Goal: Task Accomplishment & Management: Manage account settings

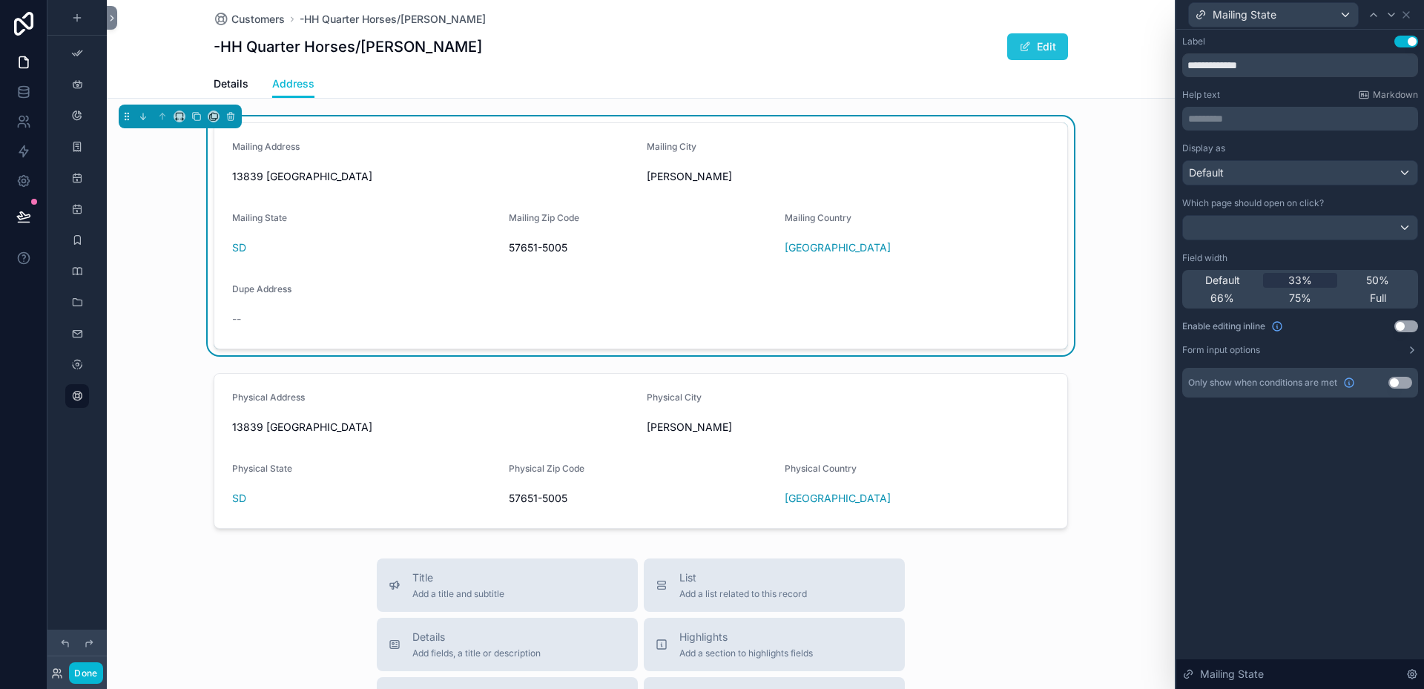
click at [1030, 45] on button "Edit" at bounding box center [1037, 46] width 61 height 27
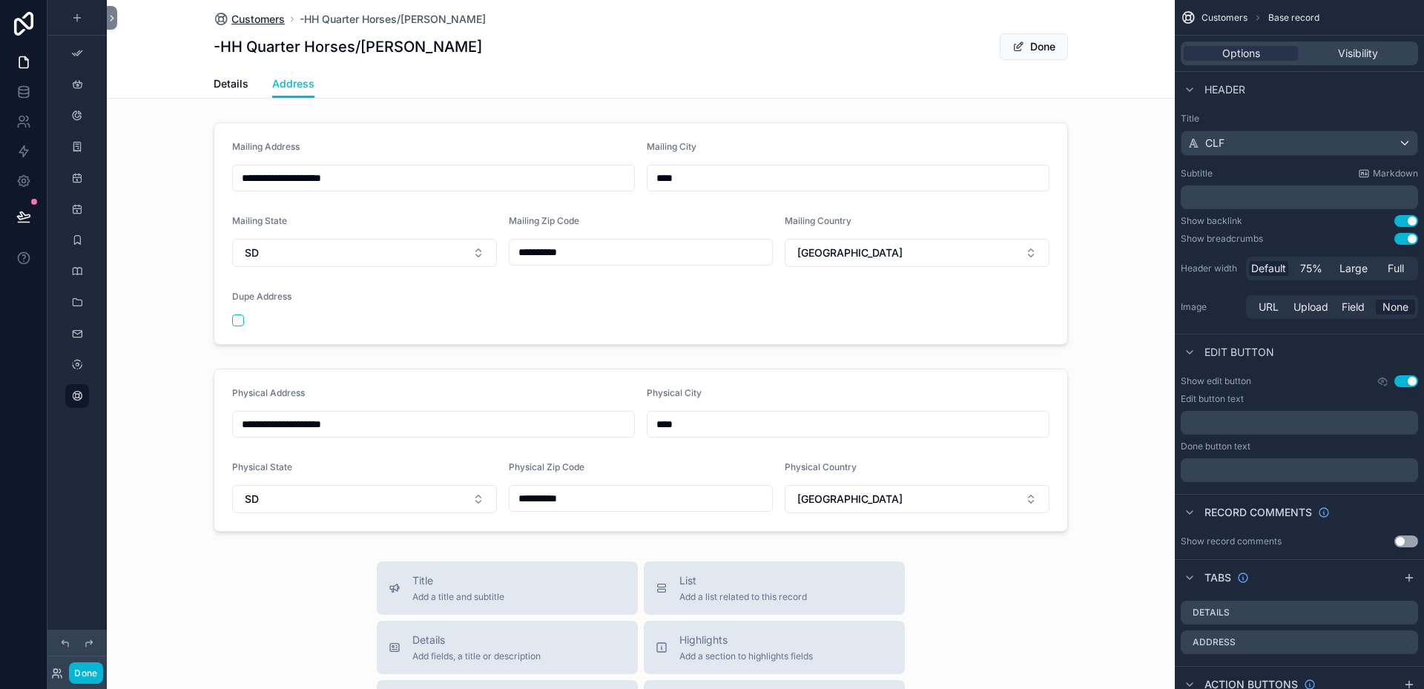
click at [257, 16] on span "Customers" at bounding box center [257, 19] width 53 height 15
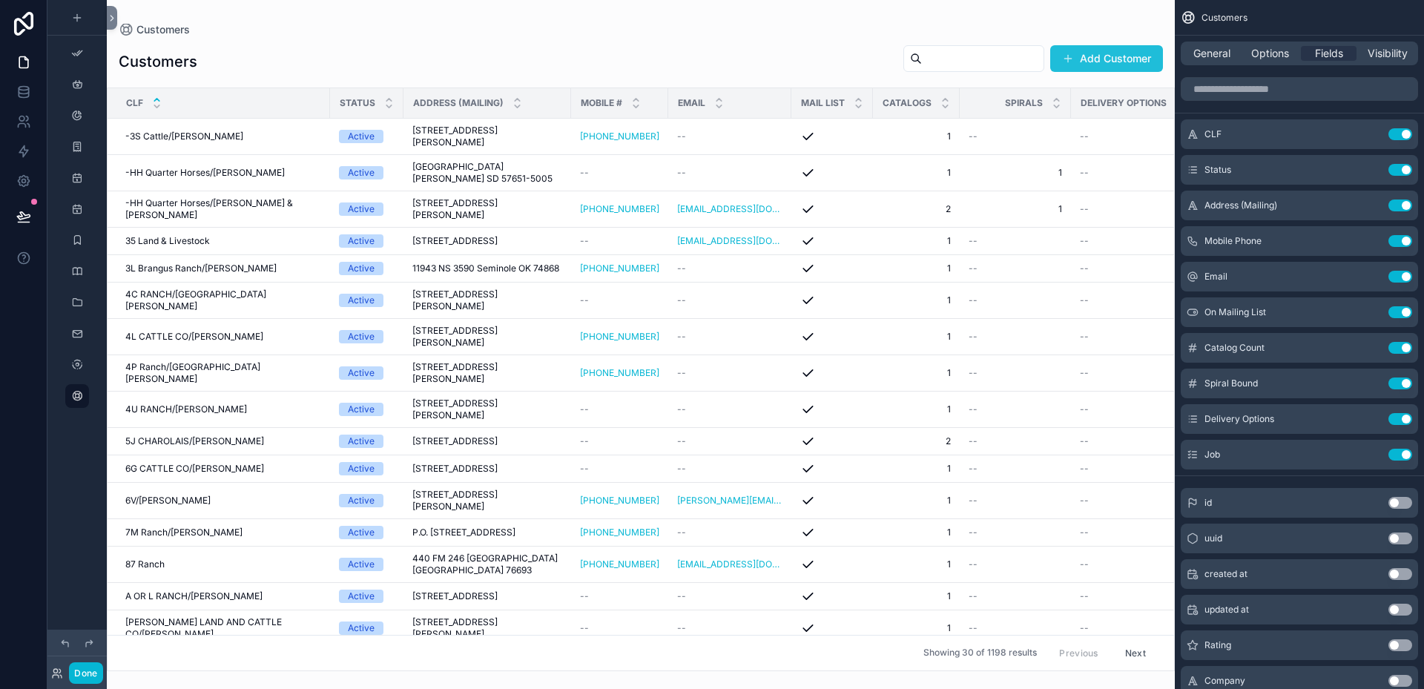
click at [1110, 56] on button "Add Customer" at bounding box center [1106, 58] width 113 height 27
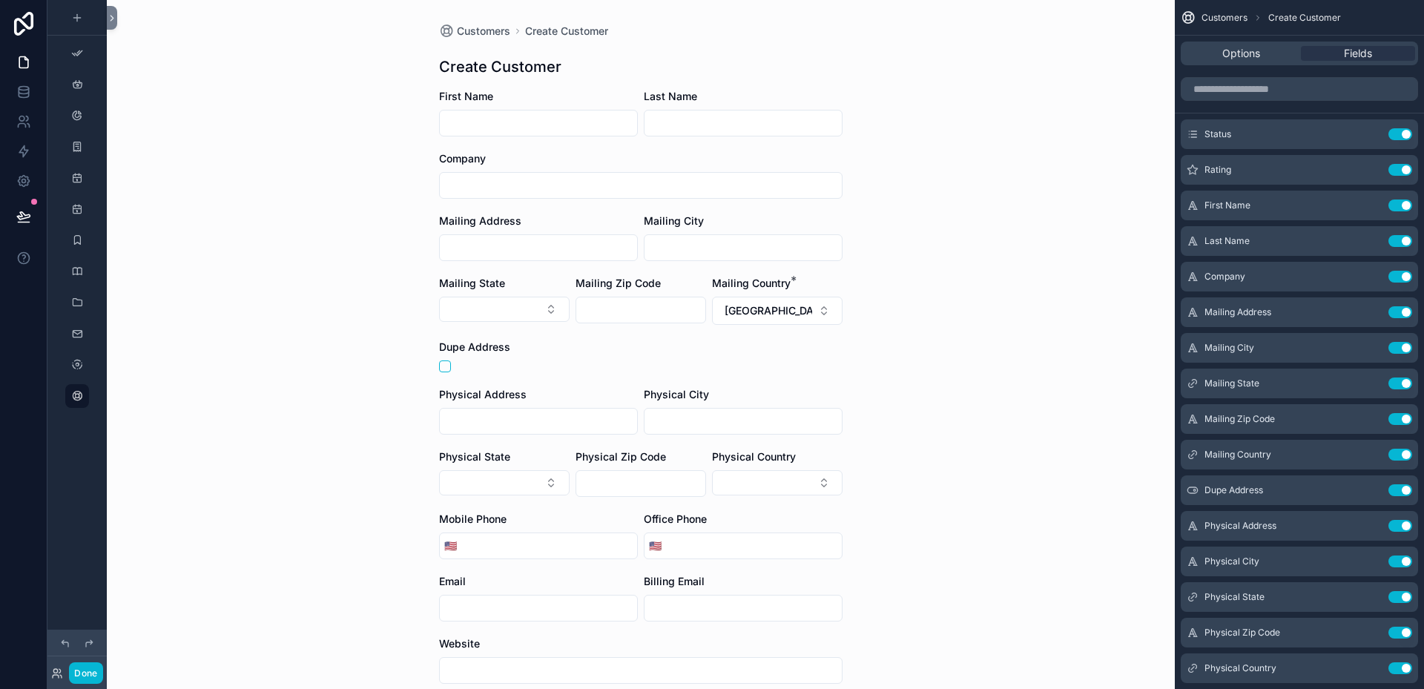
click at [579, 117] on input "scrollable content" at bounding box center [538, 123] width 197 height 21
type input "****"
type input "***"
type input "**********"
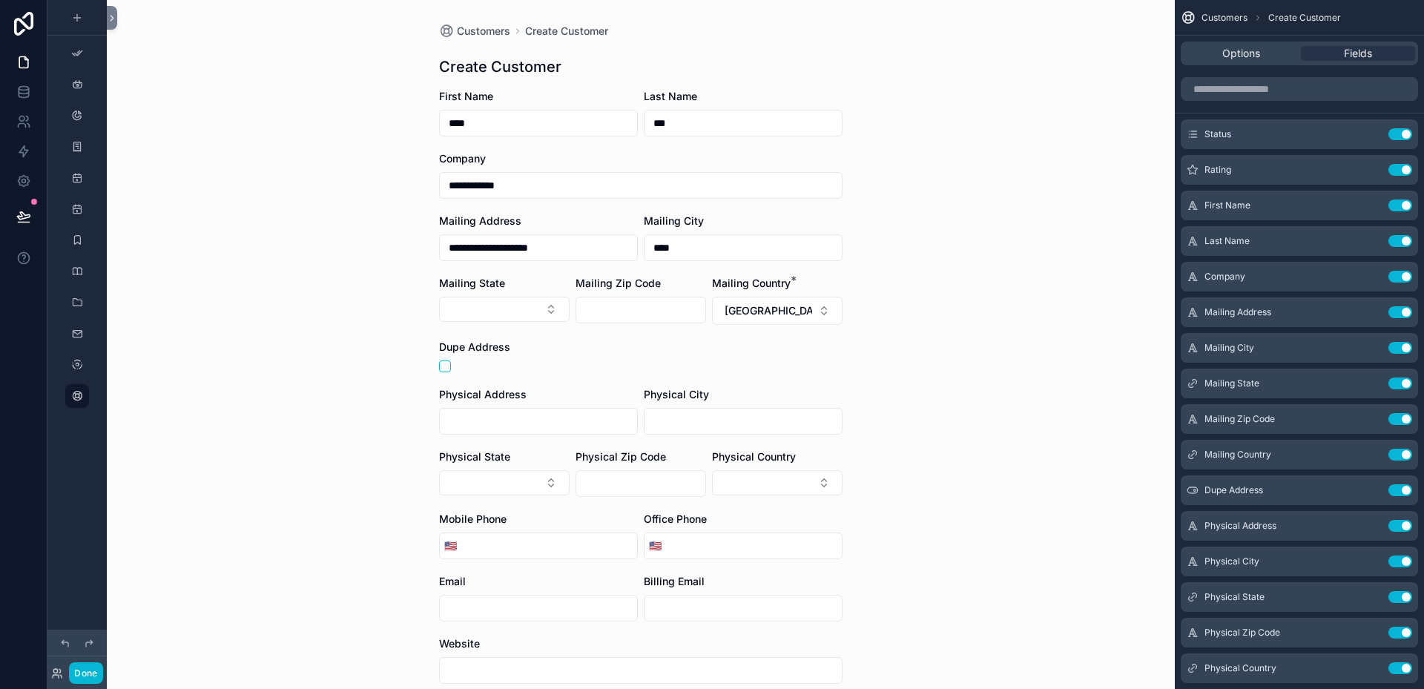
type input "****"
click at [439, 297] on button "Select Button" at bounding box center [504, 309] width 131 height 25
click at [908, 325] on div "**********" at bounding box center [641, 344] width 1068 height 689
click at [442, 363] on button "scrollable content" at bounding box center [445, 367] width 12 height 12
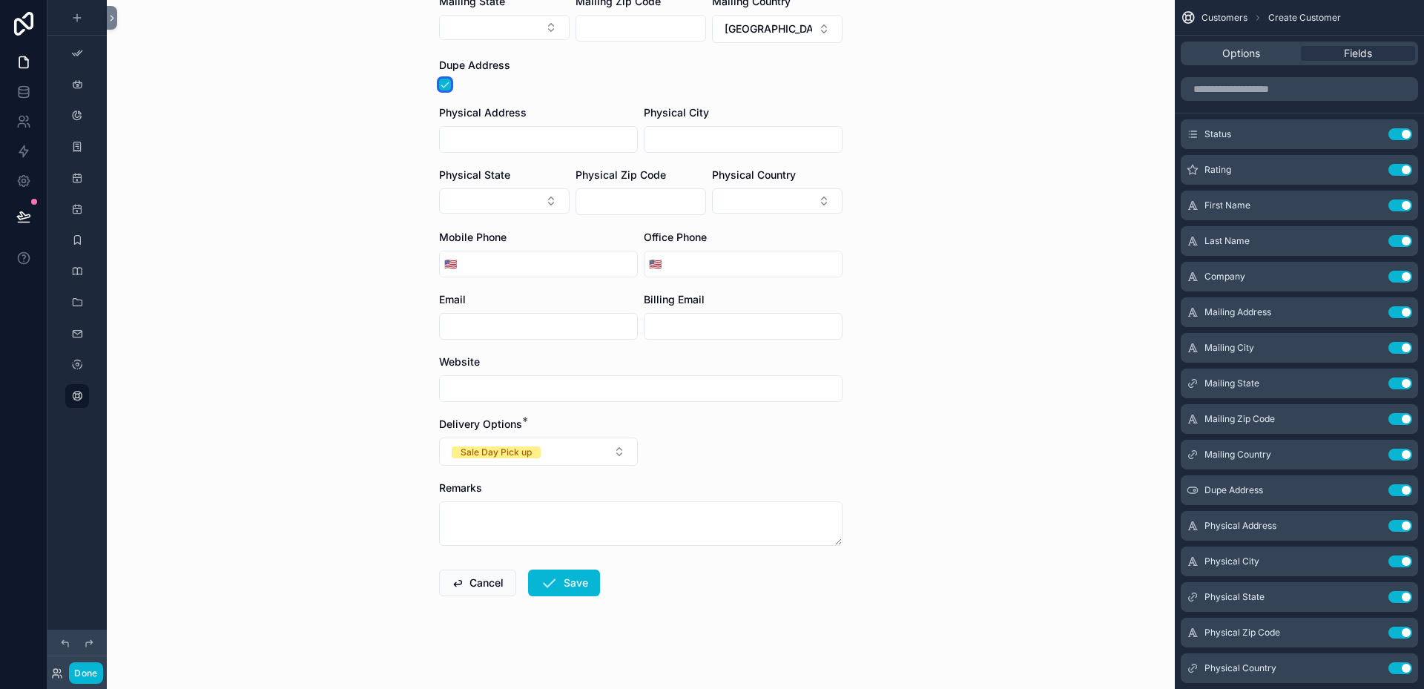
scroll to position [284, 0]
click at [469, 582] on button "Cancel" at bounding box center [477, 580] width 77 height 27
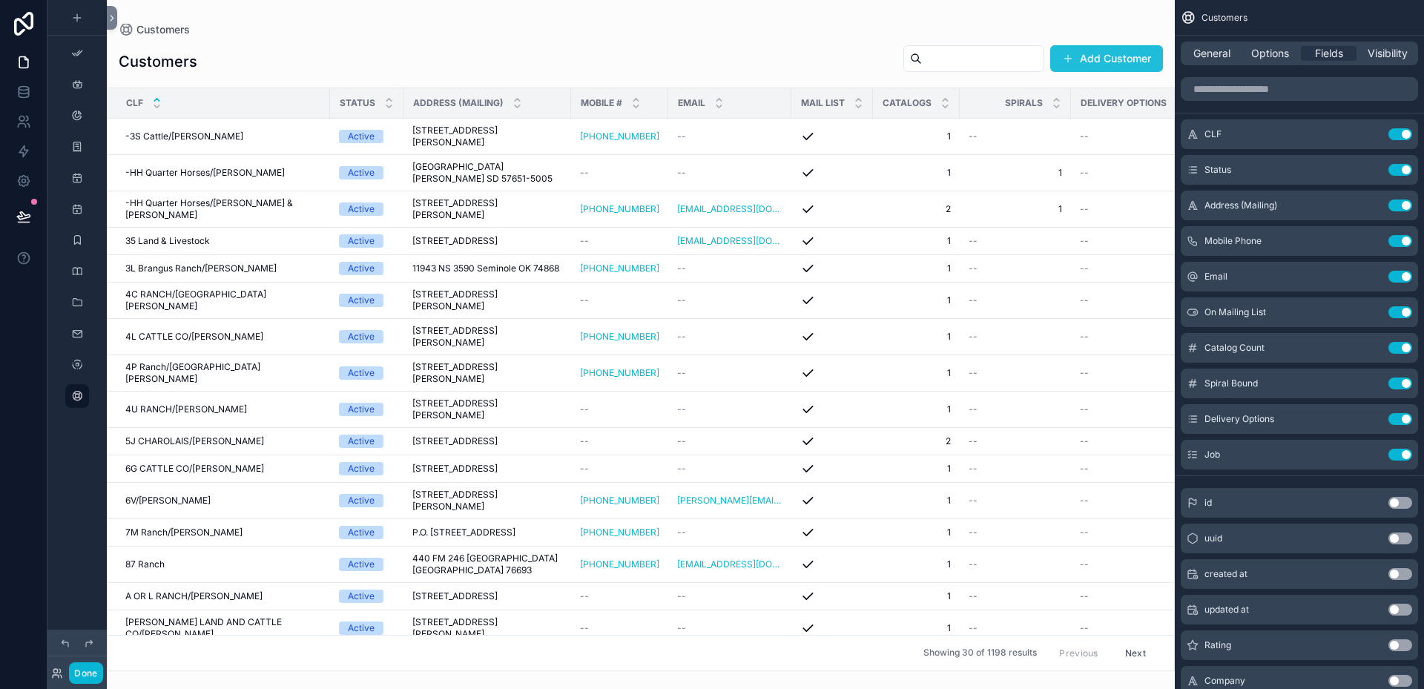
click at [1096, 59] on button "Add Customer" at bounding box center [1106, 58] width 113 height 27
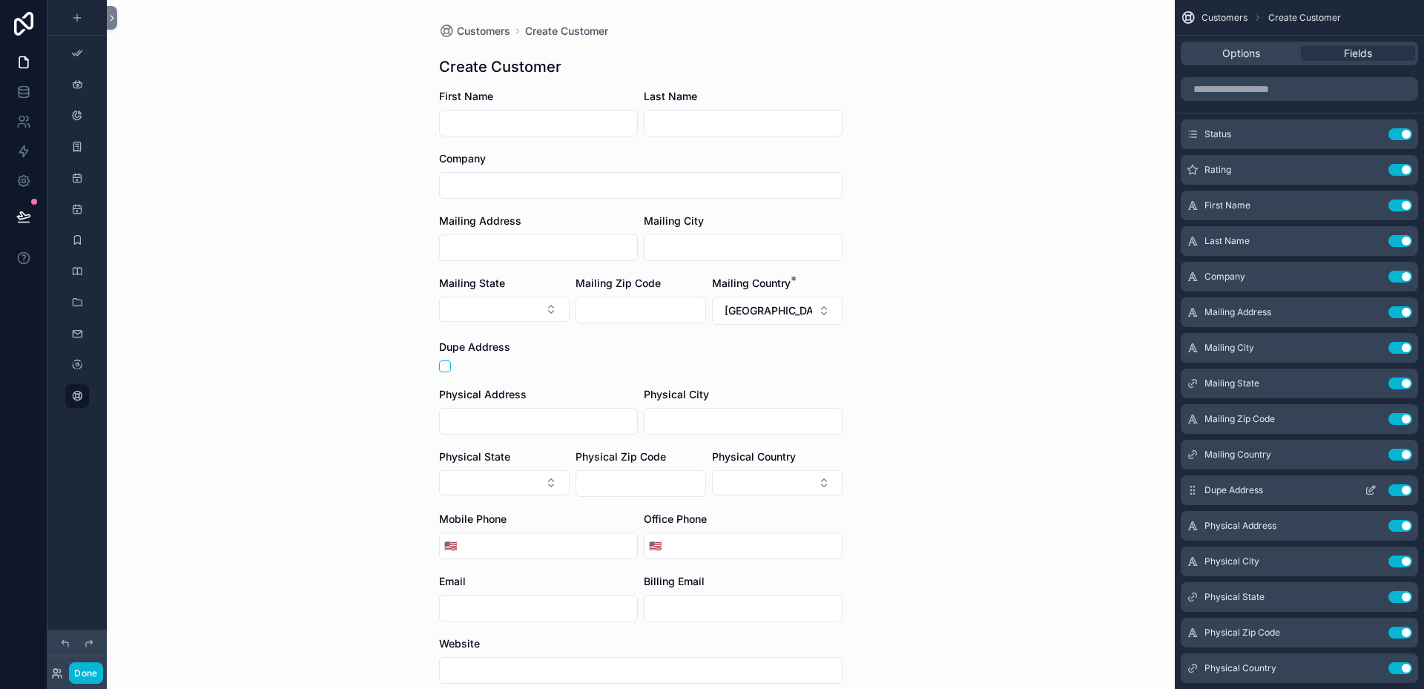
click at [1373, 488] on icon "scrollable content" at bounding box center [1371, 490] width 12 height 12
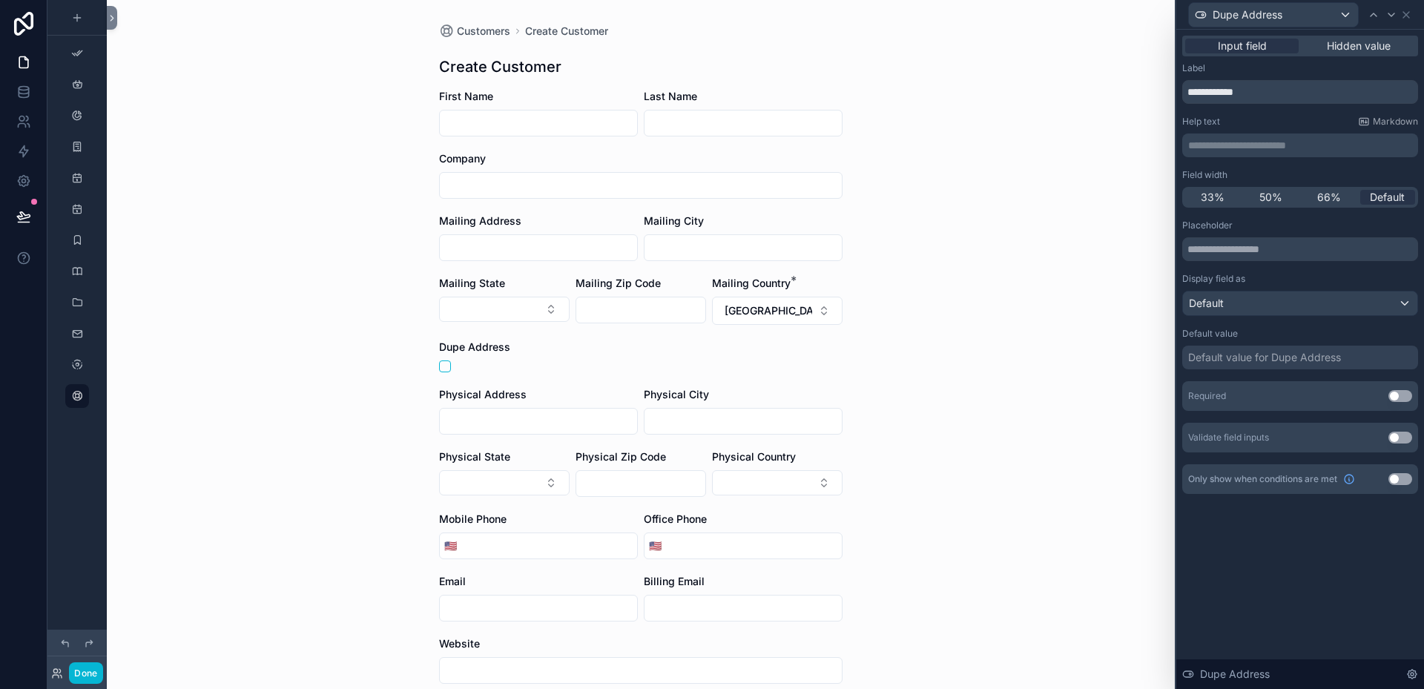
click at [1353, 358] on div "Default value for Dupe Address" at bounding box center [1300, 358] width 236 height 24
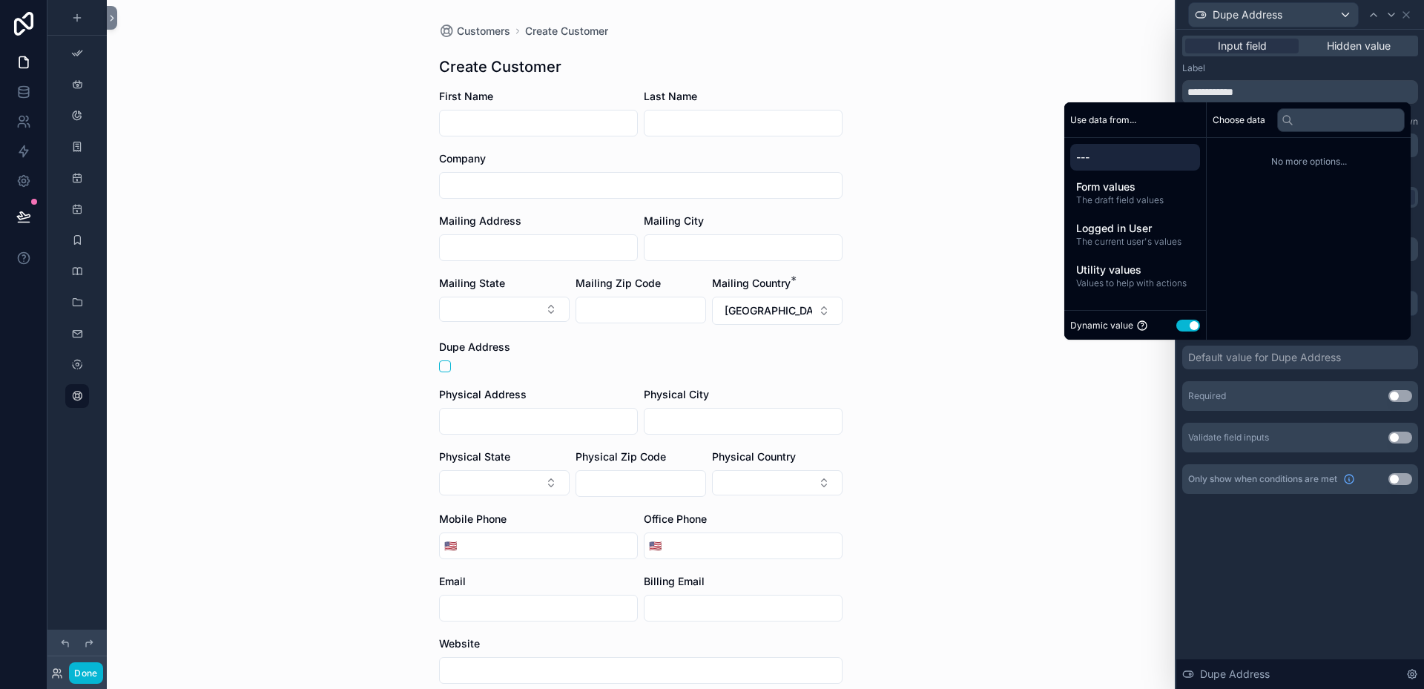
click at [1176, 326] on button "Use setting" at bounding box center [1188, 326] width 24 height 12
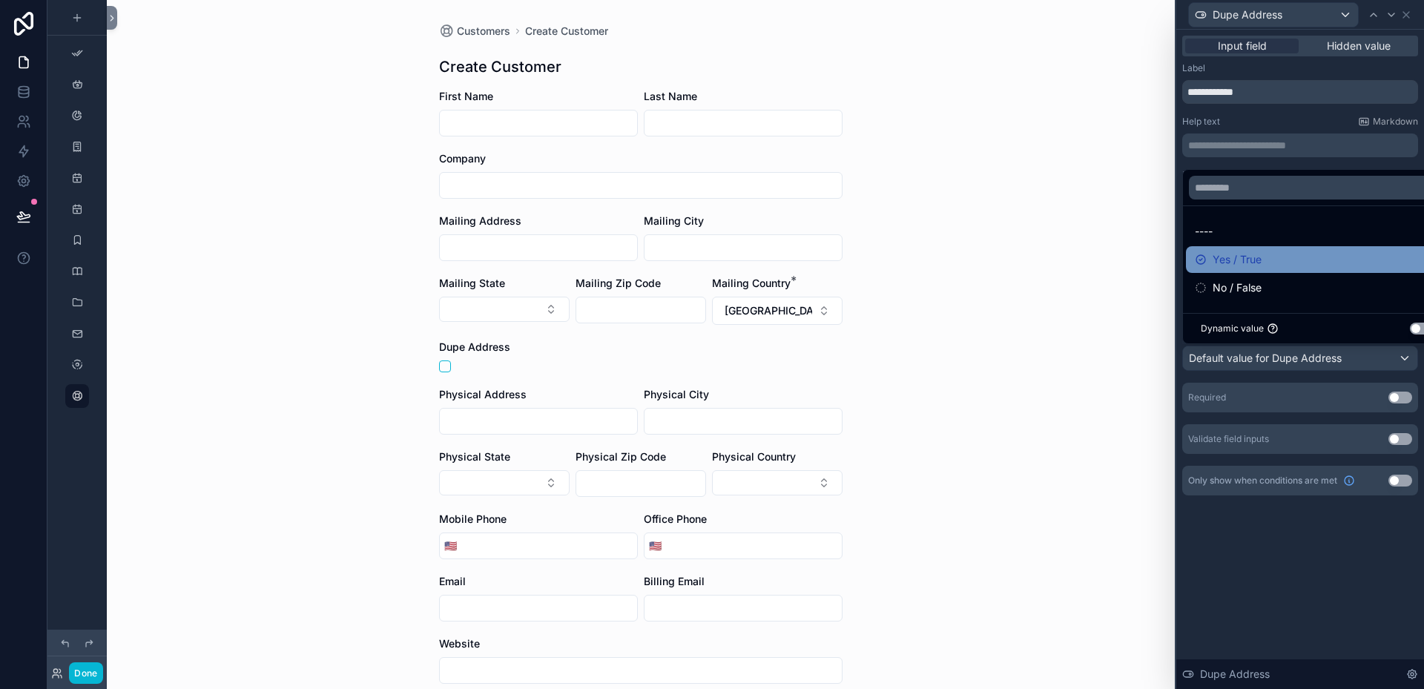
click at [1206, 263] on icon at bounding box center [1201, 260] width 12 height 12
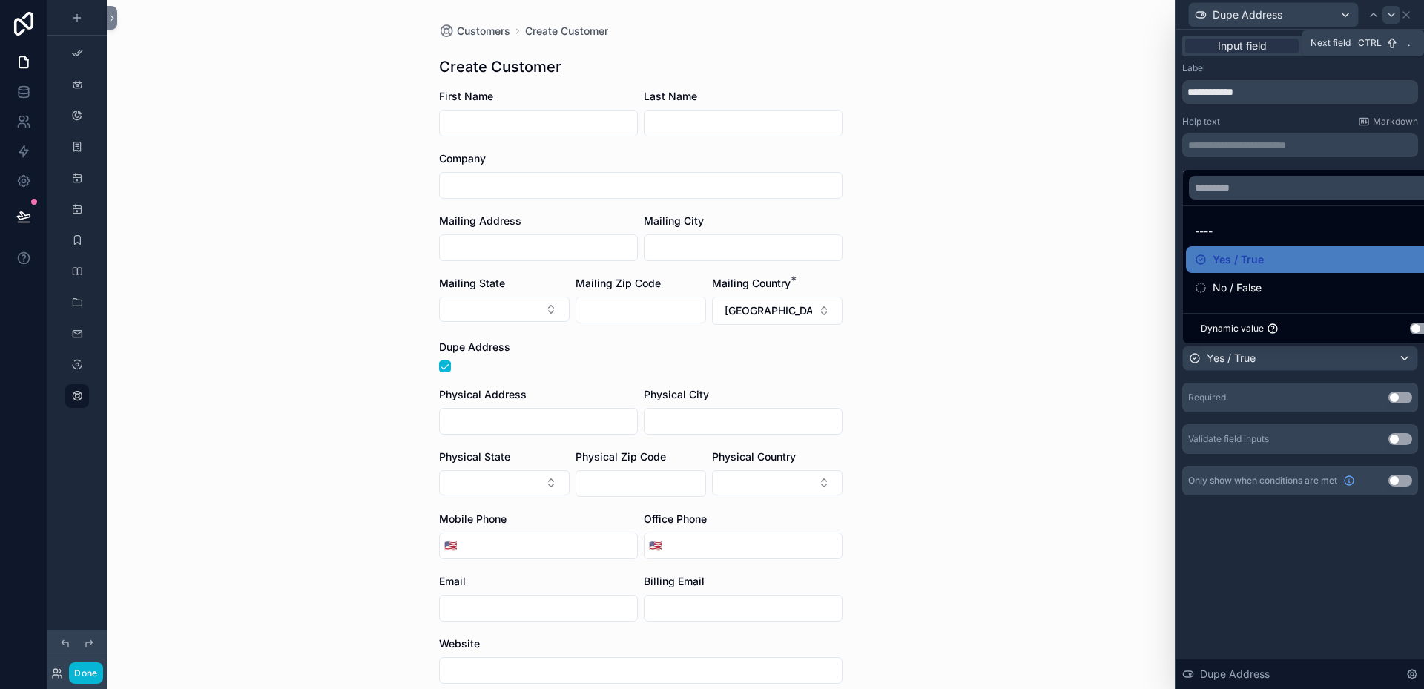
click at [1395, 13] on icon at bounding box center [1392, 14] width 6 height 3
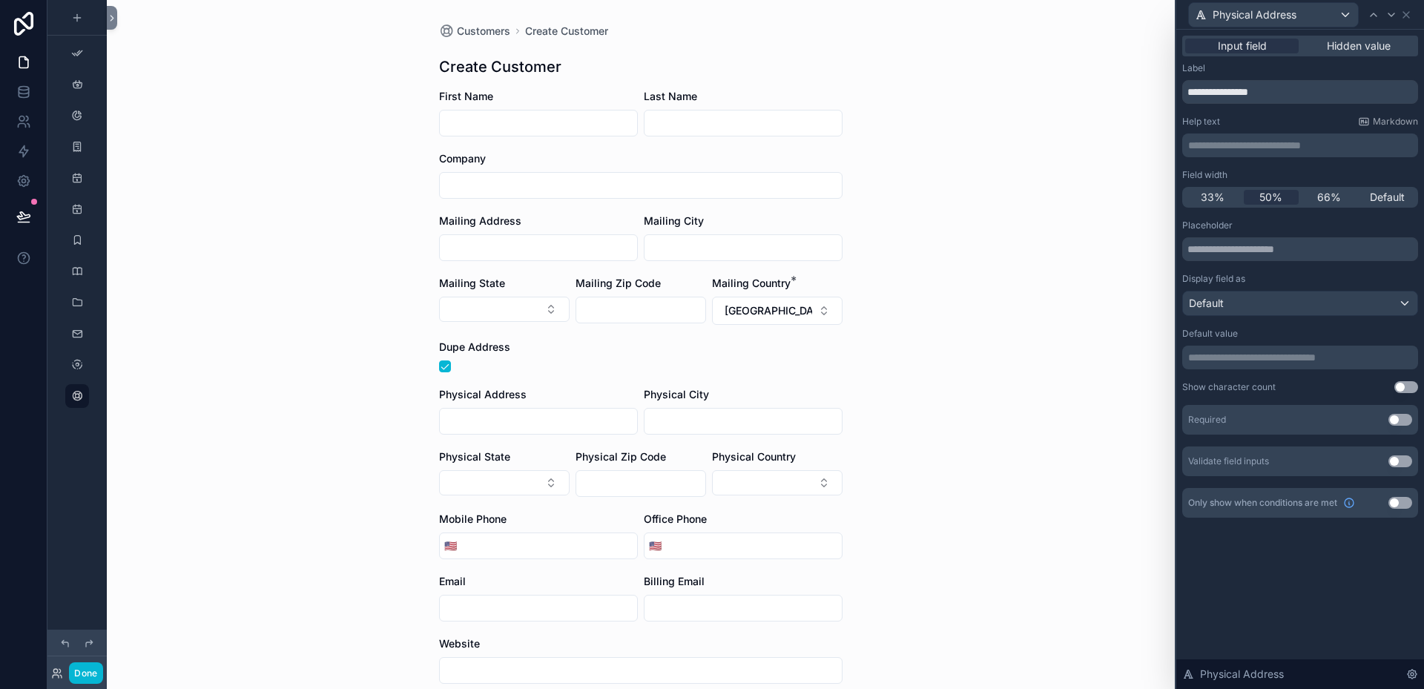
click at [1408, 501] on button "Use setting" at bounding box center [1401, 503] width 24 height 12
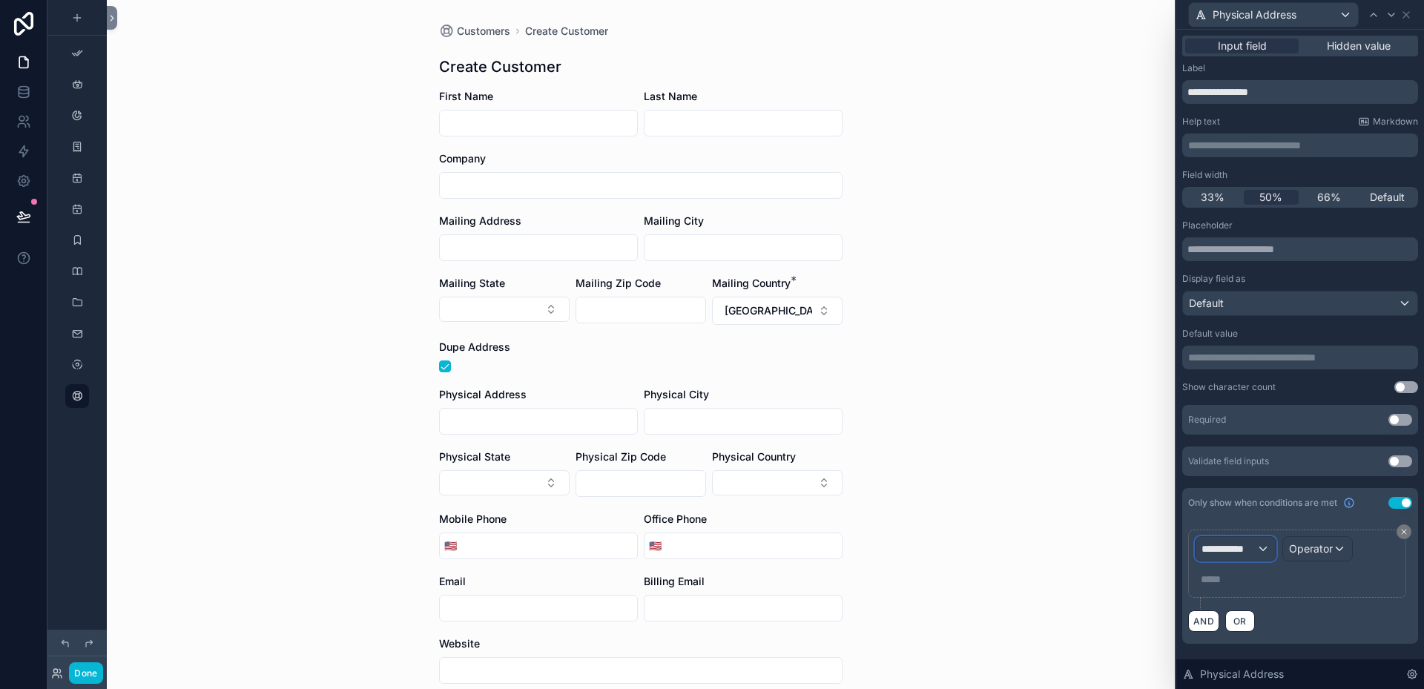
click at [1265, 547] on div "**********" at bounding box center [1236, 549] width 80 height 24
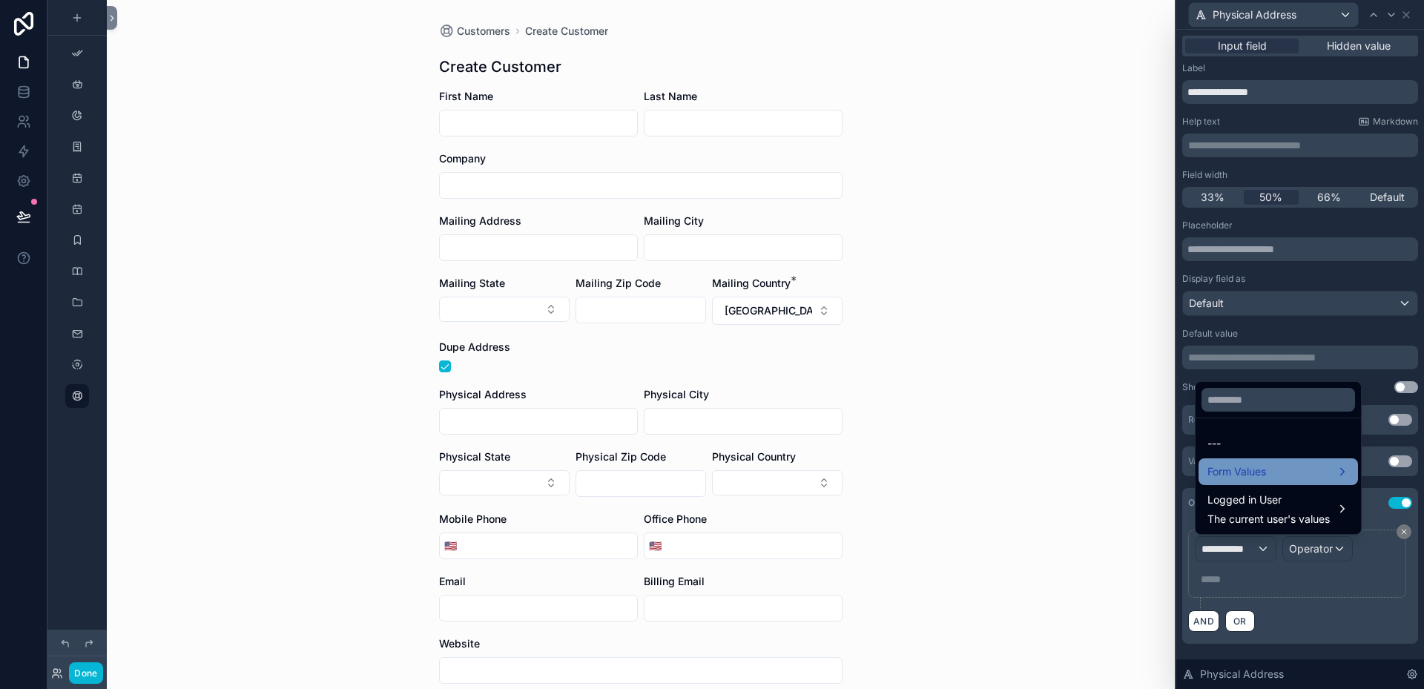
click at [1226, 476] on span "Form Values" at bounding box center [1237, 472] width 59 height 18
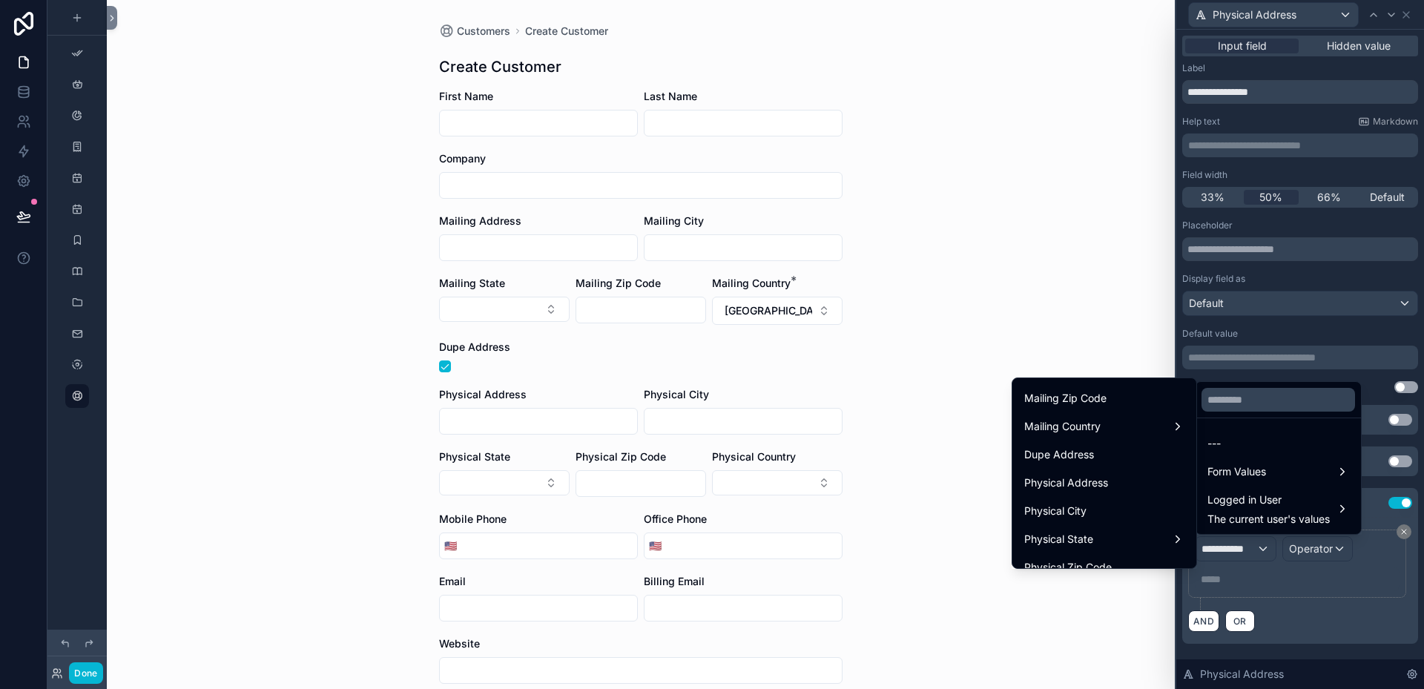
scroll to position [371, 0]
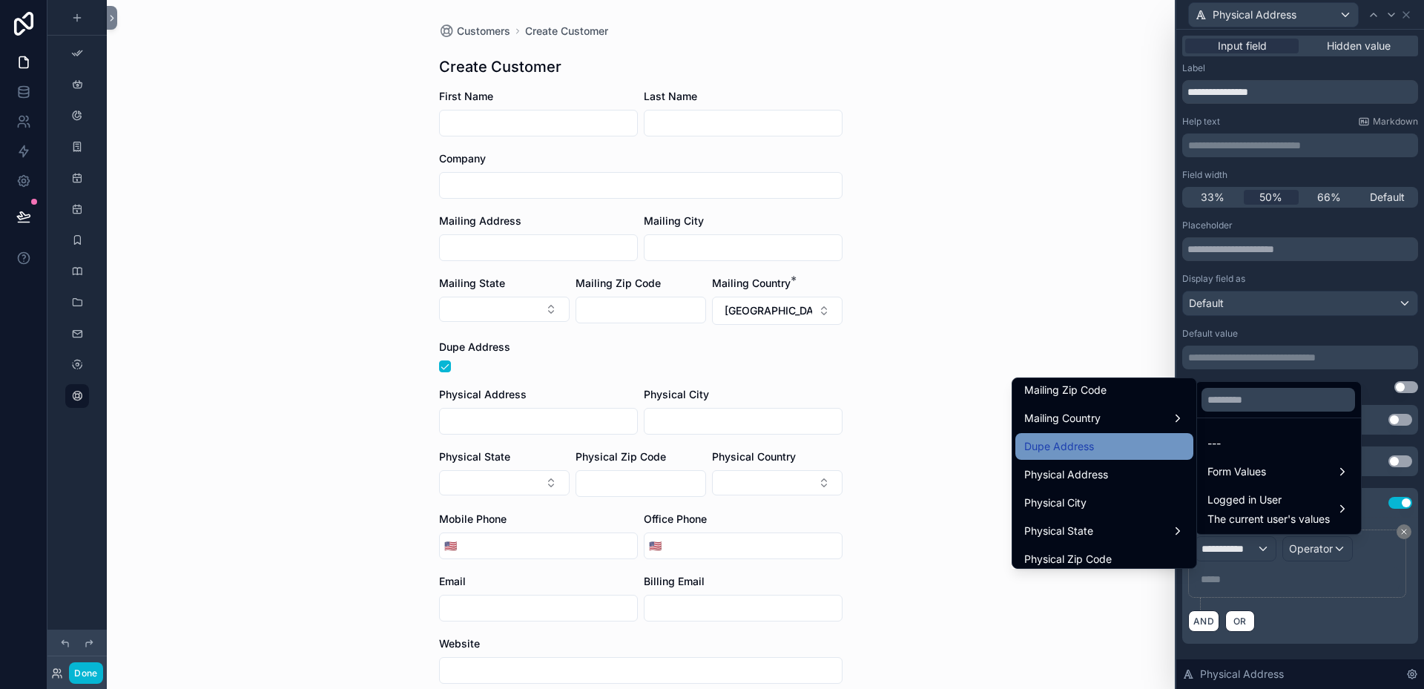
click at [1027, 446] on span "Dupe Address" at bounding box center [1059, 447] width 70 height 18
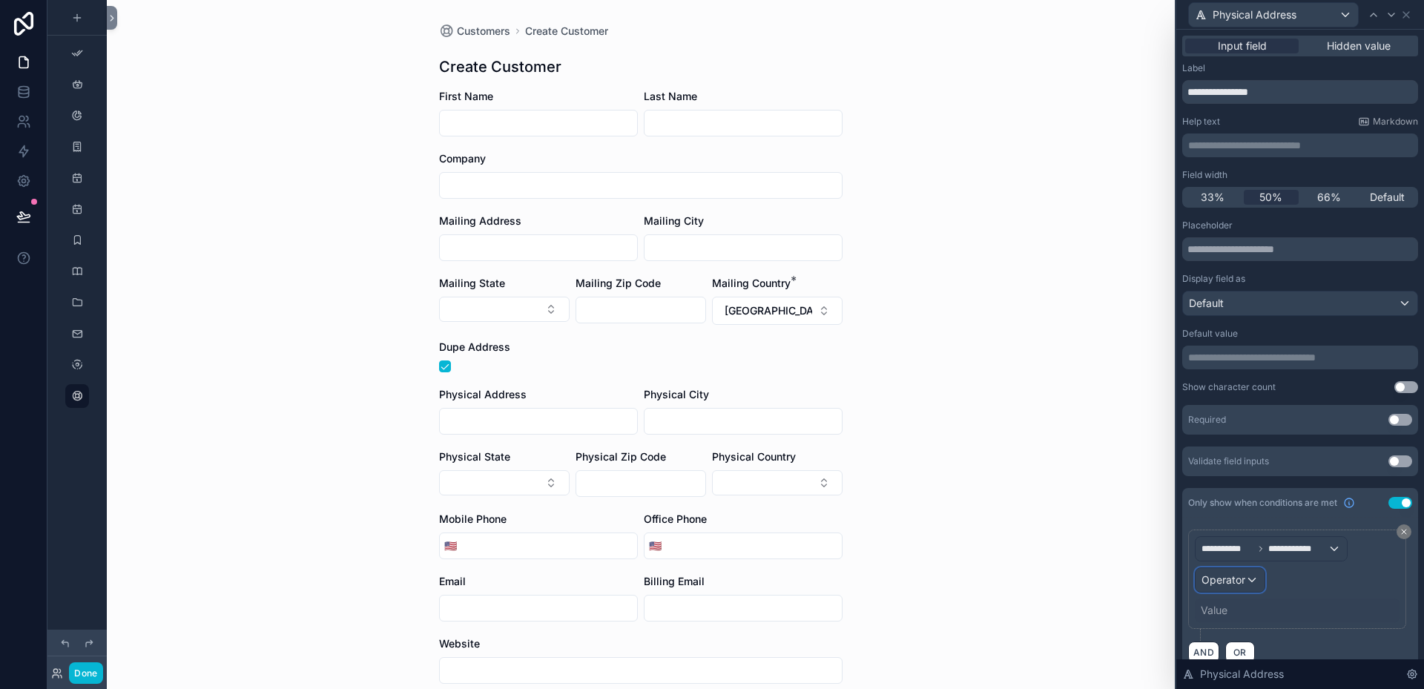
click at [1255, 579] on div "Operator" at bounding box center [1230, 580] width 69 height 24
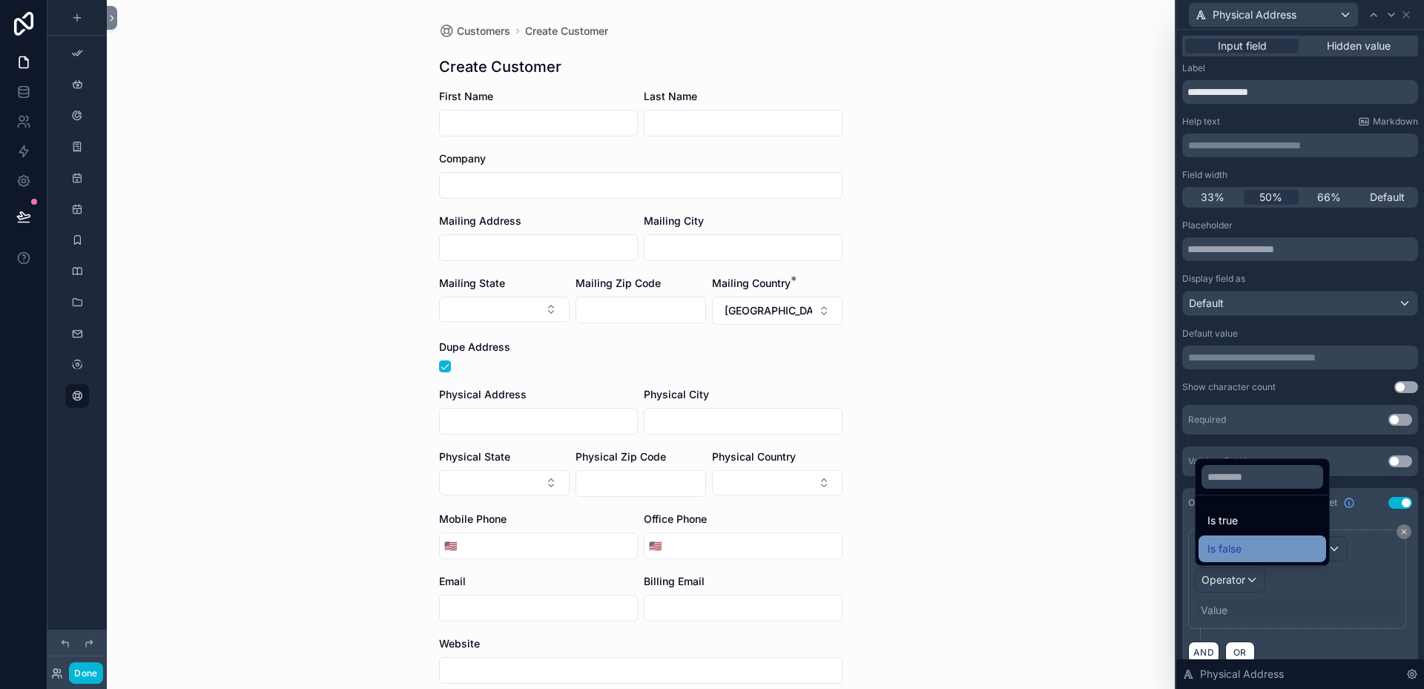
click at [1229, 547] on span "Is false" at bounding box center [1225, 549] width 34 height 18
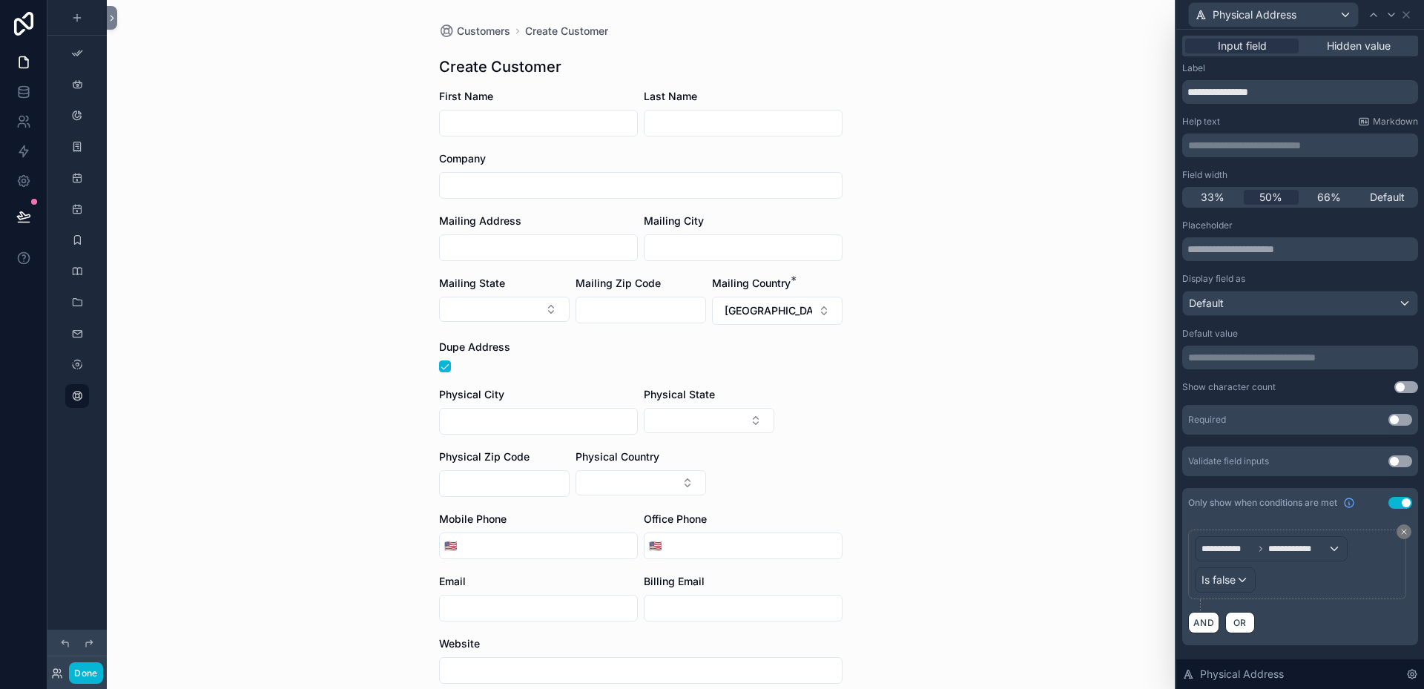
click at [1126, 547] on div "Customers Create Customer Create Customer First Name Last Name Company Mailing …" at bounding box center [641, 344] width 1068 height 689
click at [439, 364] on button "scrollable content" at bounding box center [445, 367] width 12 height 12
click at [1395, 11] on icon at bounding box center [1392, 15] width 12 height 12
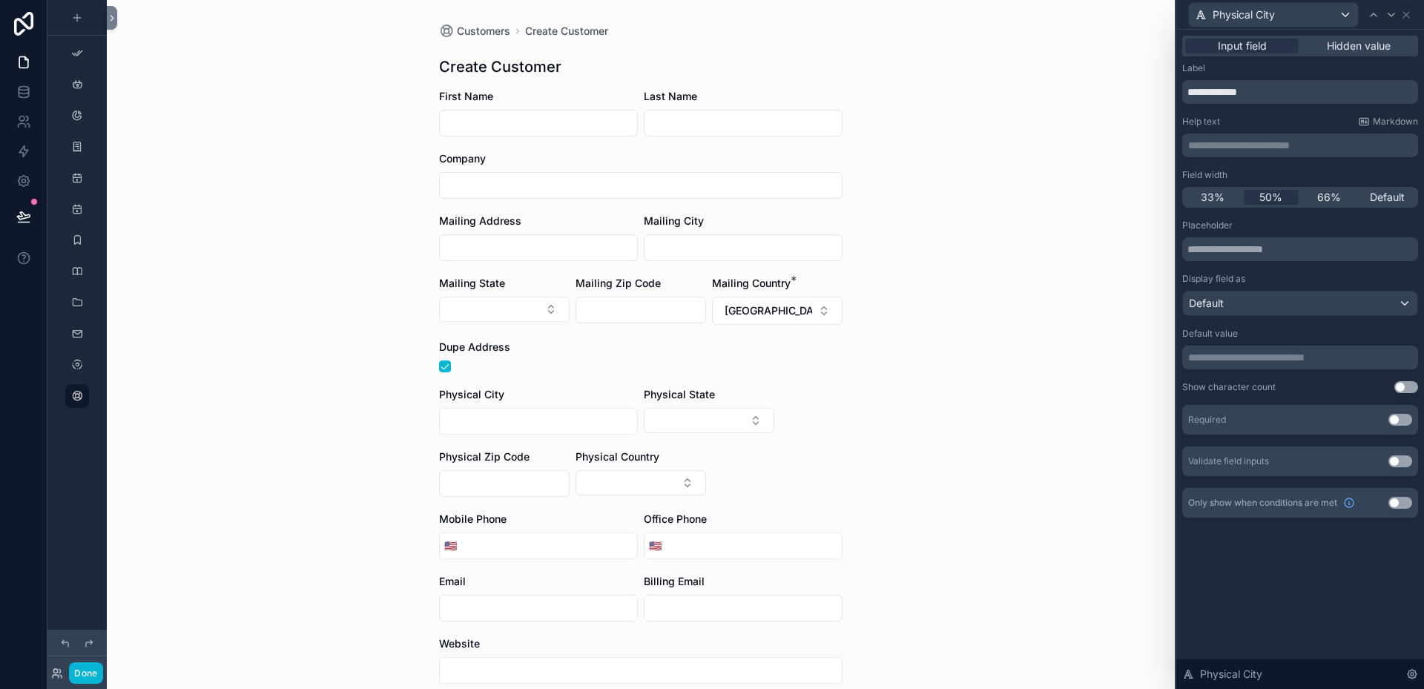
click at [1410, 501] on button "Use setting" at bounding box center [1401, 503] width 24 height 12
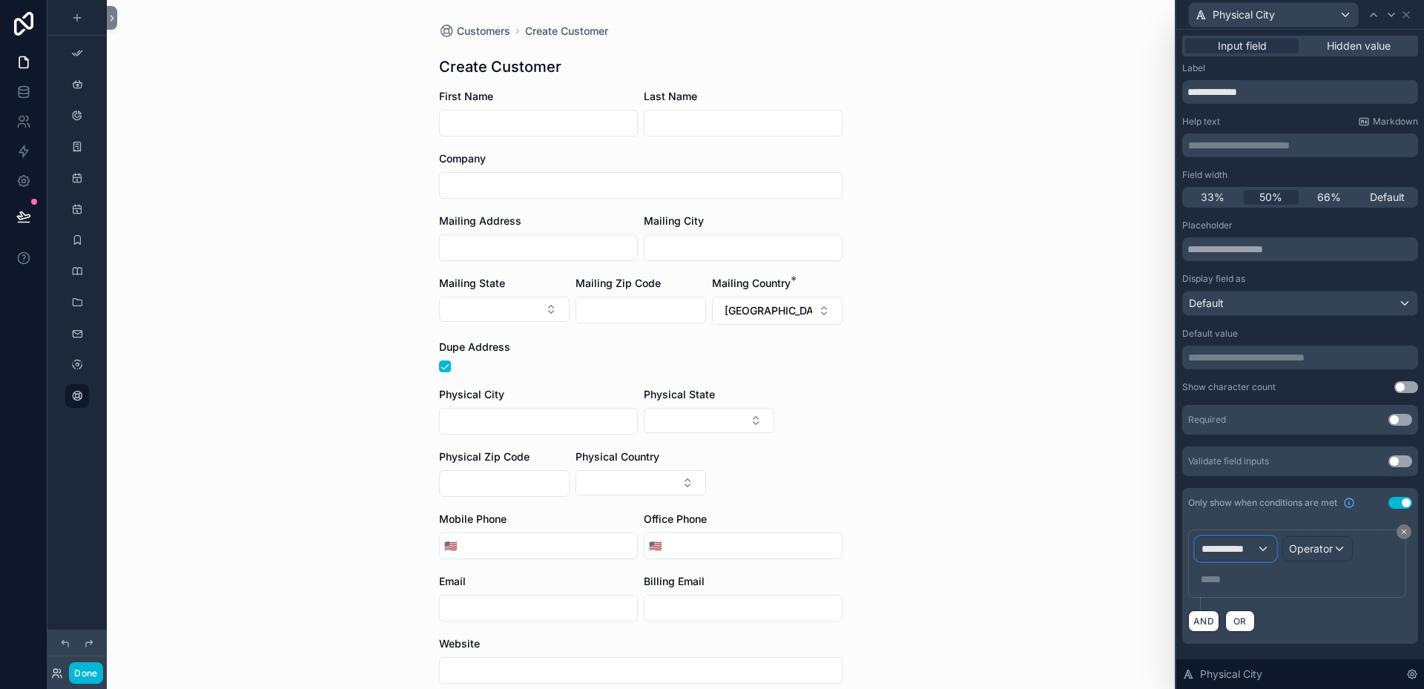
click at [1259, 547] on div "**********" at bounding box center [1236, 549] width 80 height 24
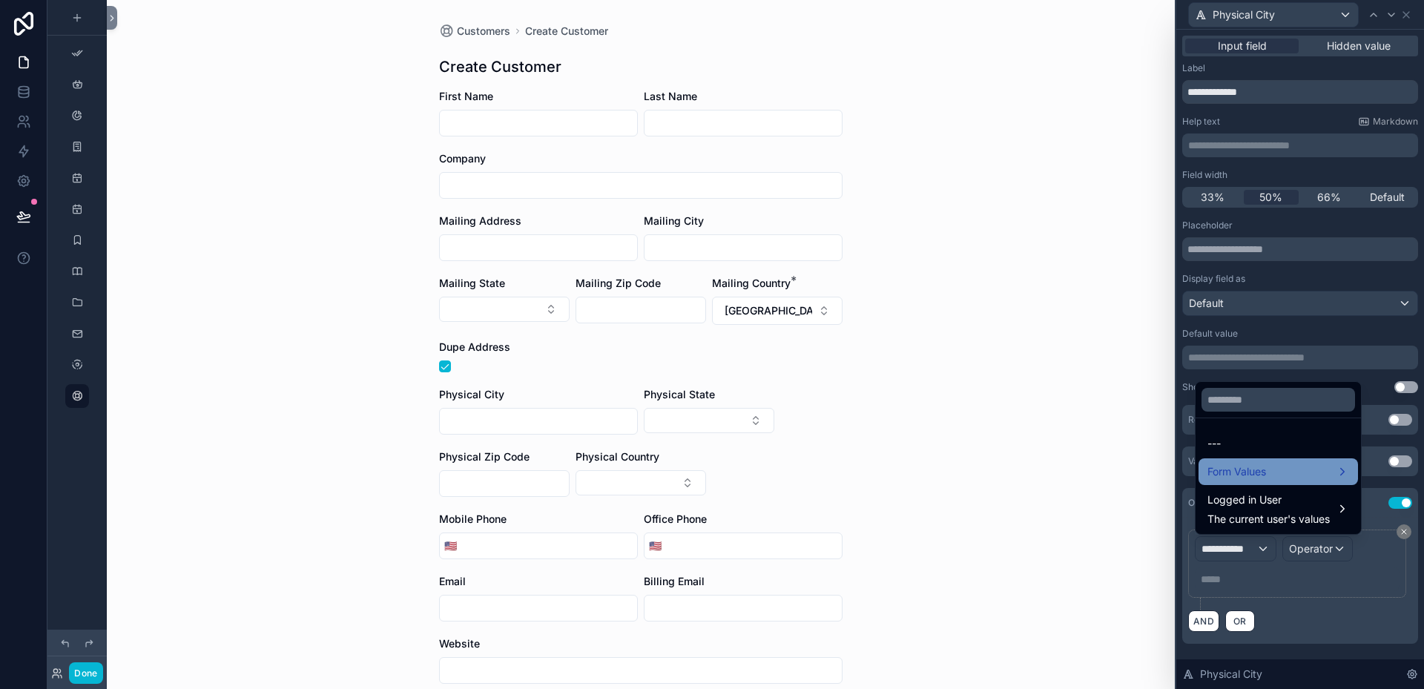
click at [1231, 470] on span "Form Values" at bounding box center [1237, 472] width 59 height 18
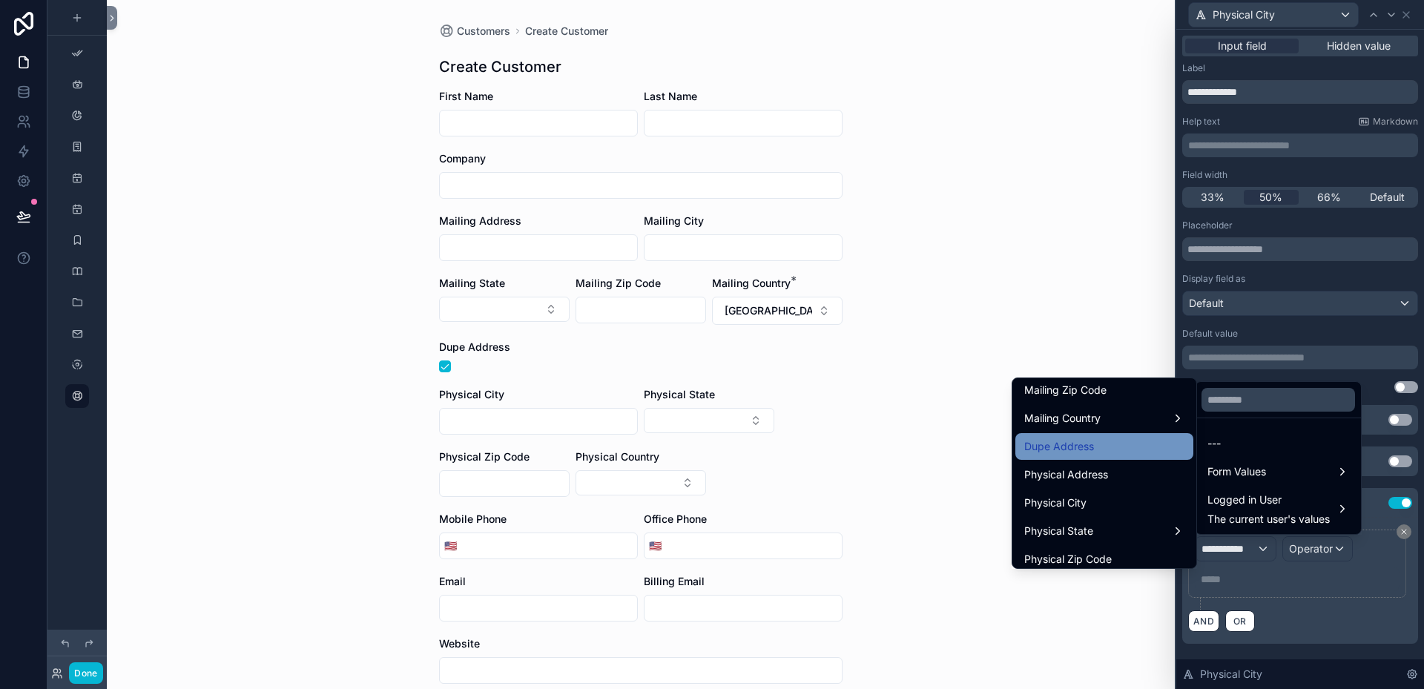
click at [1035, 452] on span "Dupe Address" at bounding box center [1059, 447] width 70 height 18
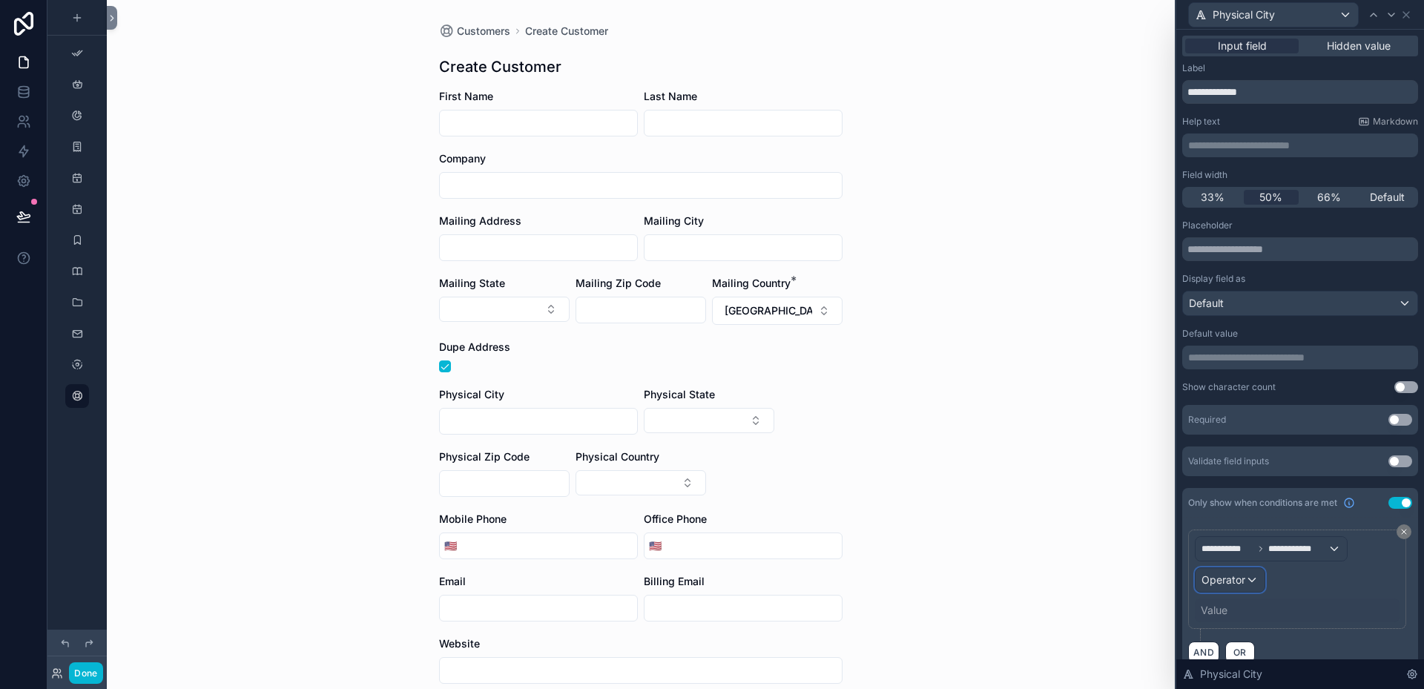
click at [1242, 578] on span "Operator" at bounding box center [1224, 579] width 44 height 13
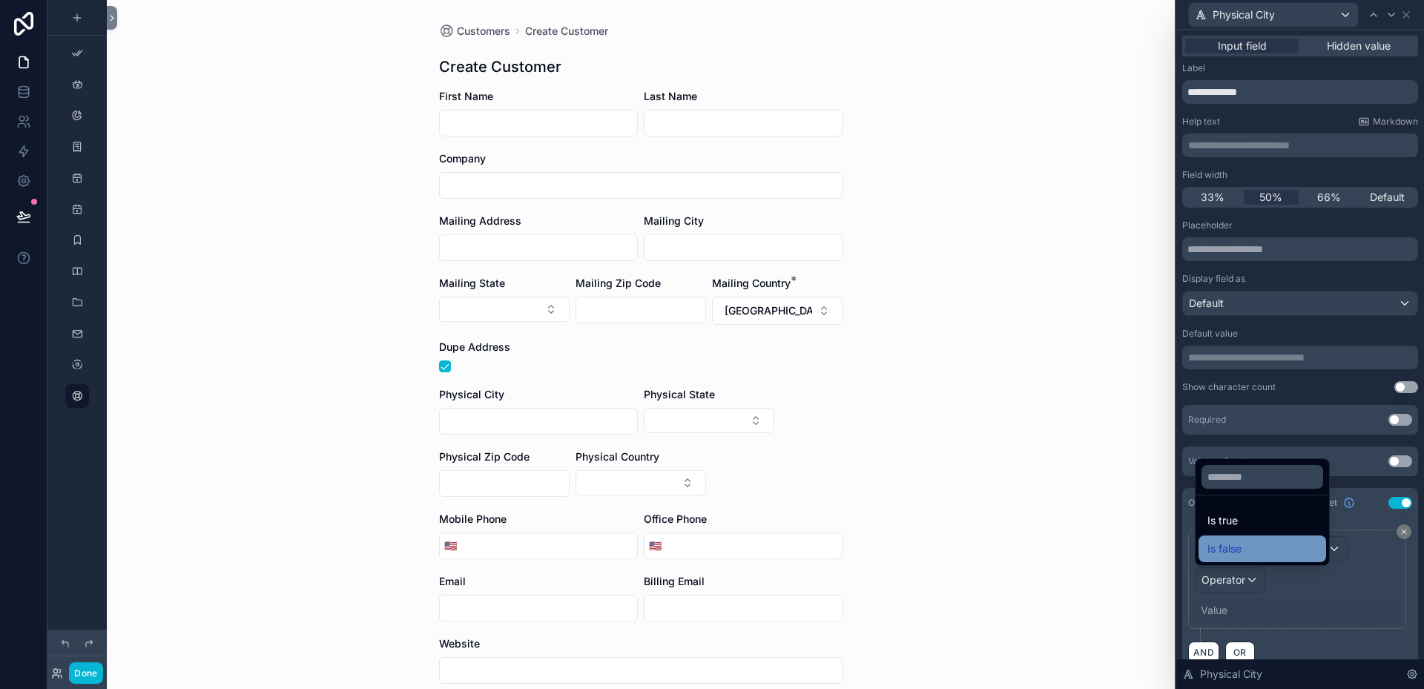
click at [1230, 547] on span "Is false" at bounding box center [1225, 549] width 34 height 18
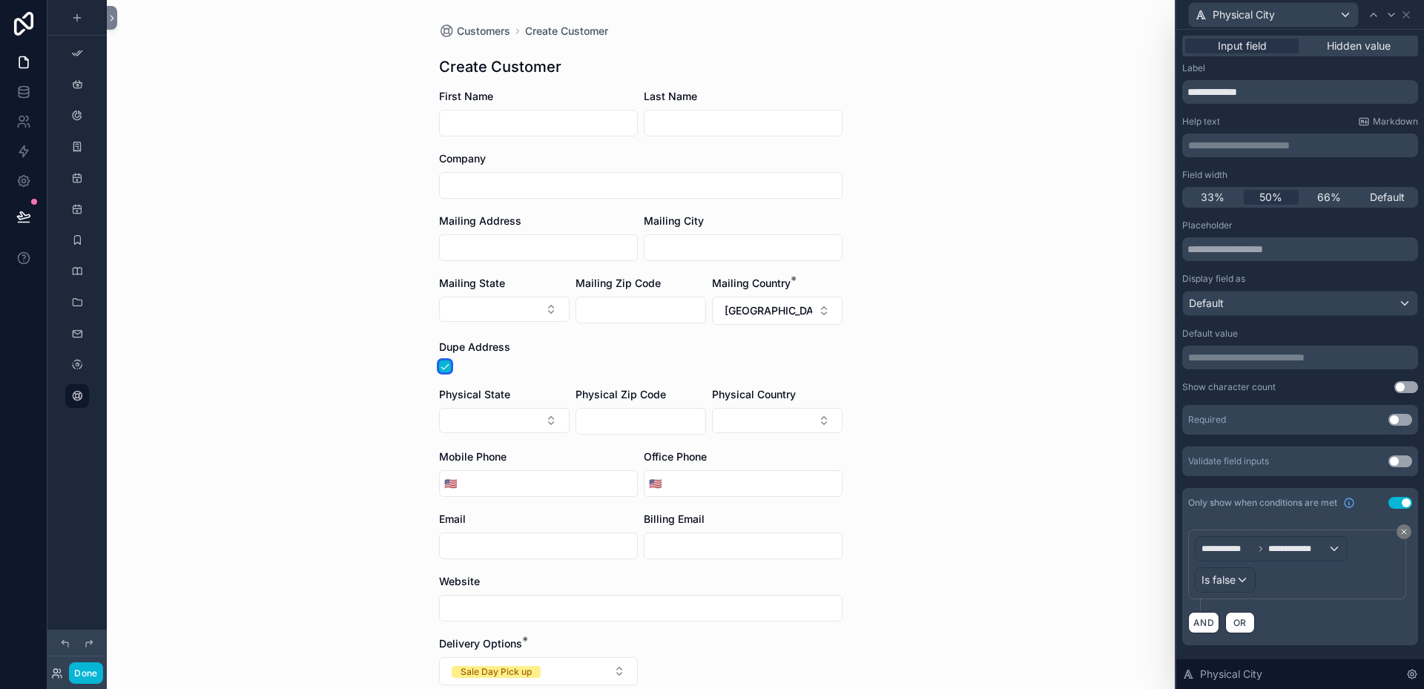
click at [442, 361] on button "scrollable content" at bounding box center [445, 367] width 12 height 12
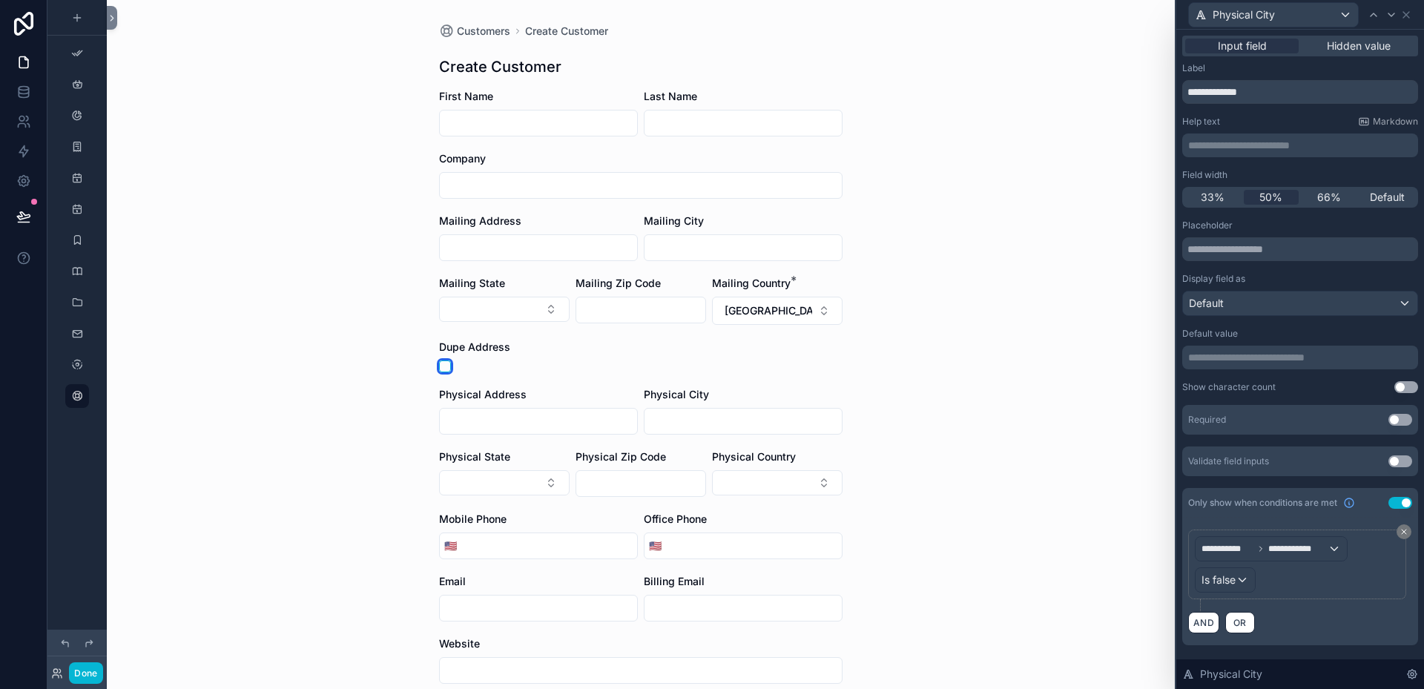
click at [442, 361] on button "scrollable content" at bounding box center [445, 367] width 12 height 12
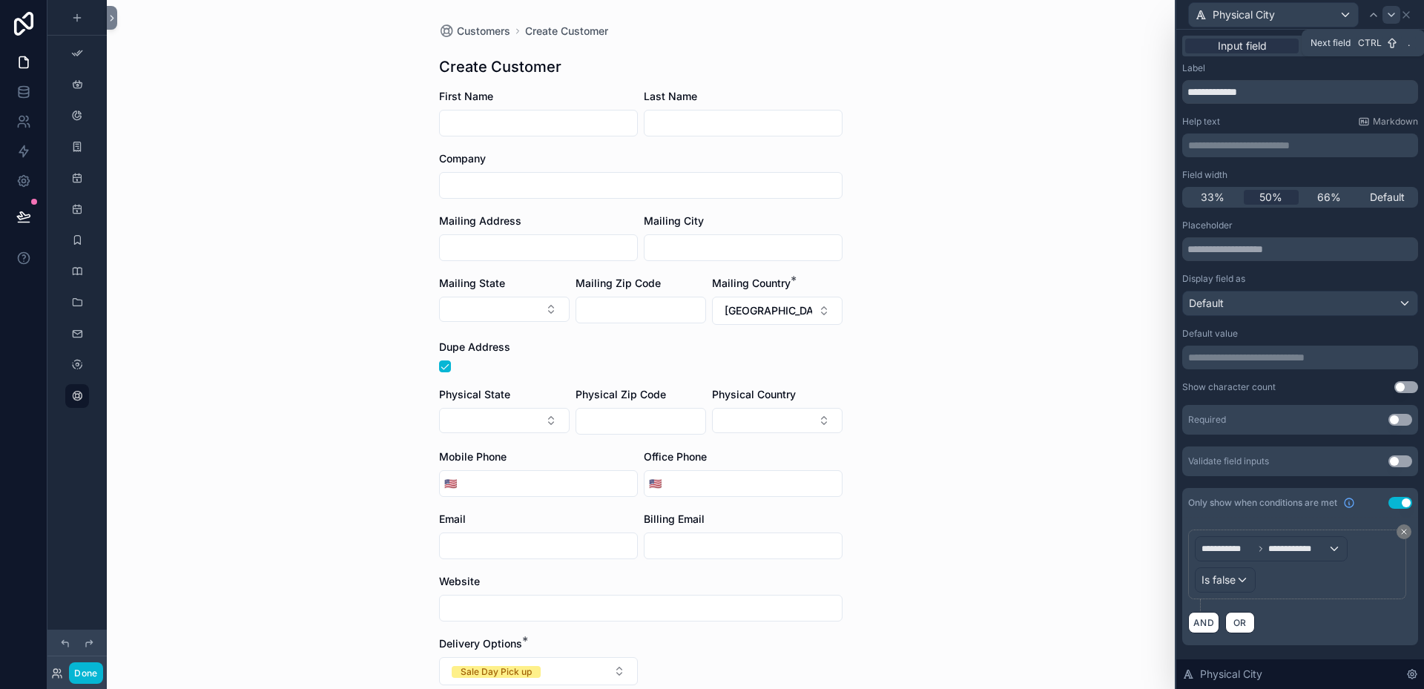
click at [1391, 15] on icon at bounding box center [1392, 14] width 6 height 3
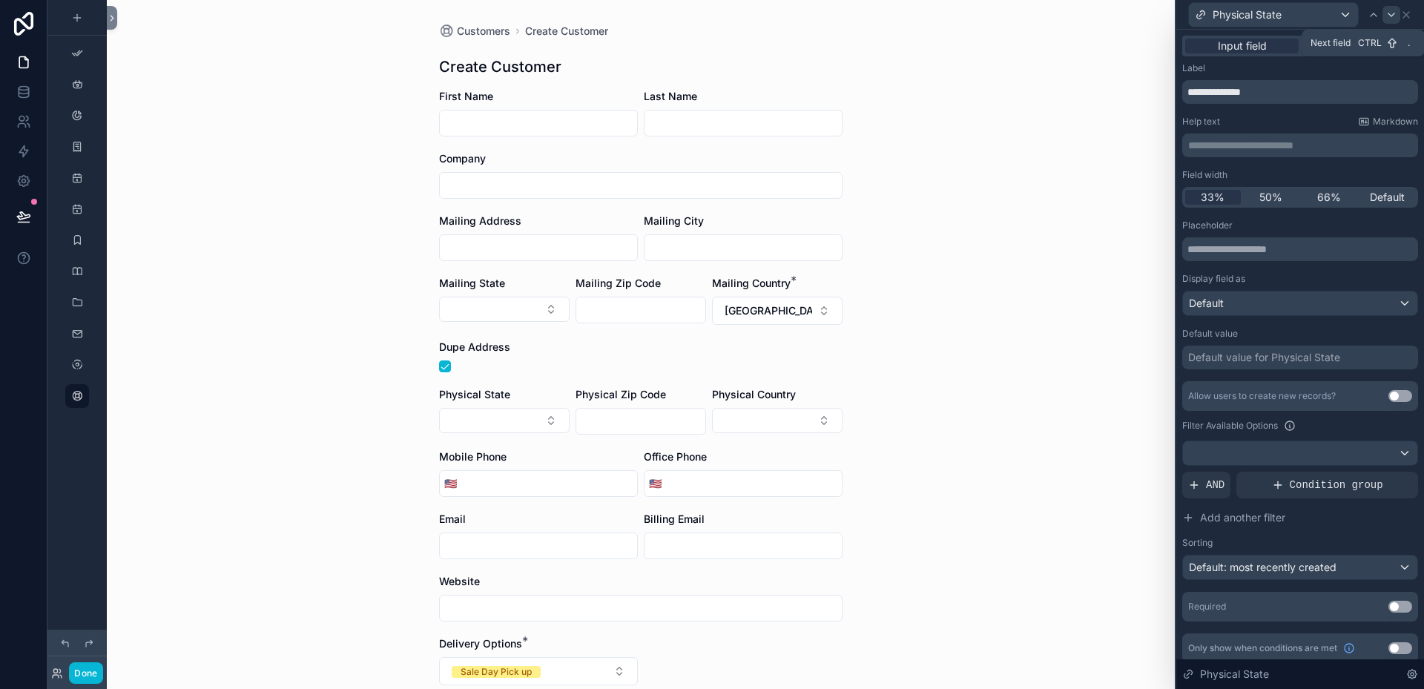
click at [1399, 13] on div at bounding box center [1392, 15] width 18 height 18
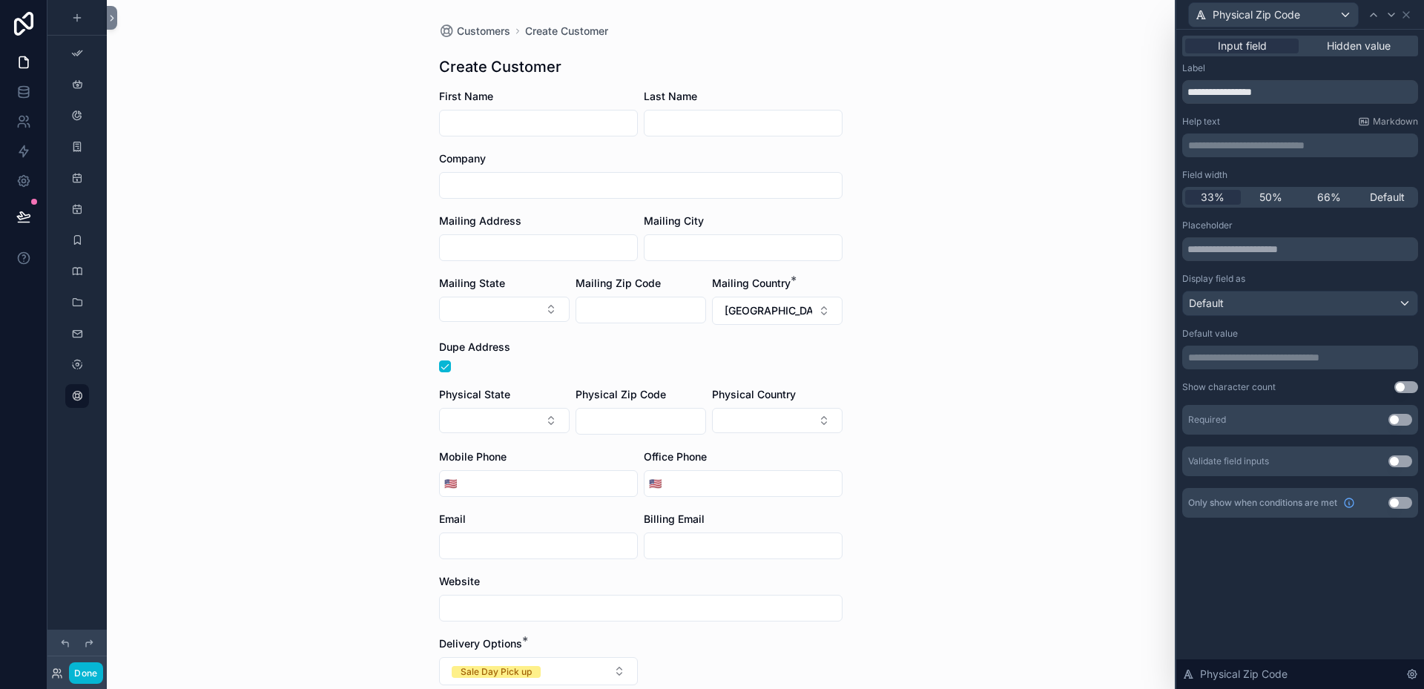
click at [1409, 501] on button "Use setting" at bounding box center [1401, 503] width 24 height 12
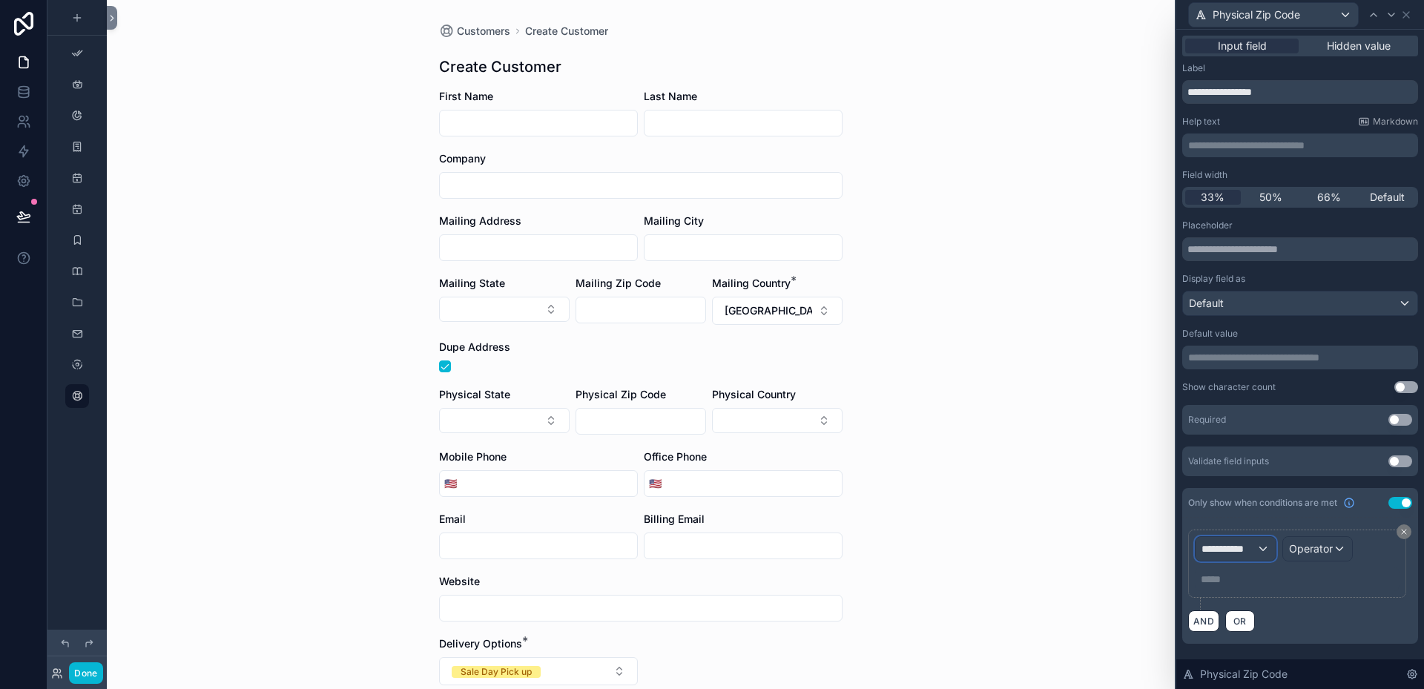
click at [1254, 547] on span "**********" at bounding box center [1229, 549] width 55 height 15
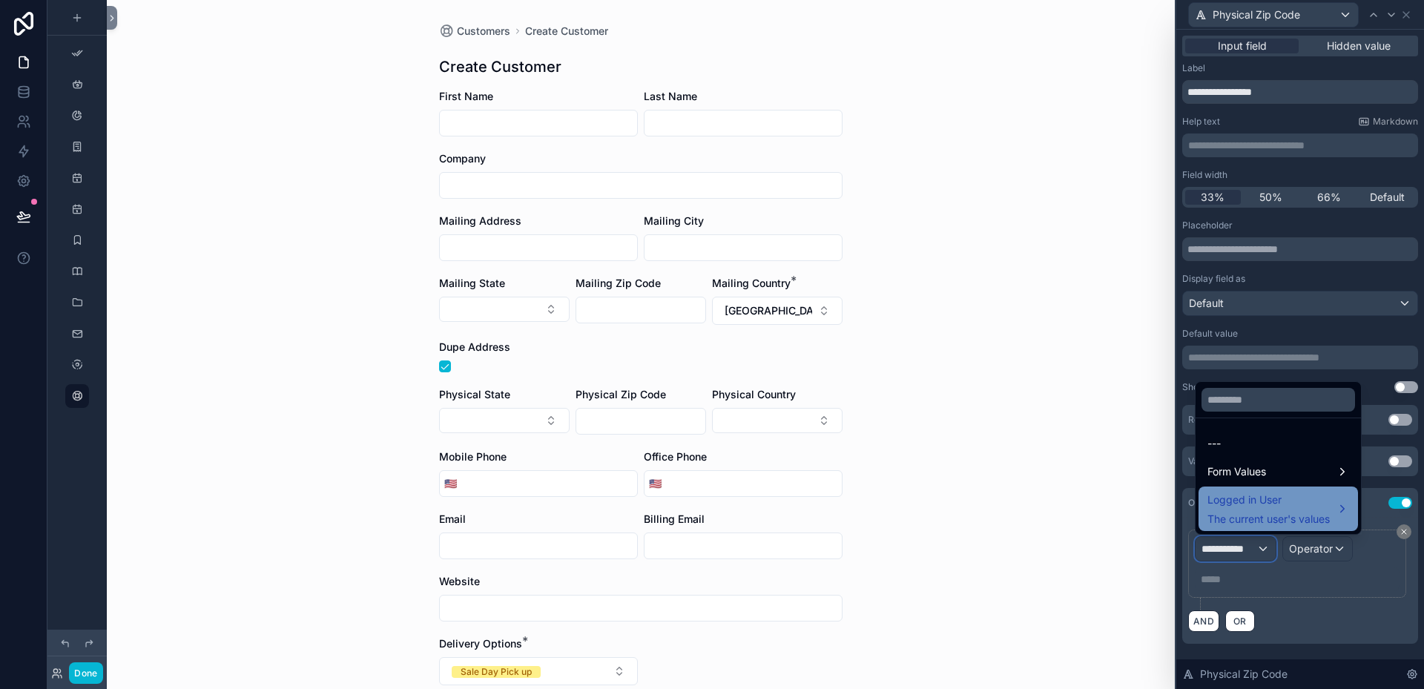
scroll to position [223, 0]
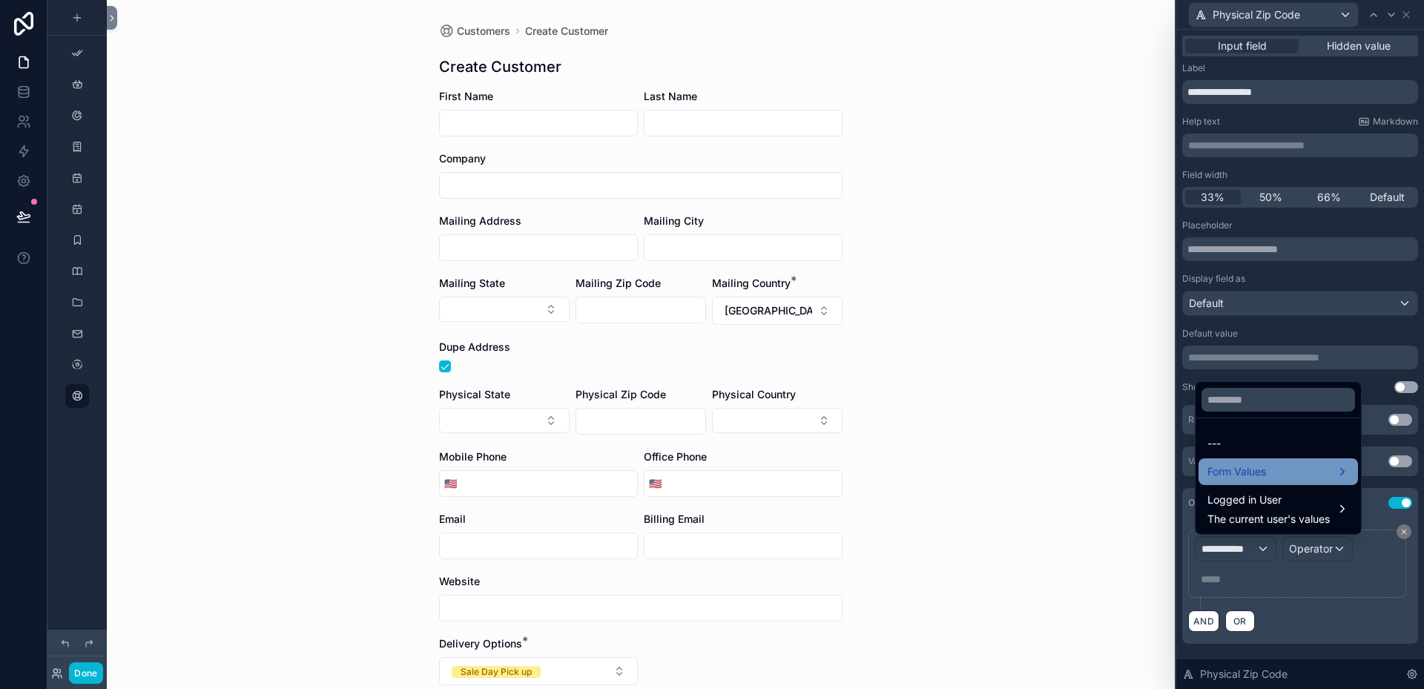
click at [1233, 469] on span "Form Values" at bounding box center [1237, 472] width 59 height 18
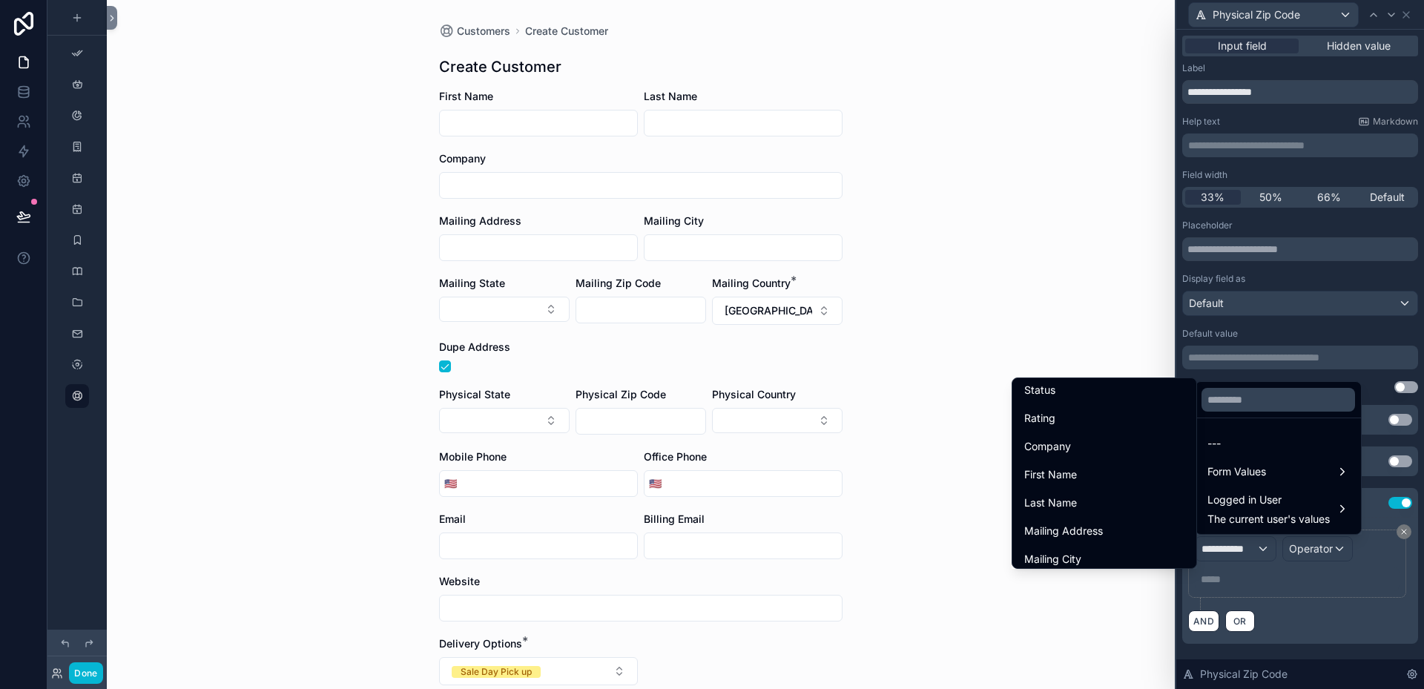
scroll to position [297, 0]
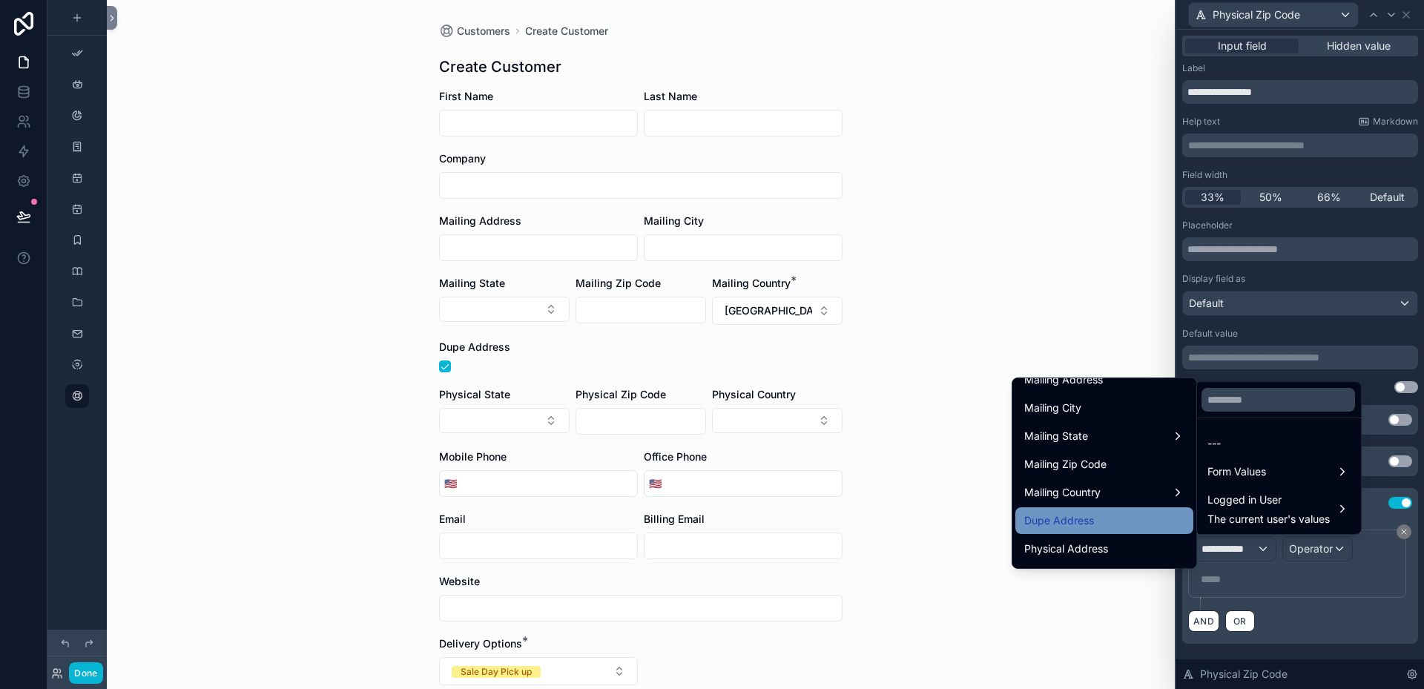
click at [1058, 523] on span "Dupe Address" at bounding box center [1059, 521] width 70 height 18
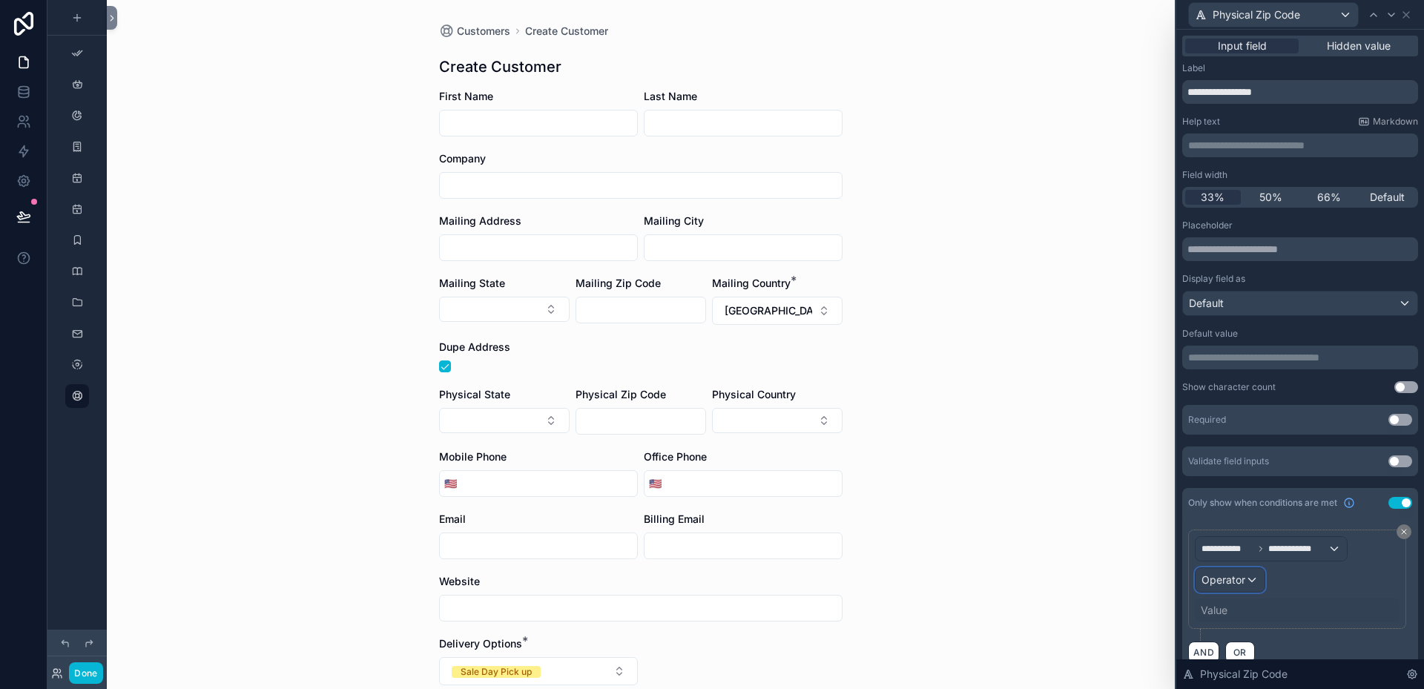
click at [1251, 574] on div "Operator" at bounding box center [1230, 580] width 69 height 24
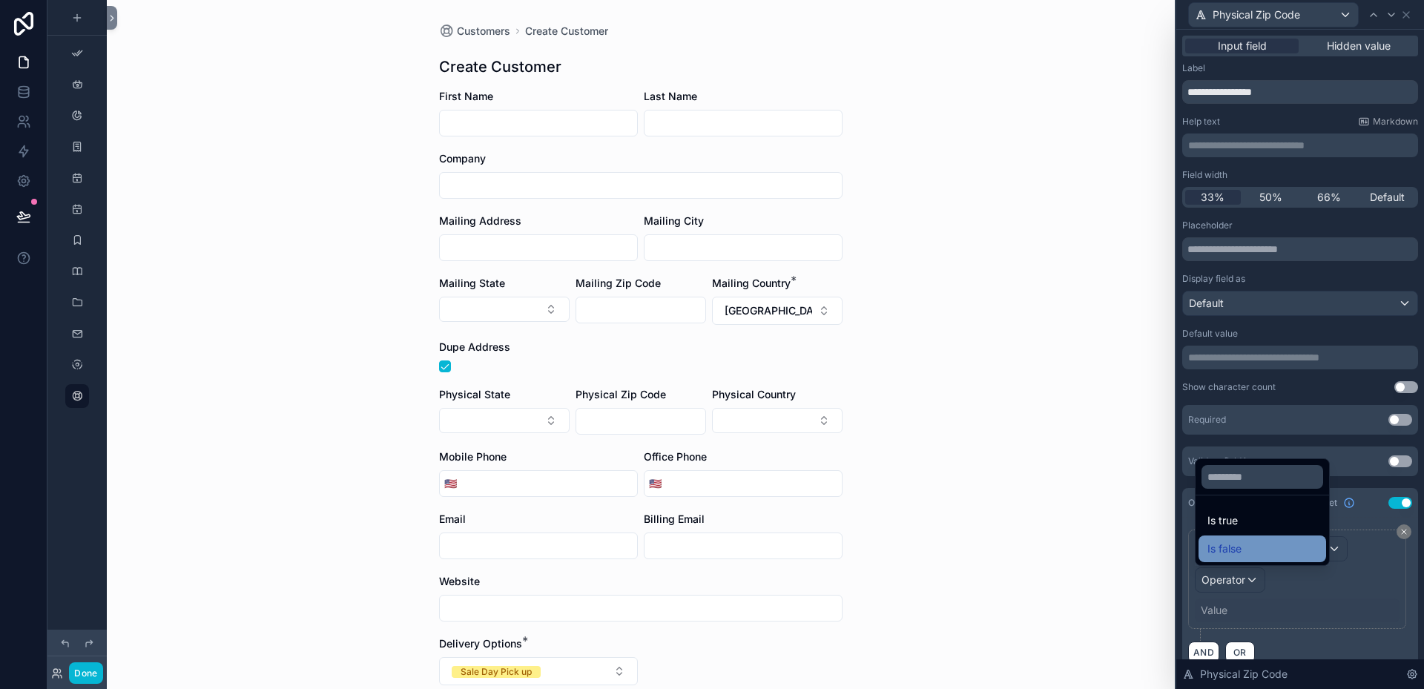
click at [1228, 550] on span "Is false" at bounding box center [1225, 549] width 34 height 18
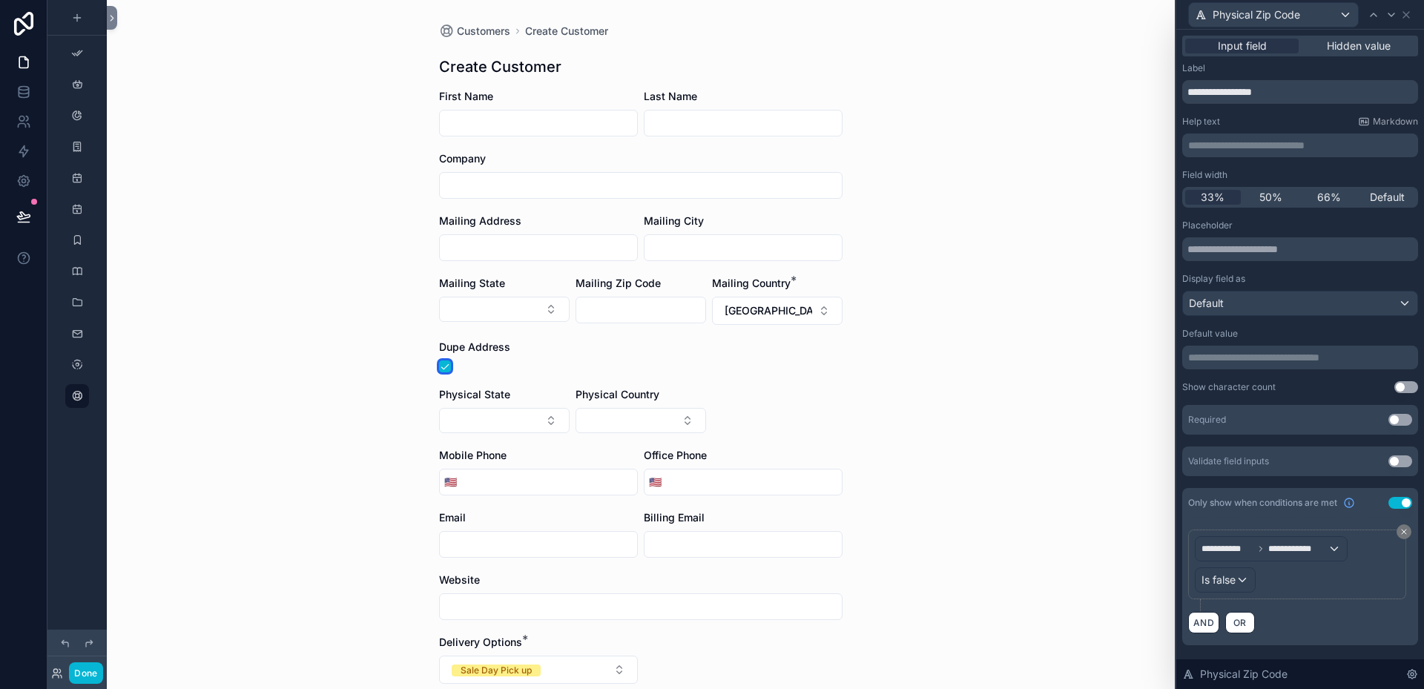
click at [439, 369] on button "scrollable content" at bounding box center [445, 367] width 12 height 12
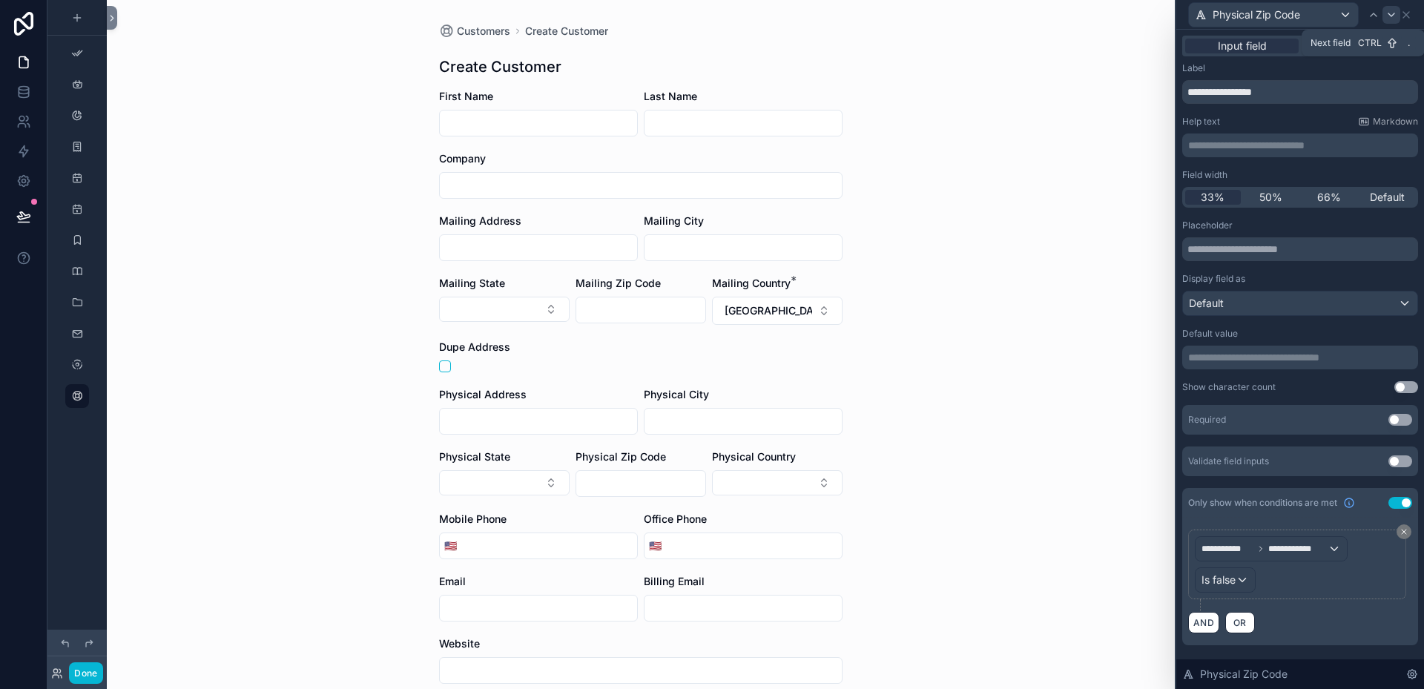
click at [1394, 15] on icon at bounding box center [1392, 15] width 12 height 12
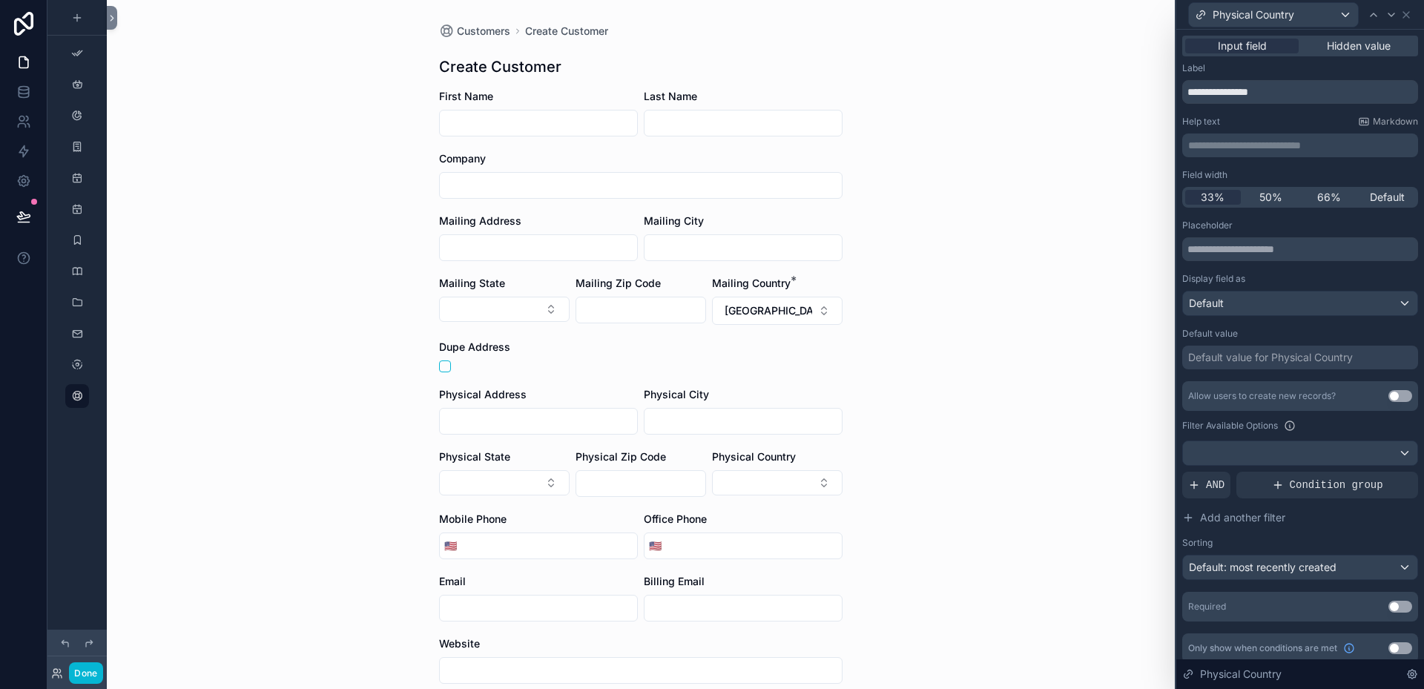
scroll to position [10, 0]
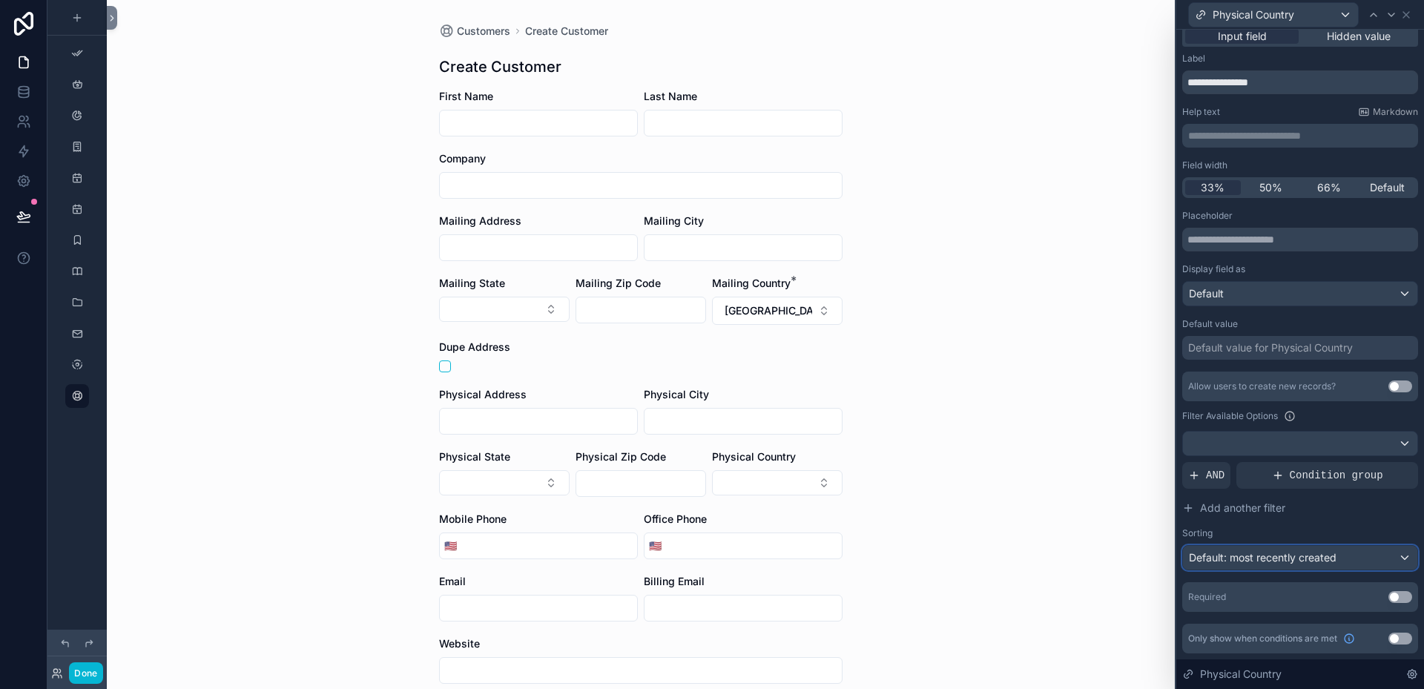
click at [1390, 554] on div "Default: most recently created" at bounding box center [1300, 558] width 234 height 24
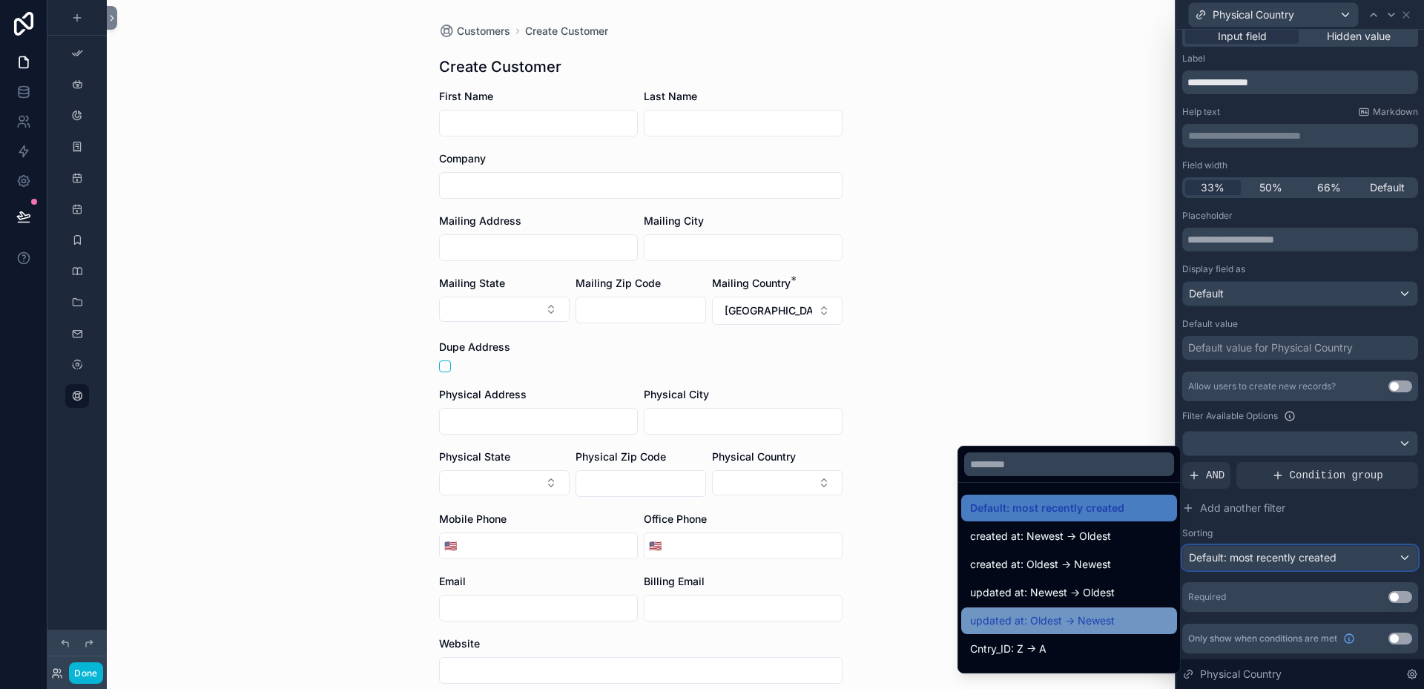
scroll to position [74, 0]
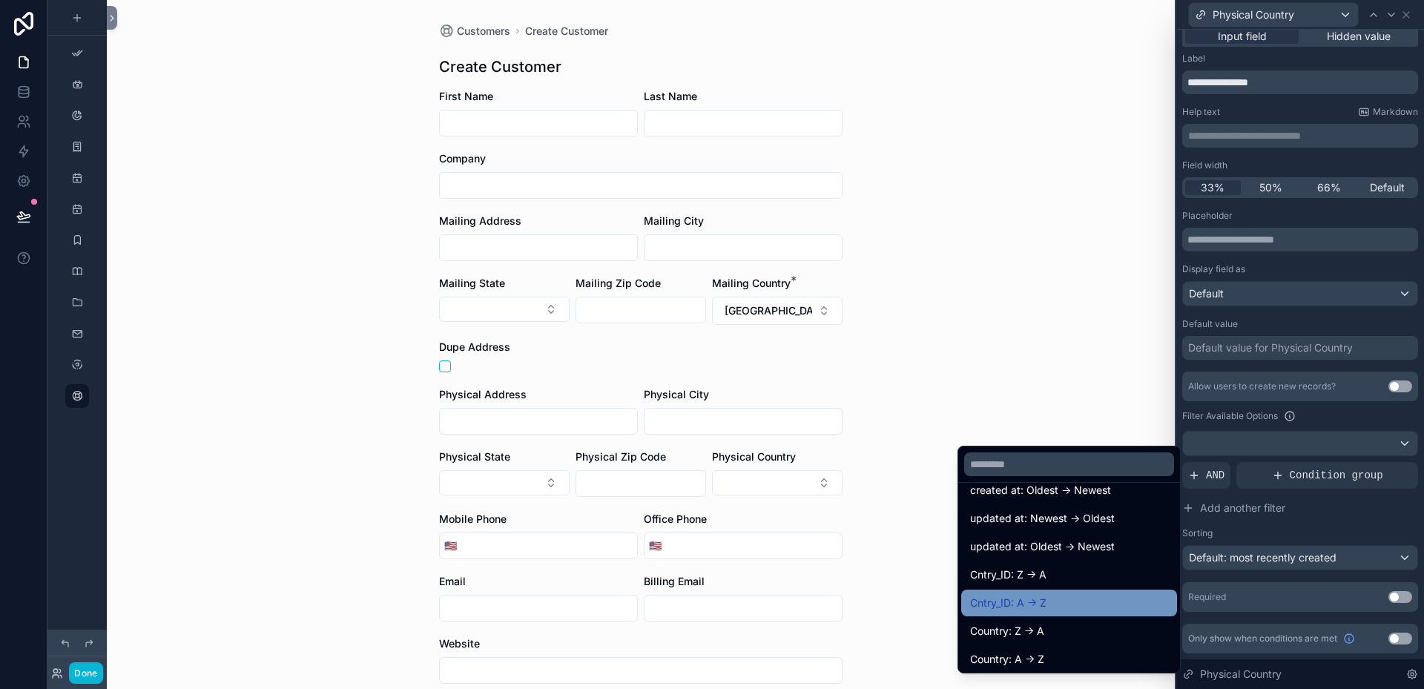
click at [1023, 599] on span "Cntry_ID: A -> Z" at bounding box center [1008, 603] width 76 height 18
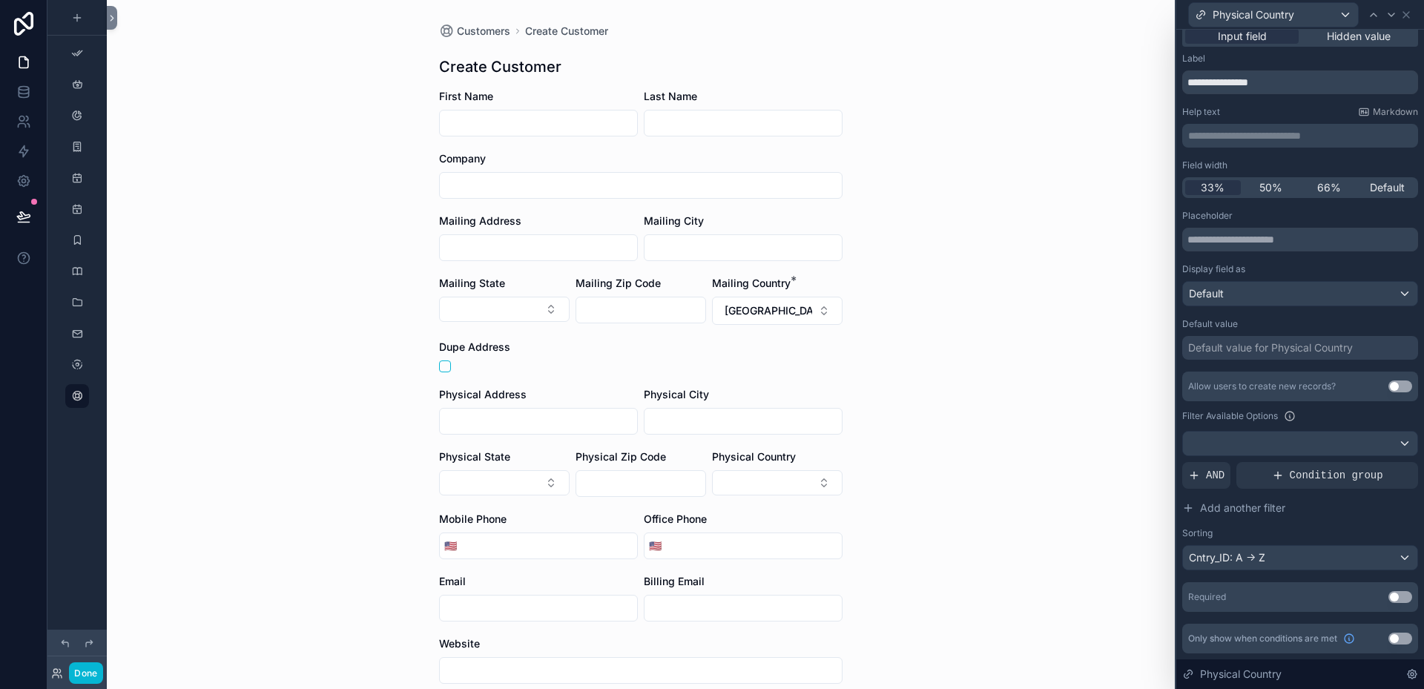
click at [1378, 346] on div "Default value for Physical Country" at bounding box center [1300, 348] width 236 height 24
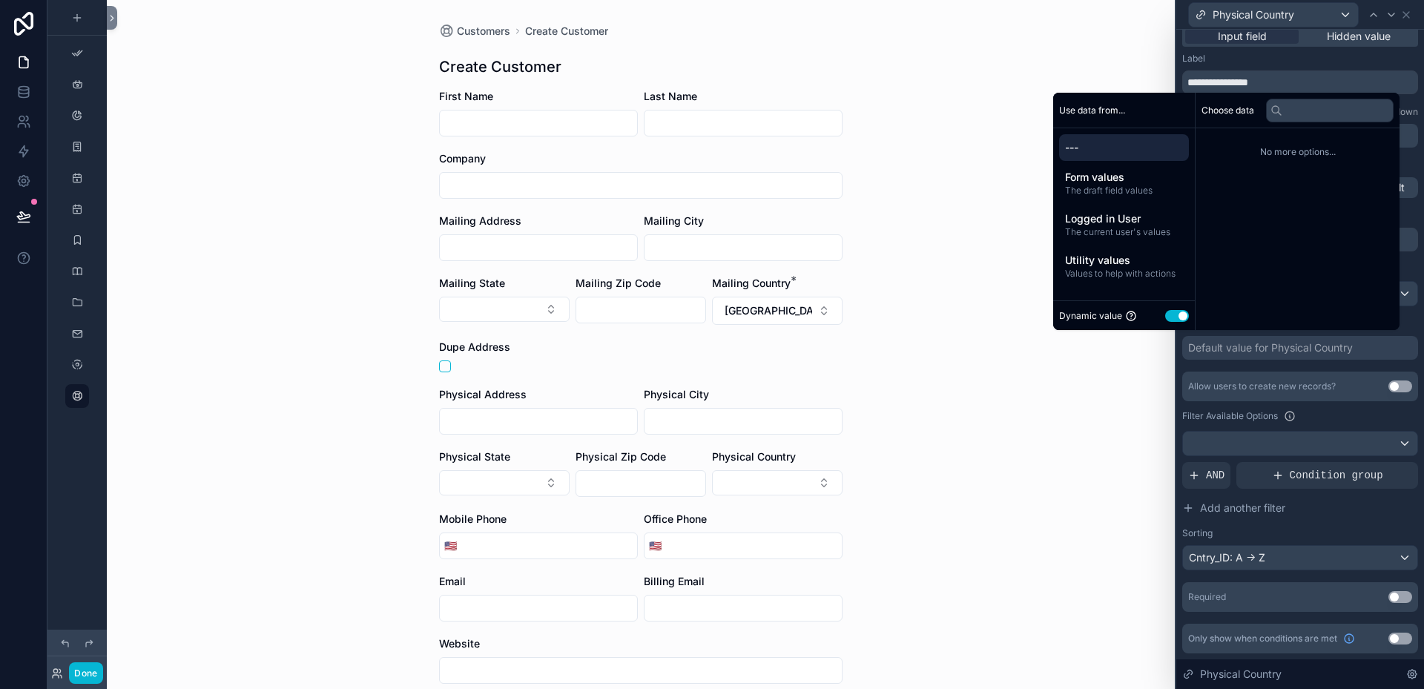
click at [1165, 315] on button "Use setting" at bounding box center [1177, 316] width 24 height 12
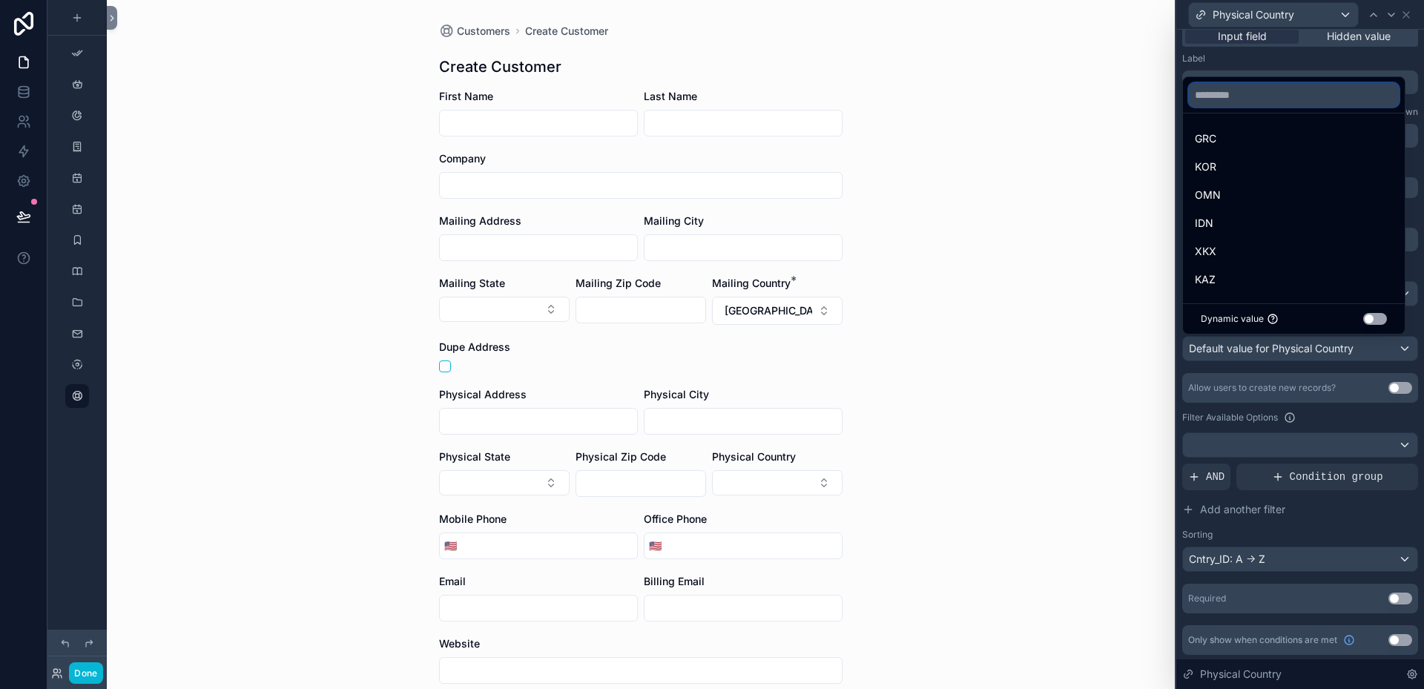
click at [1281, 92] on input "text" at bounding box center [1294, 95] width 210 height 24
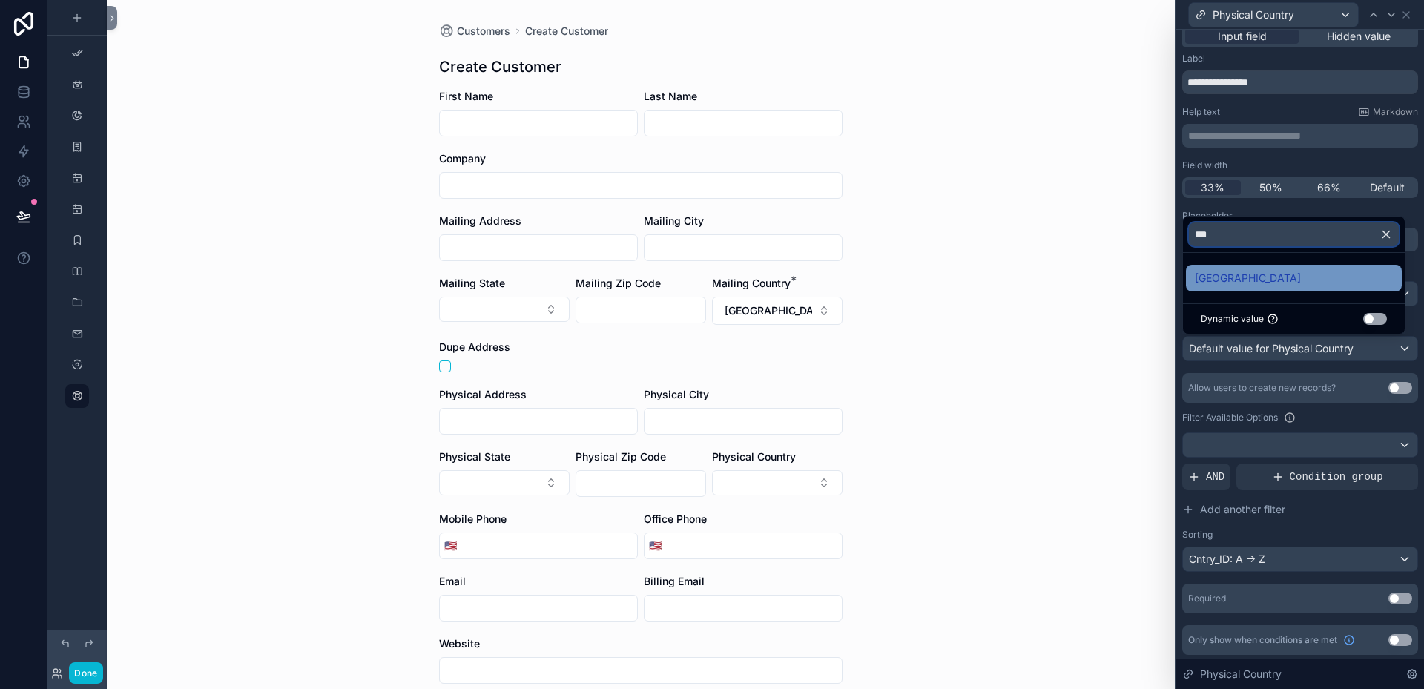
type input "***"
click at [1209, 278] on span "[GEOGRAPHIC_DATA]" at bounding box center [1248, 278] width 106 height 18
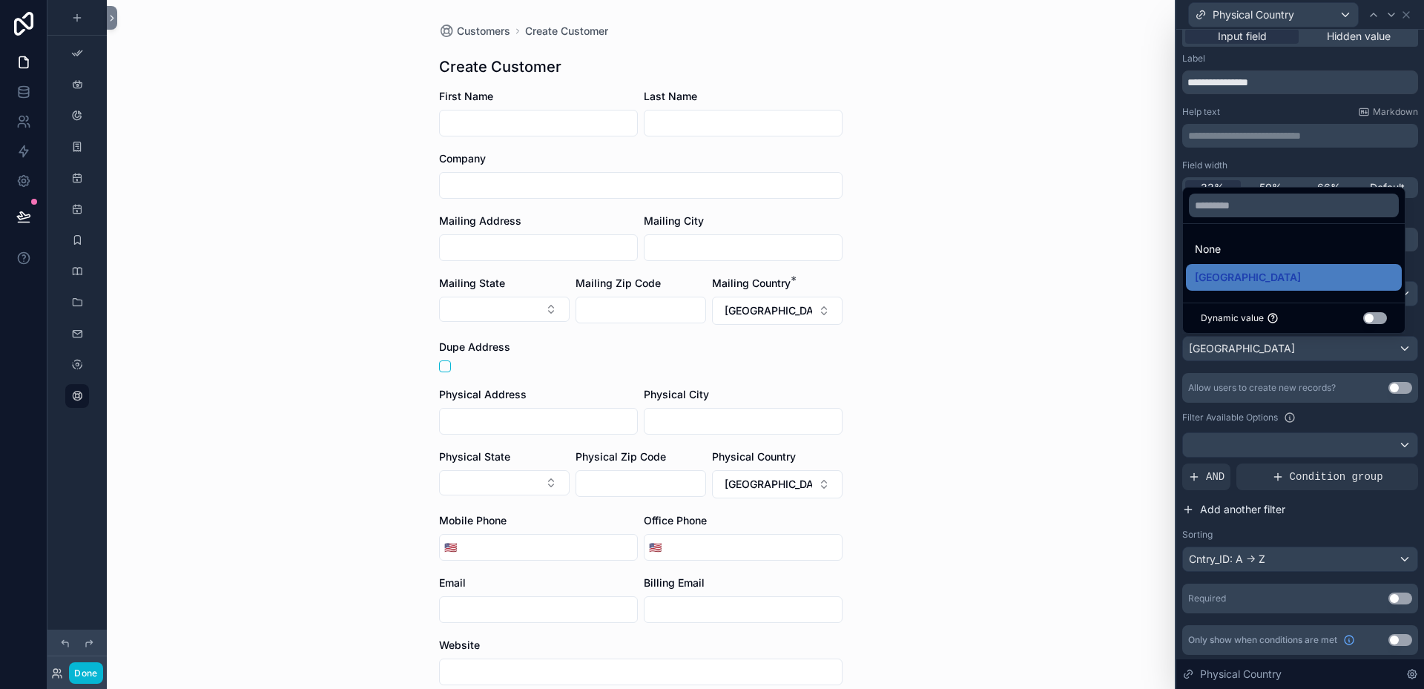
scroll to position [11, 0]
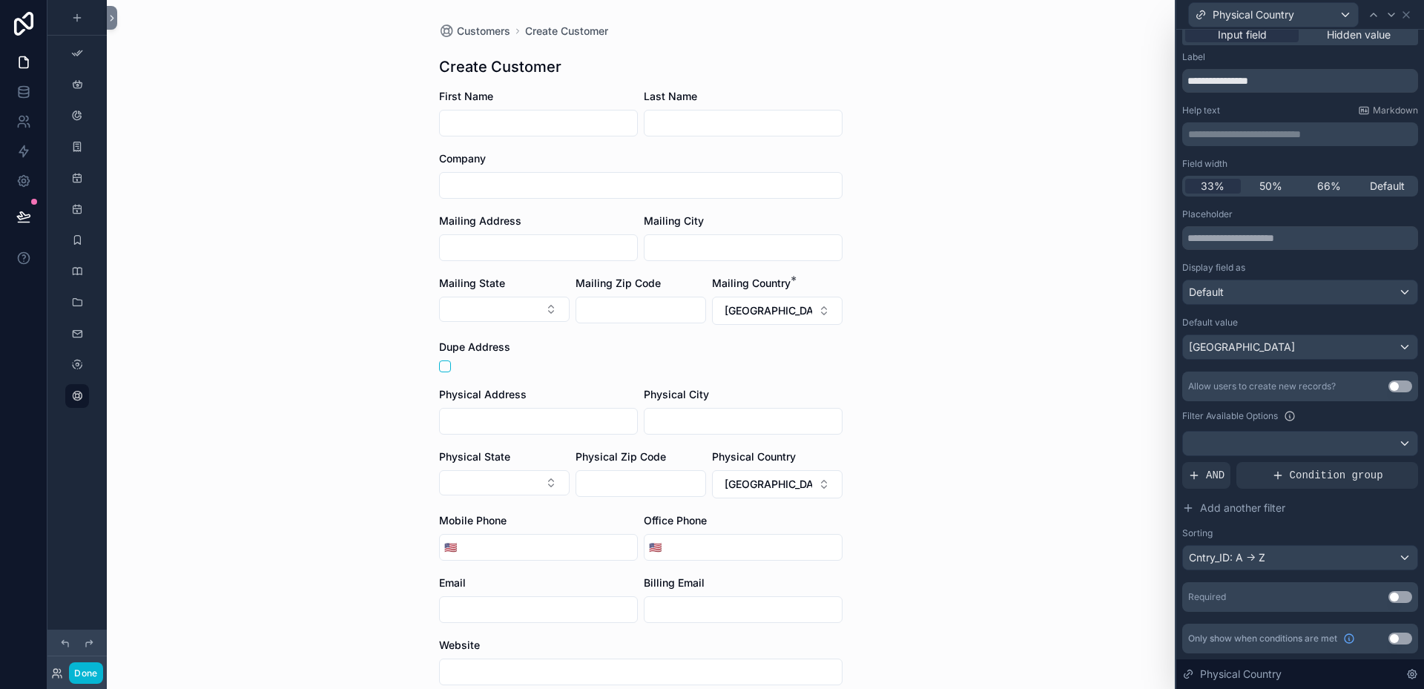
click at [1394, 636] on button "Use setting" at bounding box center [1401, 639] width 24 height 12
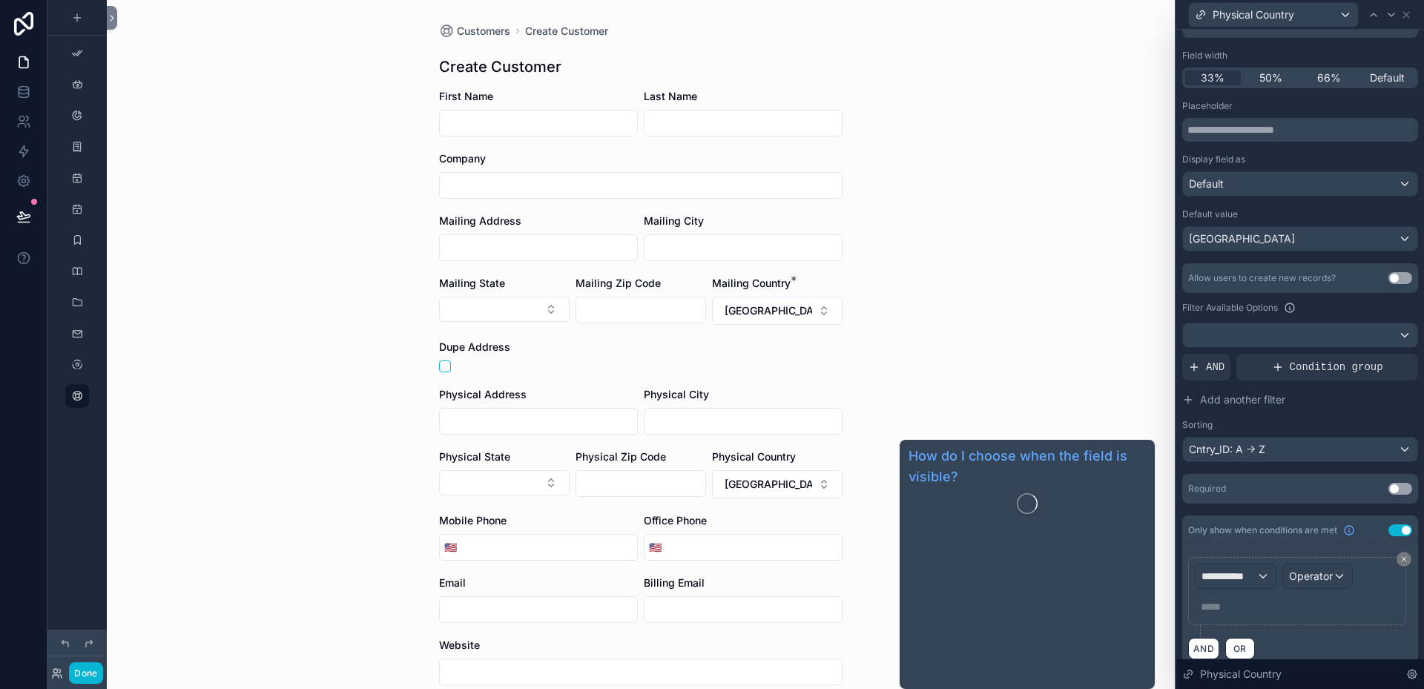
scroll to position [137, 0]
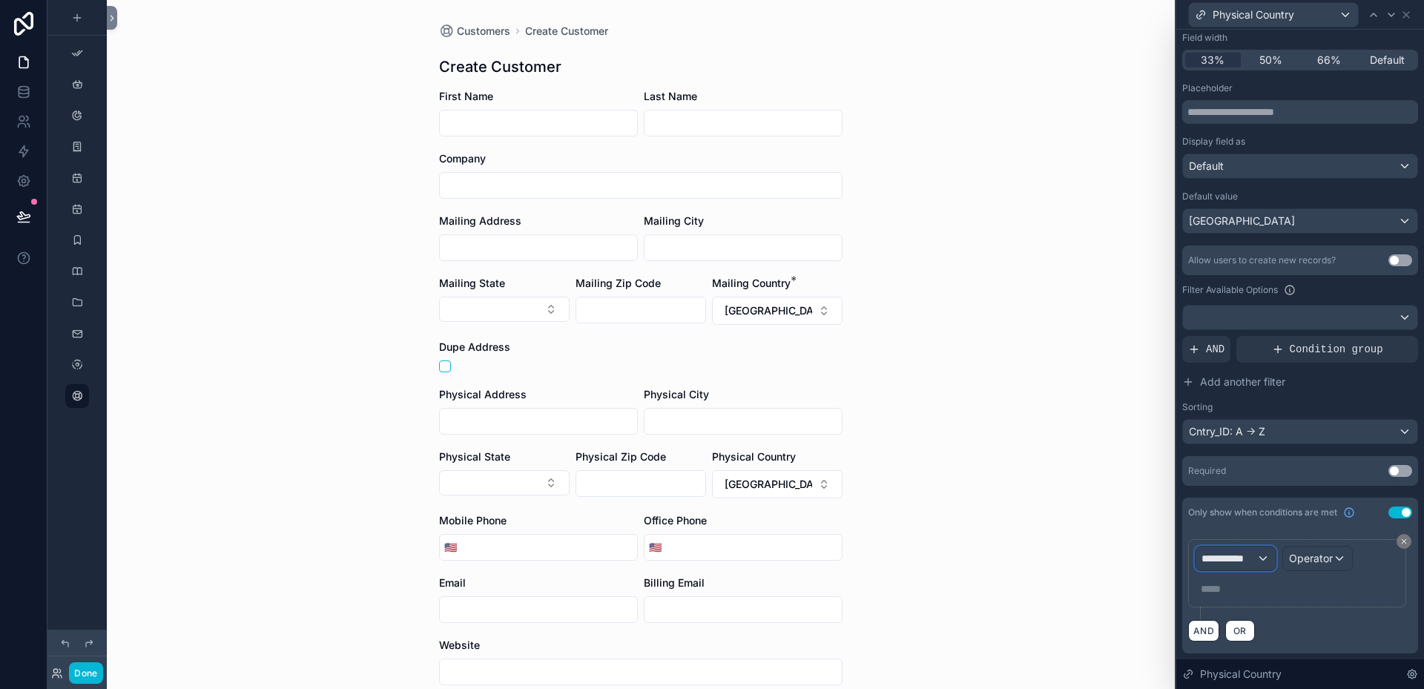
click at [1264, 558] on div "**********" at bounding box center [1236, 559] width 80 height 24
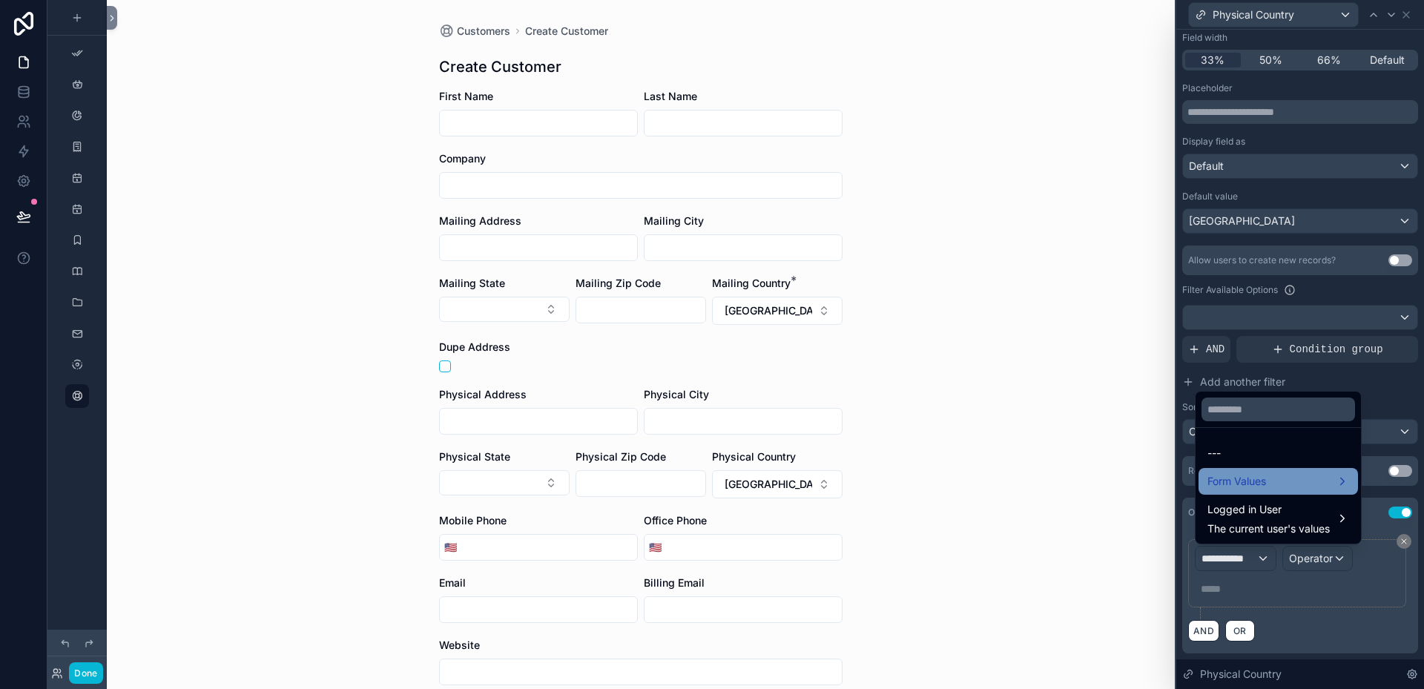
click at [1231, 475] on span "Form Values" at bounding box center [1237, 482] width 59 height 18
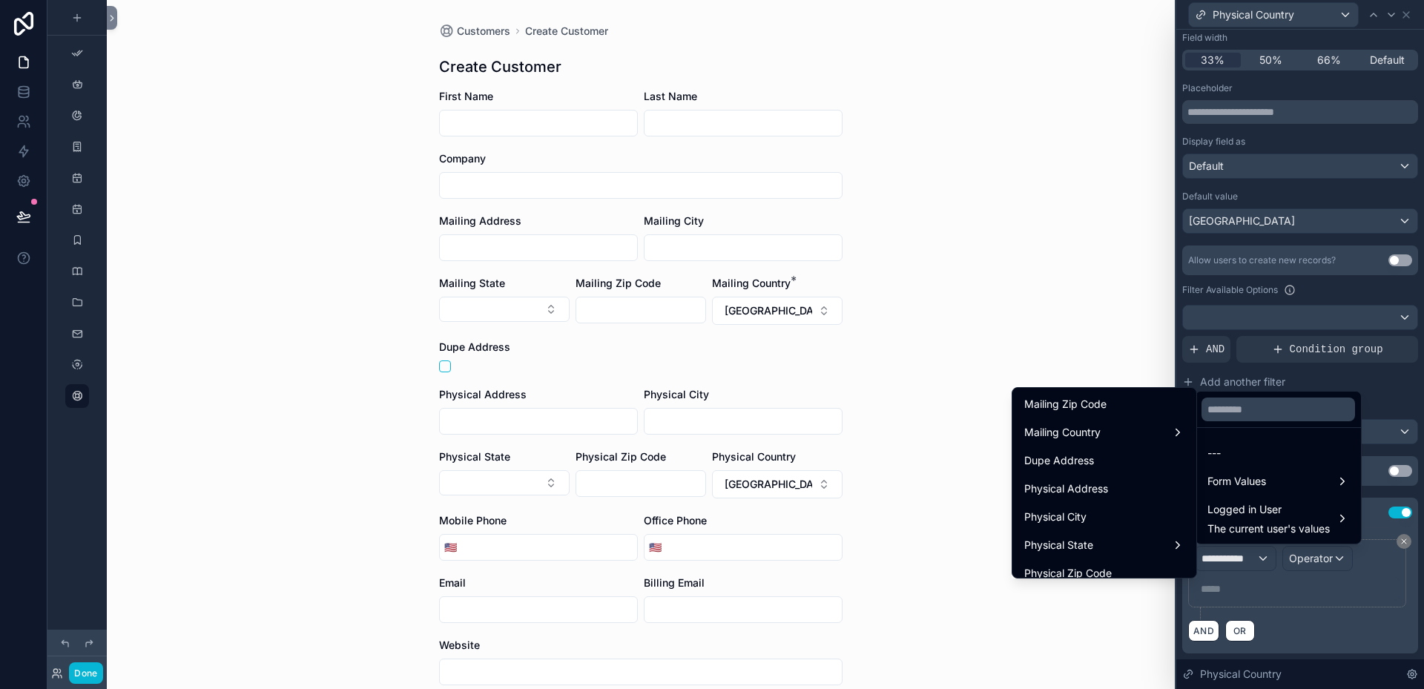
scroll to position [371, 0]
click at [1056, 458] on span "Dupe Address" at bounding box center [1059, 456] width 70 height 18
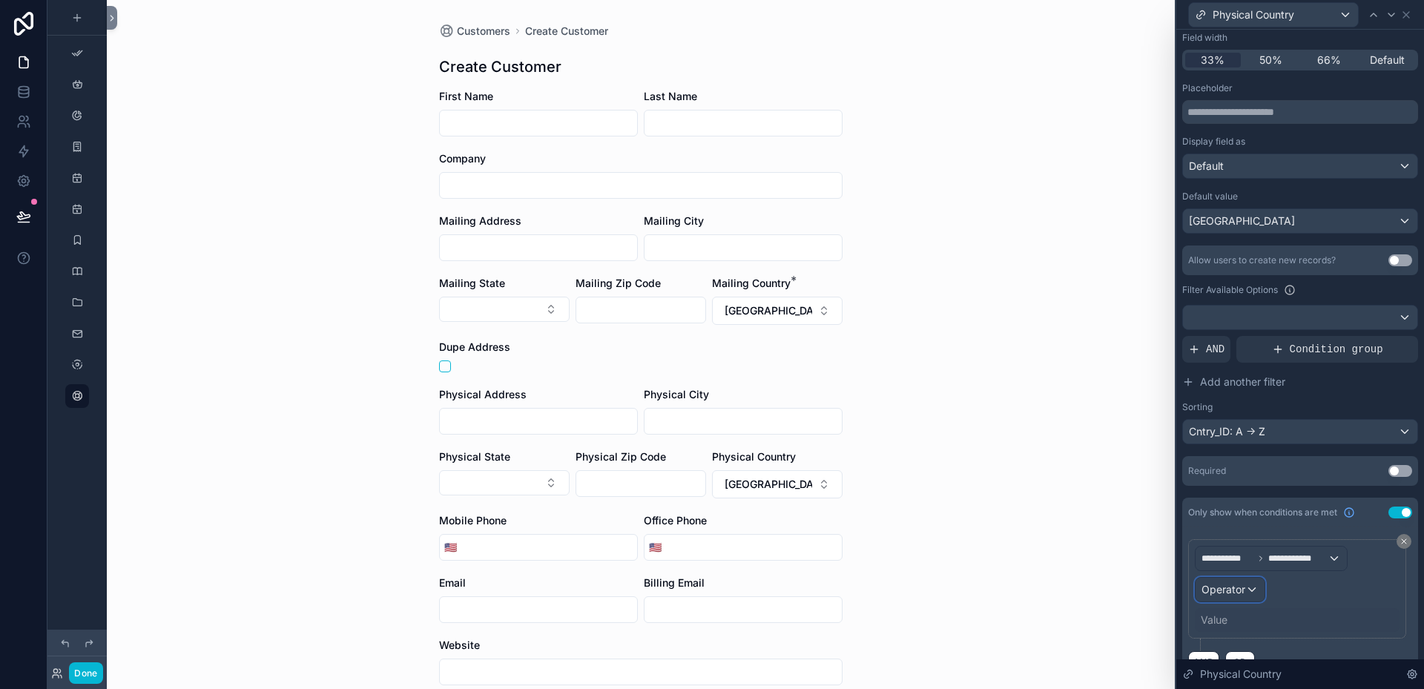
click at [1241, 585] on span "Operator" at bounding box center [1224, 589] width 44 height 13
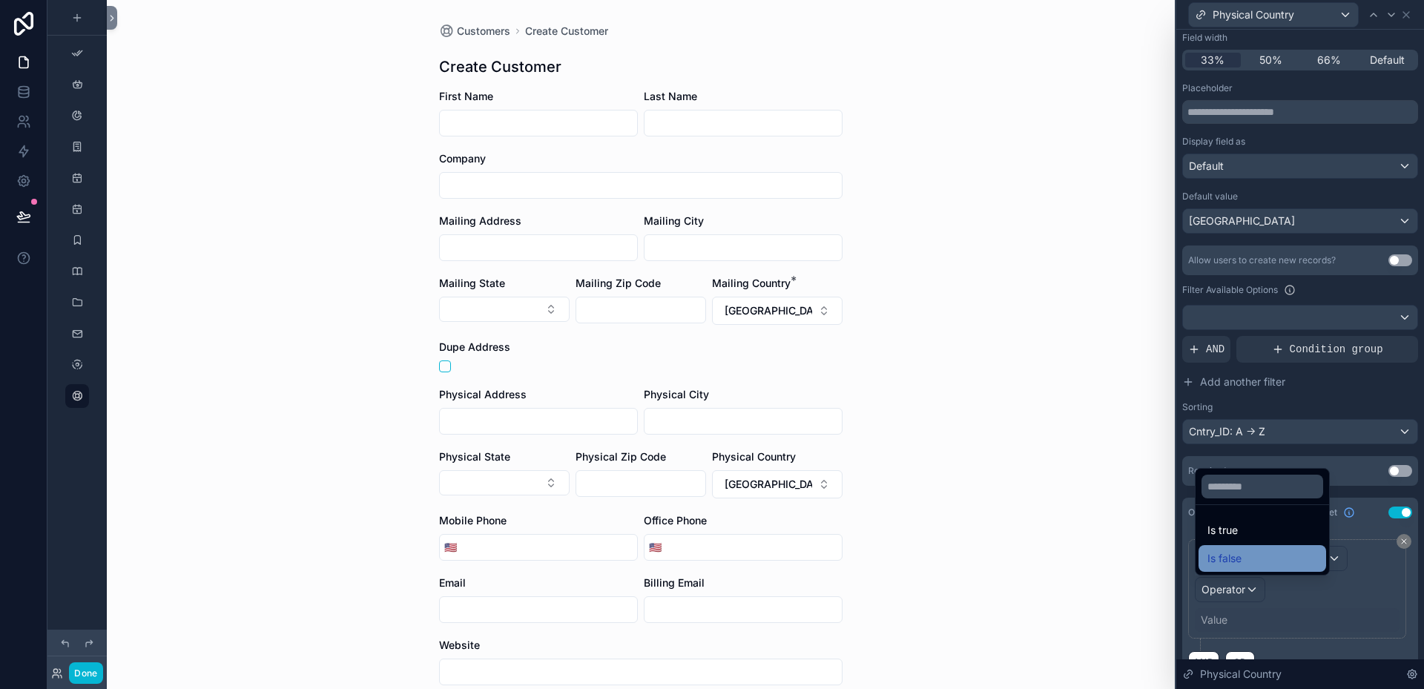
click at [1234, 553] on span "Is false" at bounding box center [1225, 559] width 34 height 18
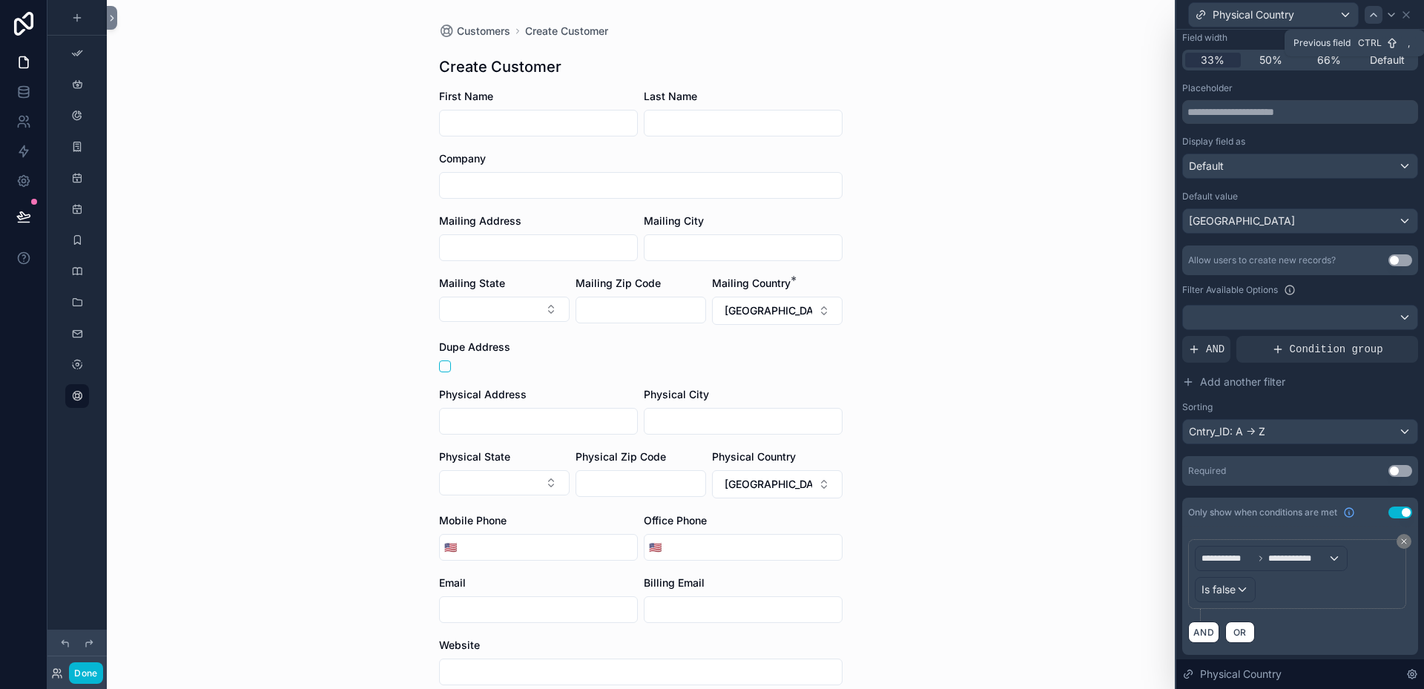
click at [1373, 15] on icon at bounding box center [1374, 15] width 12 height 12
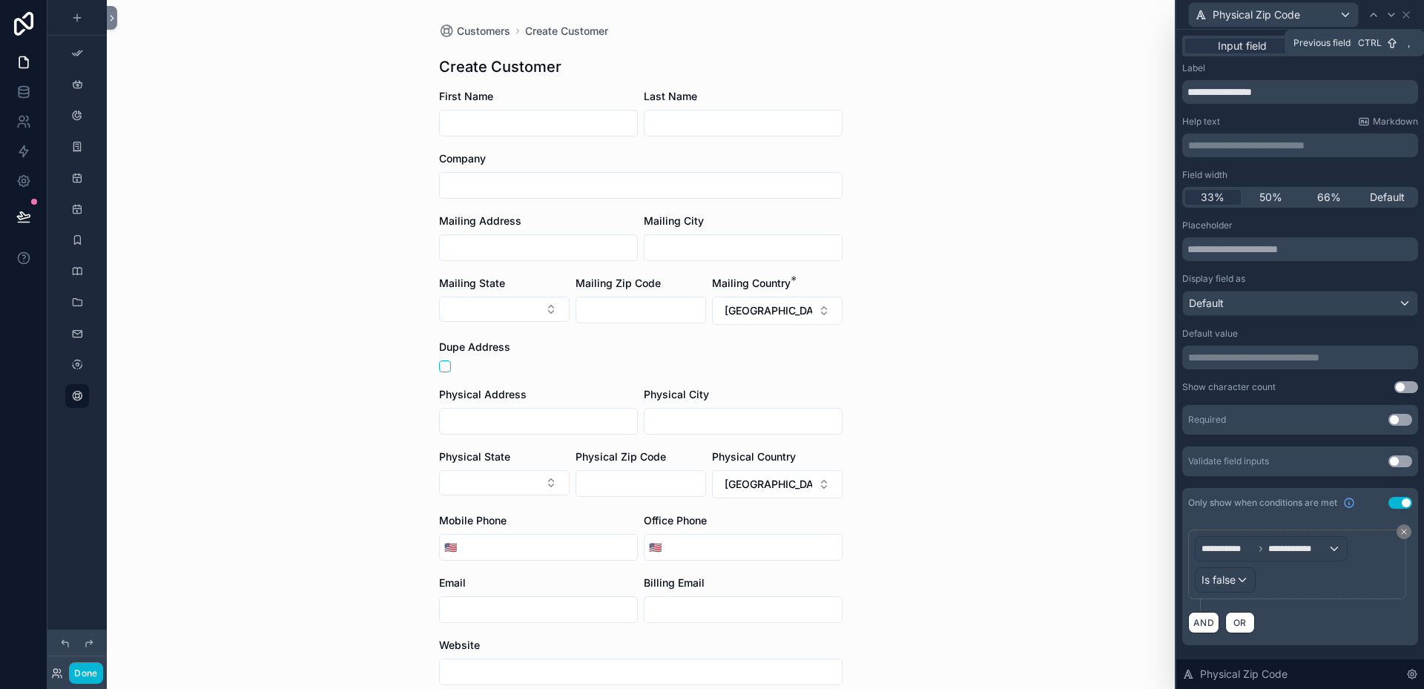
click at [1373, 15] on icon at bounding box center [1374, 15] width 12 height 12
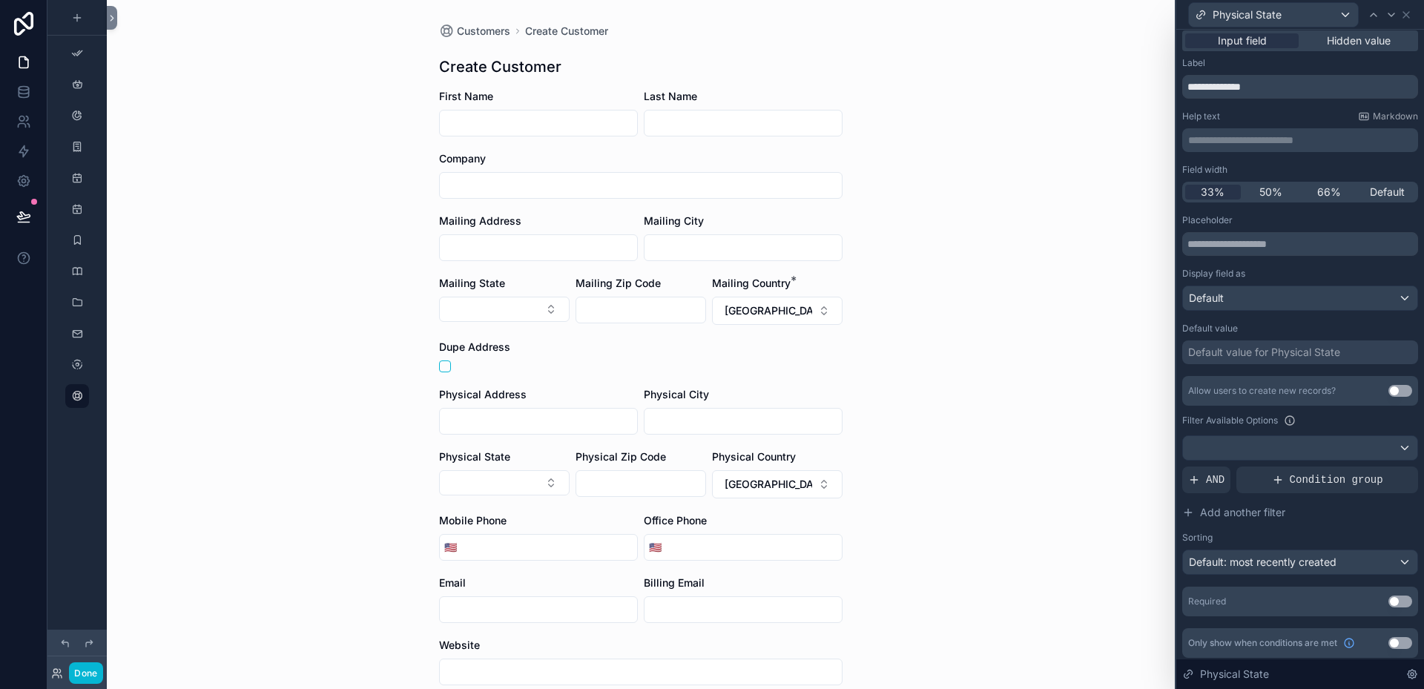
scroll to position [10, 0]
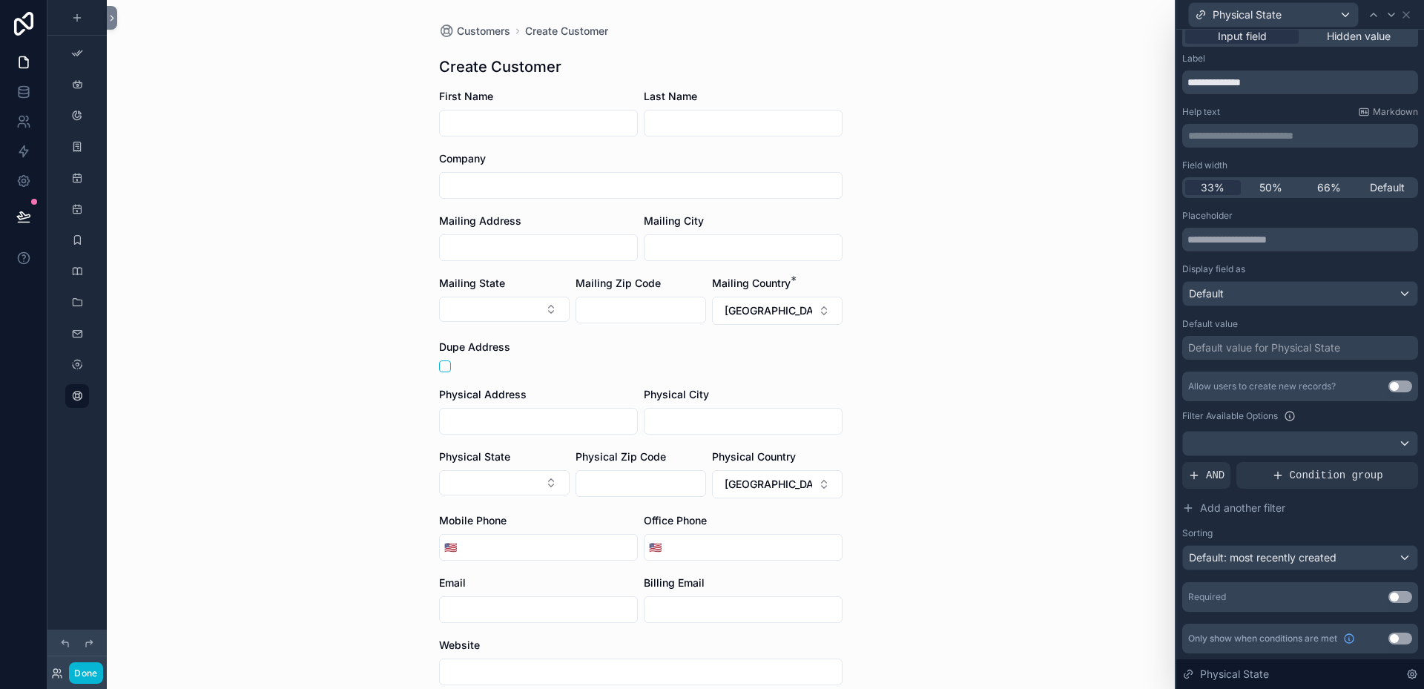
click at [1395, 640] on button "Use setting" at bounding box center [1401, 639] width 24 height 12
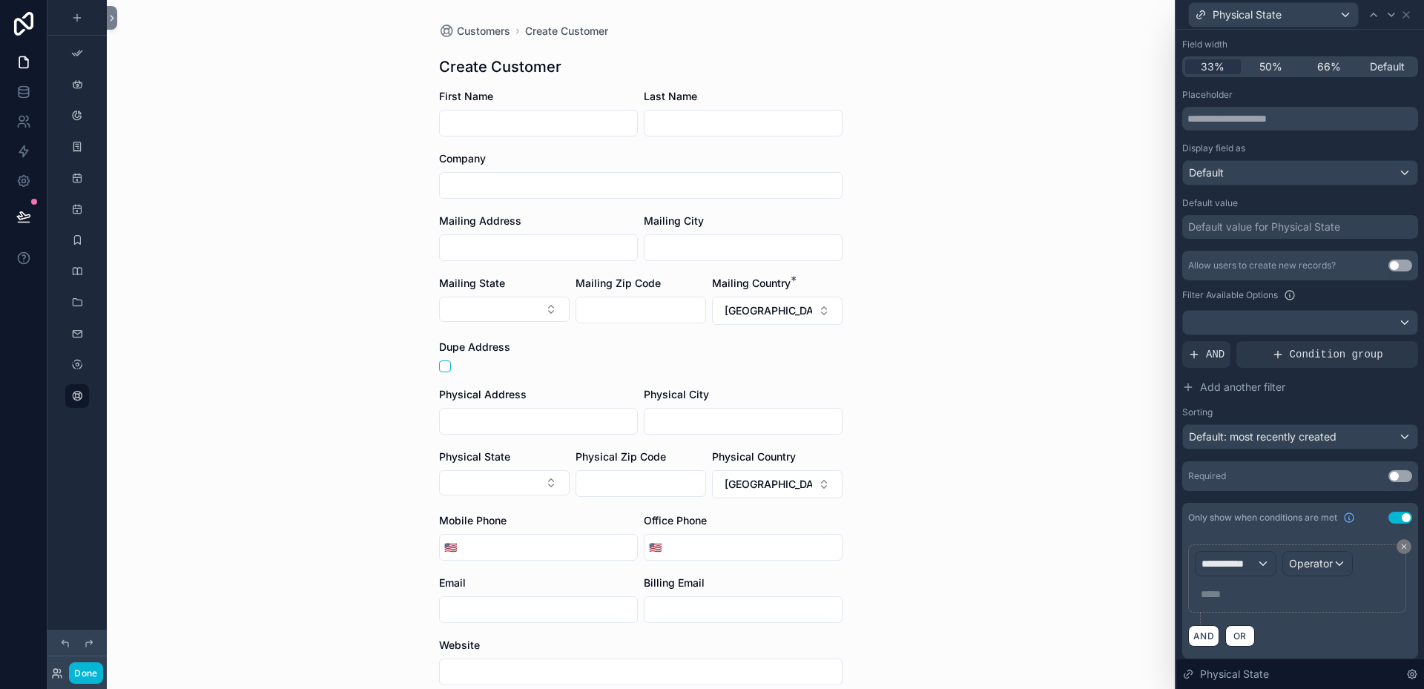
scroll to position [136, 0]
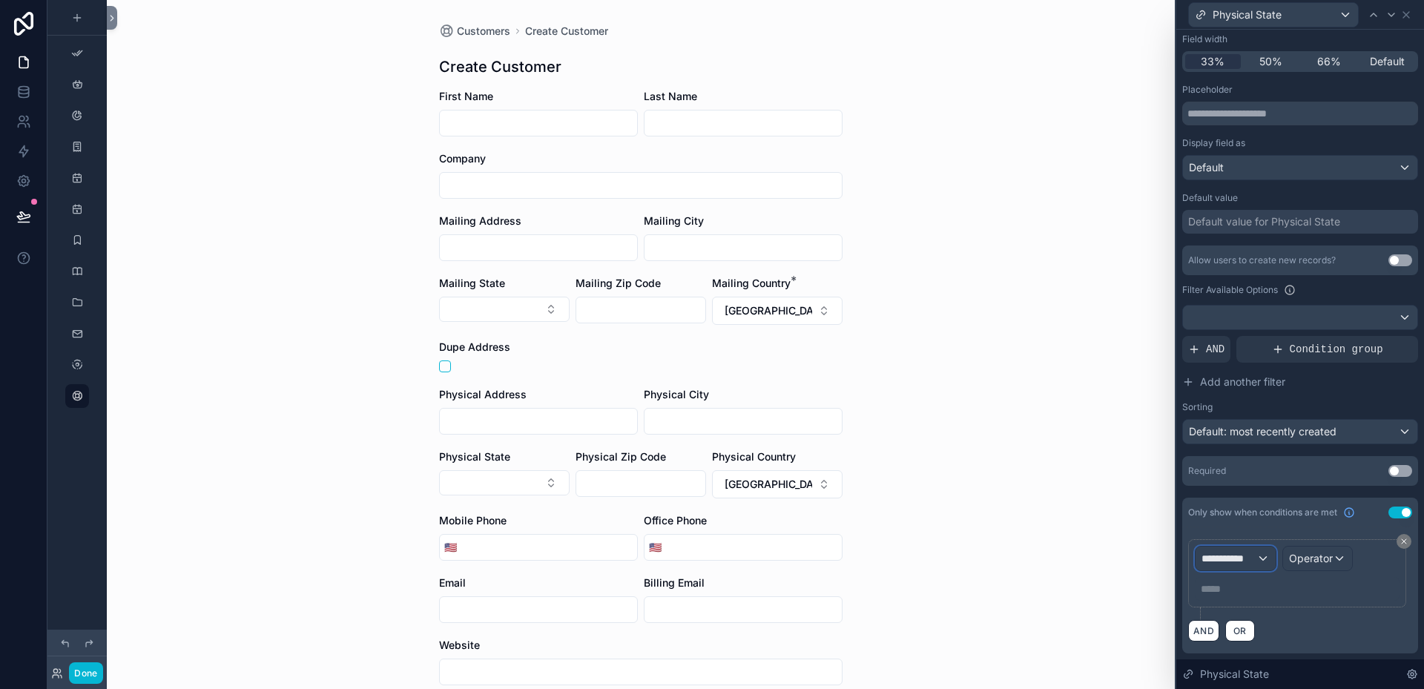
click at [1265, 556] on div "**********" at bounding box center [1236, 559] width 80 height 24
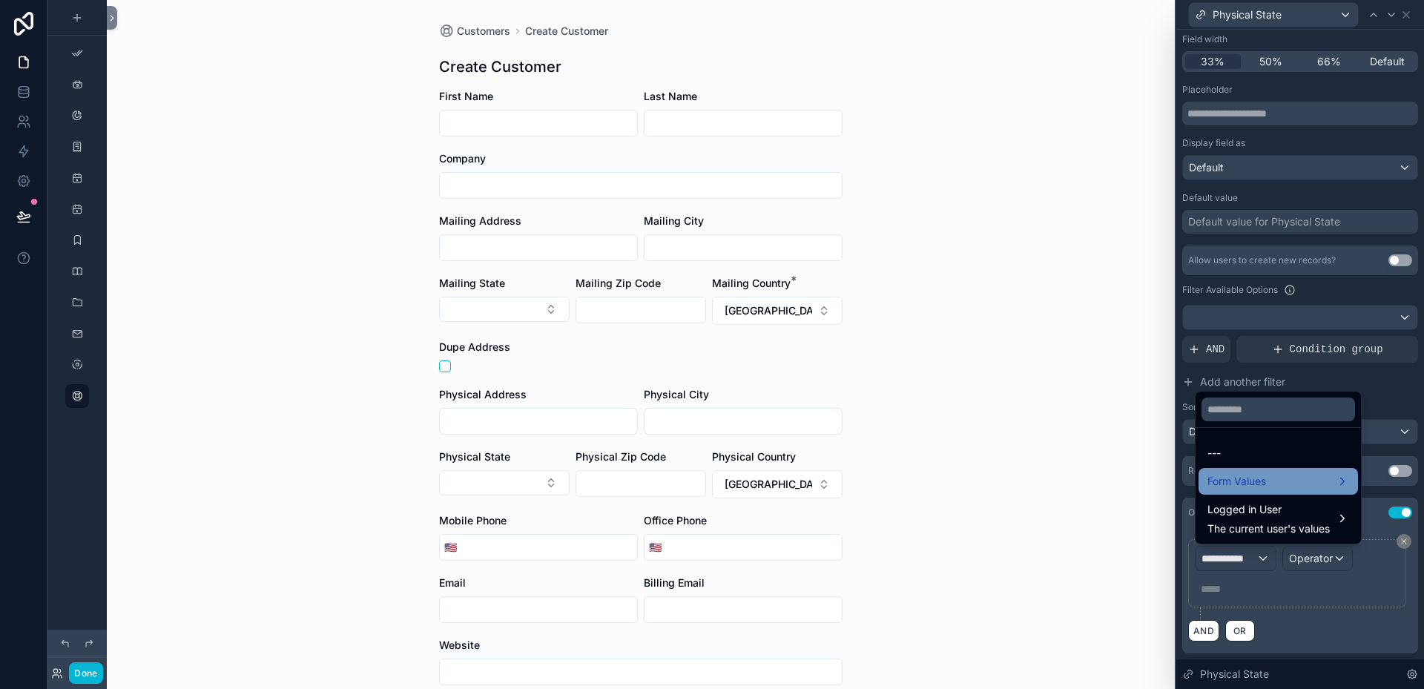
click at [1231, 480] on span "Form Values" at bounding box center [1237, 482] width 59 height 18
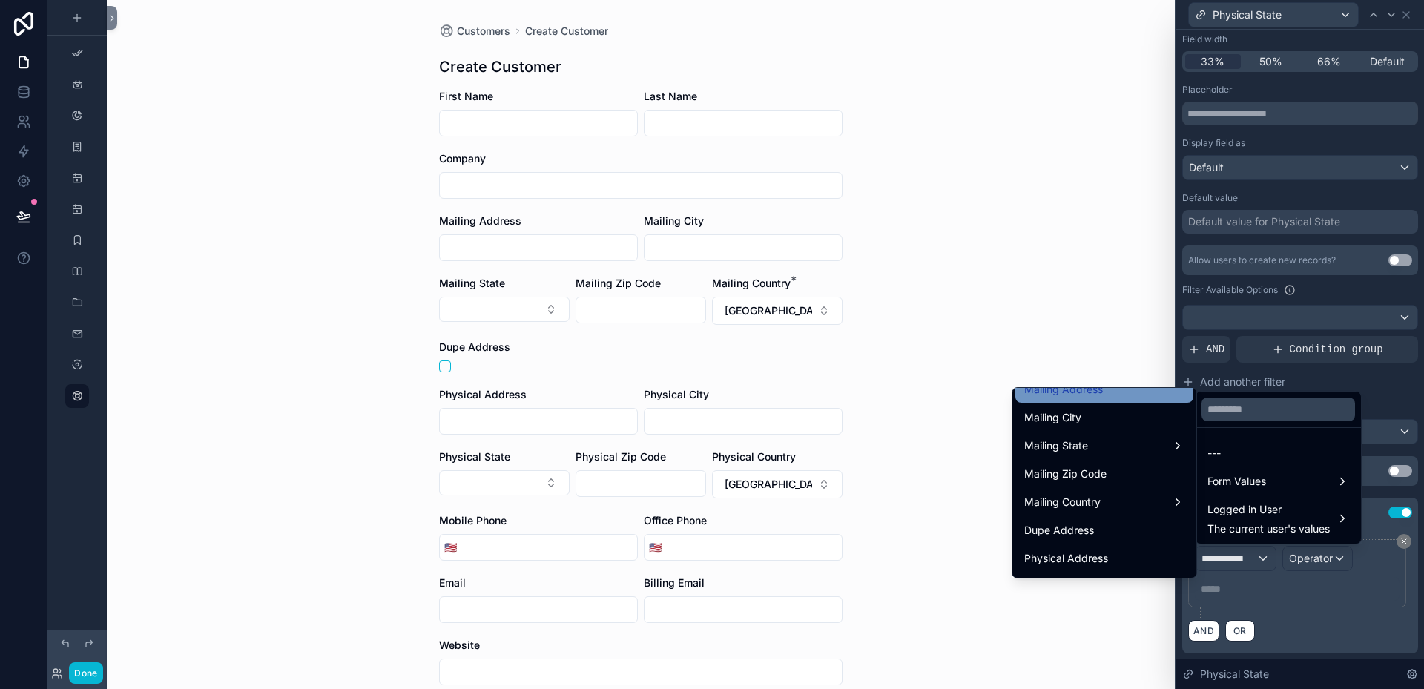
scroll to position [371, 0]
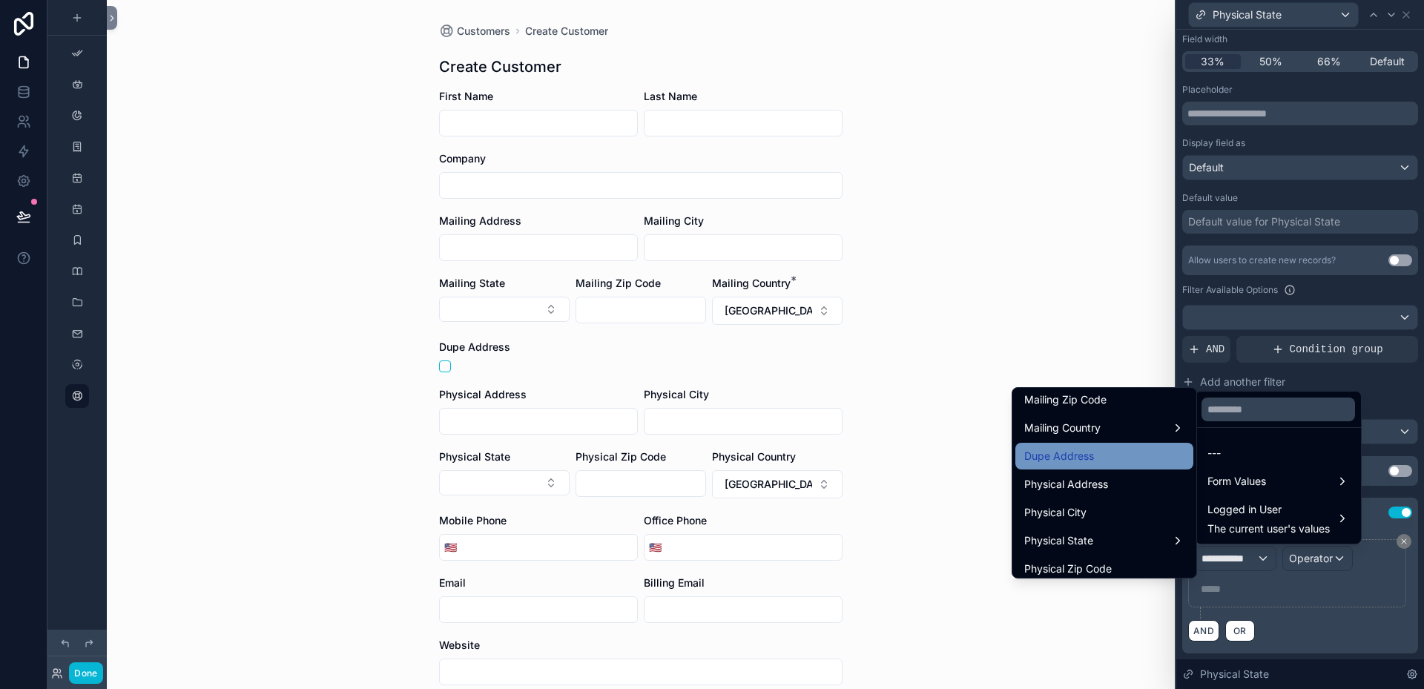
click at [1067, 461] on span "Dupe Address" at bounding box center [1059, 456] width 70 height 18
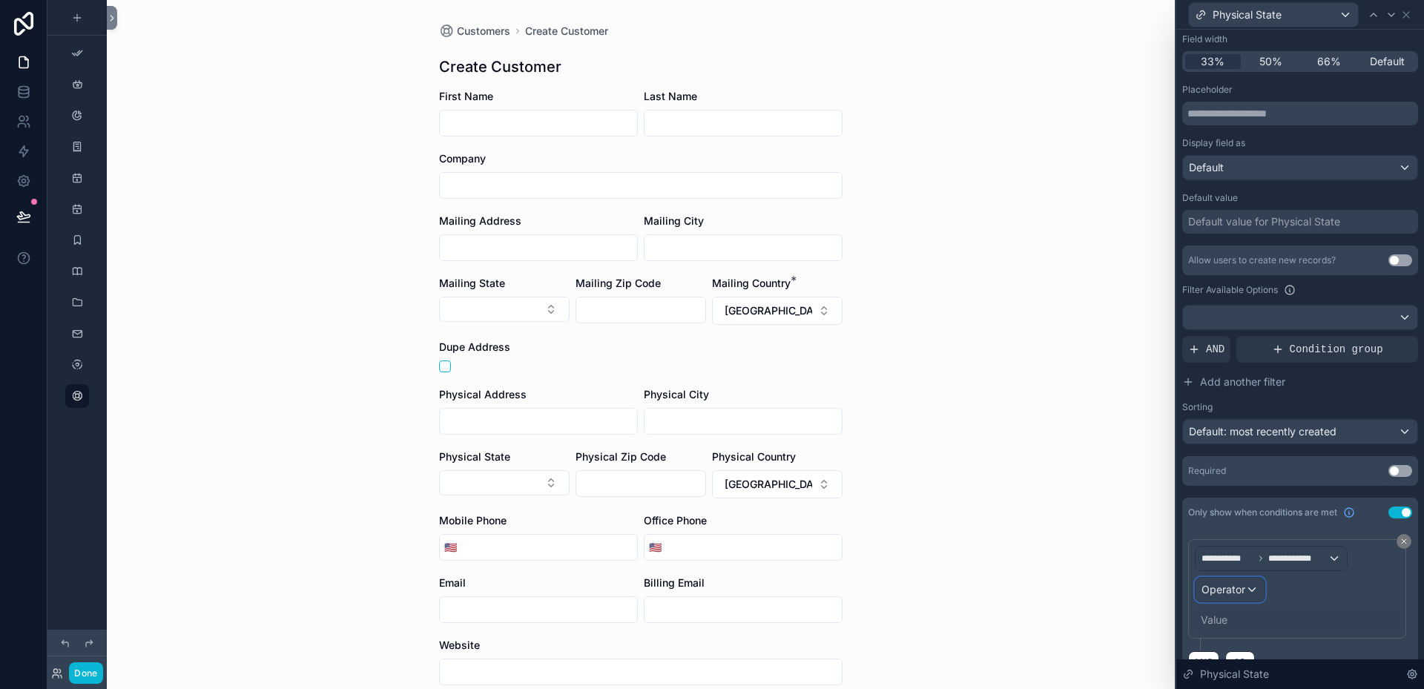
click at [1239, 596] on span "Operator" at bounding box center [1224, 589] width 44 height 15
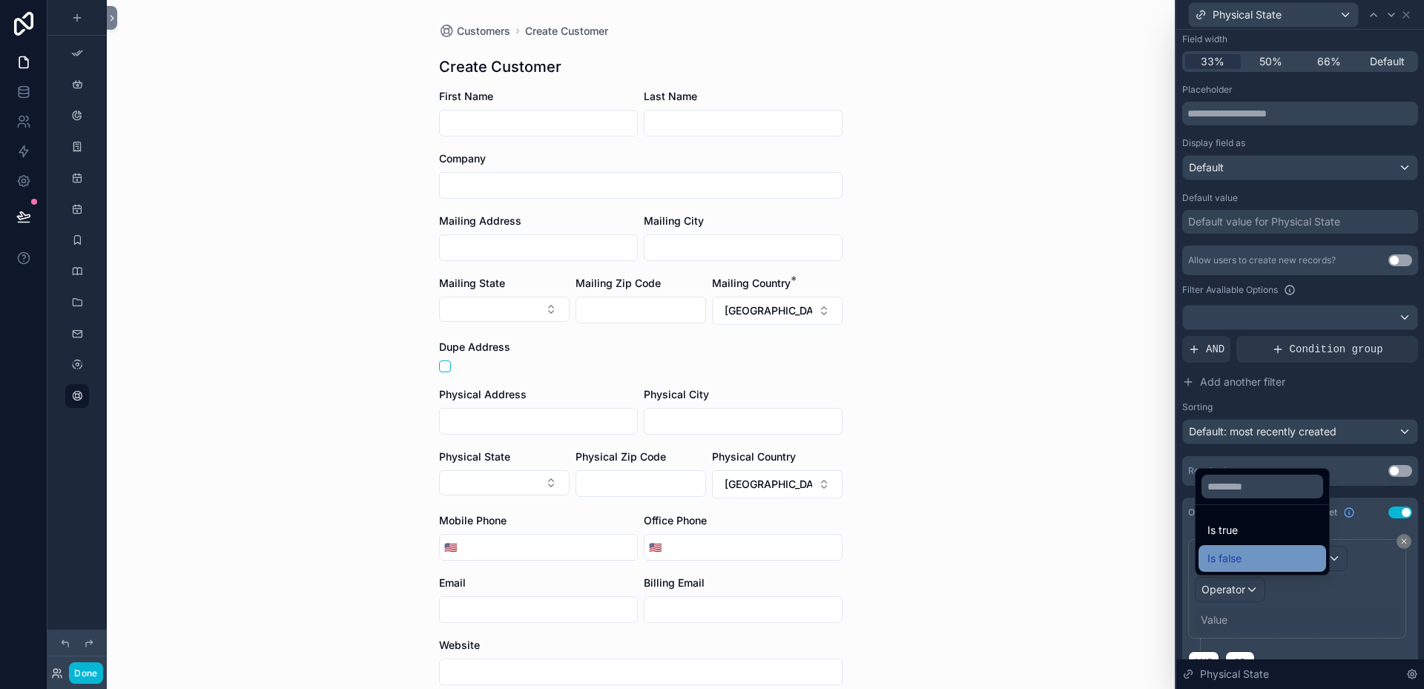
click at [1225, 561] on span "Is false" at bounding box center [1225, 559] width 34 height 18
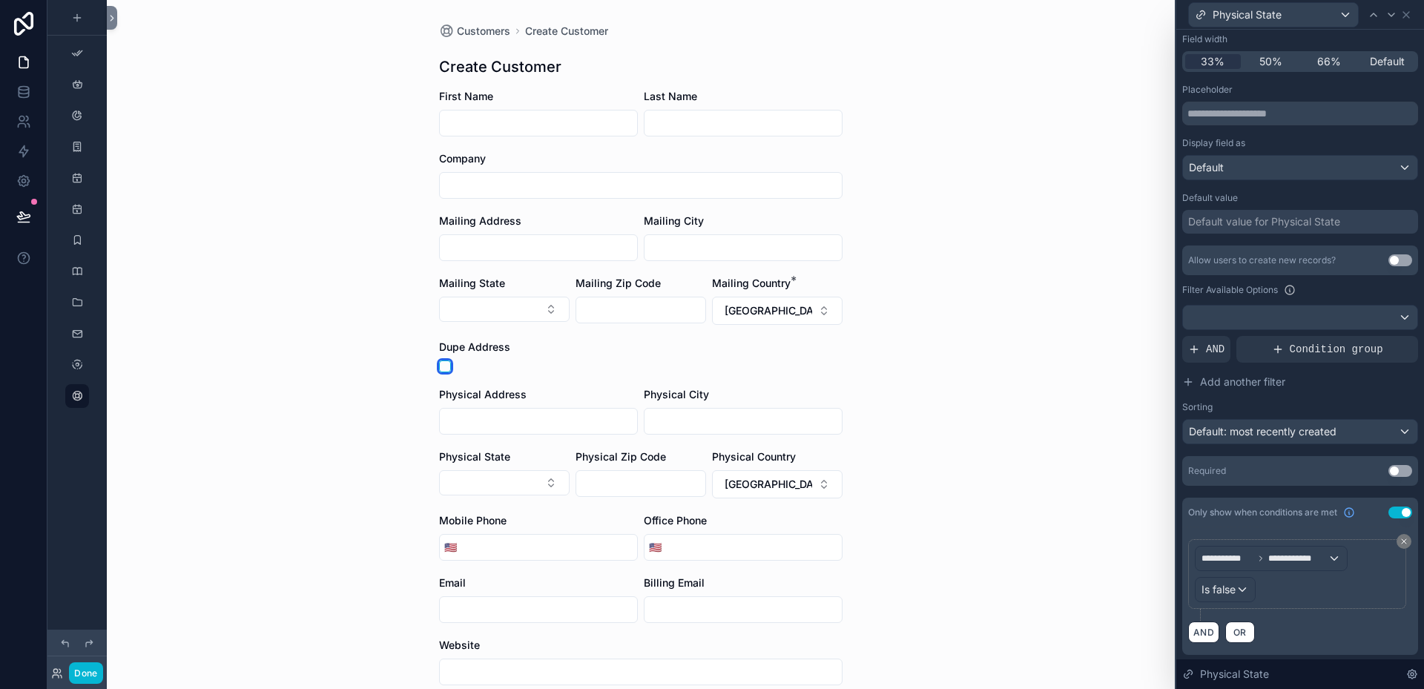
click at [439, 362] on button "scrollable content" at bounding box center [445, 367] width 12 height 12
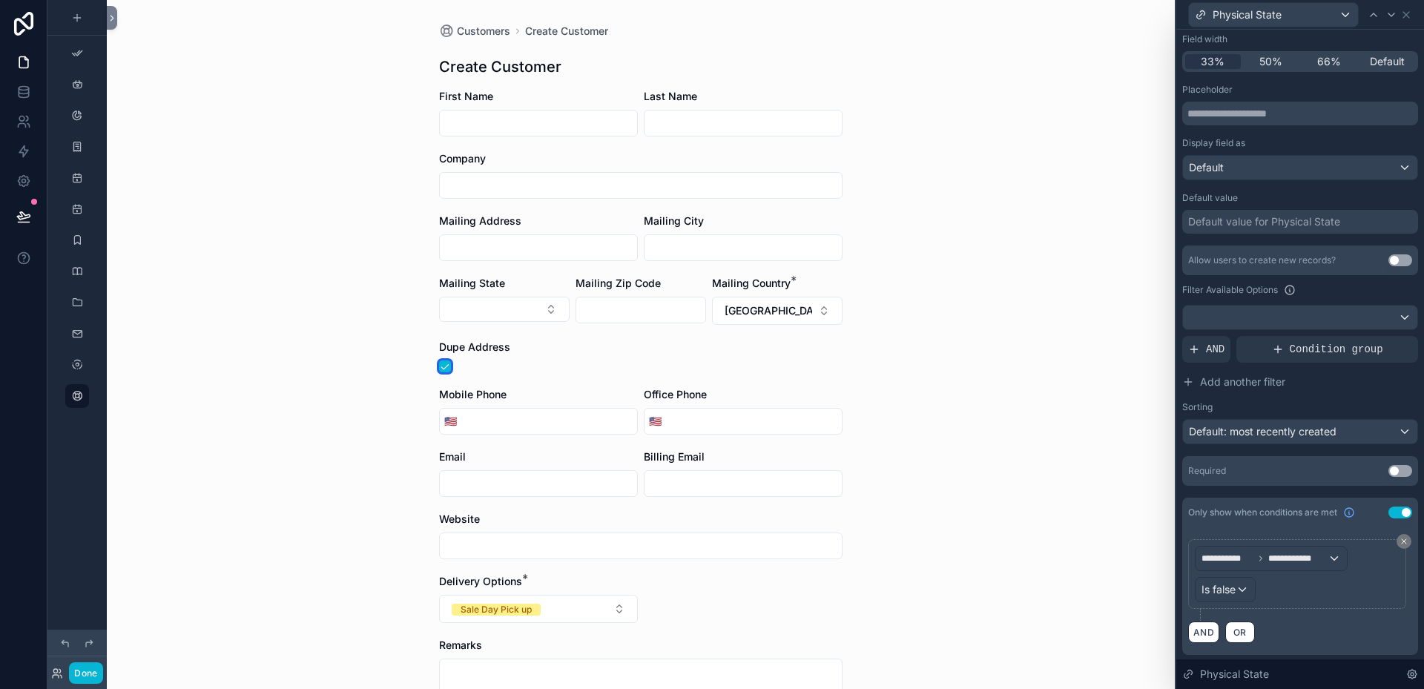
click at [439, 362] on button "scrollable content" at bounding box center [445, 367] width 12 height 12
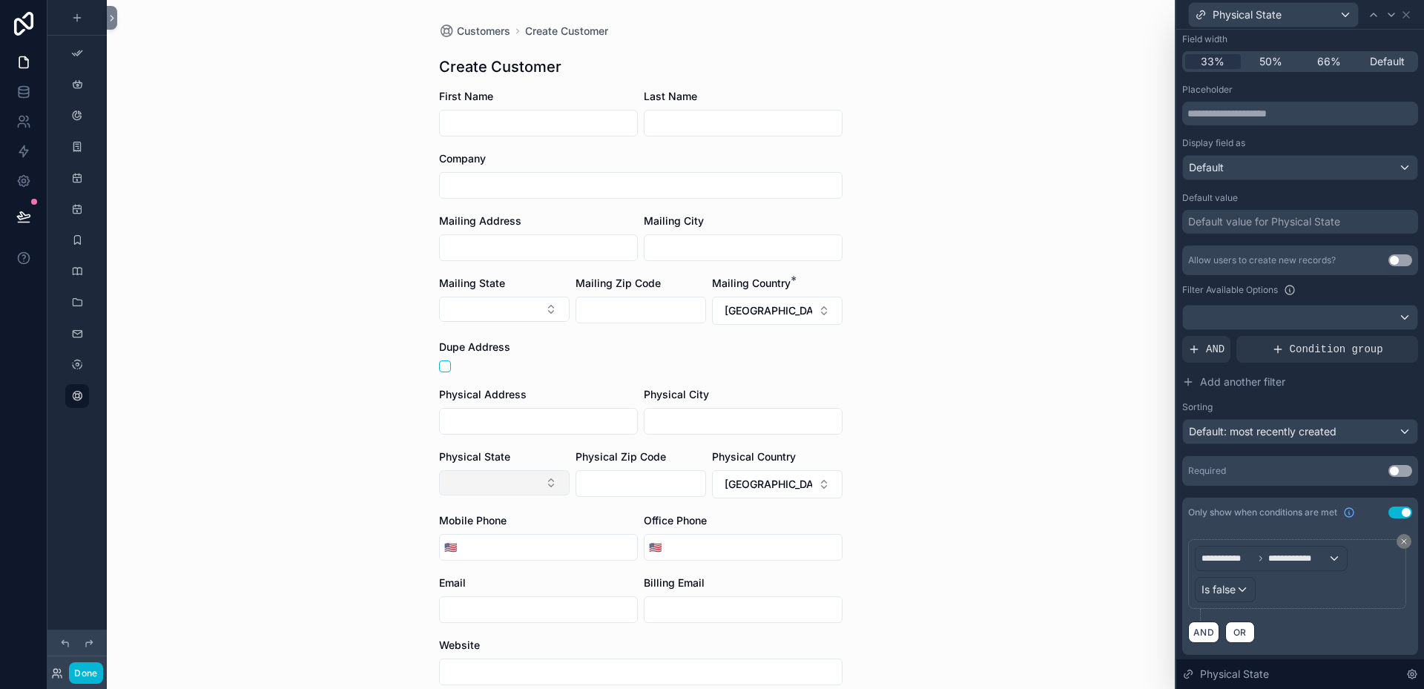
click at [552, 474] on button "Select Button" at bounding box center [504, 482] width 131 height 25
click at [653, 443] on form "First Name Last Name Company Mailing Address Mailing City Mailing State Mailing…" at bounding box center [641, 532] width 404 height 886
click at [1340, 490] on div "**********" at bounding box center [1300, 289] width 236 height 728
click at [1390, 427] on div "Default: most recently created" at bounding box center [1300, 430] width 234 height 24
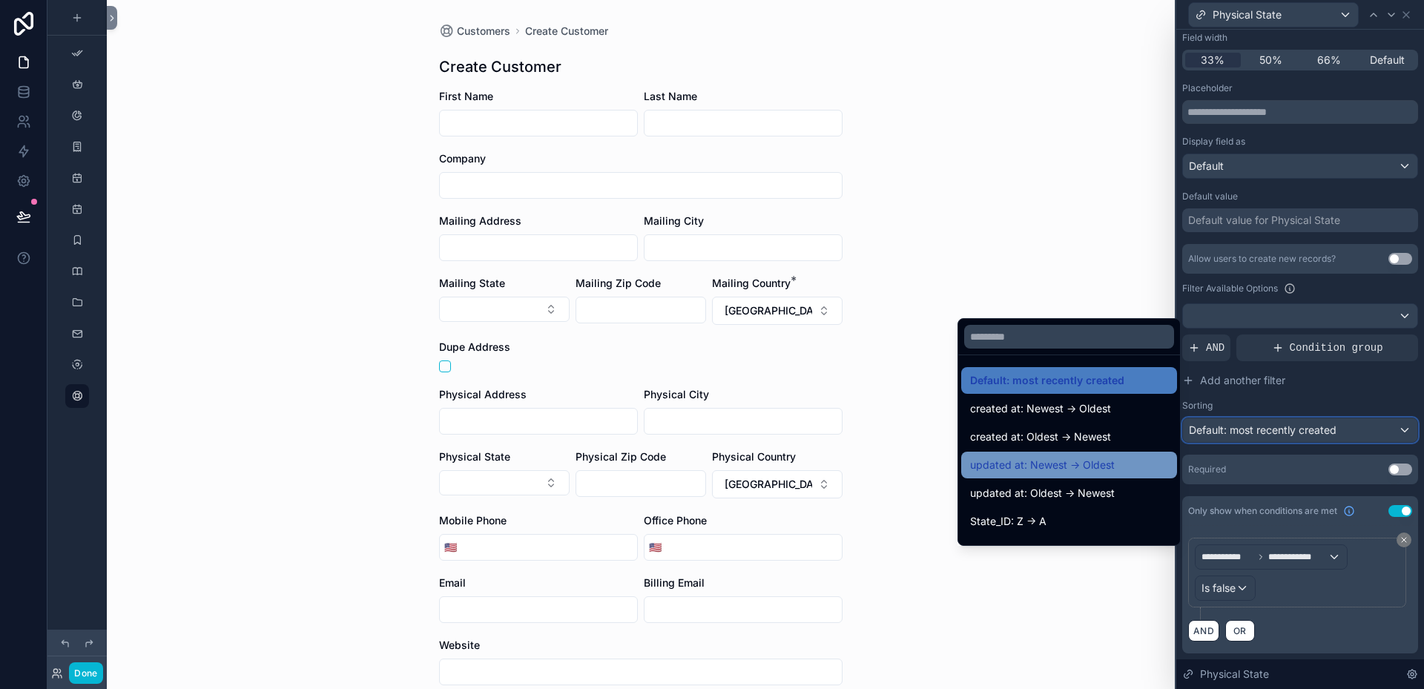
scroll to position [74, 0]
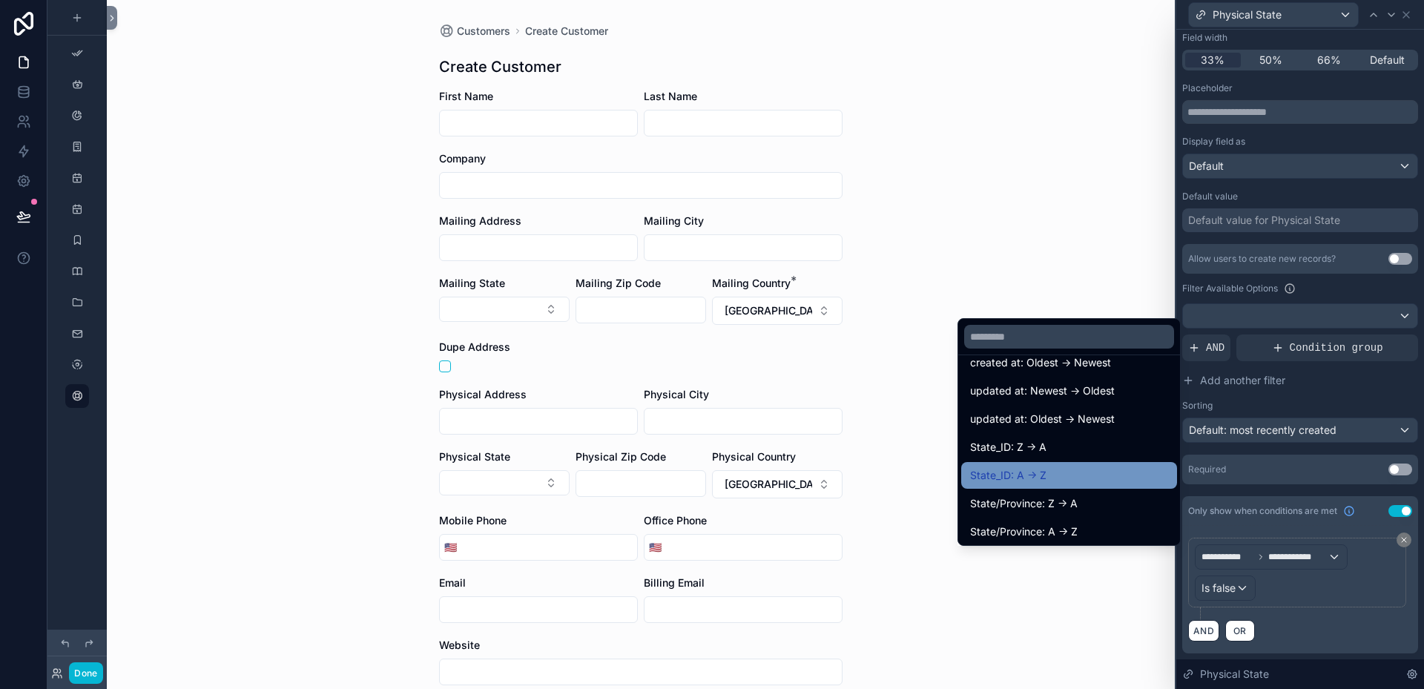
click at [1016, 473] on span "State_ID: A -> Z" at bounding box center [1008, 476] width 76 height 18
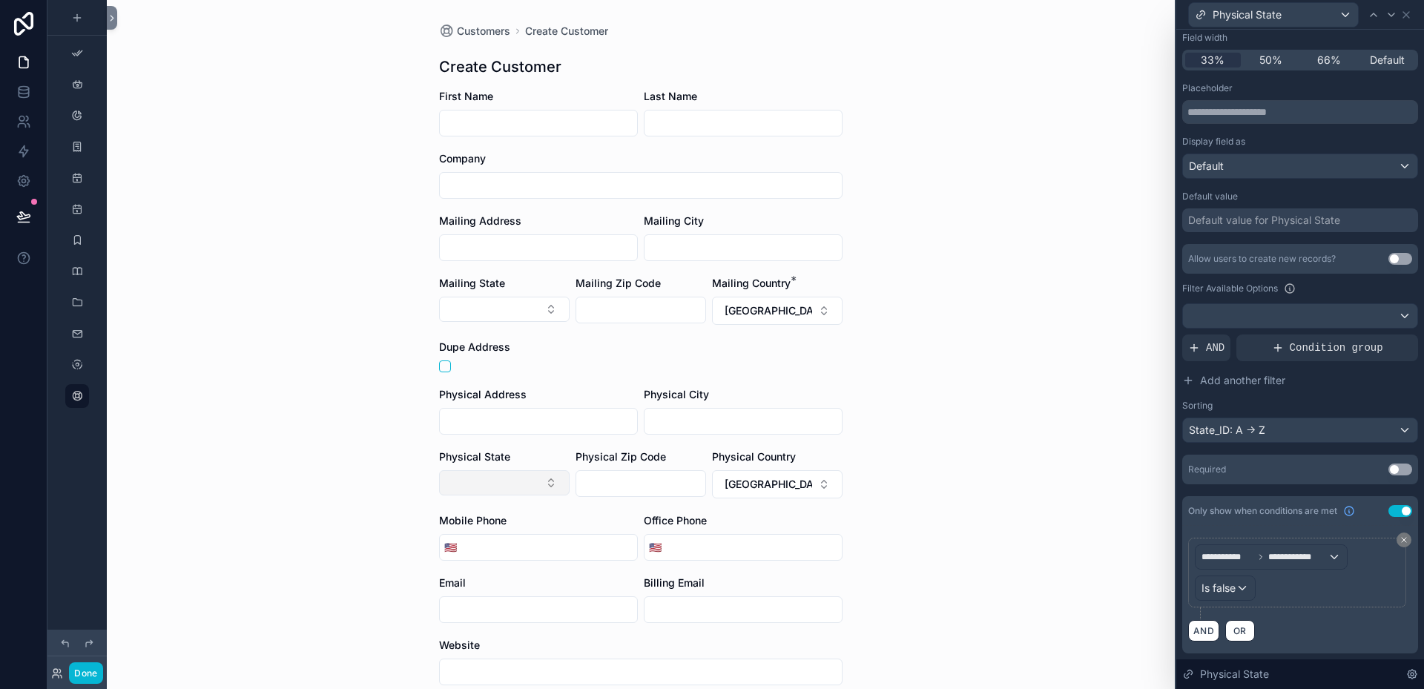
click at [542, 478] on button "Select Button" at bounding box center [504, 482] width 131 height 25
click at [363, 470] on div "Customers Create Customer Create Customer First Name Last Name Company Mailing …" at bounding box center [641, 344] width 1068 height 689
click at [817, 484] on button "[GEOGRAPHIC_DATA]" at bounding box center [777, 484] width 131 height 28
click at [723, 546] on div "None" at bounding box center [772, 545] width 178 height 24
click at [544, 482] on button "Select Button" at bounding box center [504, 482] width 131 height 25
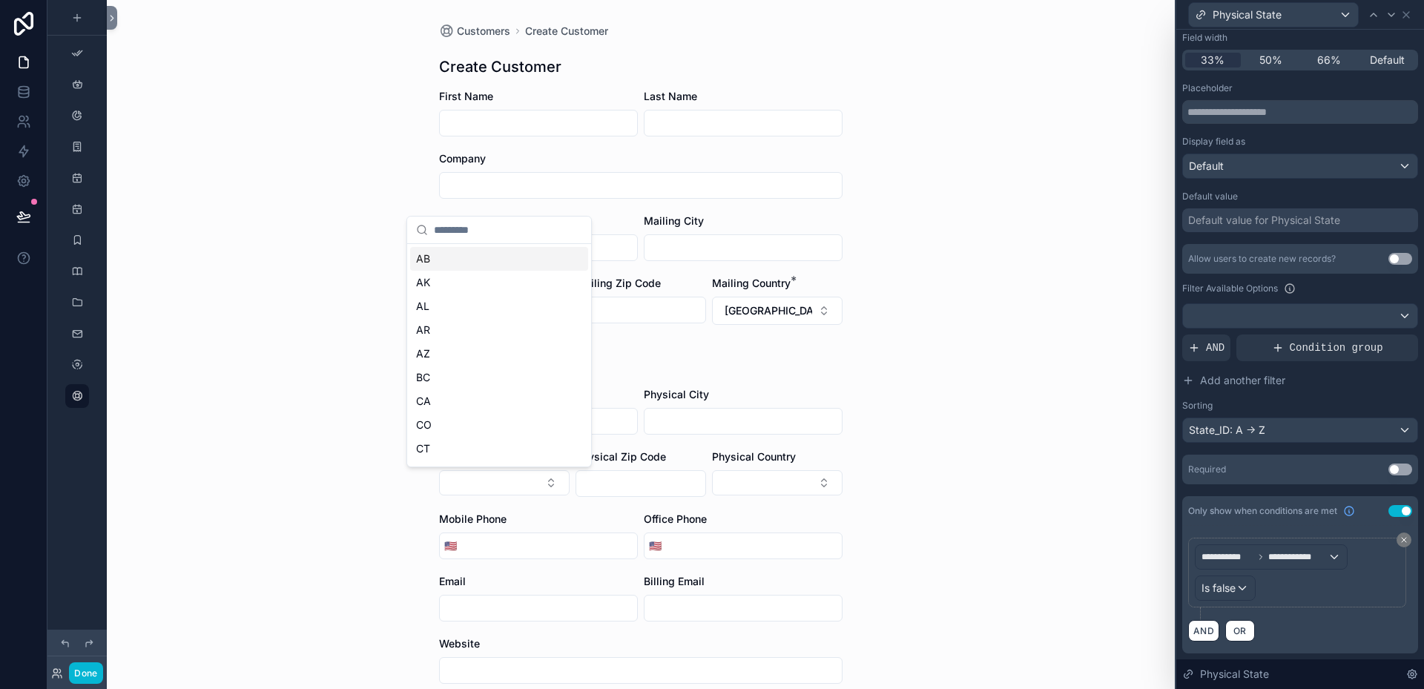
click at [967, 475] on div "Customers Create Customer Create Customer First Name Last Name Company Mailing …" at bounding box center [641, 344] width 1068 height 689
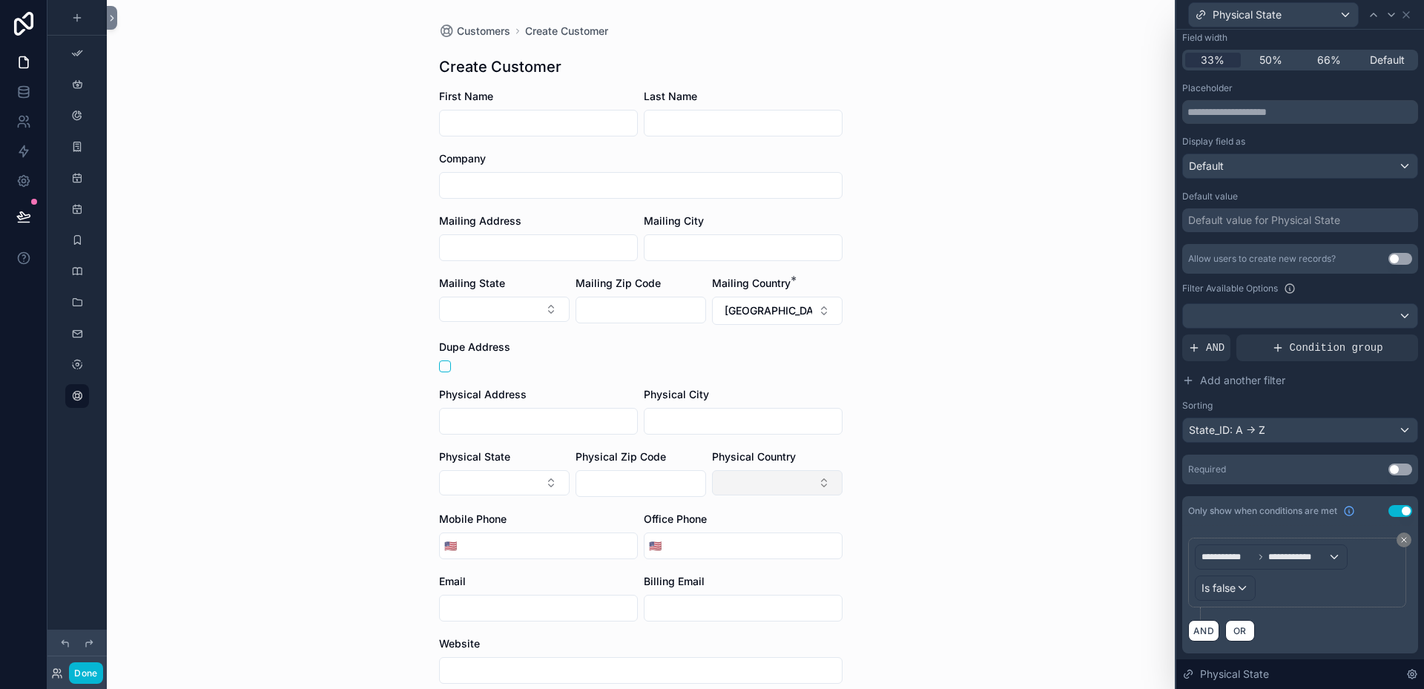
click at [818, 481] on button "Select Button" at bounding box center [777, 482] width 131 height 25
type input "***"
click at [1216, 344] on span "AND" at bounding box center [1215, 347] width 19 height 15
click at [1377, 335] on icon at bounding box center [1381, 336] width 9 height 9
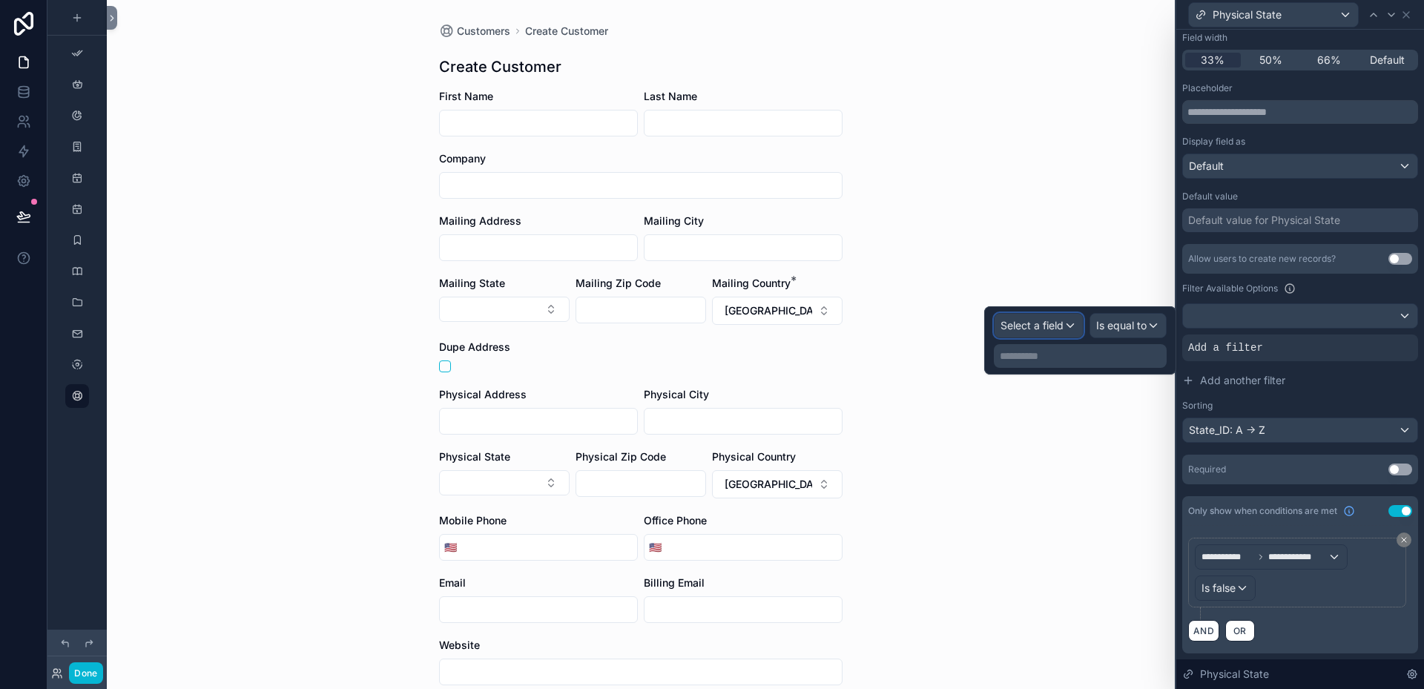
click at [1071, 326] on div "Select a field" at bounding box center [1039, 326] width 88 height 24
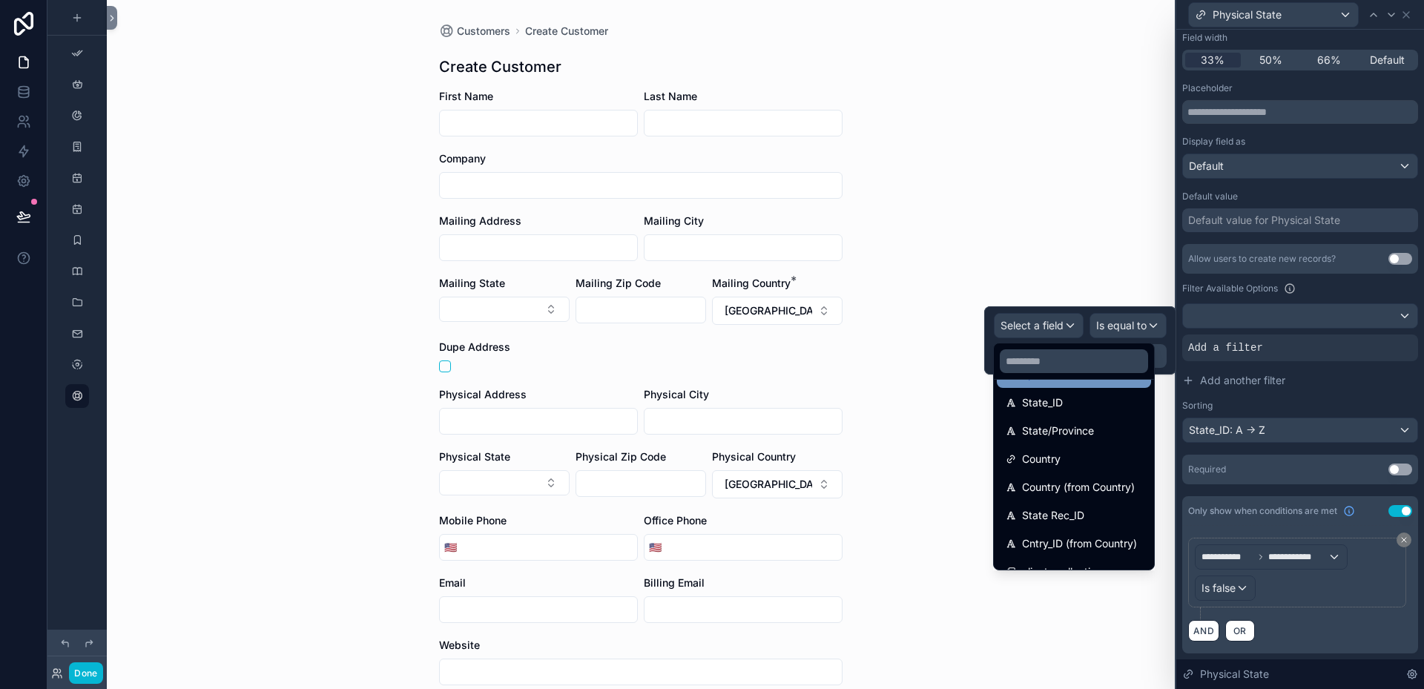
scroll to position [148, 0]
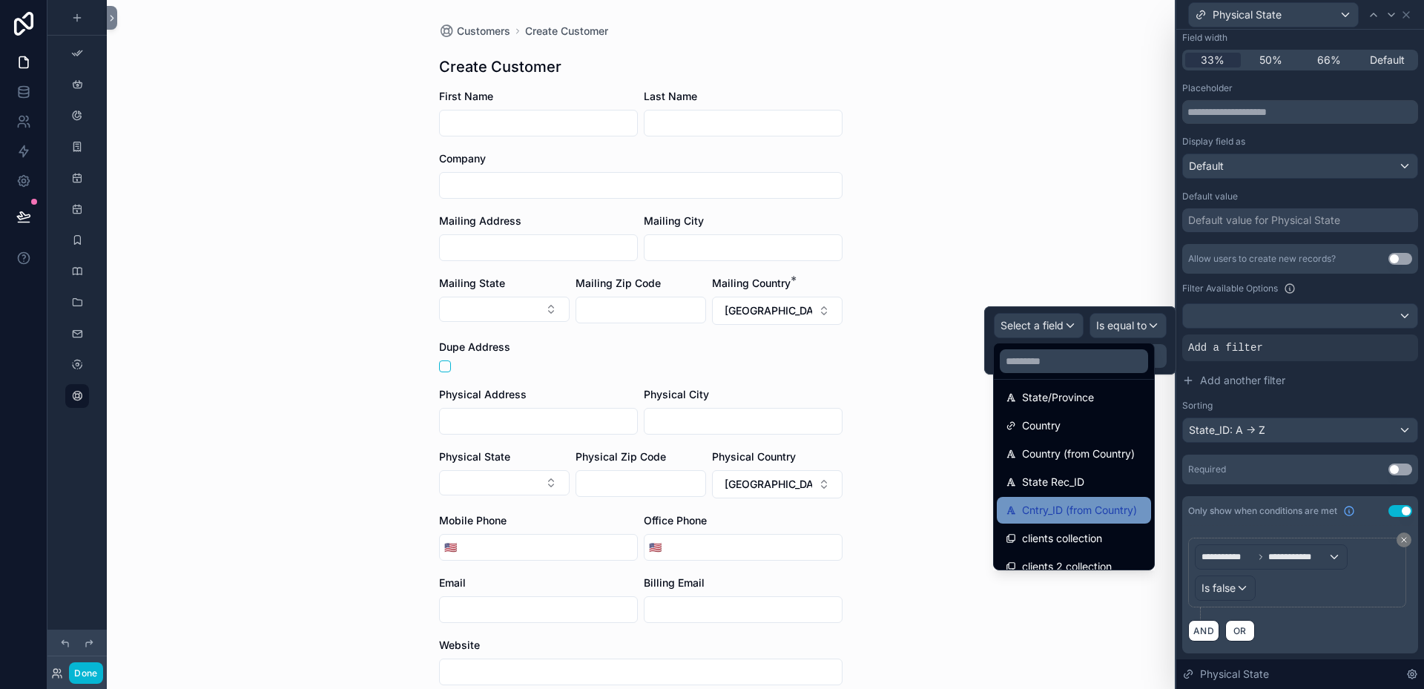
click at [1054, 509] on span "Cntry_ID (from Country)" at bounding box center [1079, 510] width 115 height 18
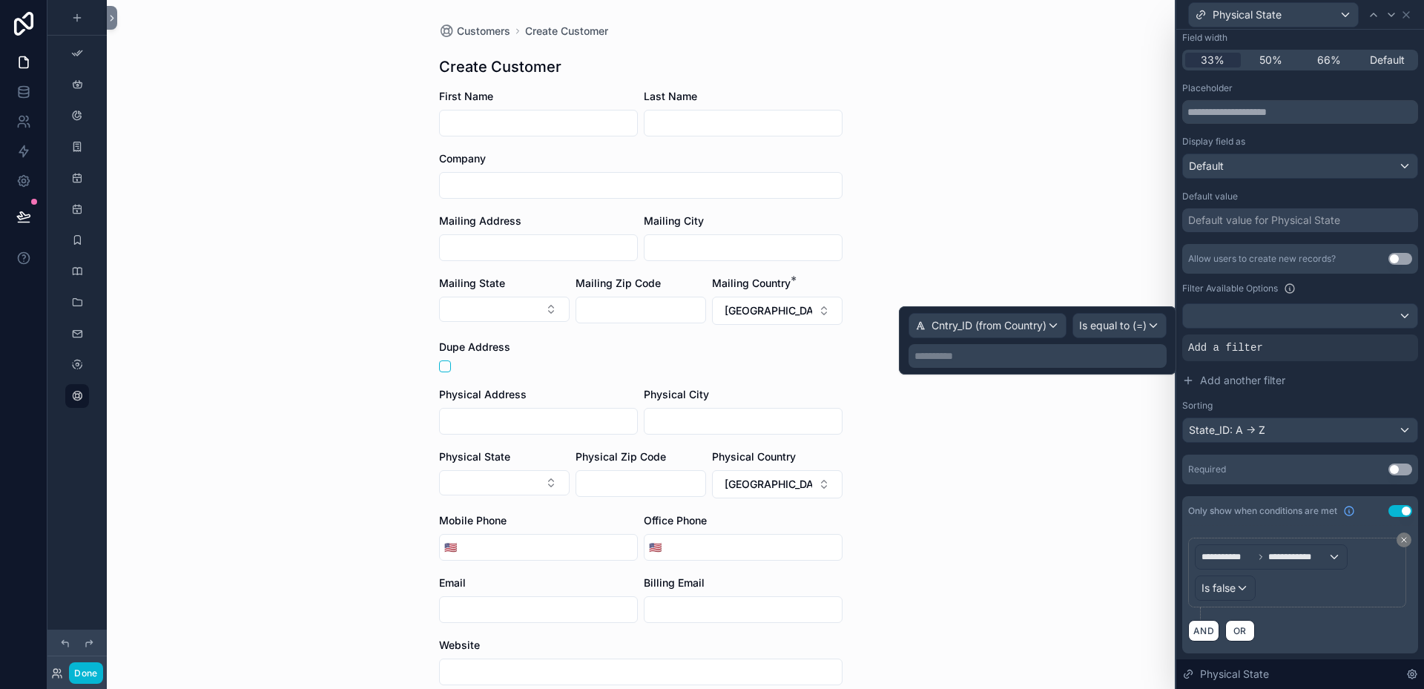
click at [1007, 363] on div "**********" at bounding box center [1038, 356] width 258 height 24
click at [1007, 359] on p "**********" at bounding box center [1039, 356] width 249 height 15
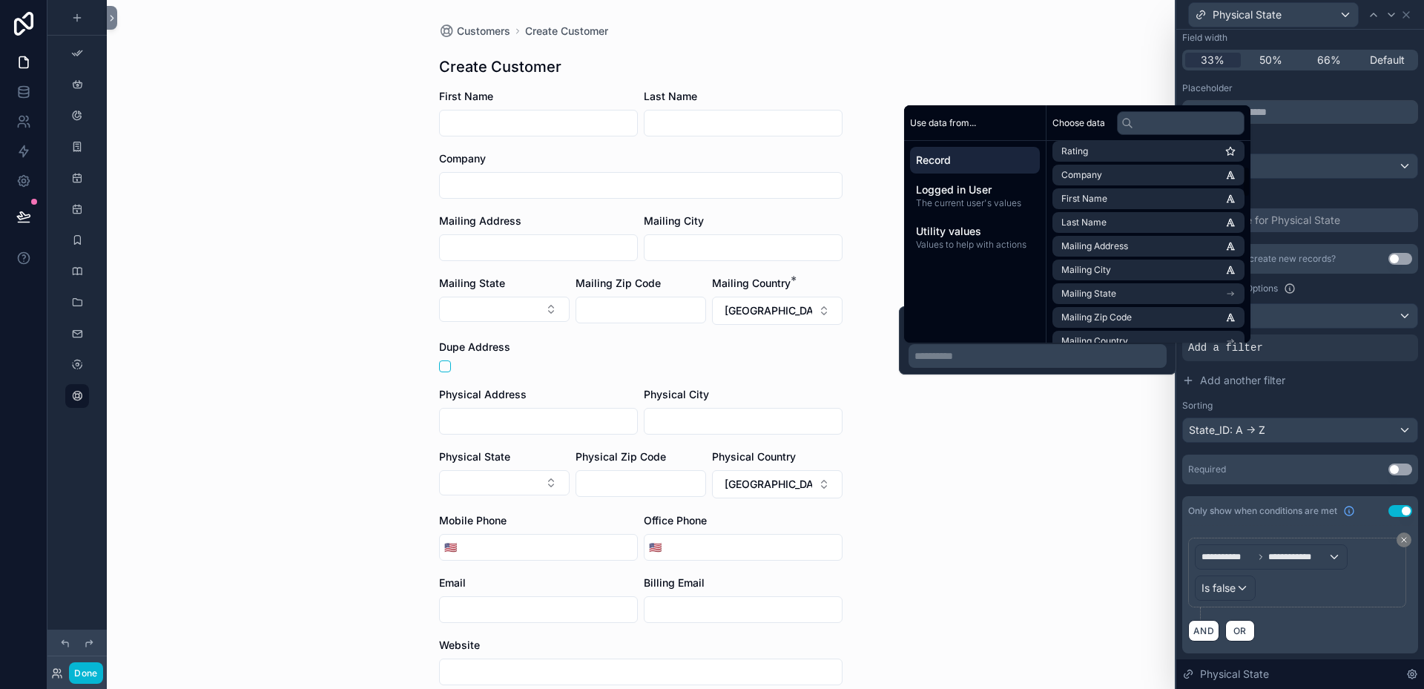
scroll to position [223, 0]
click at [1154, 270] on li "Mailing Country" at bounding box center [1149, 267] width 192 height 21
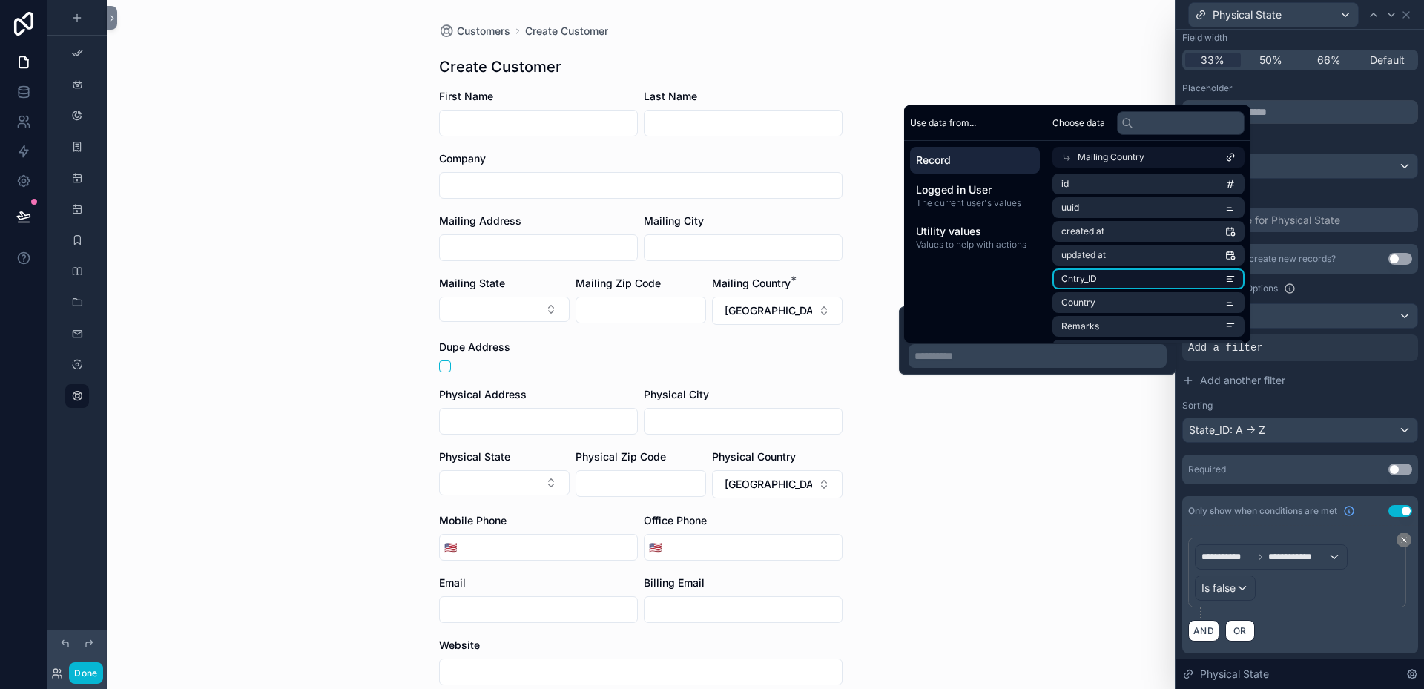
click at [1151, 280] on li "Cntry_ID" at bounding box center [1149, 279] width 192 height 21
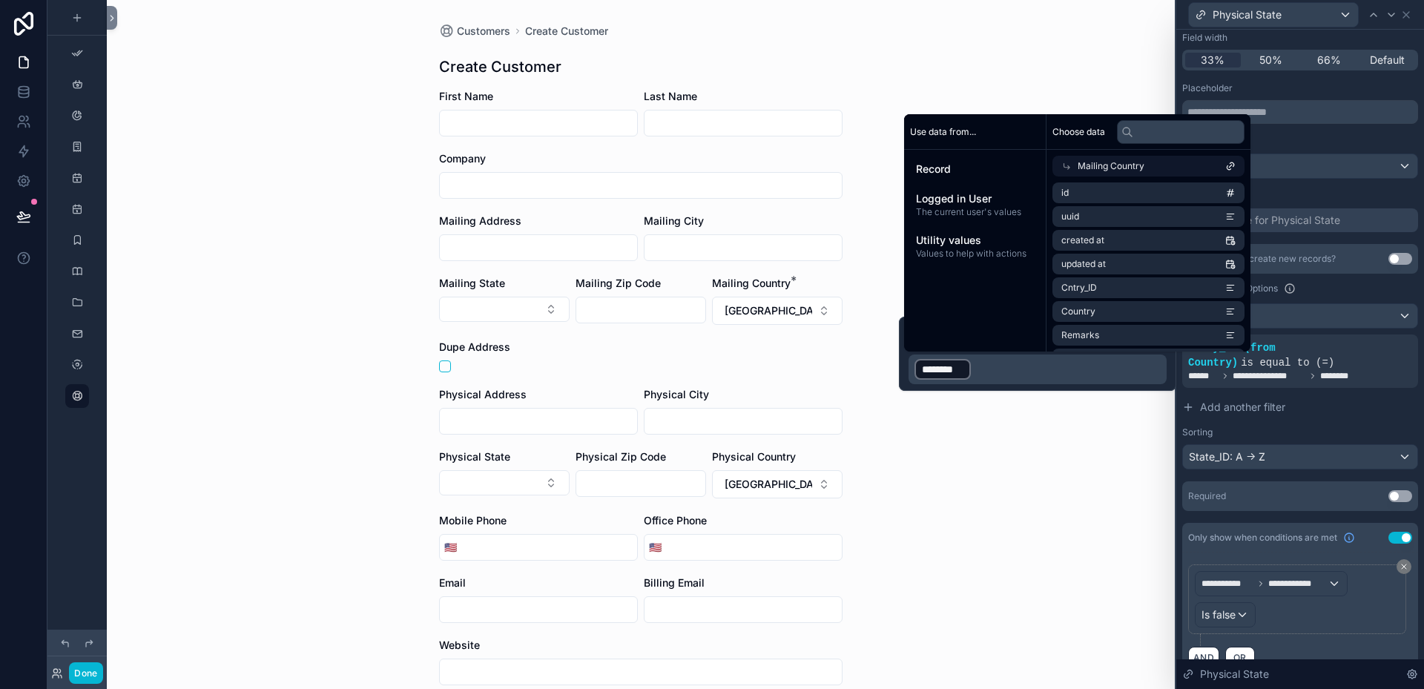
click at [1094, 369] on p "﻿ ******** ﻿ ﻿" at bounding box center [1039, 370] width 249 height 24
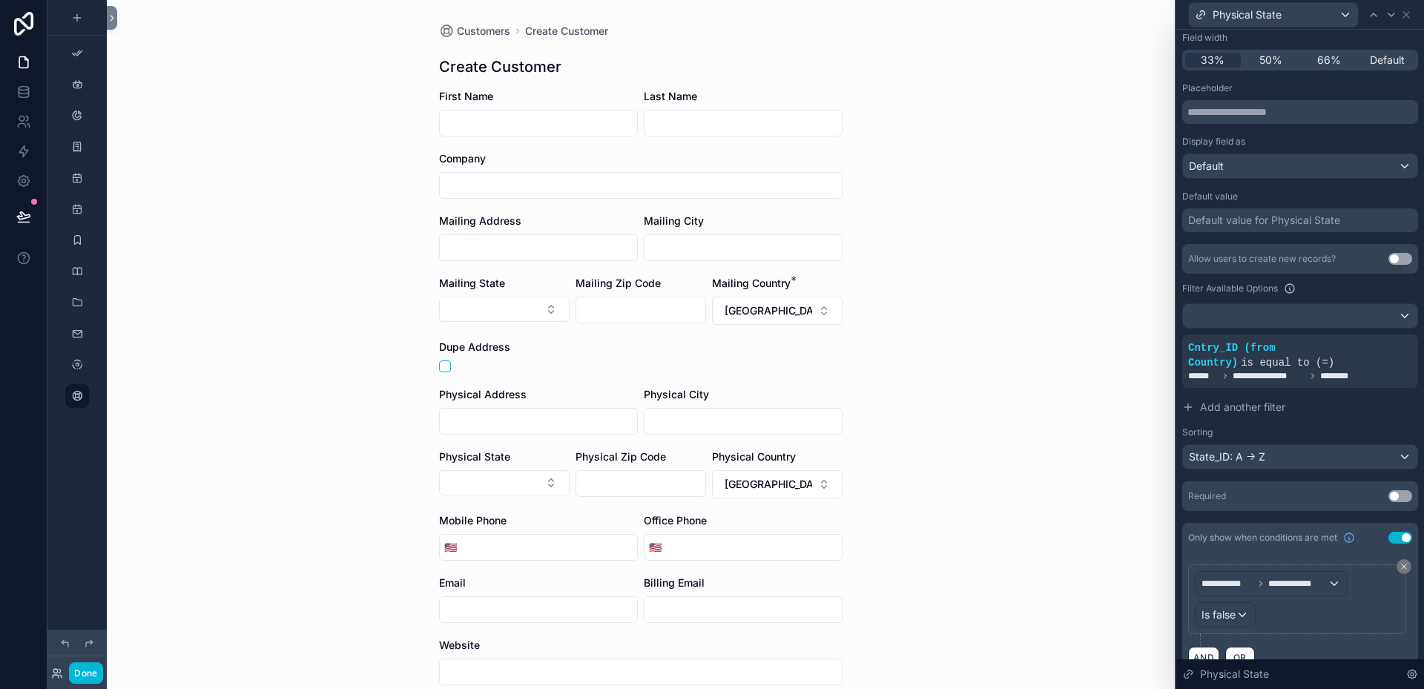
click at [1007, 73] on div "Customers Create Customer Create Customer First Name Last Name Company Mailing …" at bounding box center [641, 344] width 1068 height 689
click at [1377, 336] on icon at bounding box center [1381, 336] width 9 height 9
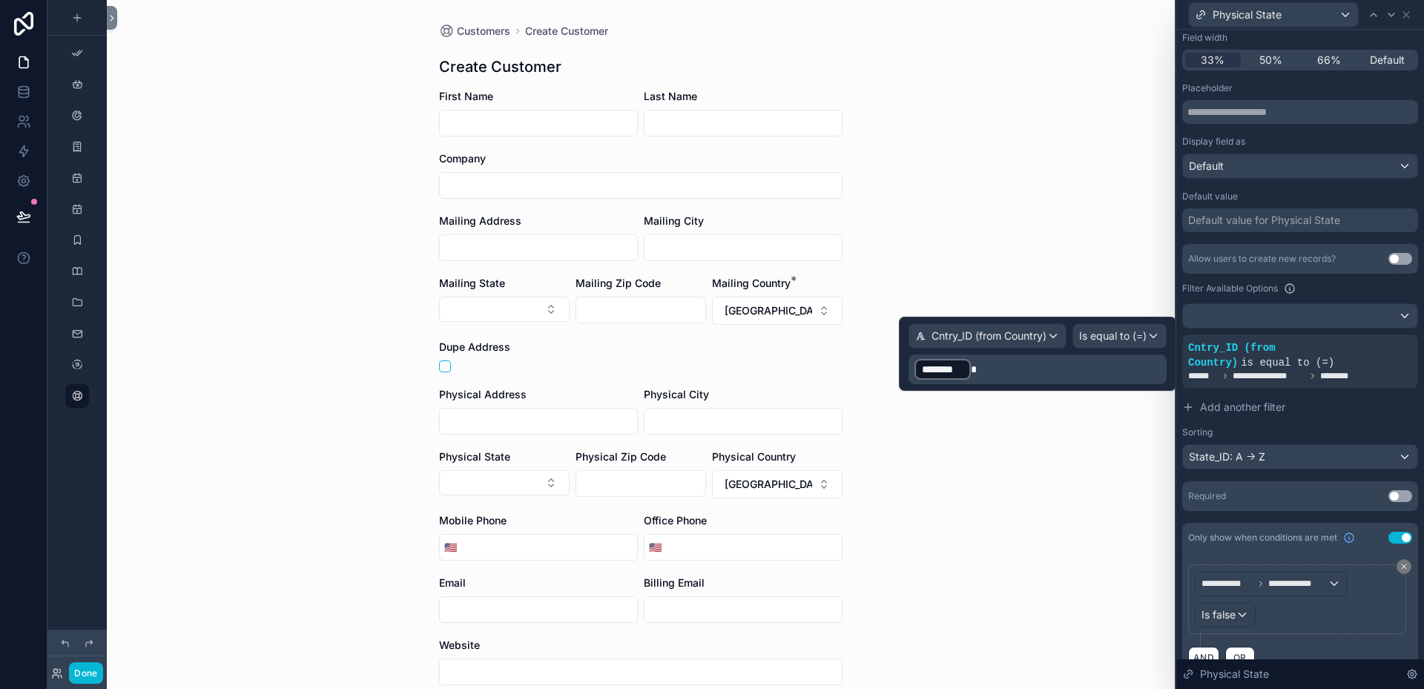
click at [987, 374] on p "﻿ ******** ﻿" at bounding box center [1039, 370] width 249 height 24
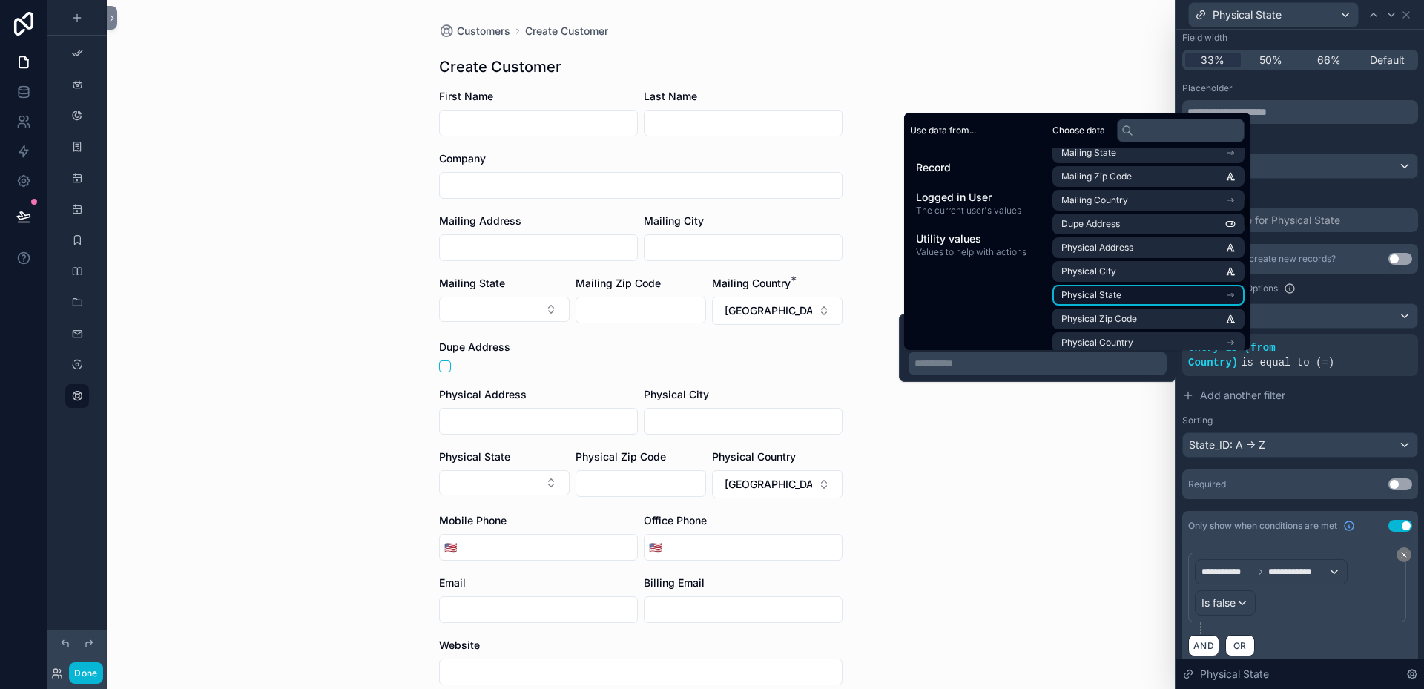
scroll to position [371, 0]
click at [1121, 269] on span "Physical Country" at bounding box center [1098, 269] width 72 height 12
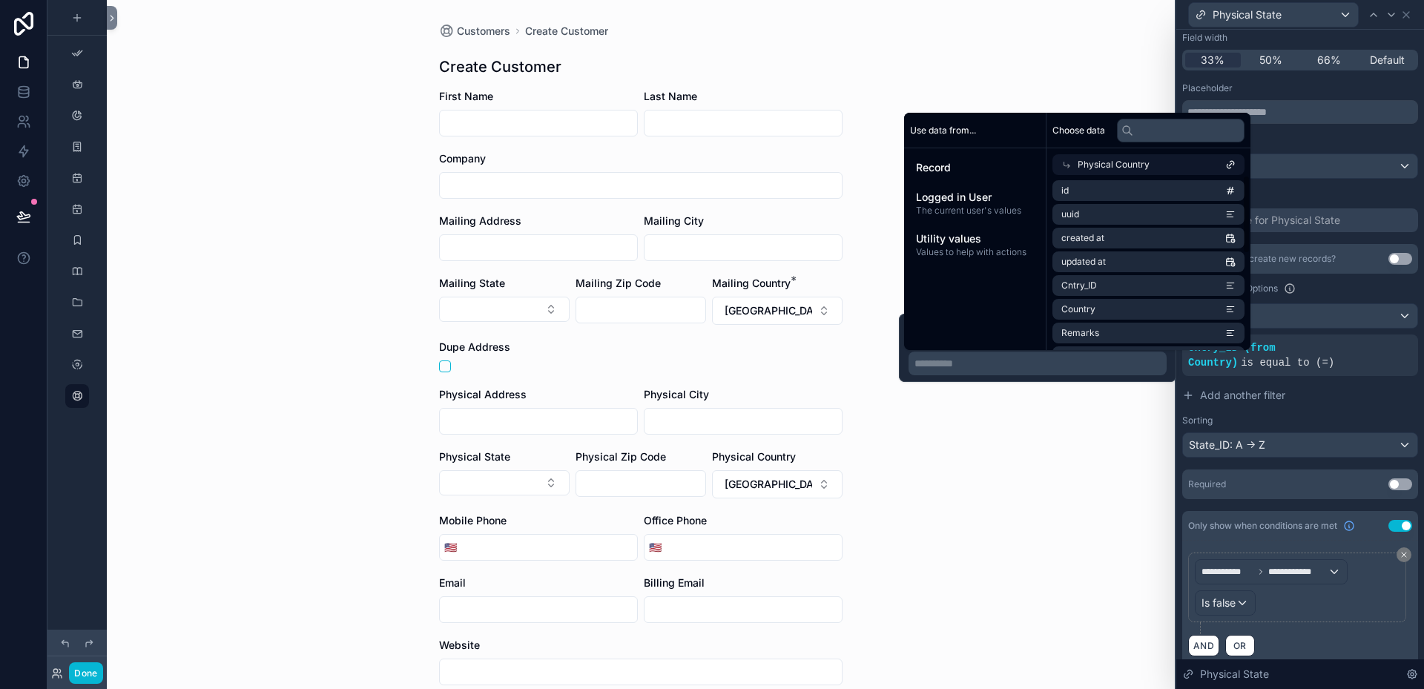
scroll to position [0, 0]
click at [1081, 283] on span "Cntry_ID" at bounding box center [1080, 286] width 36 height 12
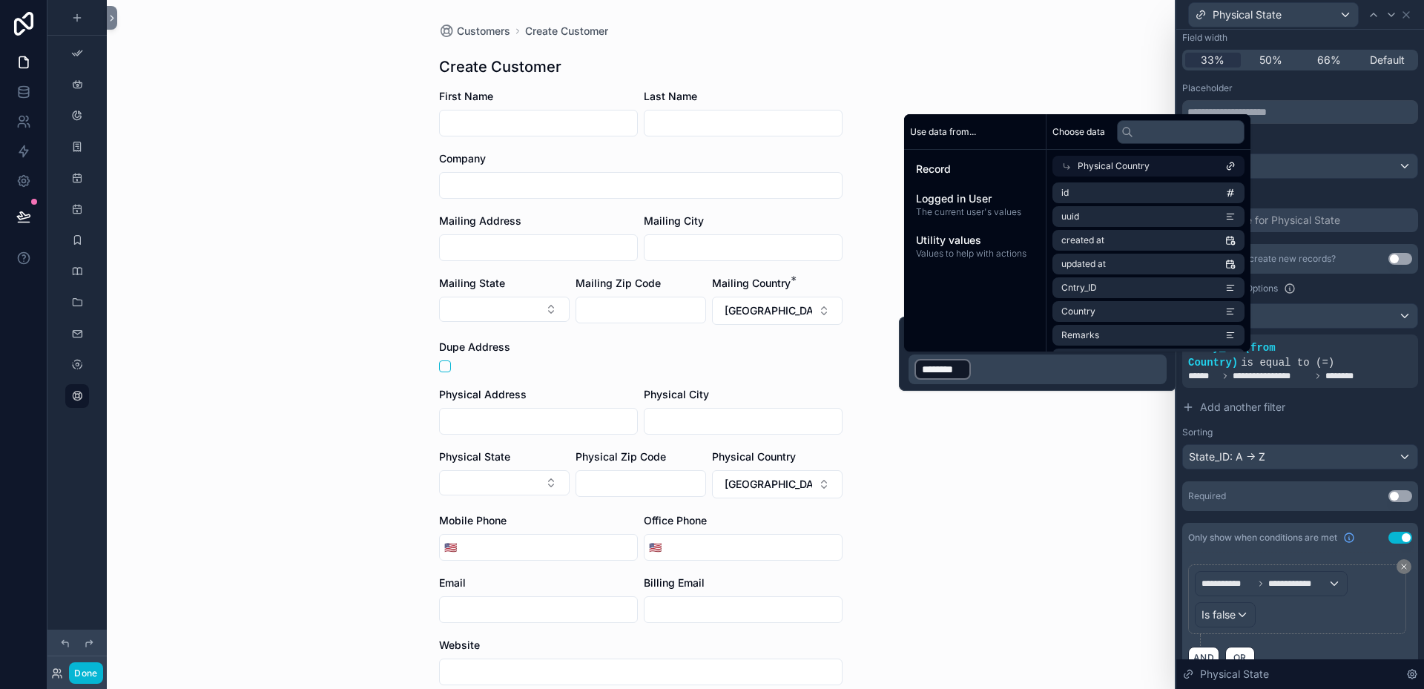
click at [1074, 463] on div "Customers Create Customer Create Customer First Name Last Name Company Mailing …" at bounding box center [641, 344] width 1068 height 689
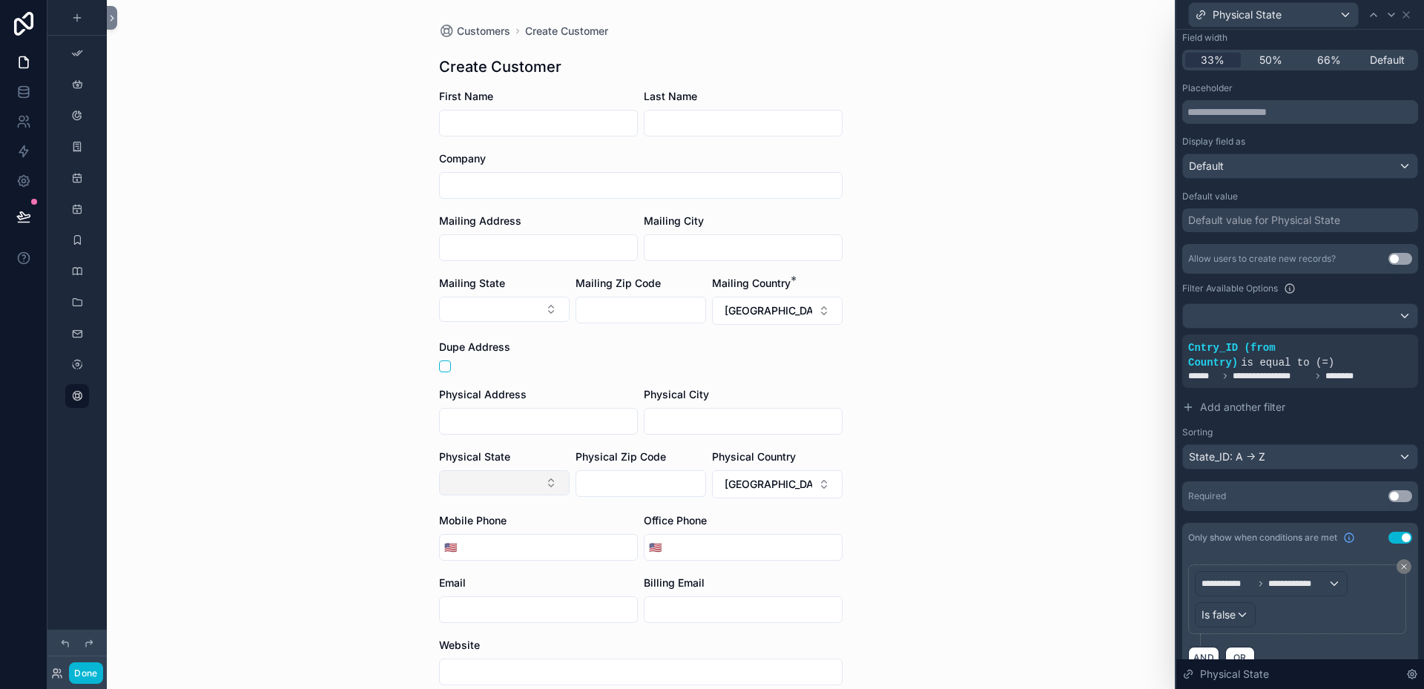
click at [547, 483] on button "Select Button" at bounding box center [504, 482] width 131 height 25
click at [452, 563] on div "AL" at bounding box center [499, 565] width 178 height 24
click at [821, 480] on button "[GEOGRAPHIC_DATA]" at bounding box center [777, 484] width 131 height 28
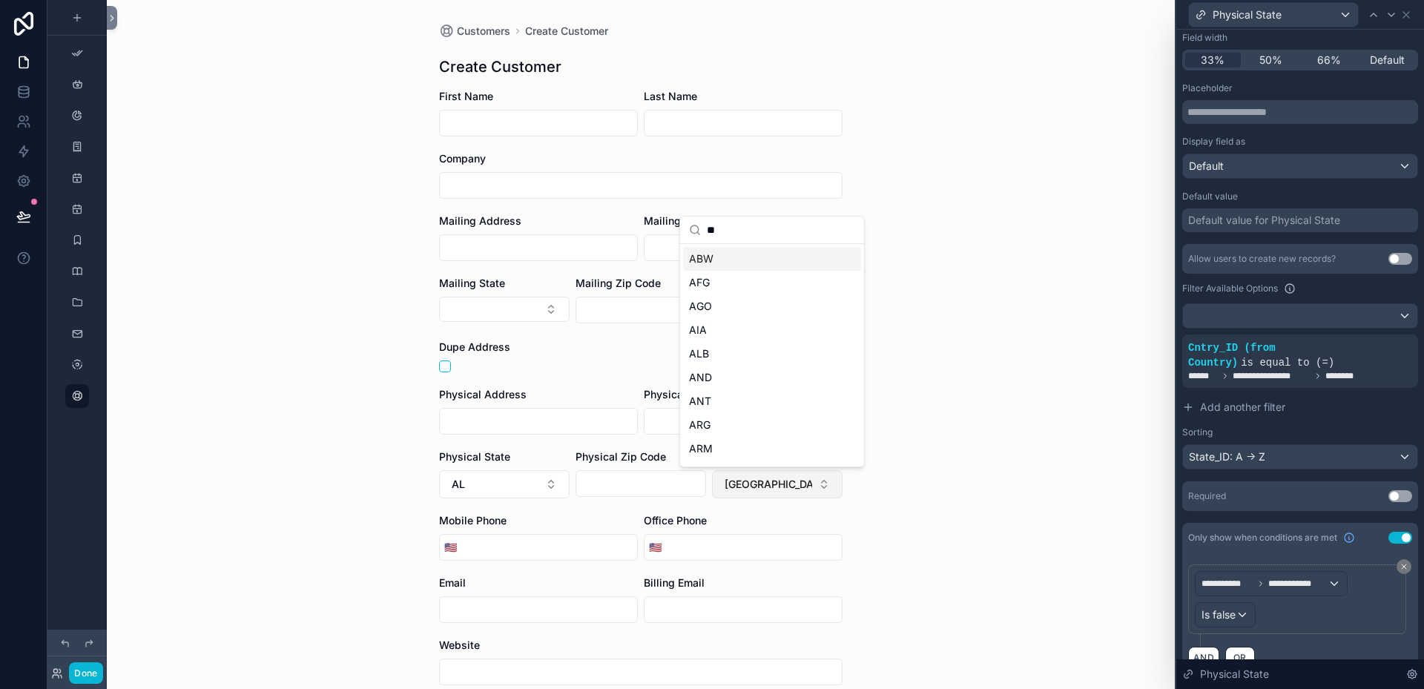
type input "***"
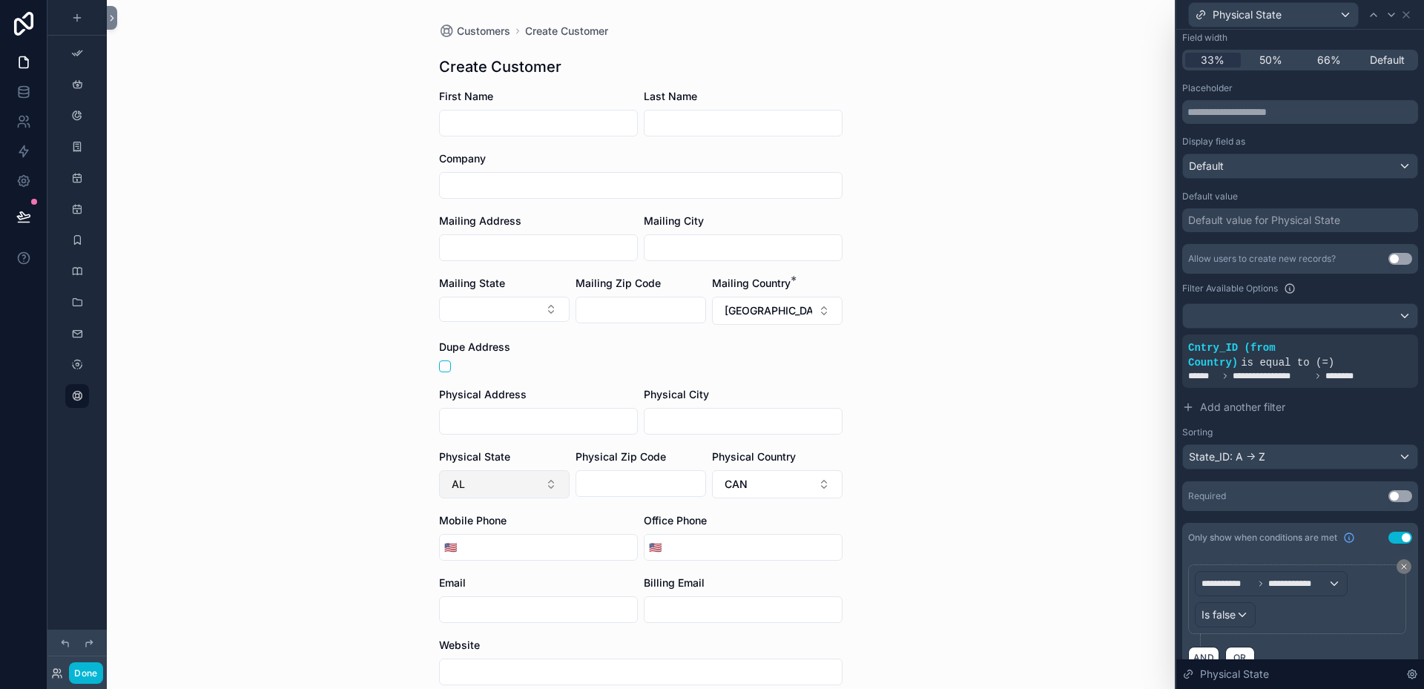
click at [547, 480] on button "AL" at bounding box center [504, 484] width 131 height 28
click at [430, 567] on div "AB" at bounding box center [499, 568] width 178 height 24
click at [546, 305] on button "Select Button" at bounding box center [504, 309] width 131 height 25
click at [887, 328] on div "Customers Create Customer Create Customer First Name Last Name Company Mailing …" at bounding box center [641, 344] width 1068 height 689
click at [549, 483] on button "AB" at bounding box center [504, 484] width 131 height 28
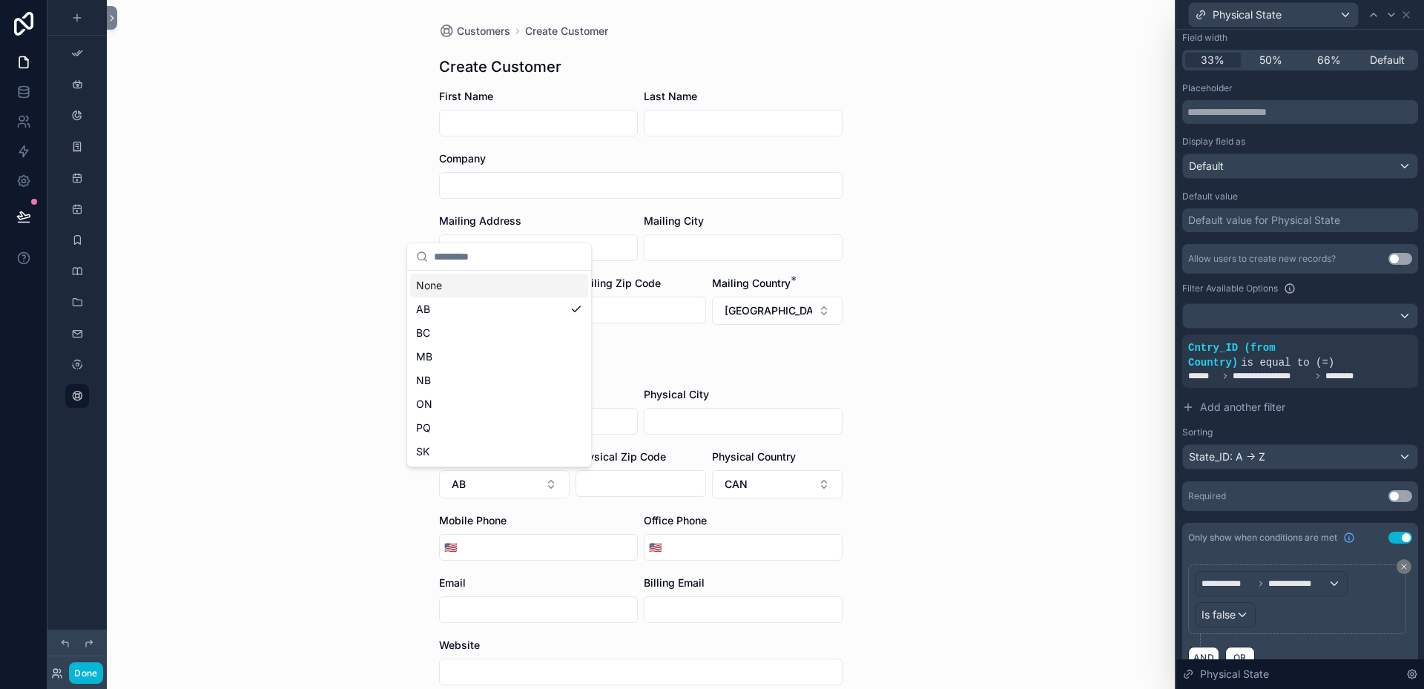
click at [435, 285] on div "None" at bounding box center [499, 286] width 178 height 24
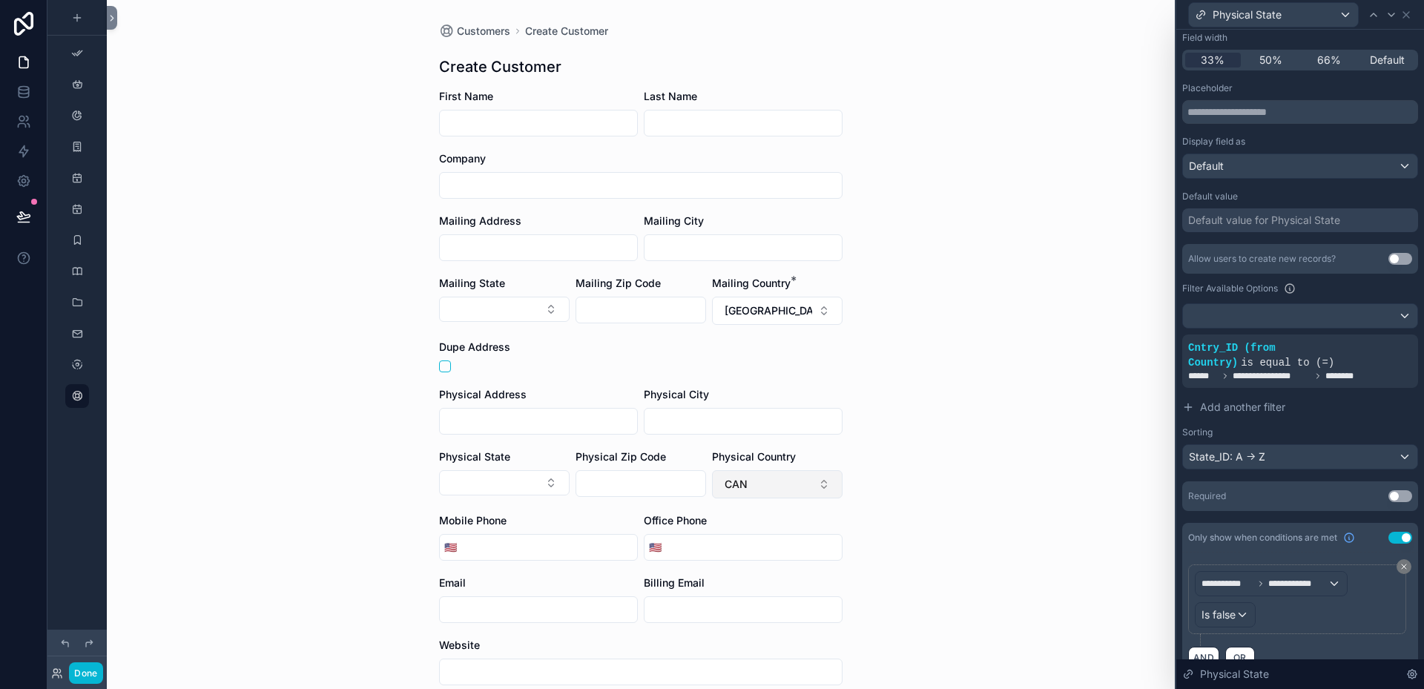
click at [818, 481] on button "CAN" at bounding box center [777, 484] width 131 height 28
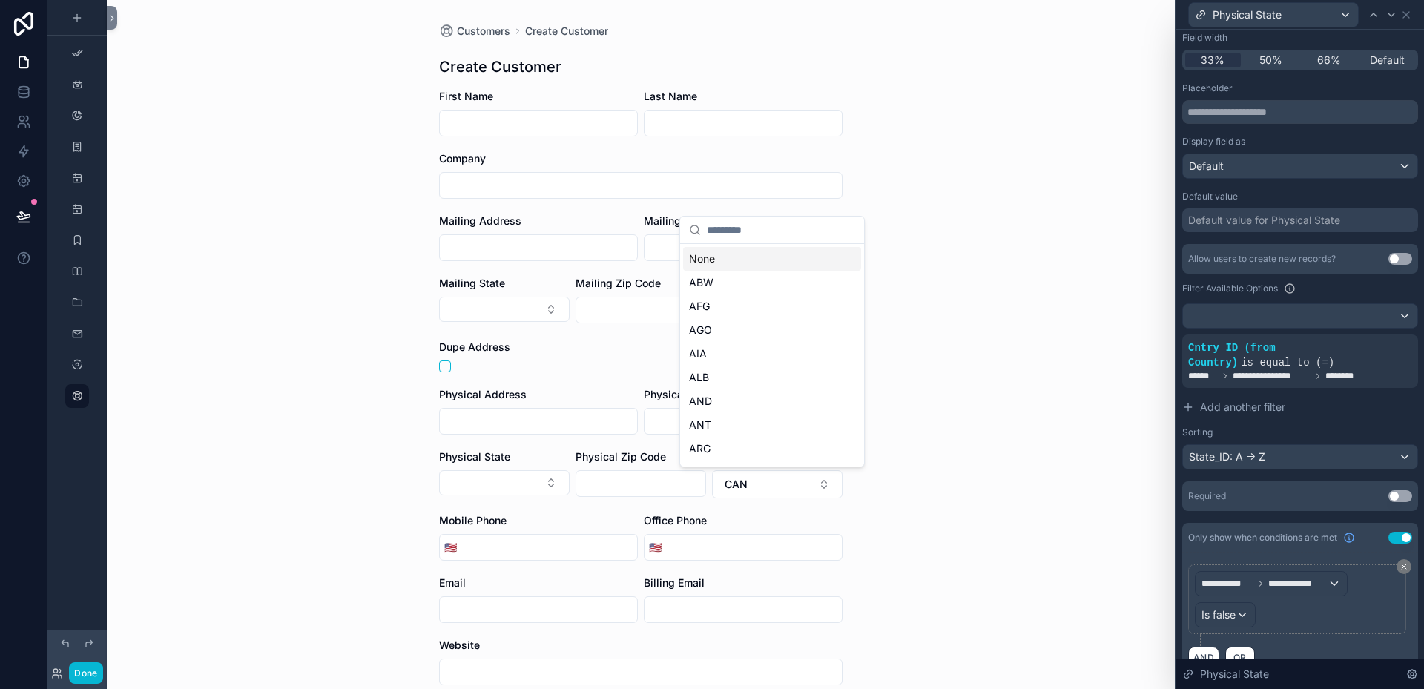
drag, startPoint x: 714, startPoint y: 257, endPoint x: 735, endPoint y: 271, distance: 25.7
click at [714, 257] on div "None" at bounding box center [772, 259] width 178 height 24
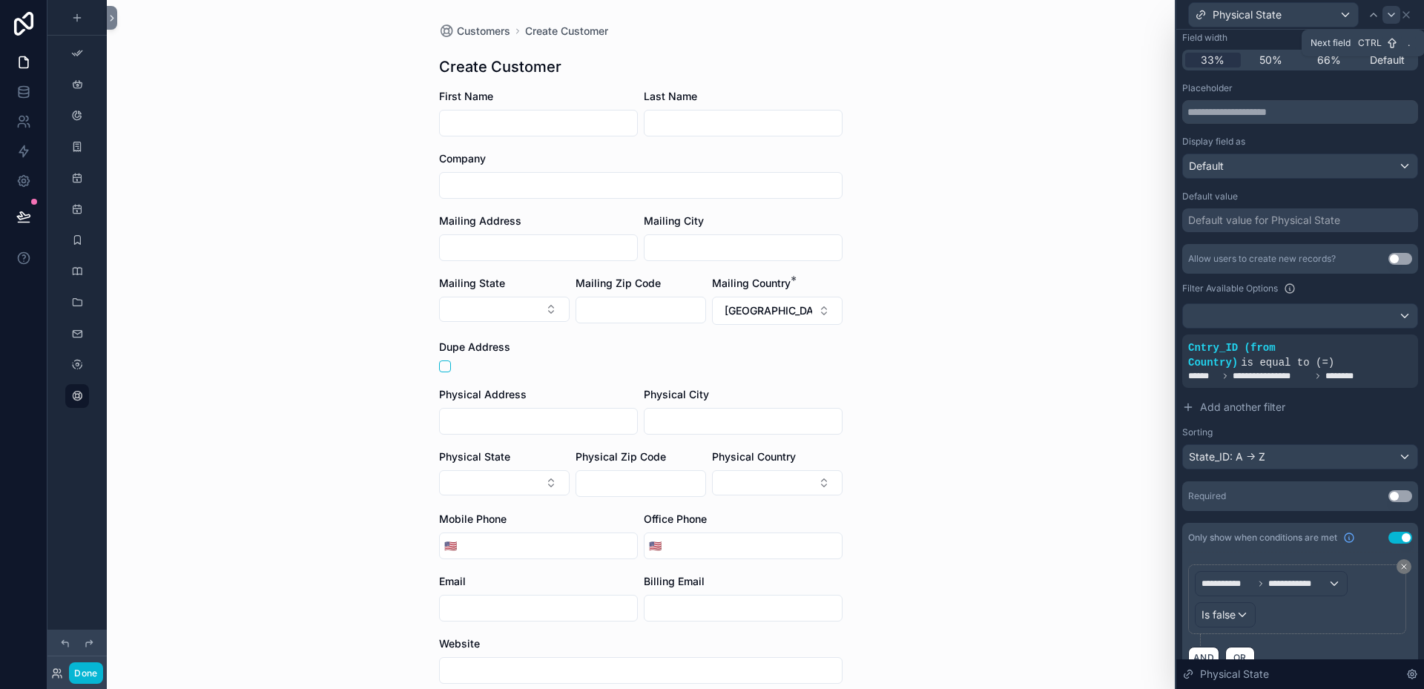
click at [1391, 18] on icon at bounding box center [1392, 15] width 12 height 12
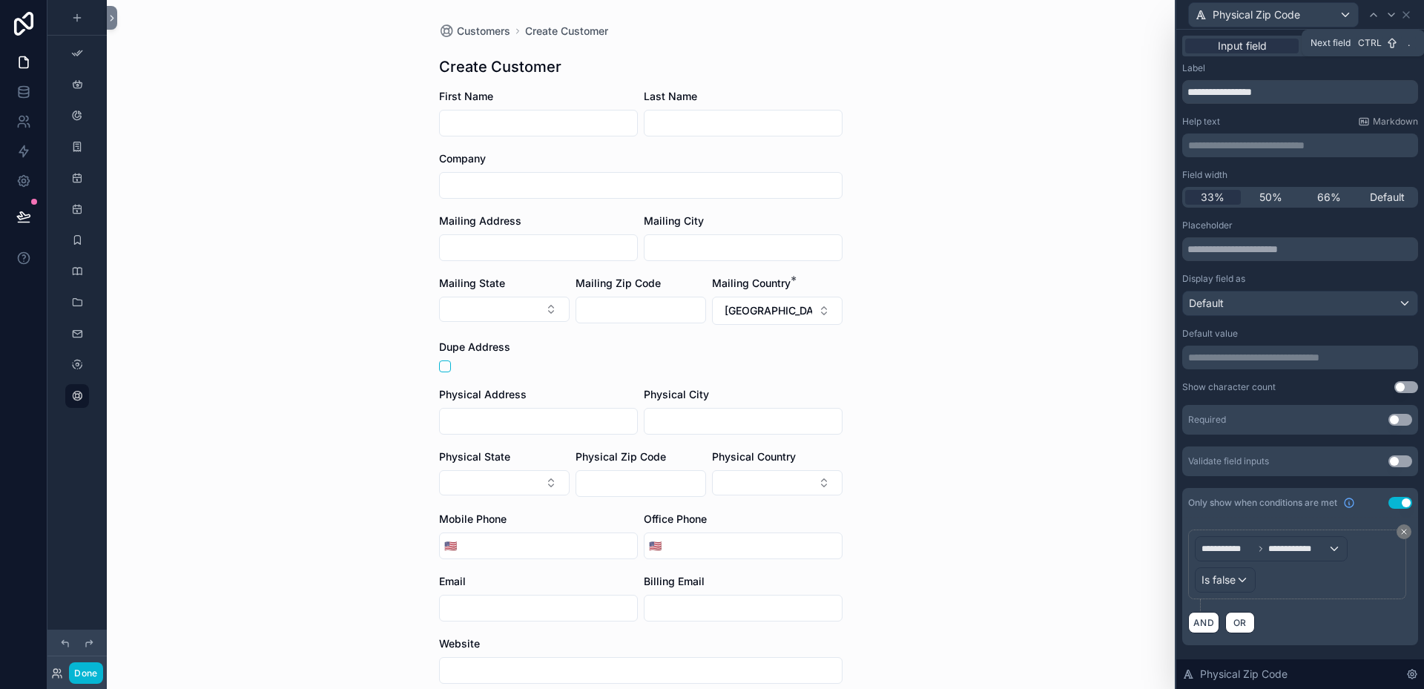
click at [1391, 18] on icon at bounding box center [1392, 15] width 12 height 12
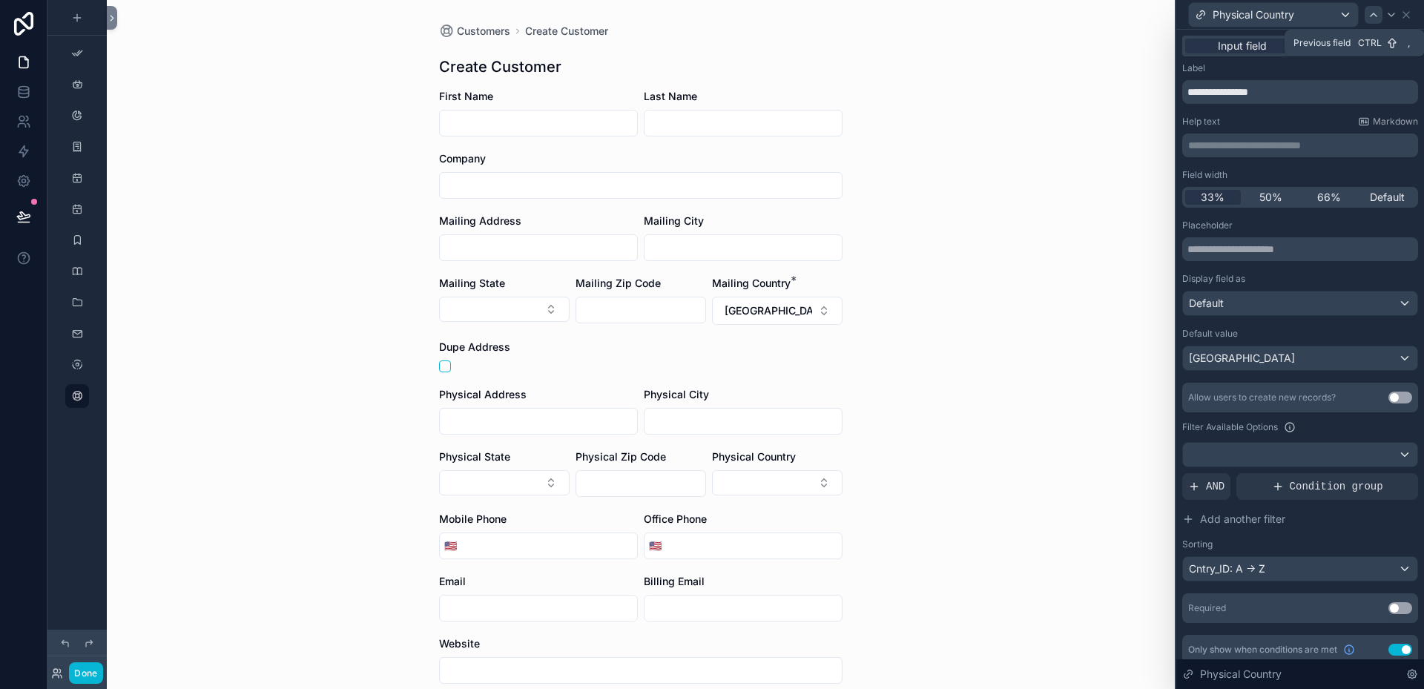
click at [1377, 16] on icon at bounding box center [1374, 14] width 6 height 3
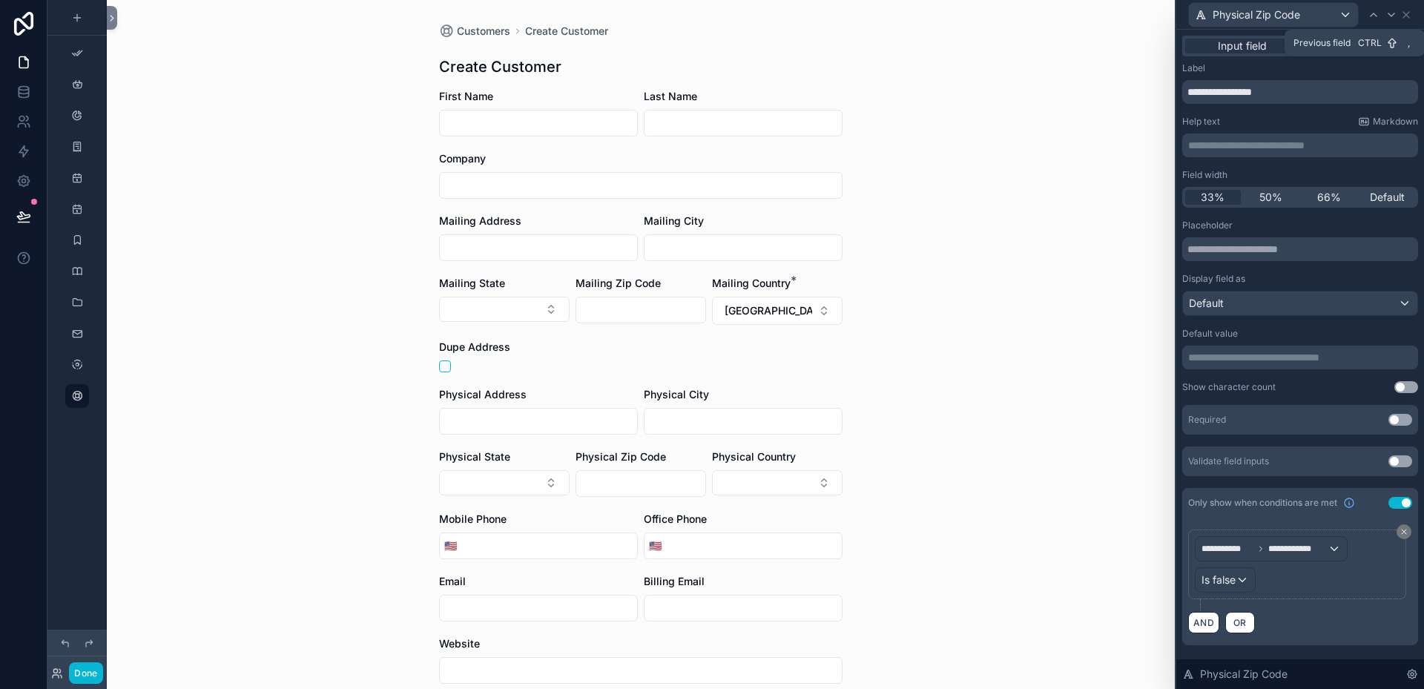
click at [1377, 16] on icon at bounding box center [1374, 14] width 6 height 3
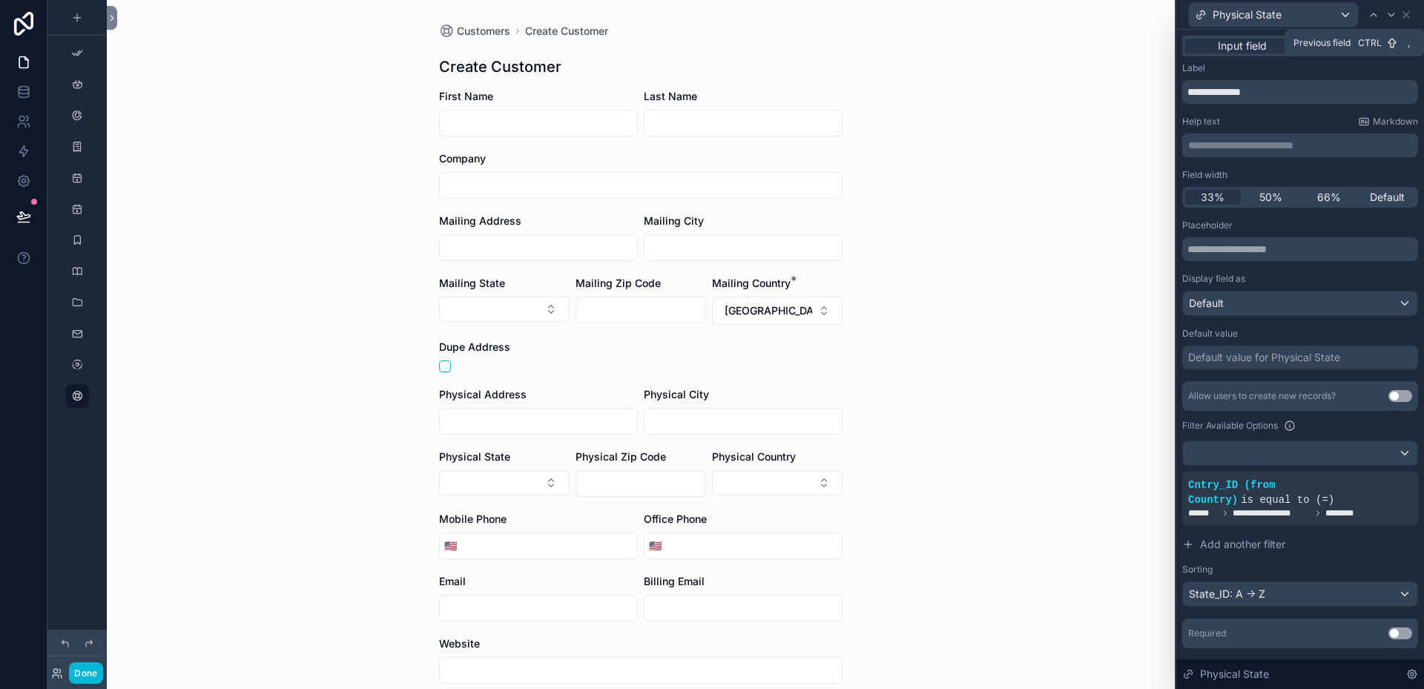
click at [1377, 16] on icon at bounding box center [1374, 14] width 6 height 3
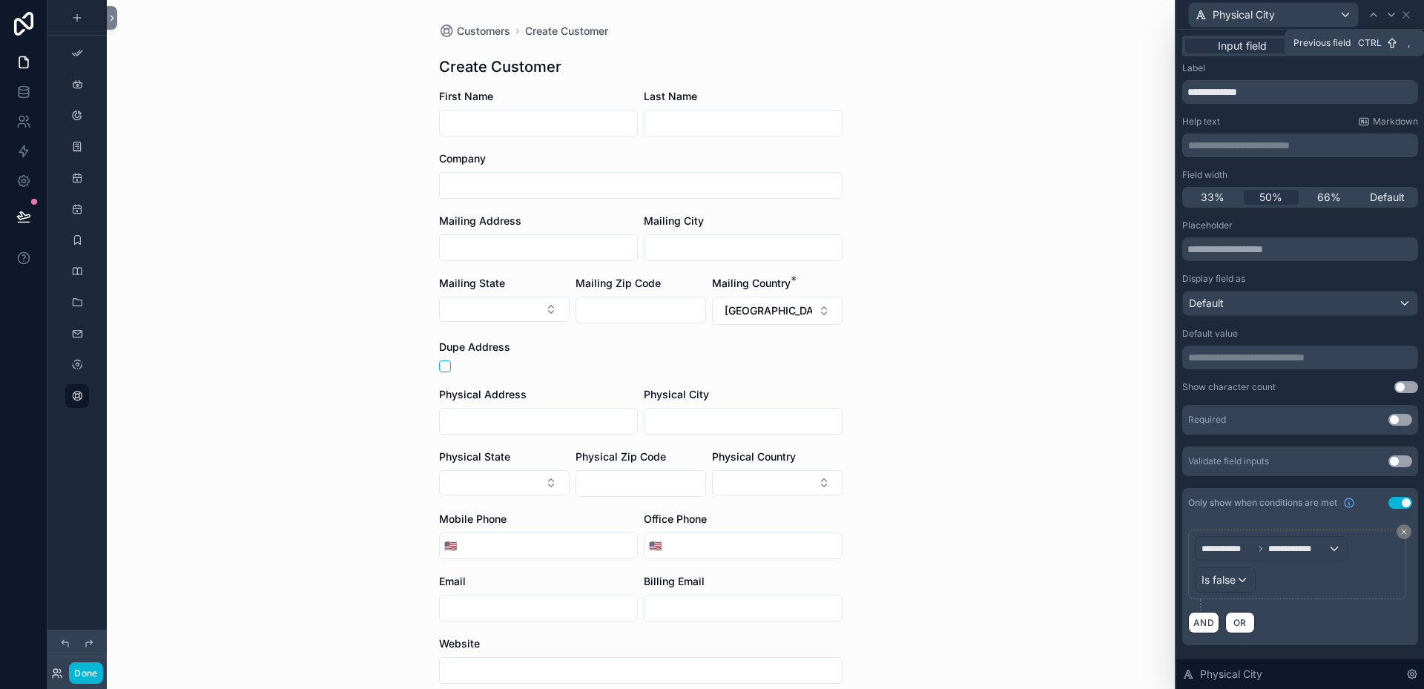
click at [1377, 16] on icon at bounding box center [1374, 14] width 6 height 3
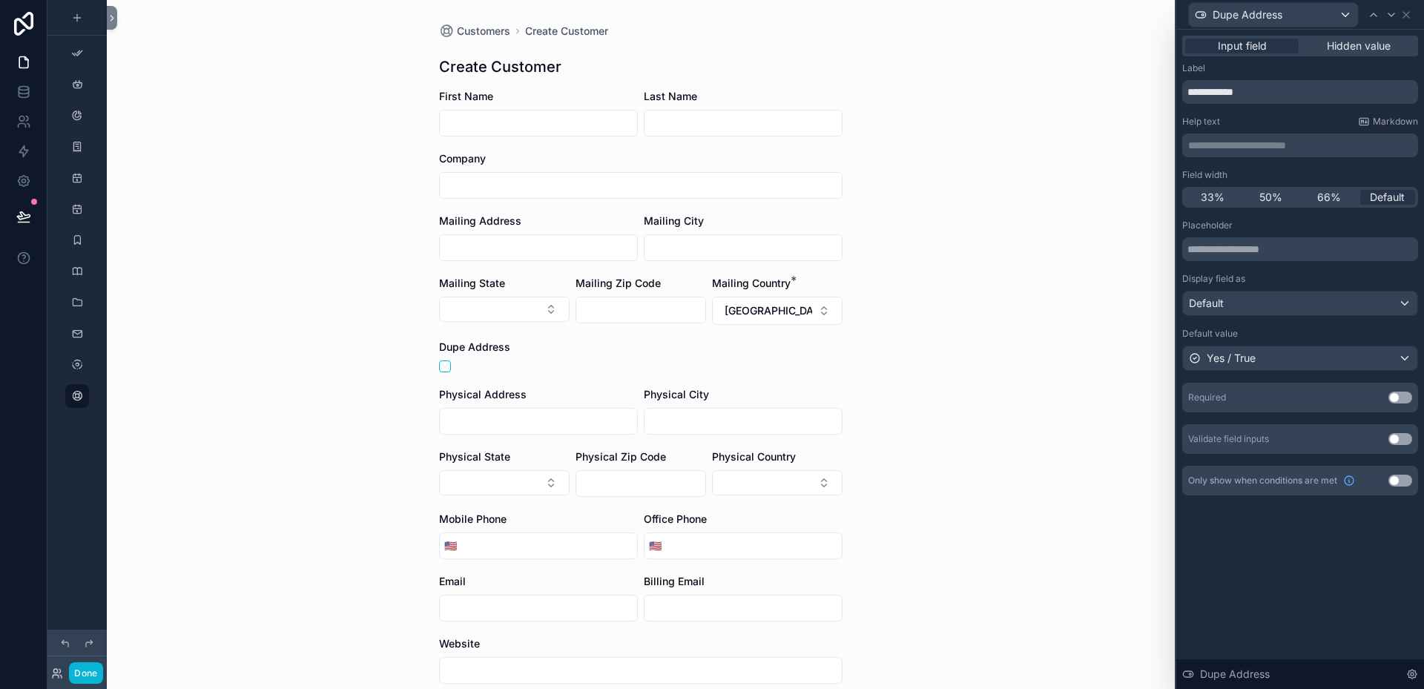
click at [904, 271] on div "Customers Create Customer Create Customer First Name Last Name Company Mailing …" at bounding box center [641, 344] width 1068 height 689
click at [1375, 13] on icon at bounding box center [1374, 15] width 12 height 12
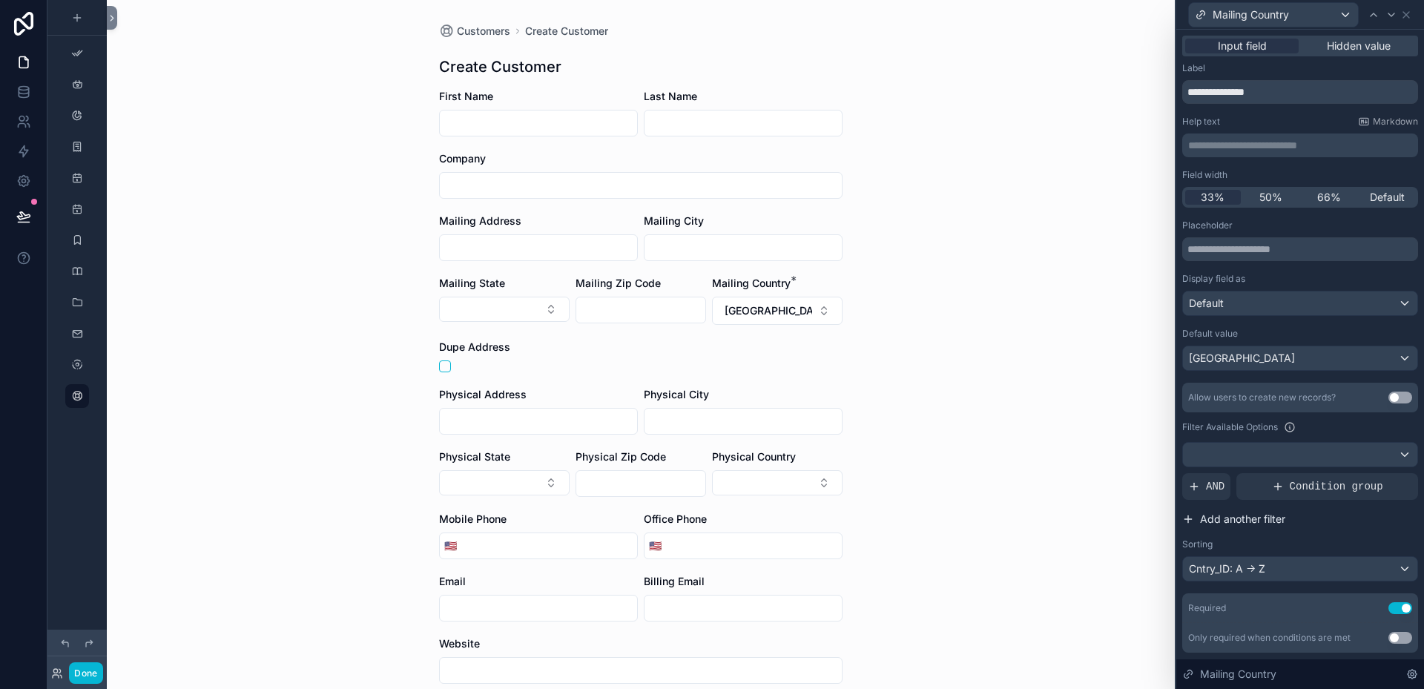
scroll to position [41, 0]
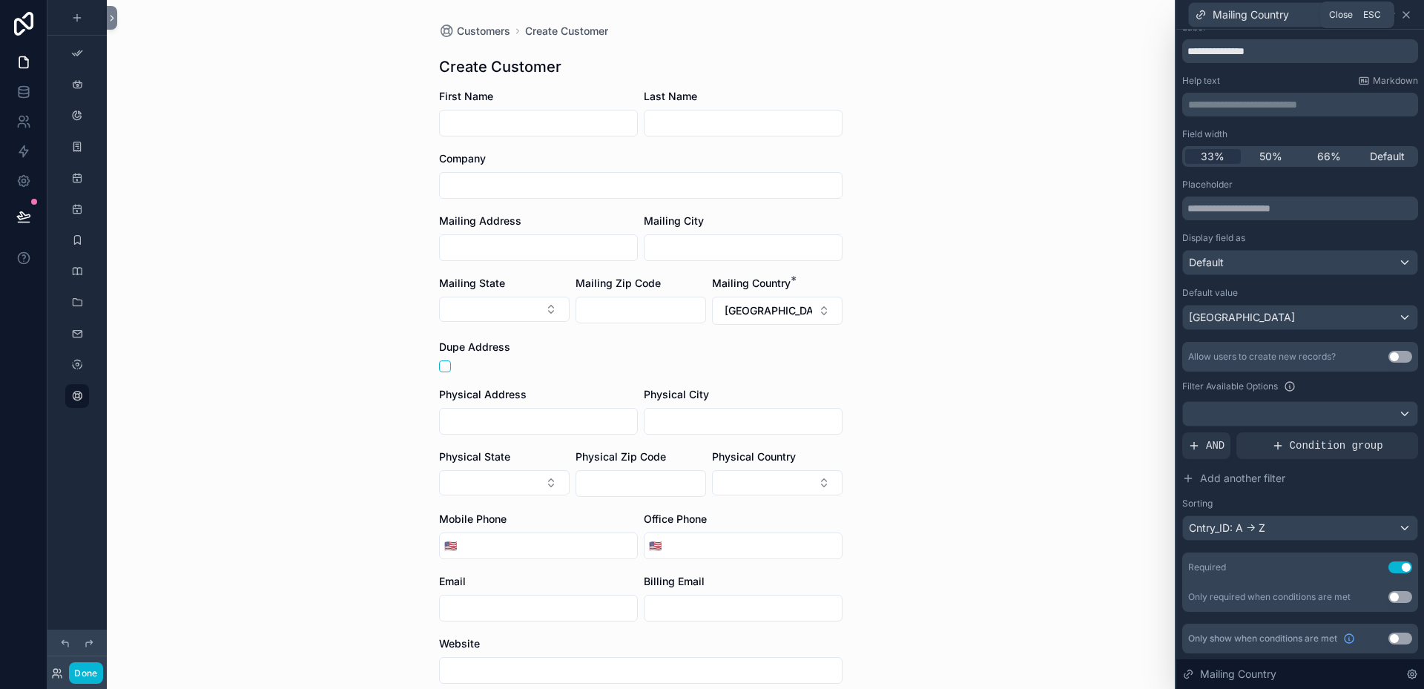
click at [1409, 13] on icon at bounding box center [1406, 15] width 6 height 6
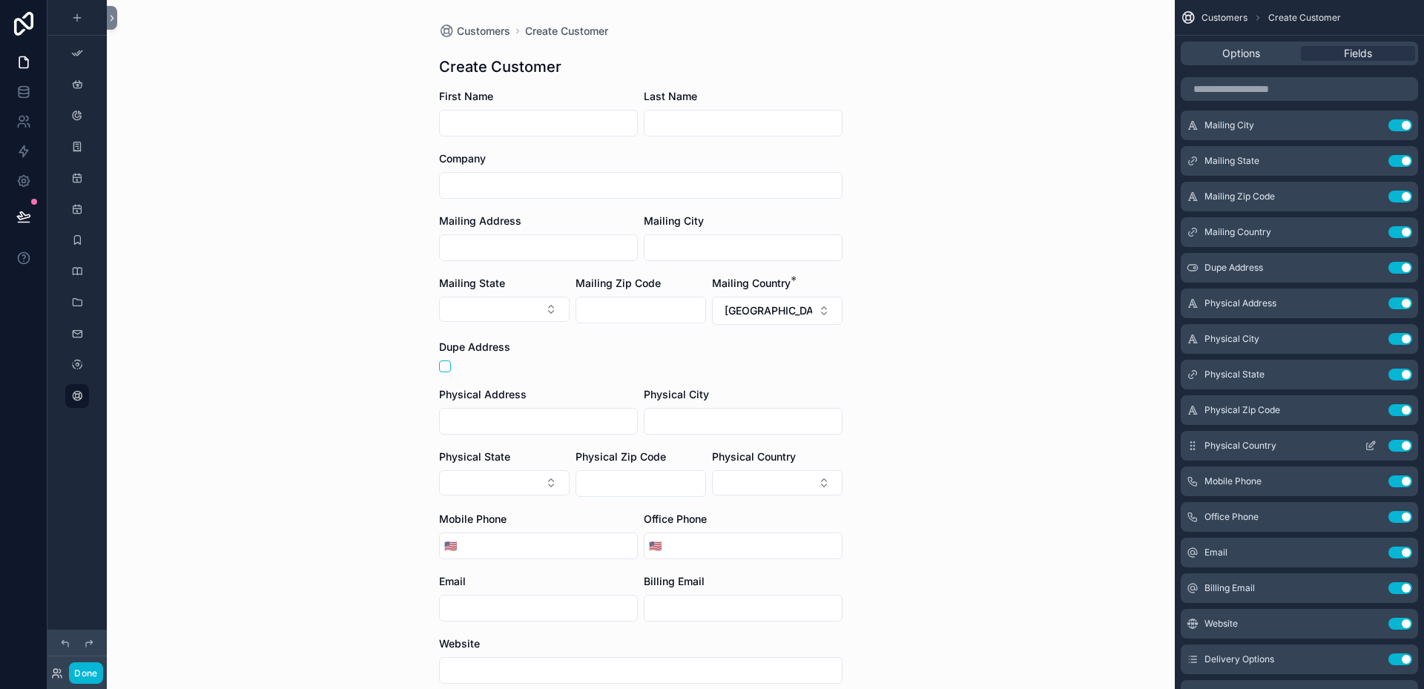
click at [1375, 444] on icon "scrollable content" at bounding box center [1373, 442] width 1 height 1
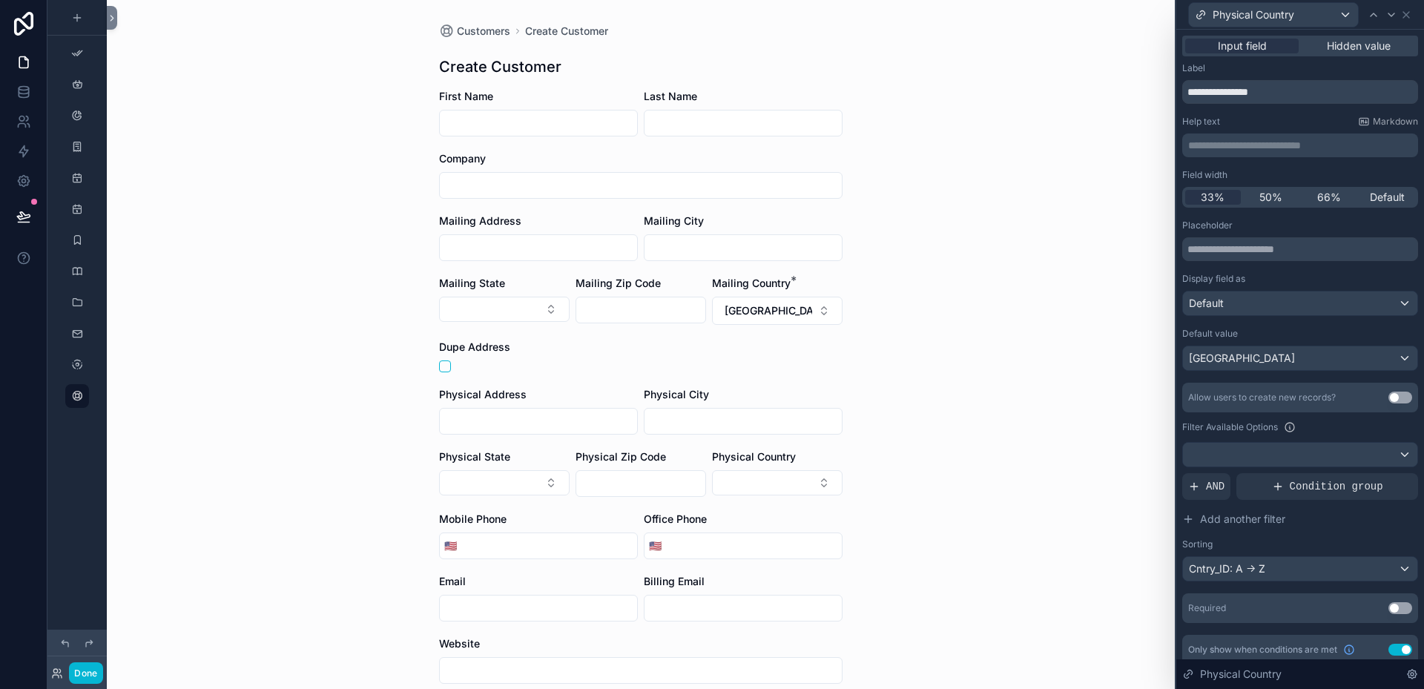
click at [1396, 609] on button "Use setting" at bounding box center [1401, 608] width 24 height 12
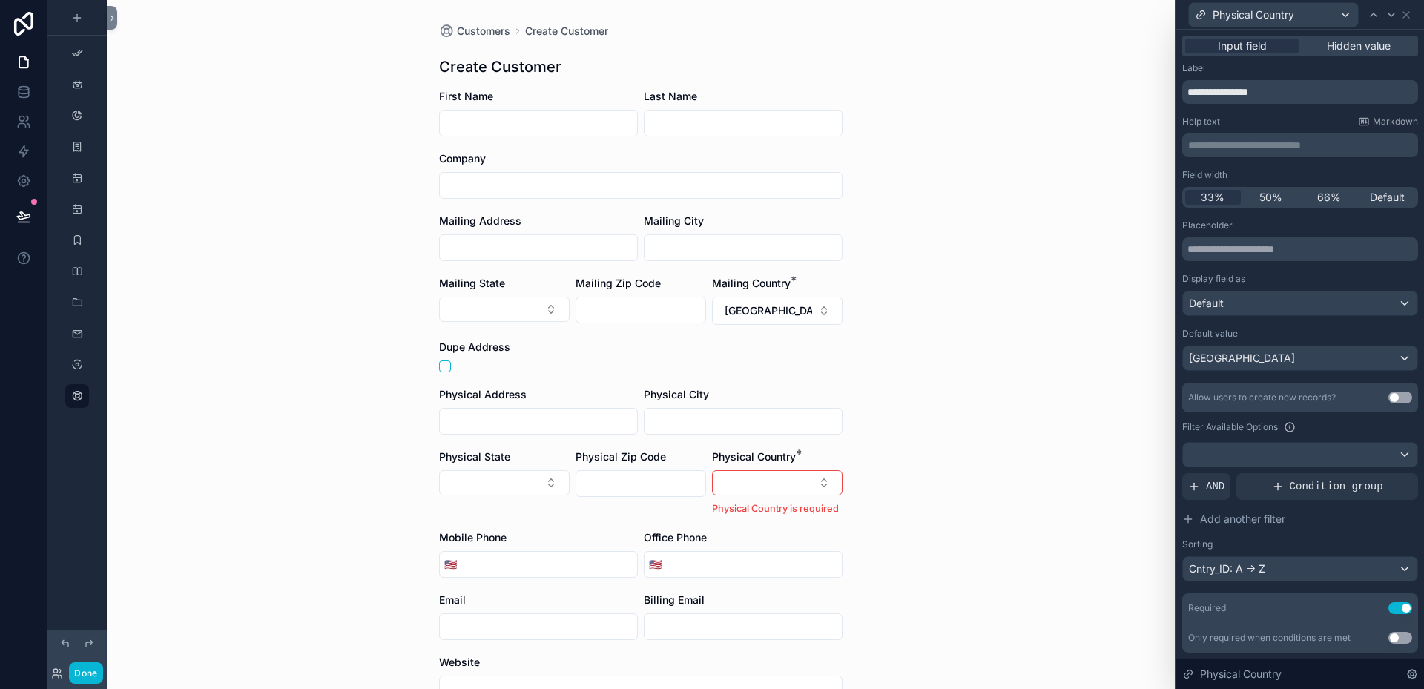
click at [1389, 607] on button "Use setting" at bounding box center [1401, 608] width 24 height 12
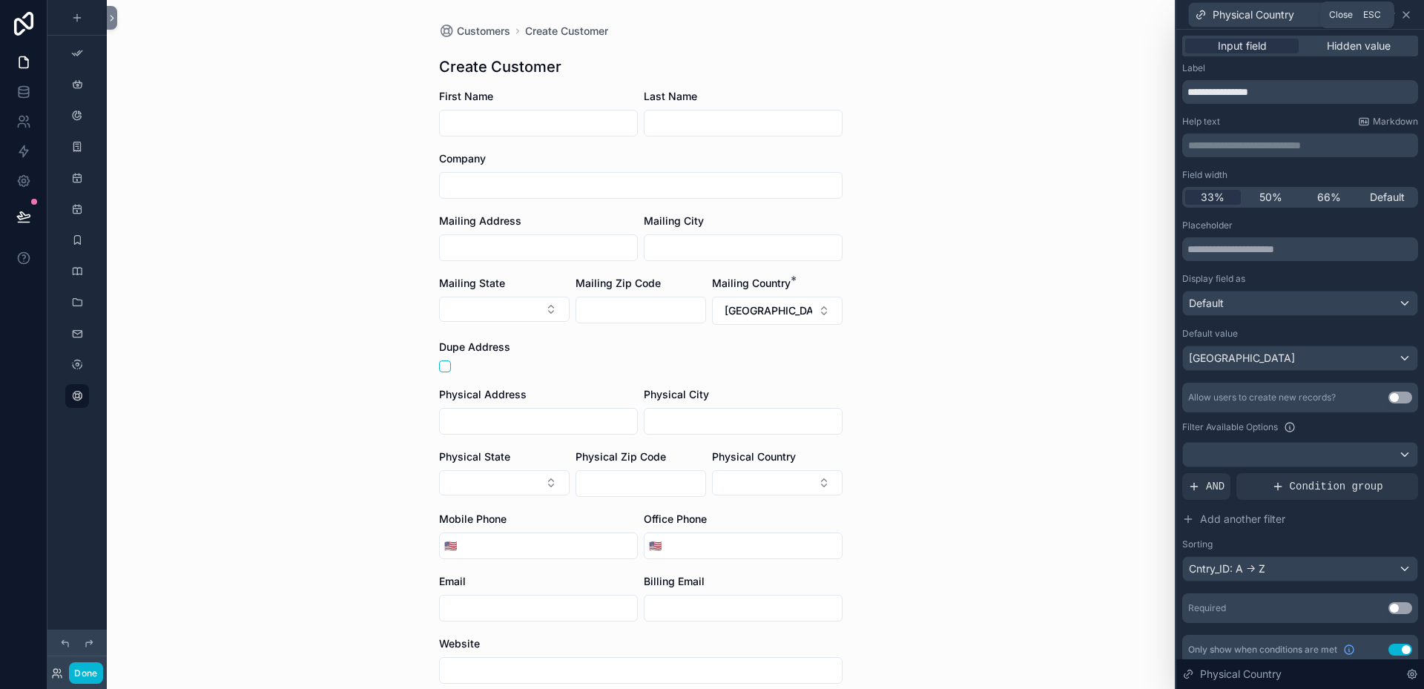
click at [1406, 16] on icon at bounding box center [1406, 15] width 12 height 12
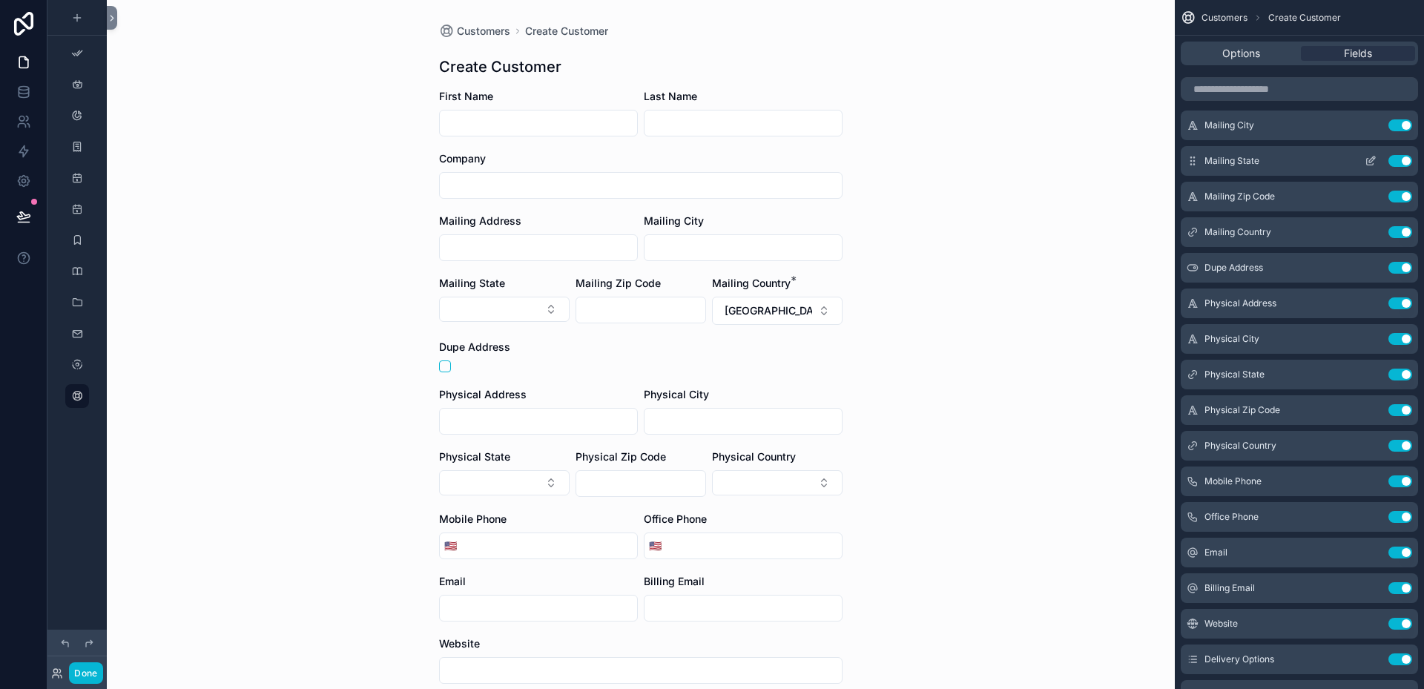
click at [1369, 157] on icon "scrollable content" at bounding box center [1371, 161] width 12 height 12
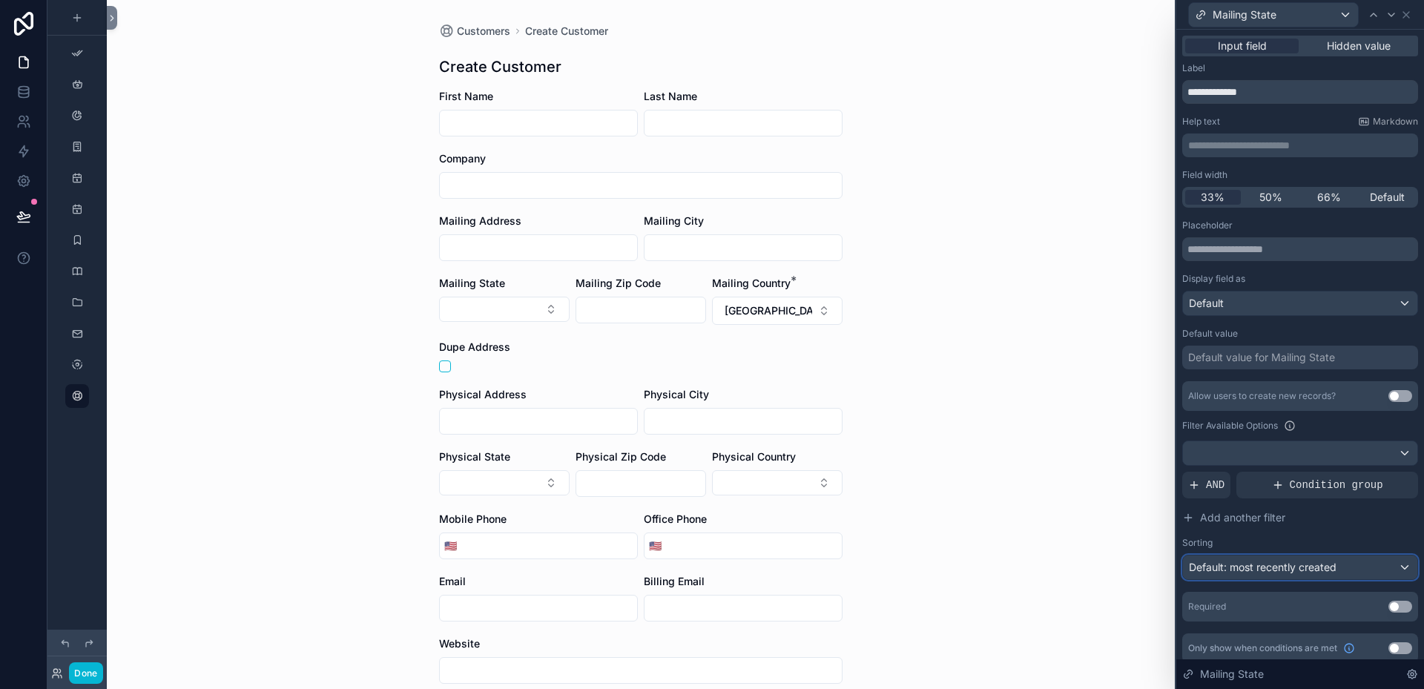
click at [1393, 567] on div "Default: most recently created" at bounding box center [1300, 568] width 234 height 24
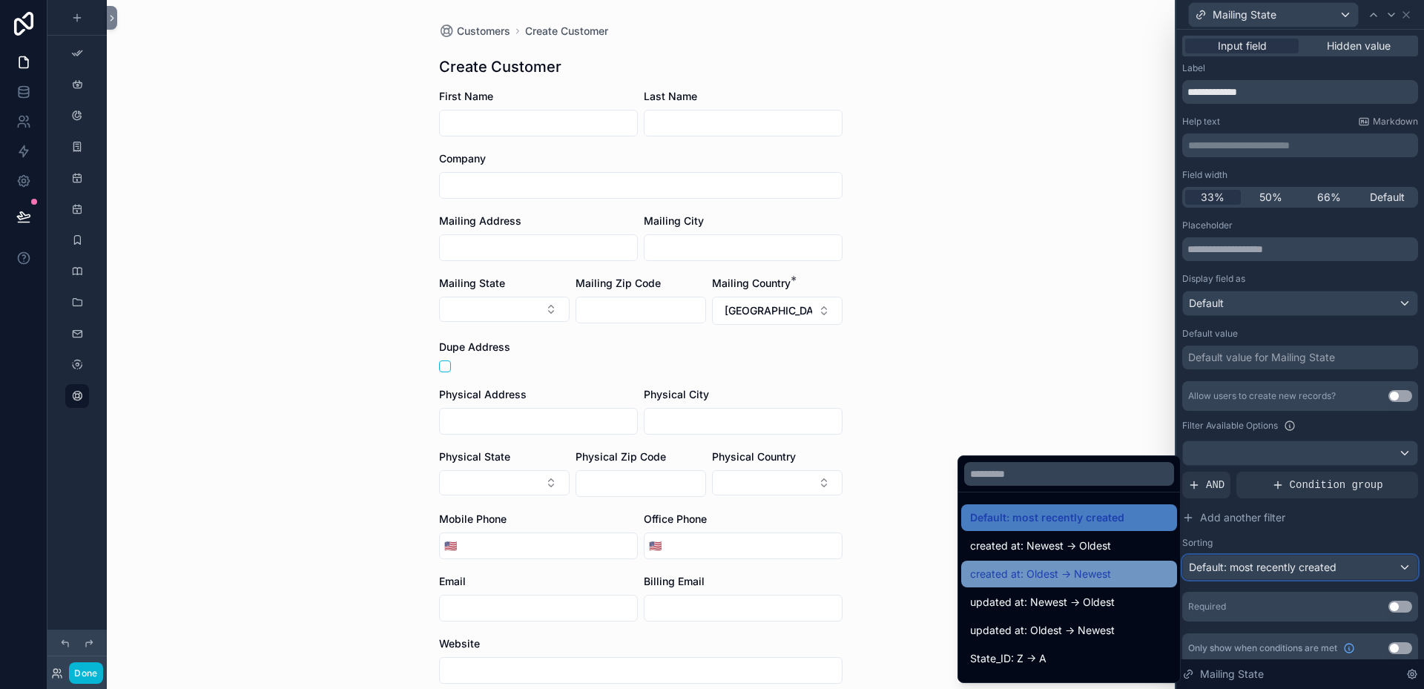
scroll to position [74, 0]
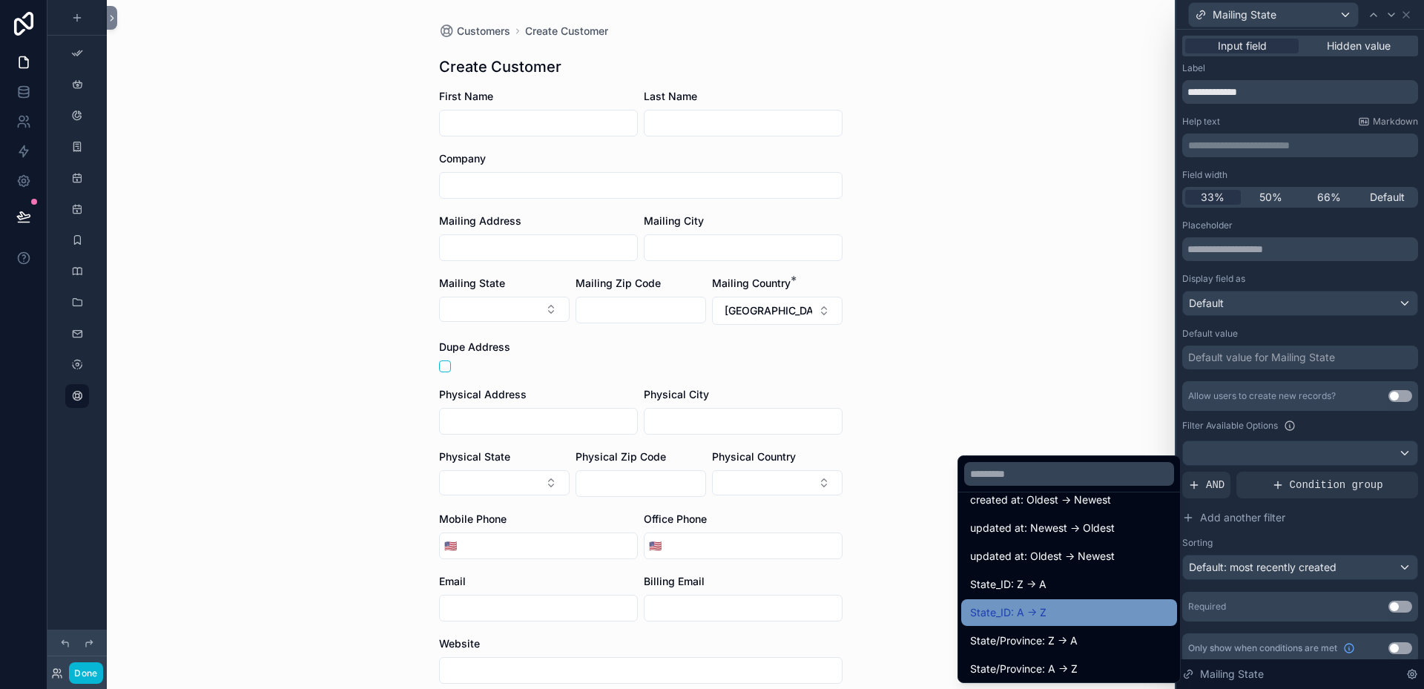
click at [996, 613] on span "State_ID: A -> Z" at bounding box center [1008, 613] width 76 height 18
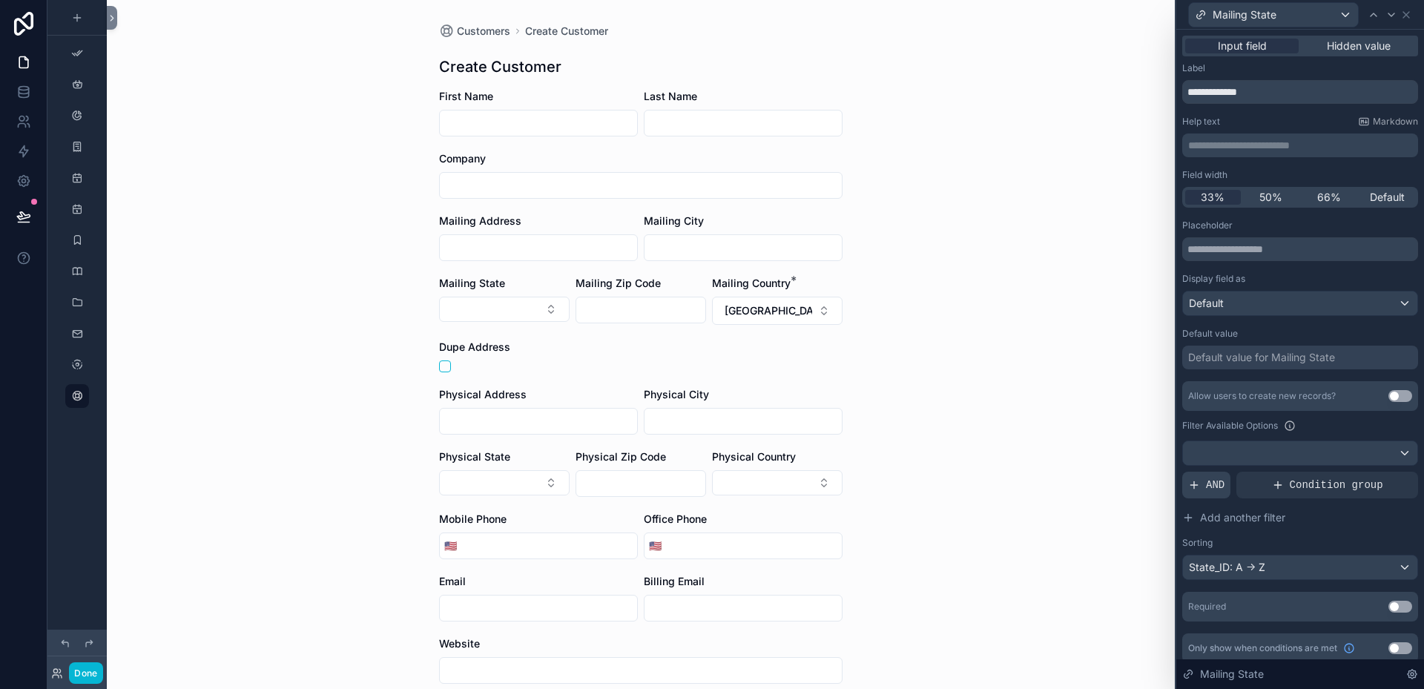
click at [1211, 486] on span "AND" at bounding box center [1215, 485] width 19 height 15
click at [1377, 475] on icon at bounding box center [1381, 473] width 9 height 9
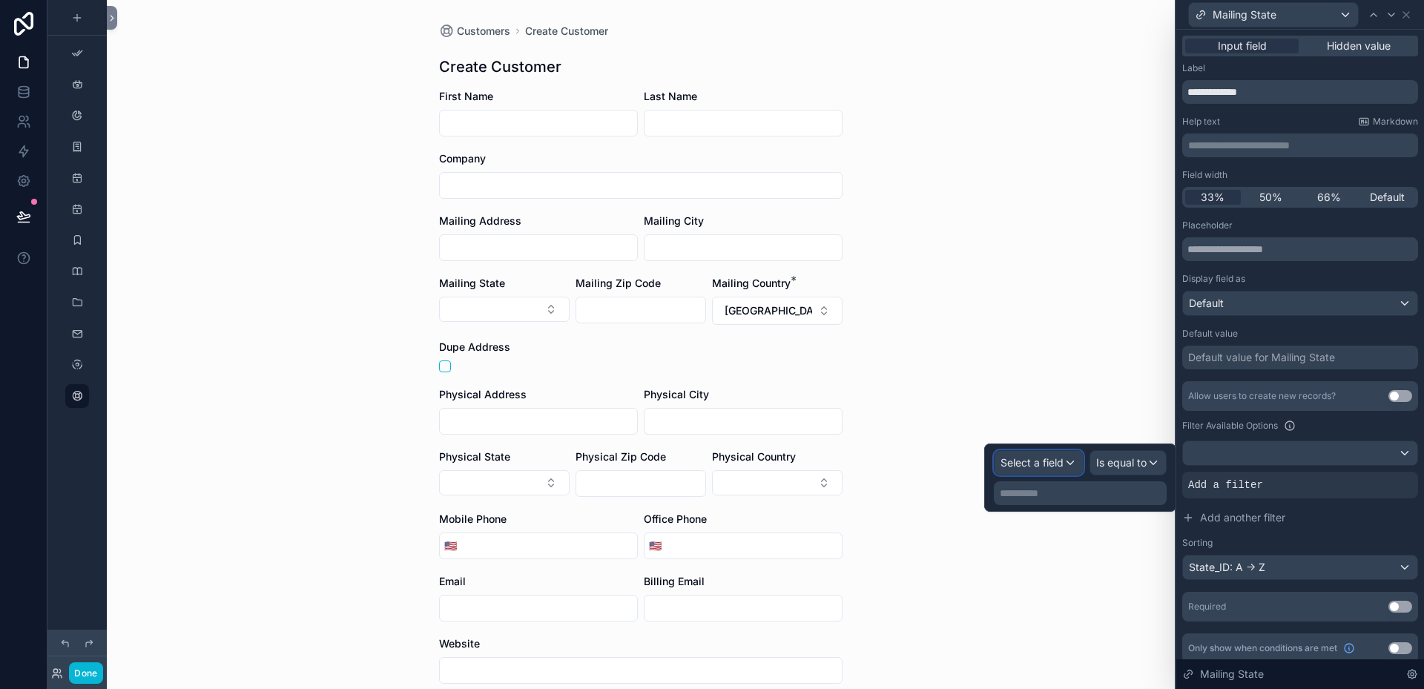
click at [1066, 462] on div "Select a field" at bounding box center [1039, 463] width 88 height 24
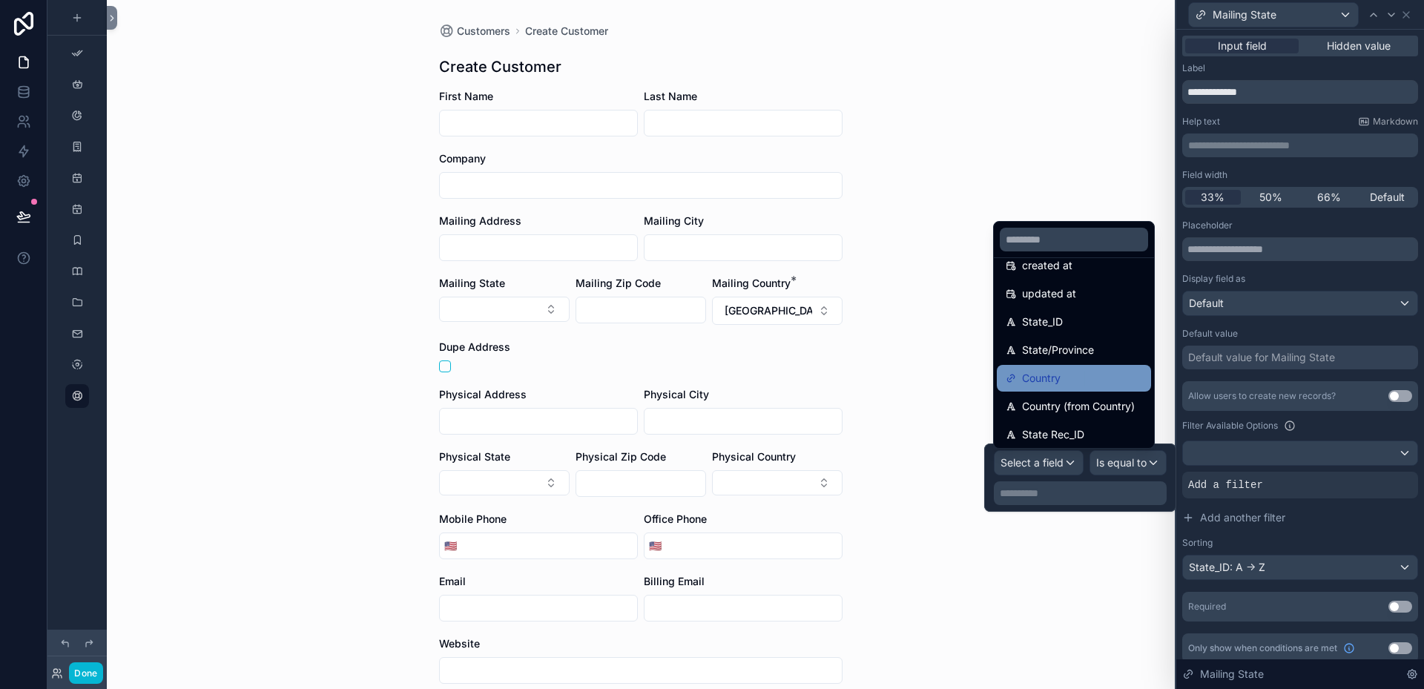
click at [1040, 373] on span "Country" at bounding box center [1041, 378] width 39 height 18
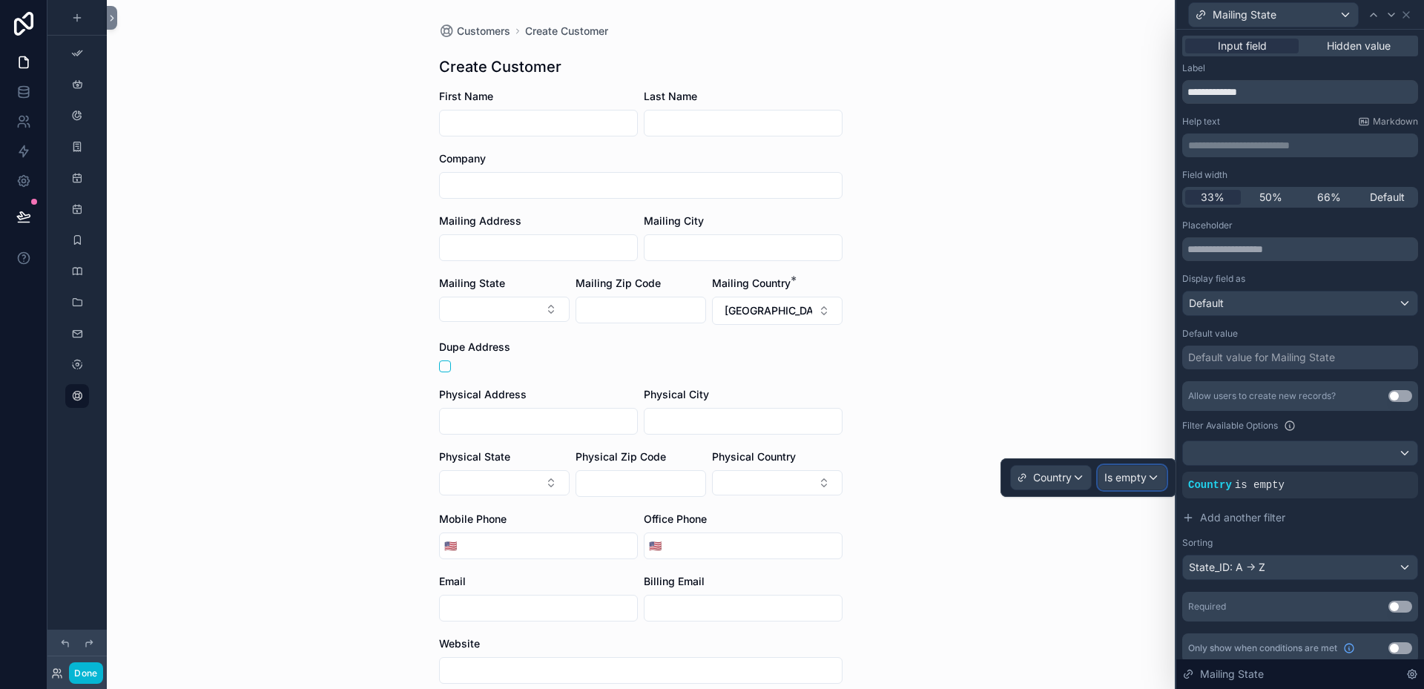
click at [1148, 470] on div "Is empty" at bounding box center [1133, 478] width 68 height 24
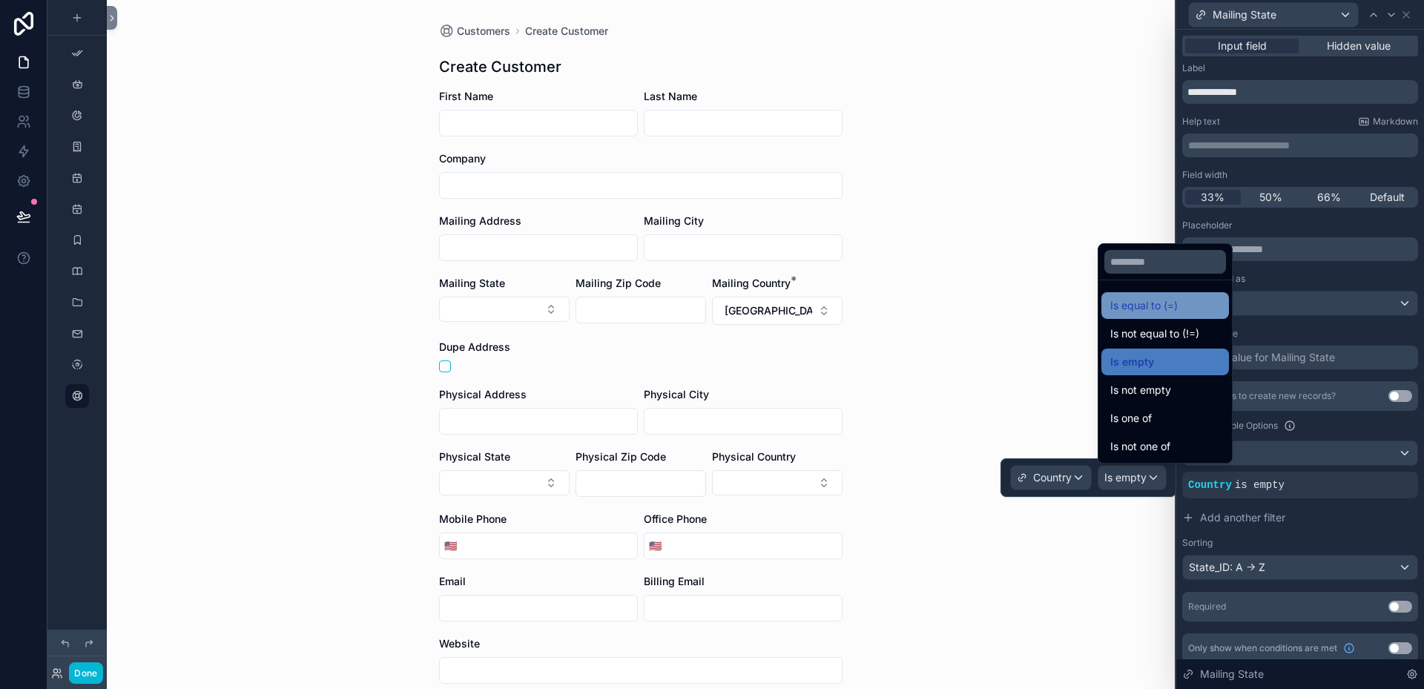
click at [1142, 309] on span "Is equal to (=)" at bounding box center [1144, 306] width 68 height 18
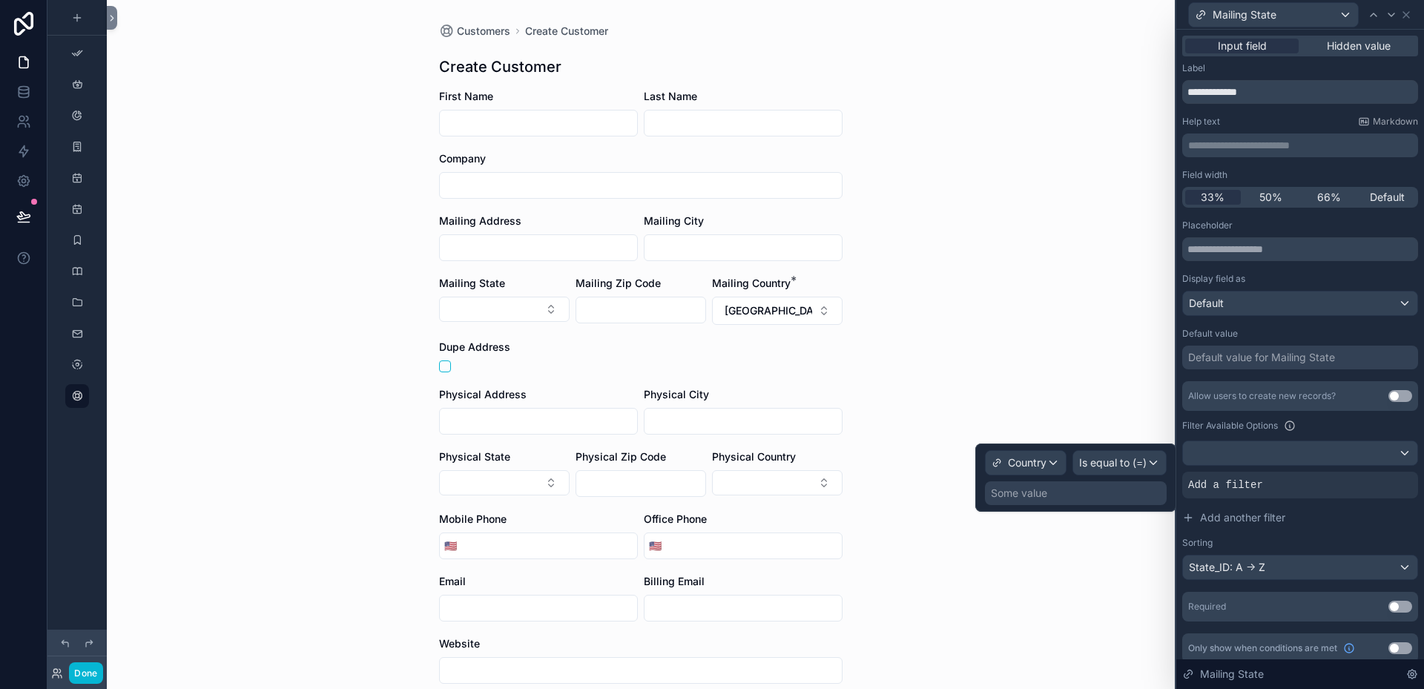
click at [1030, 490] on div "Some value" at bounding box center [1019, 493] width 56 height 15
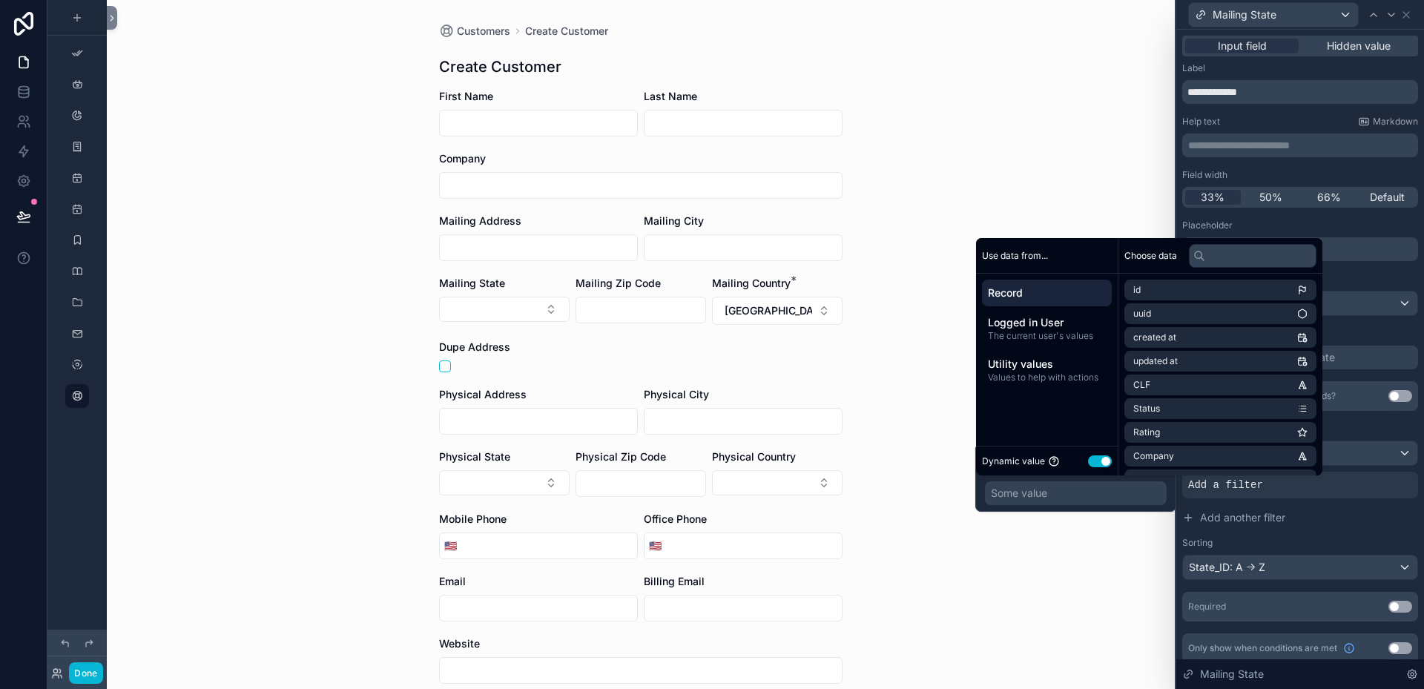
click at [1027, 294] on span "Record" at bounding box center [1047, 293] width 118 height 15
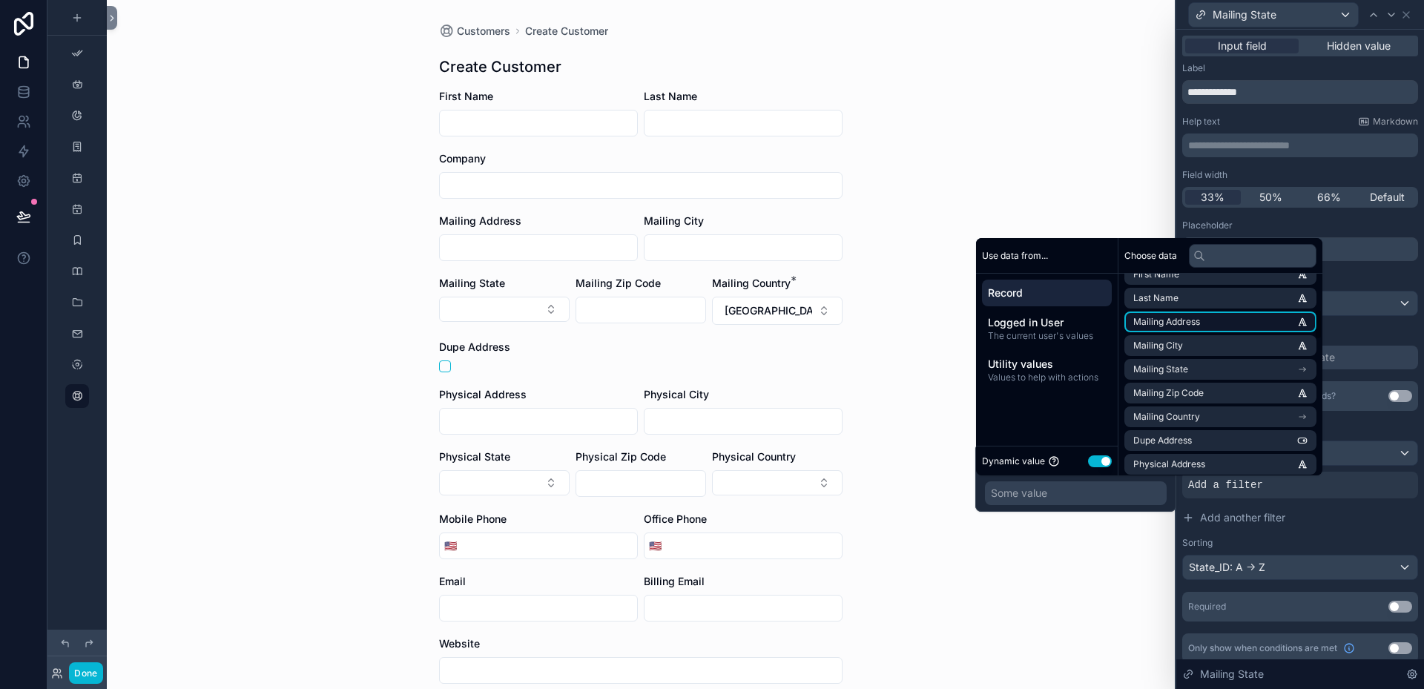
scroll to position [223, 0]
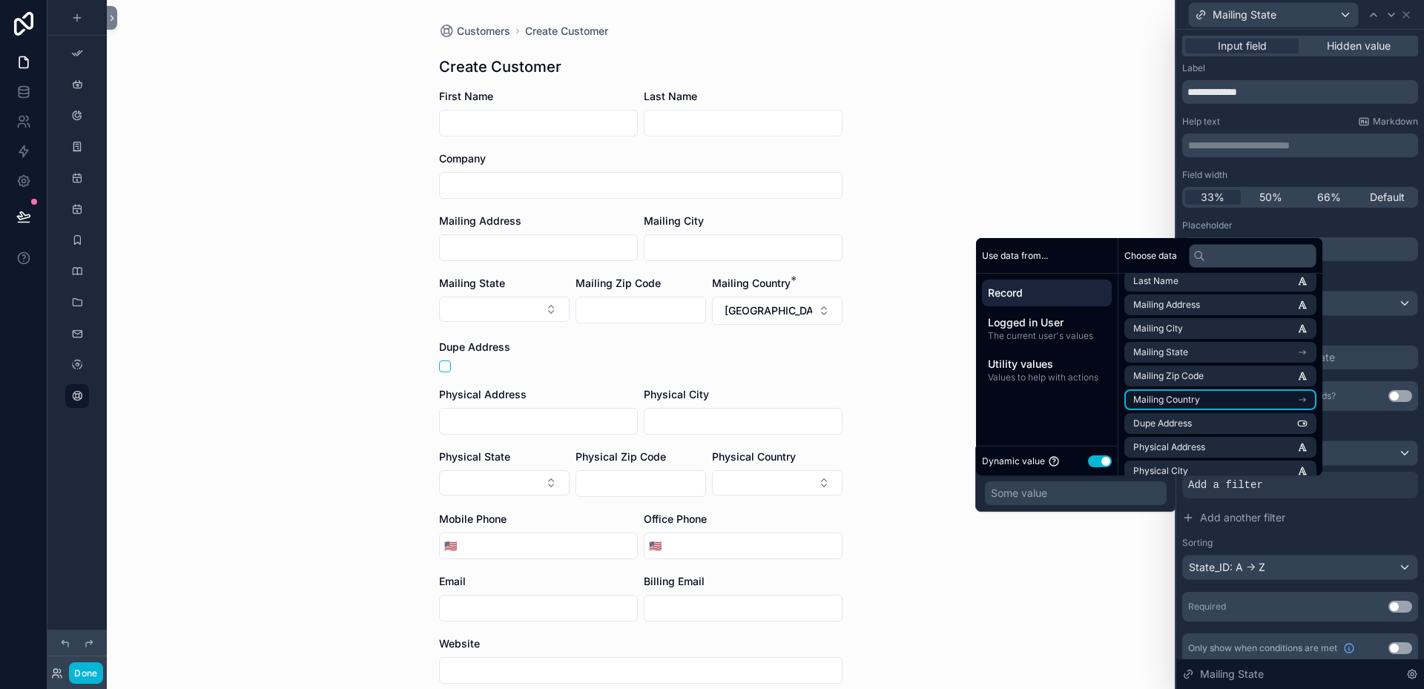
click at [1193, 401] on span "Mailing Country" at bounding box center [1166, 400] width 67 height 12
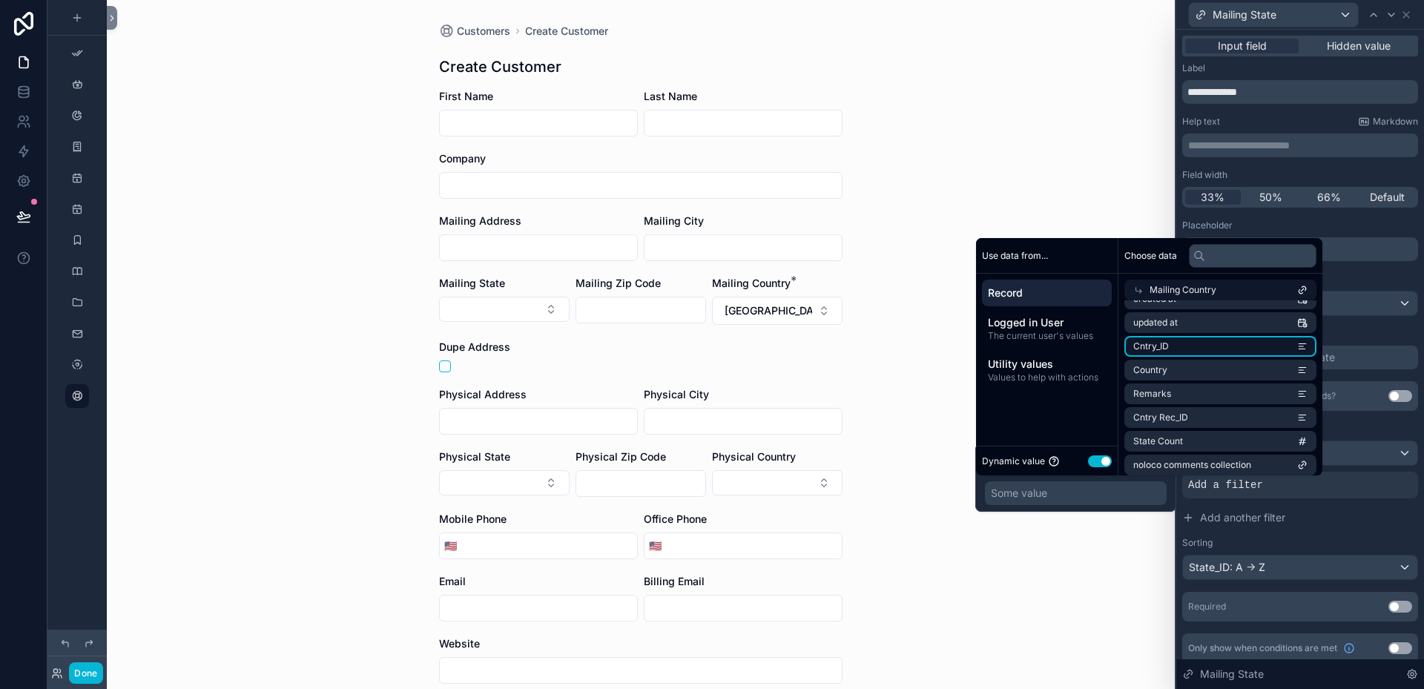
click at [1191, 343] on li "Cntry_ID" at bounding box center [1221, 346] width 192 height 21
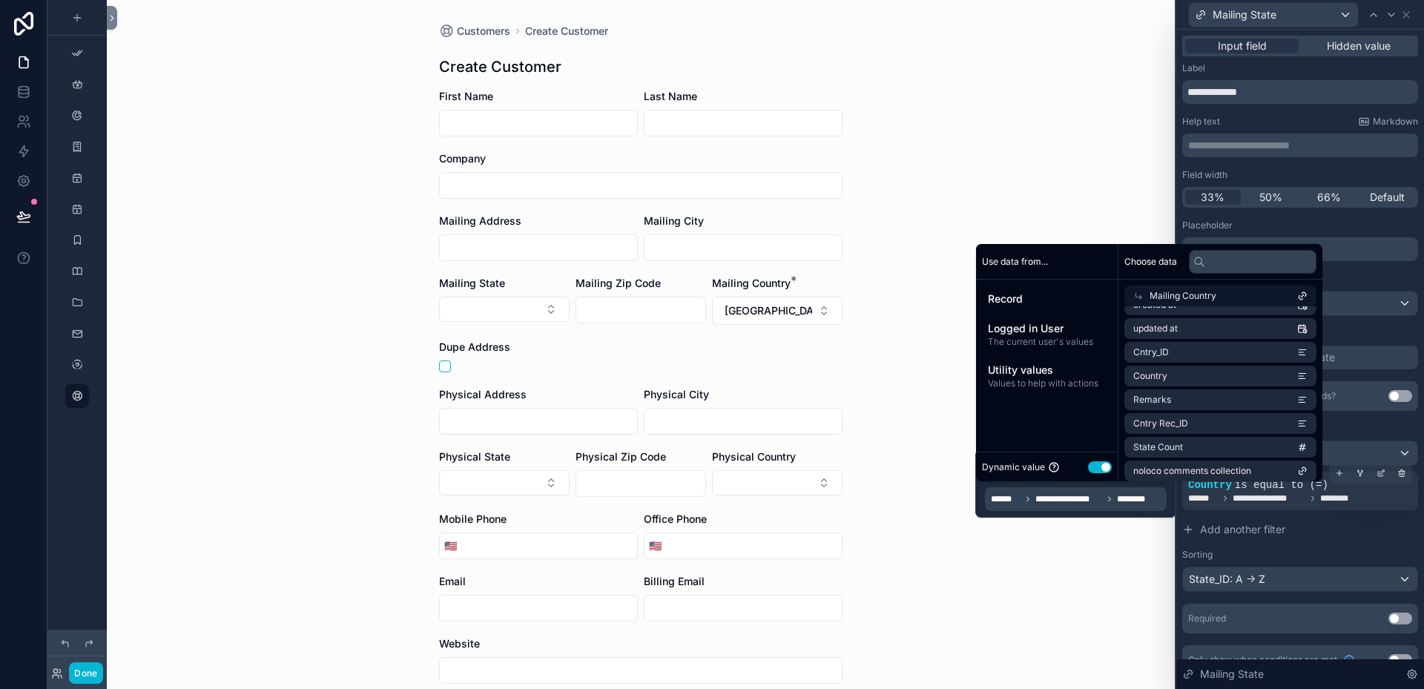
click at [1235, 490] on span "is equal to (=)" at bounding box center [1281, 485] width 93 height 12
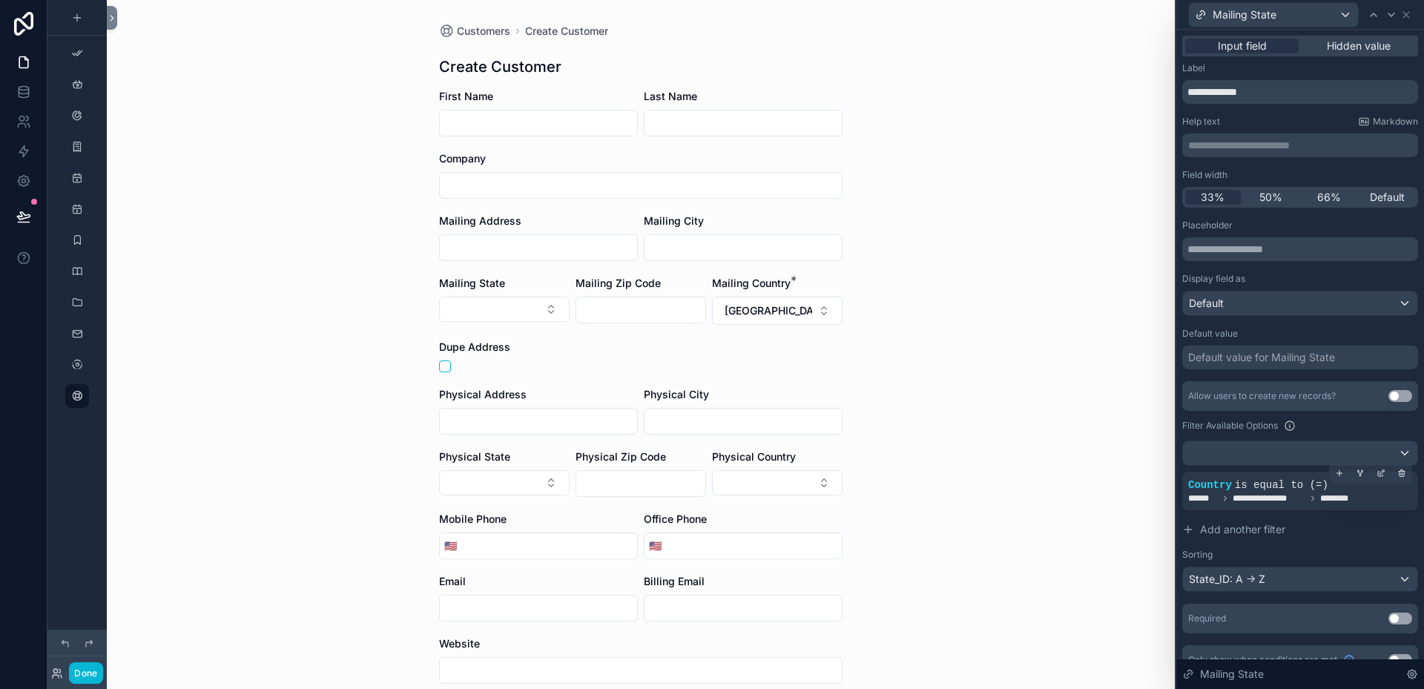
click at [1201, 487] on span "Country" at bounding box center [1210, 485] width 44 height 12
click at [1375, 471] on div at bounding box center [1381, 473] width 21 height 21
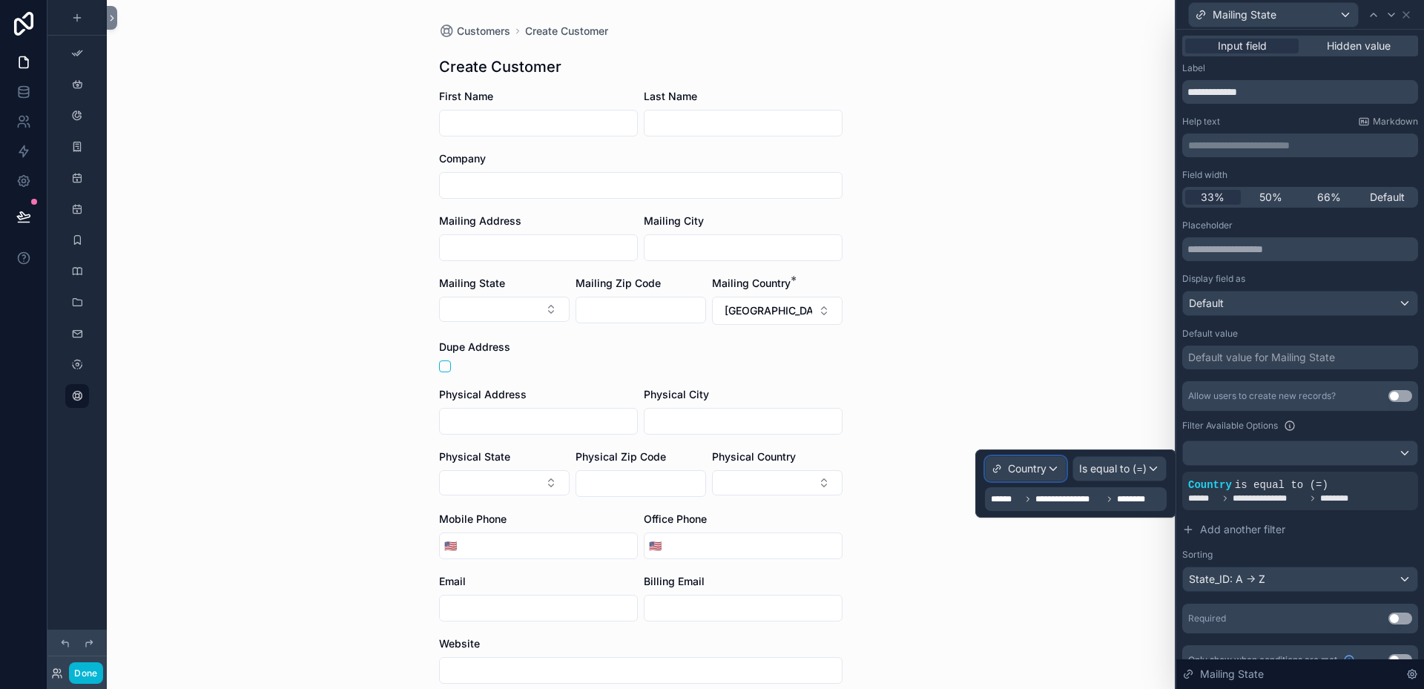
click at [1054, 467] on div "Country" at bounding box center [1026, 469] width 80 height 24
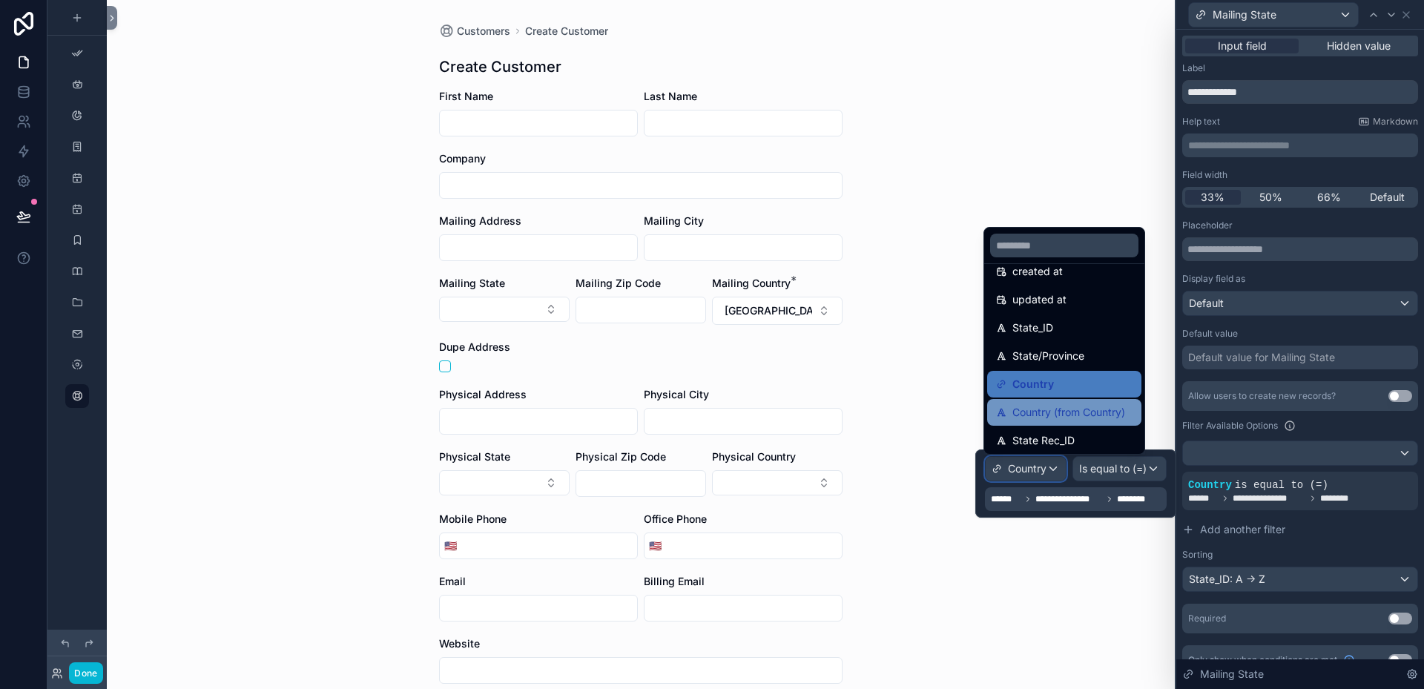
scroll to position [148, 0]
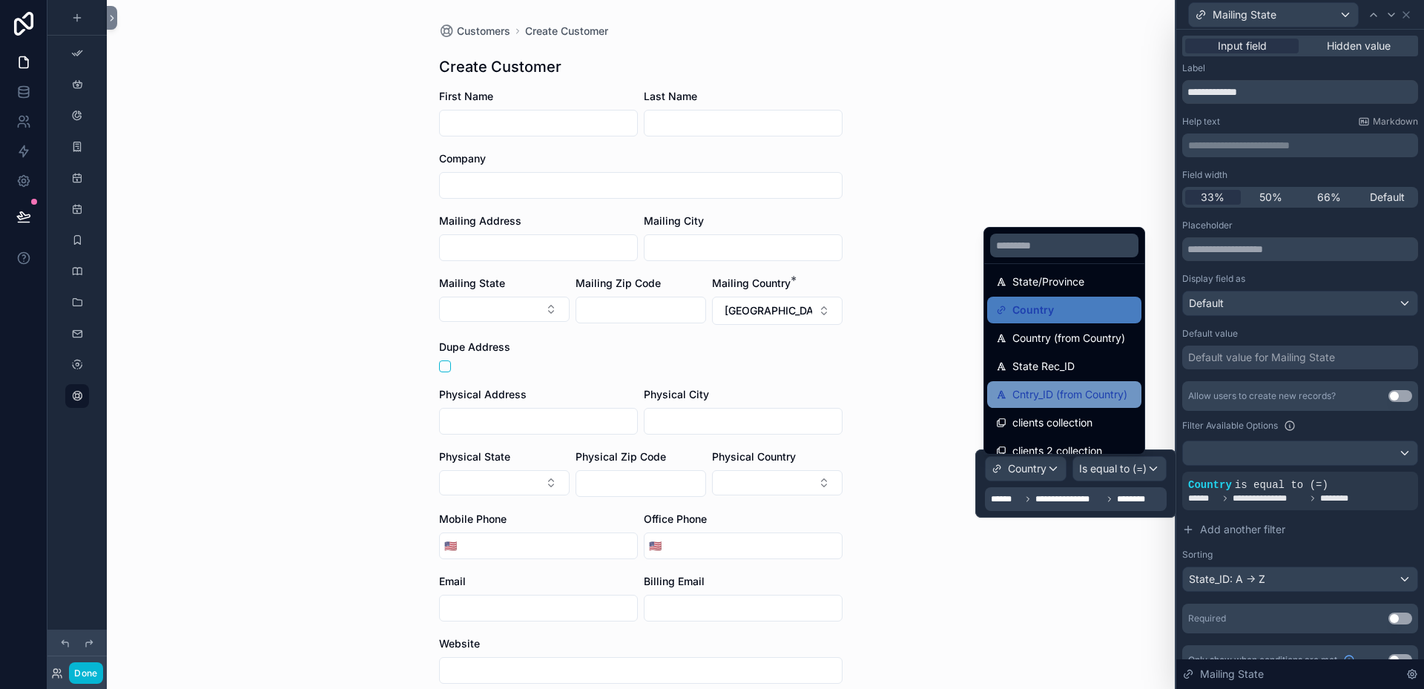
click at [1059, 392] on span "Cntry_ID (from Country)" at bounding box center [1070, 395] width 115 height 18
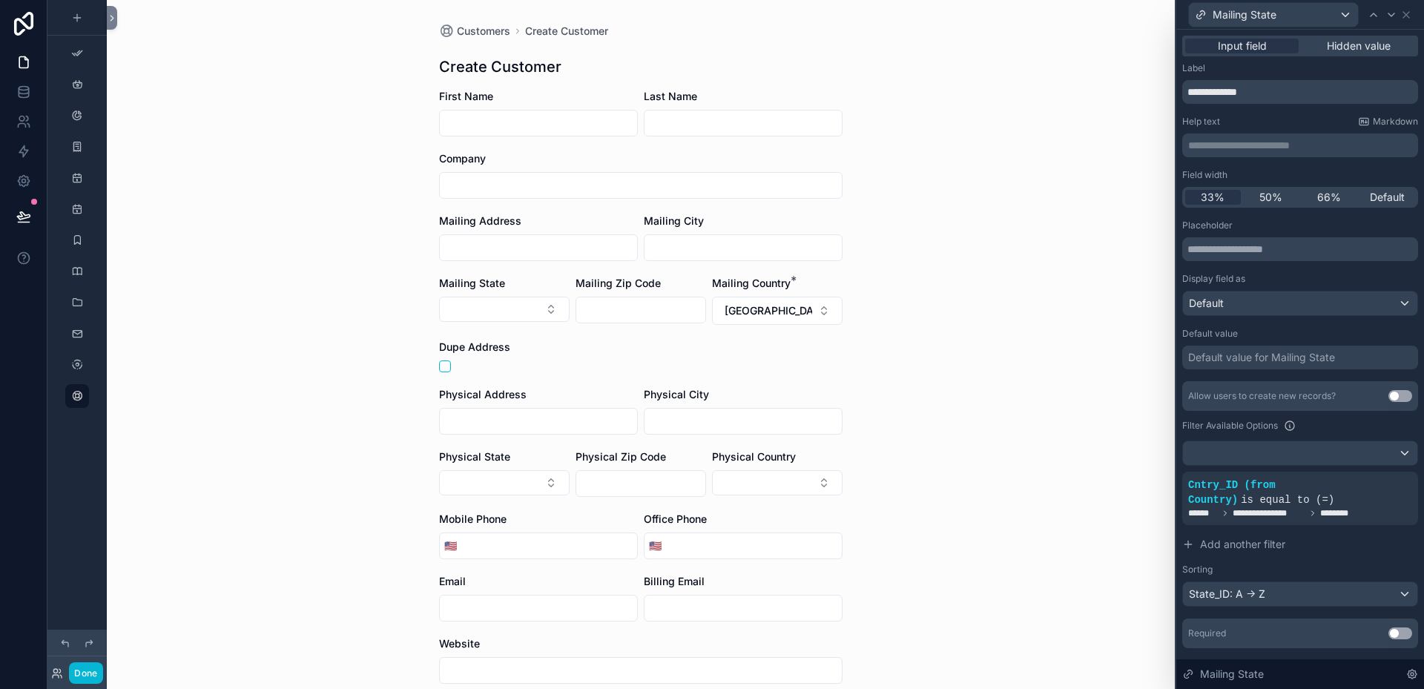
click at [1067, 542] on div "Customers Create Customer Create Customer First Name Last Name Company Mailing …" at bounding box center [641, 344] width 1068 height 689
click at [547, 305] on button "Select Button" at bounding box center [504, 309] width 131 height 25
click at [395, 313] on div "Customers Create Customer Create Customer First Name Last Name Company Mailing …" at bounding box center [641, 344] width 1068 height 689
click at [818, 305] on button "[GEOGRAPHIC_DATA]" at bounding box center [777, 311] width 131 height 28
type input "***"
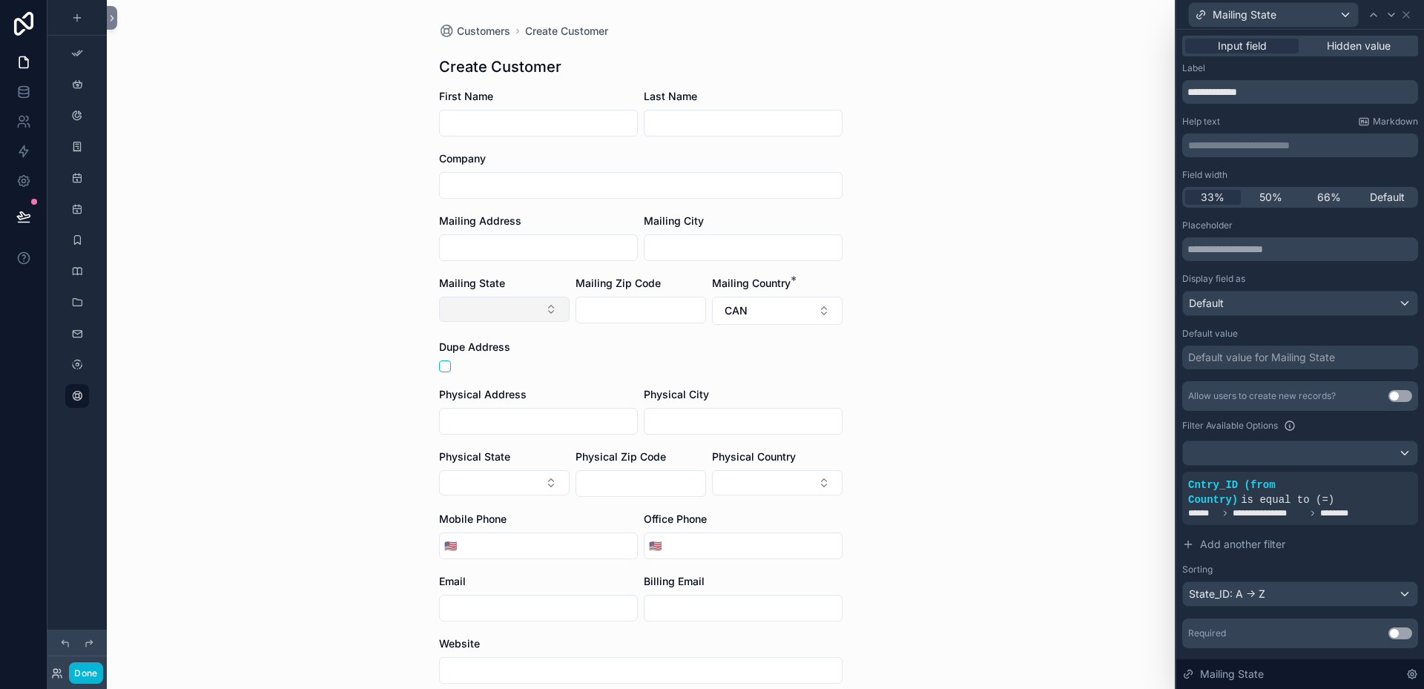
click at [542, 312] on button "Select Button" at bounding box center [504, 309] width 131 height 25
click at [820, 312] on button "CAN" at bounding box center [777, 311] width 131 height 28
type input "***"
click at [549, 307] on button "Select Button" at bounding box center [504, 309] width 131 height 25
click at [517, 369] on div "SA" at bounding box center [499, 368] width 178 height 24
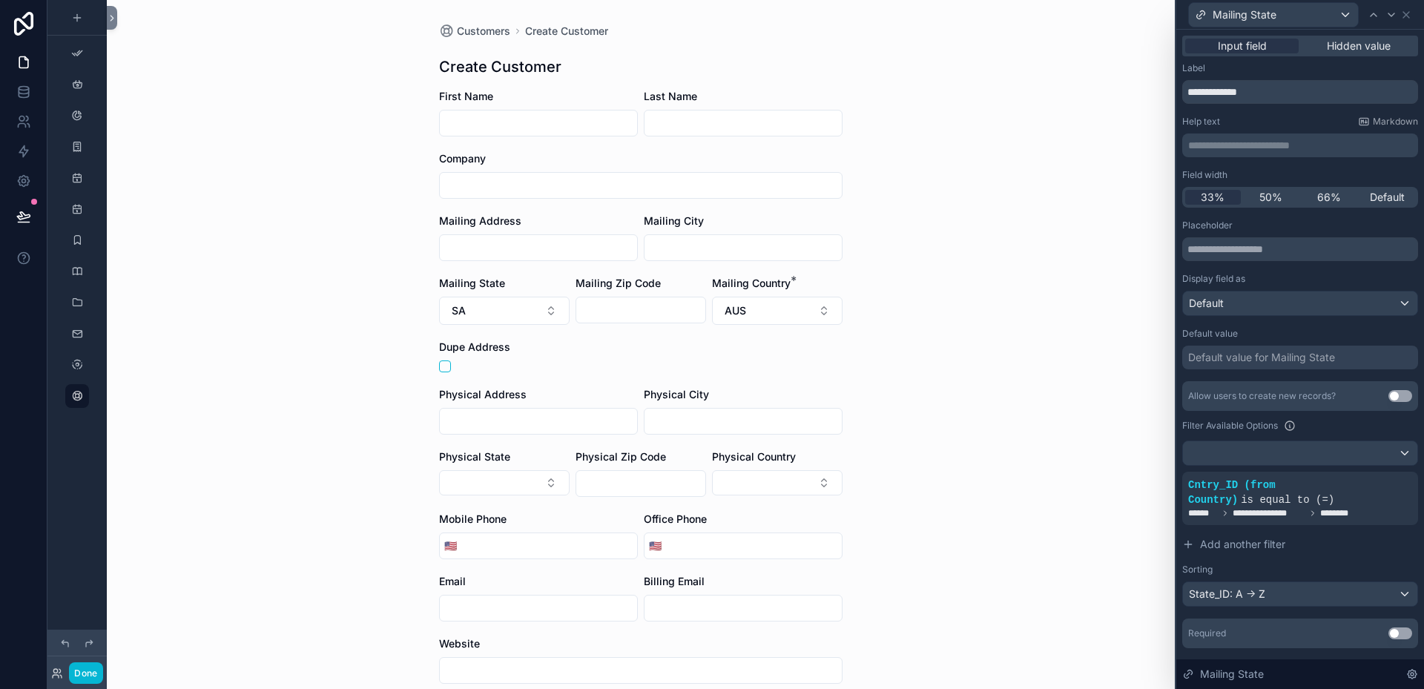
click at [850, 317] on div "Customers Create Customer Create Customer First Name Last Name Company Mailing …" at bounding box center [641, 344] width 1068 height 689
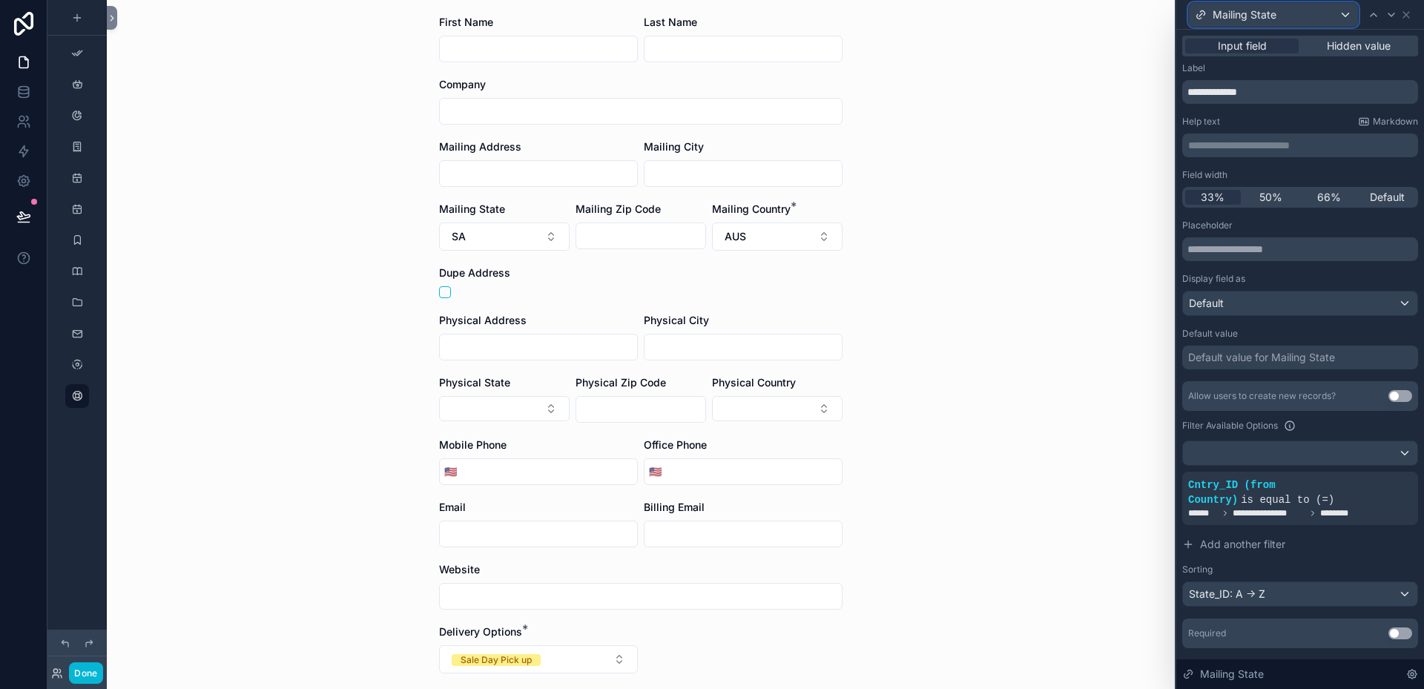
click at [1343, 10] on div "Mailing State" at bounding box center [1273, 15] width 169 height 24
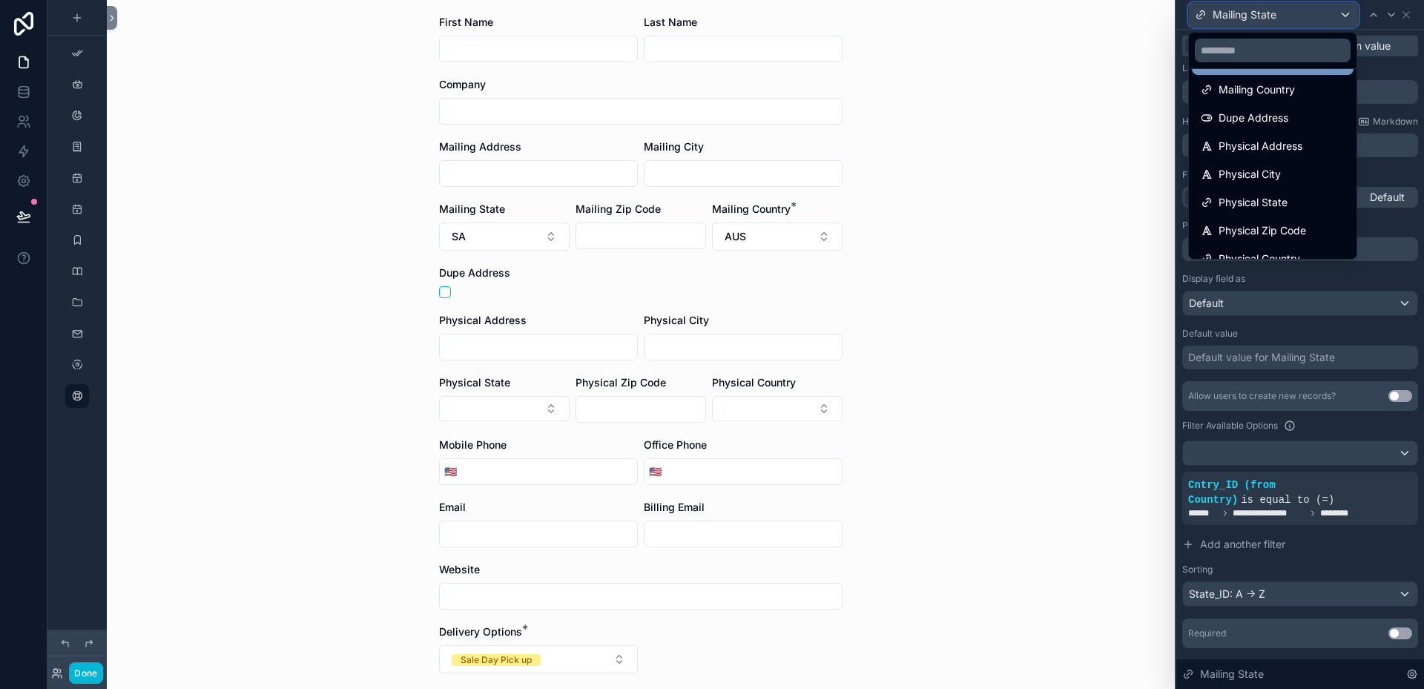
scroll to position [297, 0]
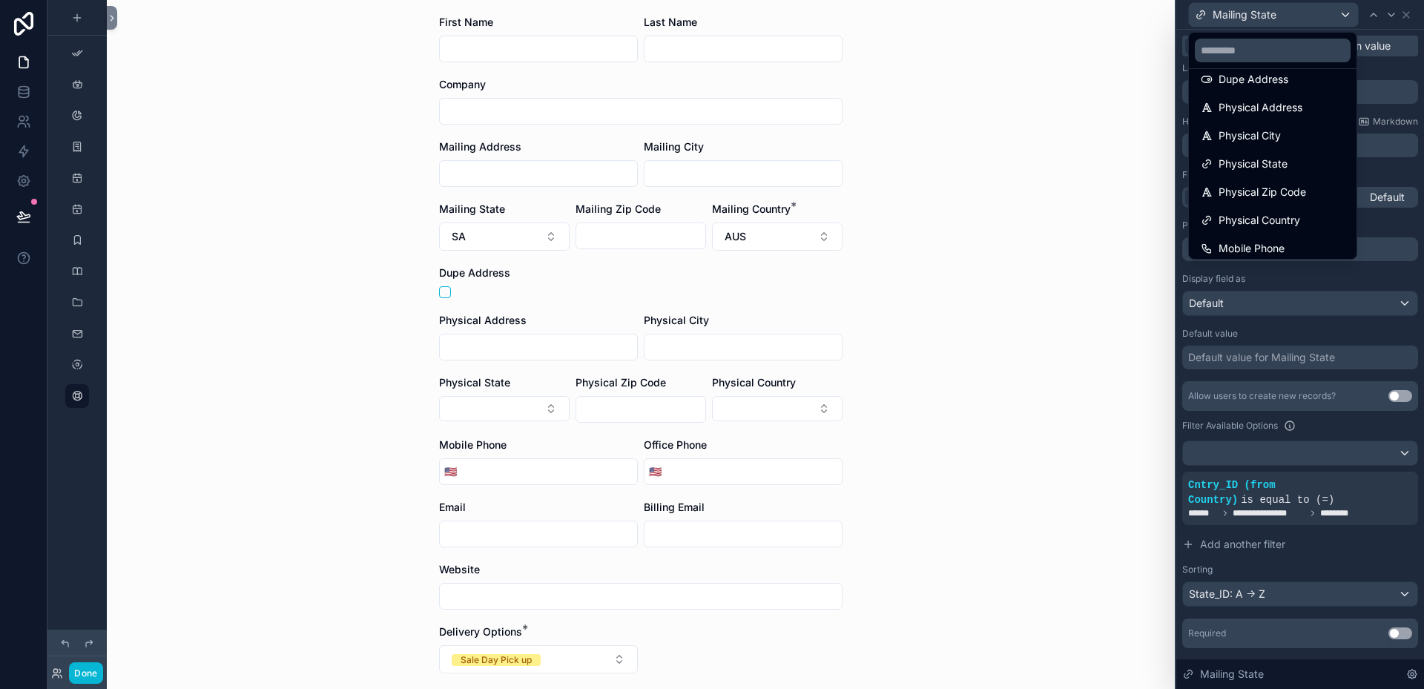
click at [1407, 11] on div at bounding box center [1300, 344] width 248 height 689
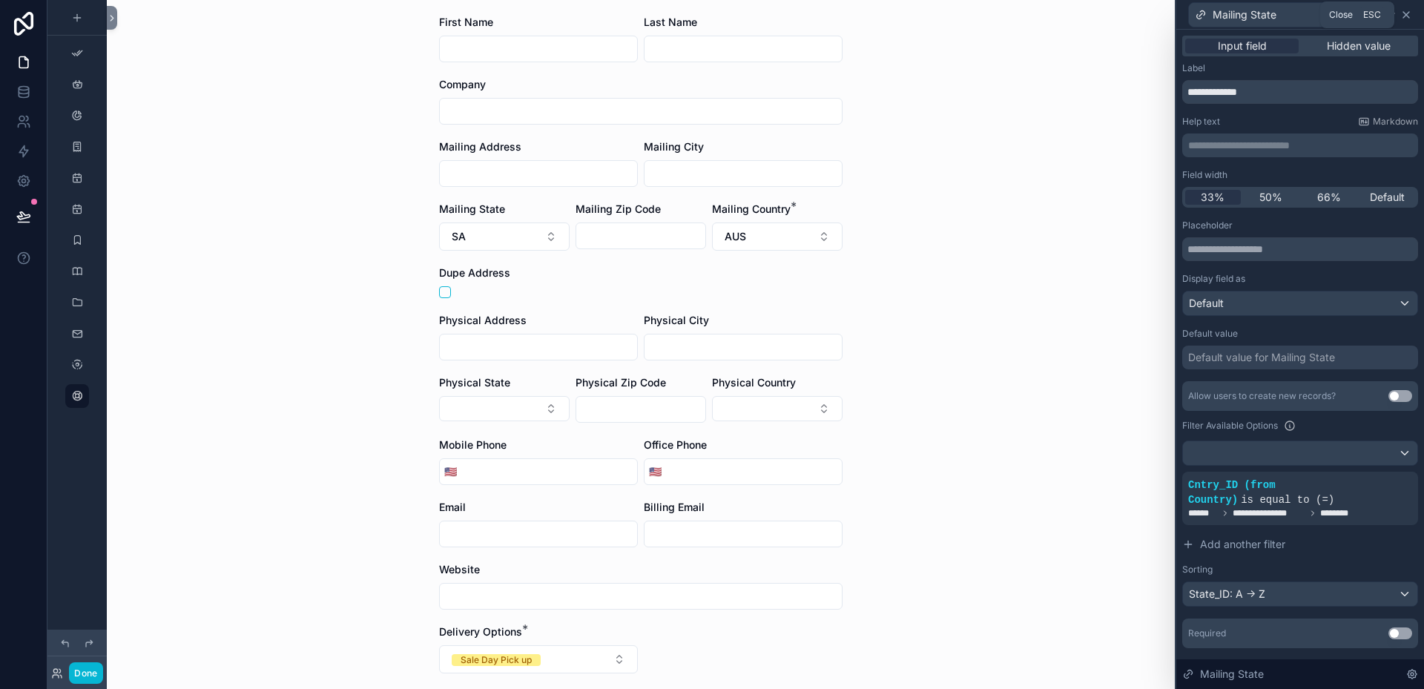
click at [1408, 11] on icon at bounding box center [1406, 15] width 12 height 12
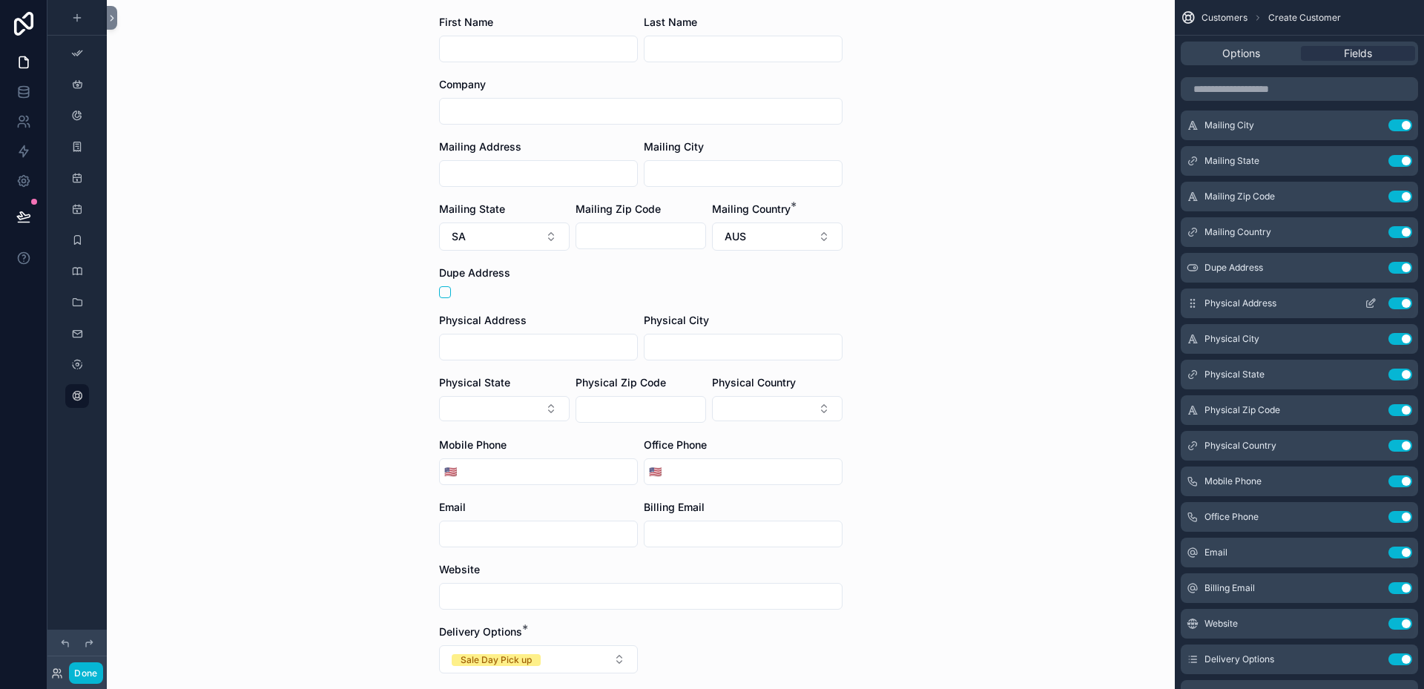
click at [1369, 302] on icon "scrollable content" at bounding box center [1371, 303] width 12 height 12
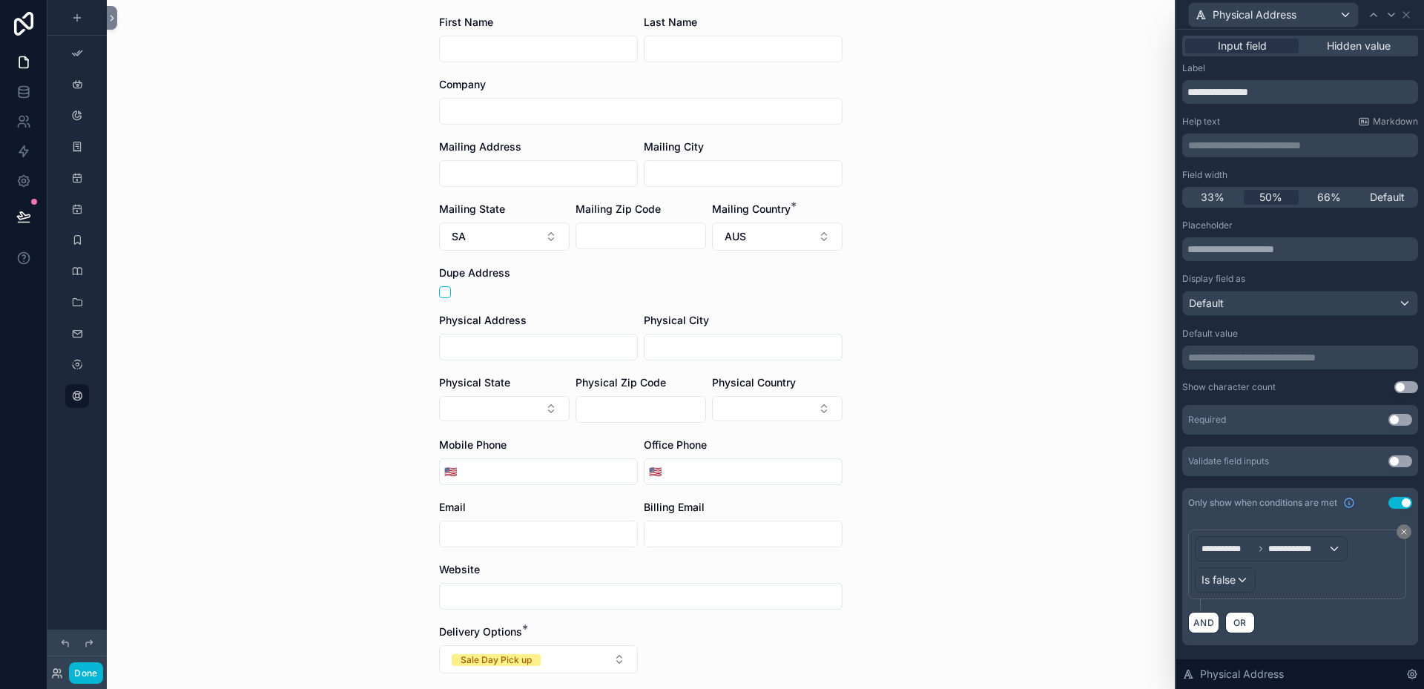
scroll to position [371, 0]
click at [1393, 14] on icon at bounding box center [1392, 14] width 6 height 3
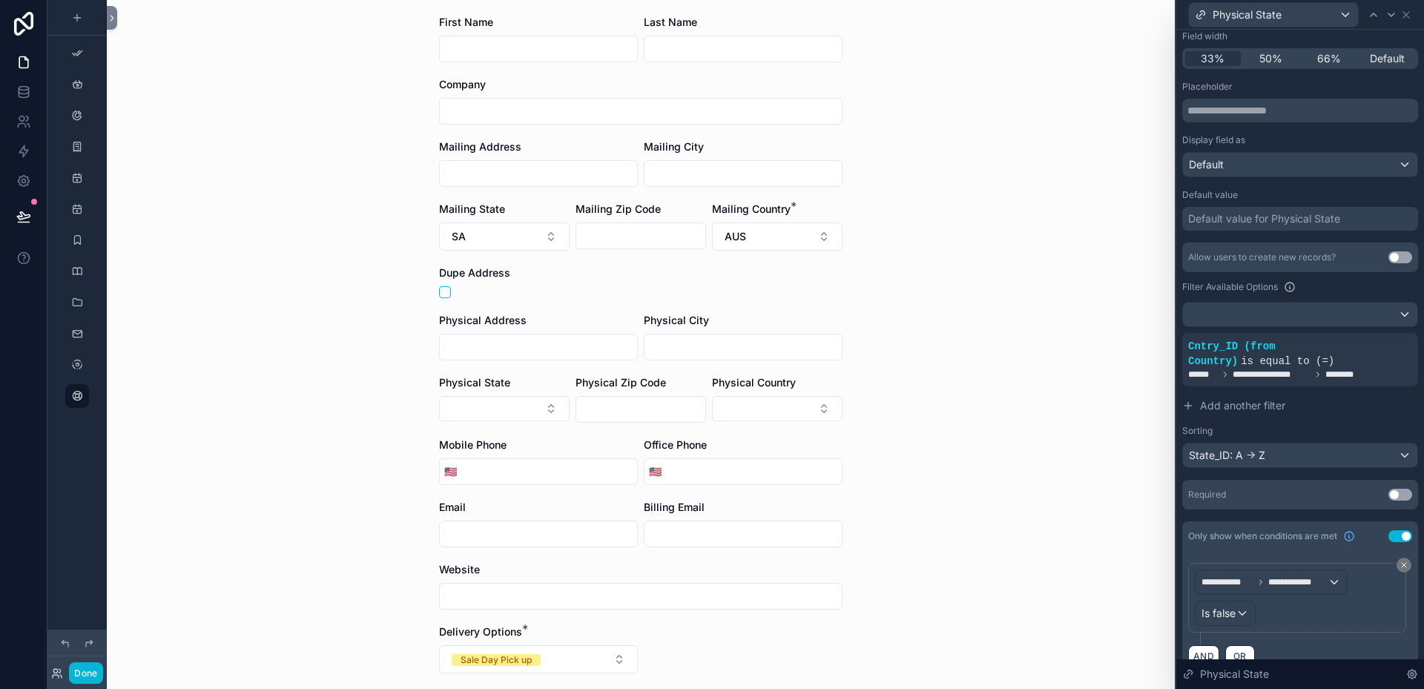
scroll to position [164, 0]
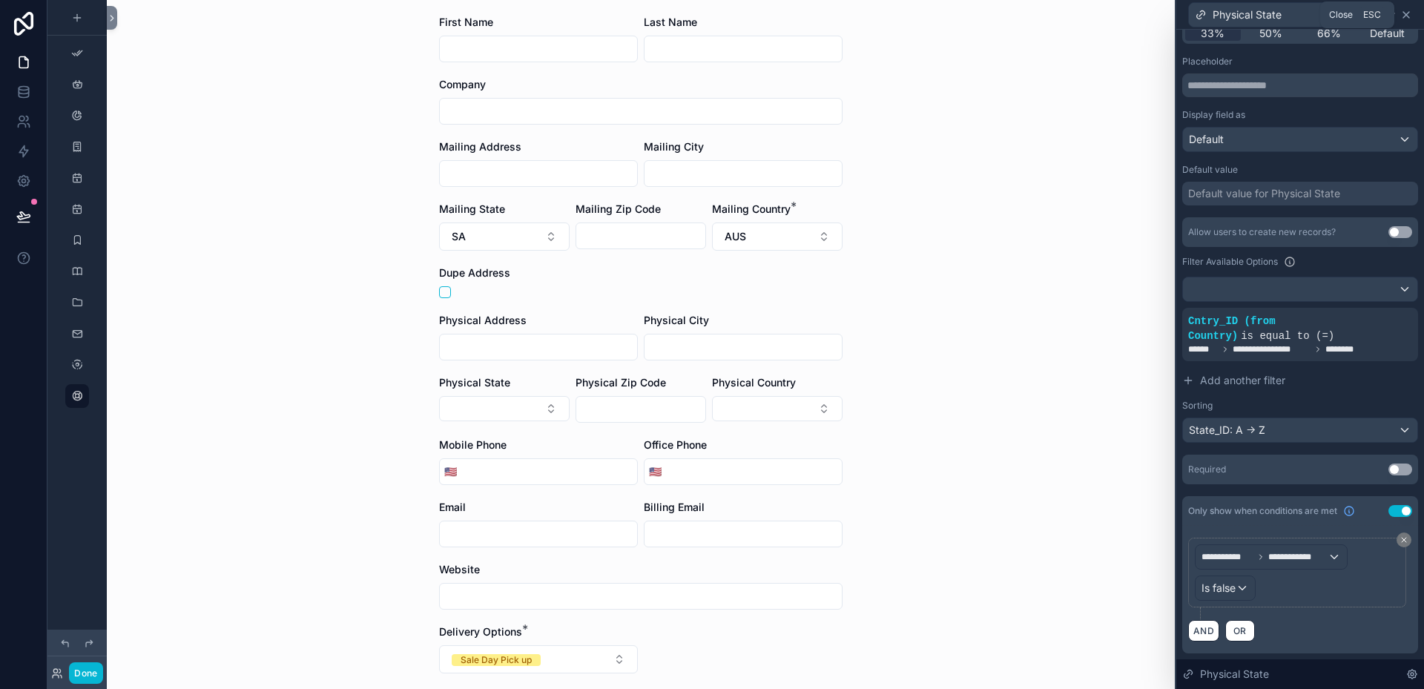
click at [1404, 17] on icon at bounding box center [1406, 15] width 6 height 6
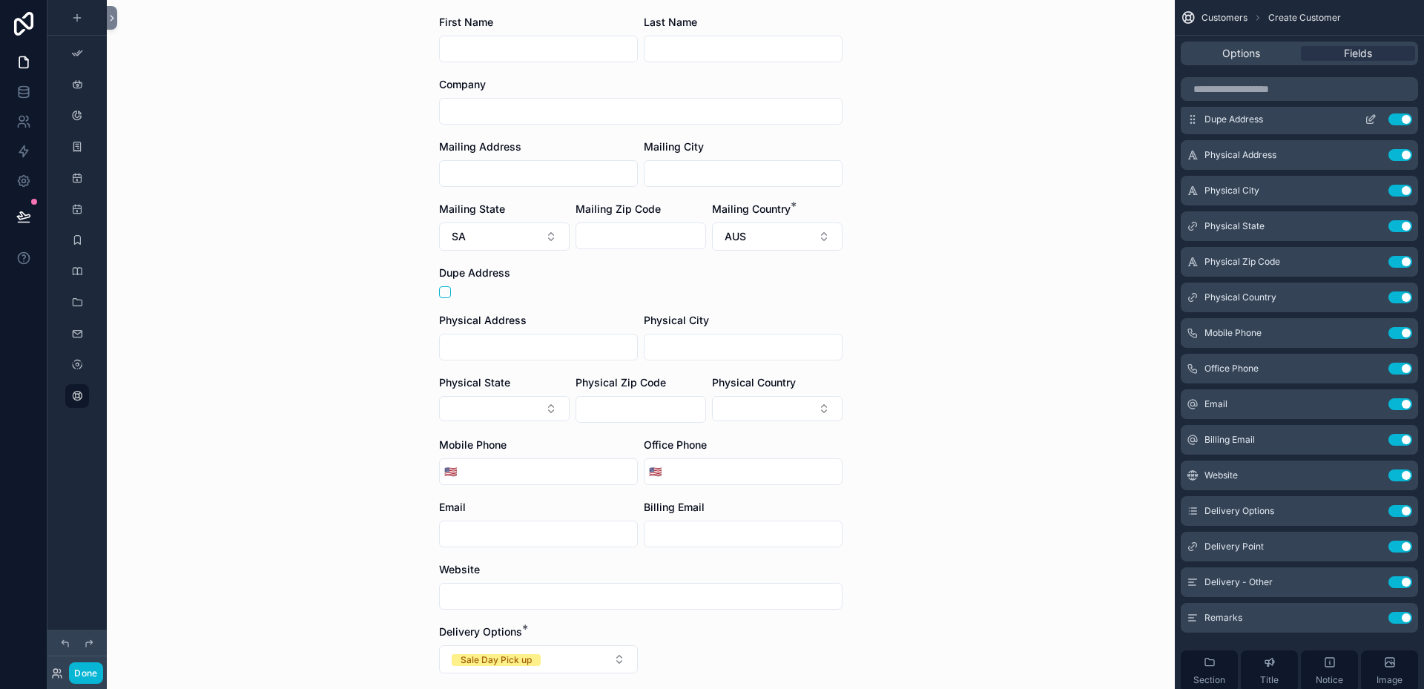
click at [1368, 117] on icon "scrollable content" at bounding box center [1370, 120] width 7 height 7
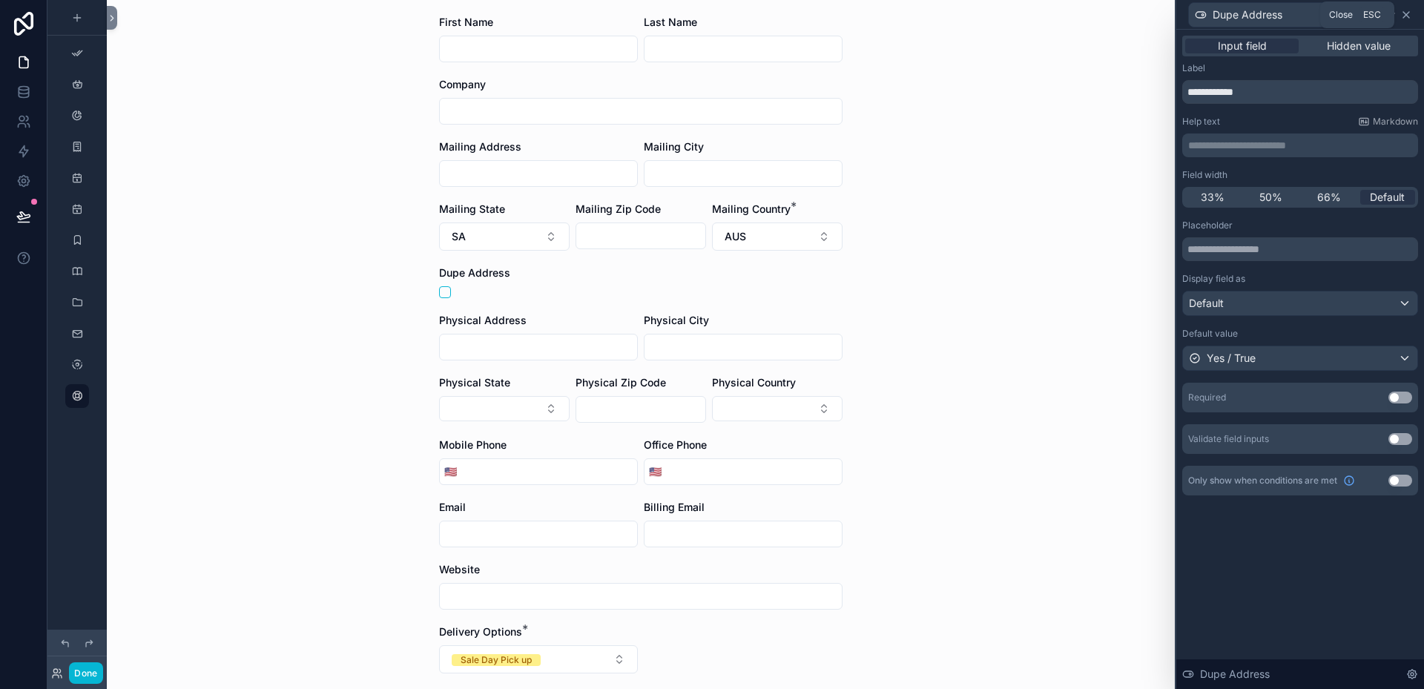
click at [1410, 16] on icon at bounding box center [1406, 15] width 12 height 12
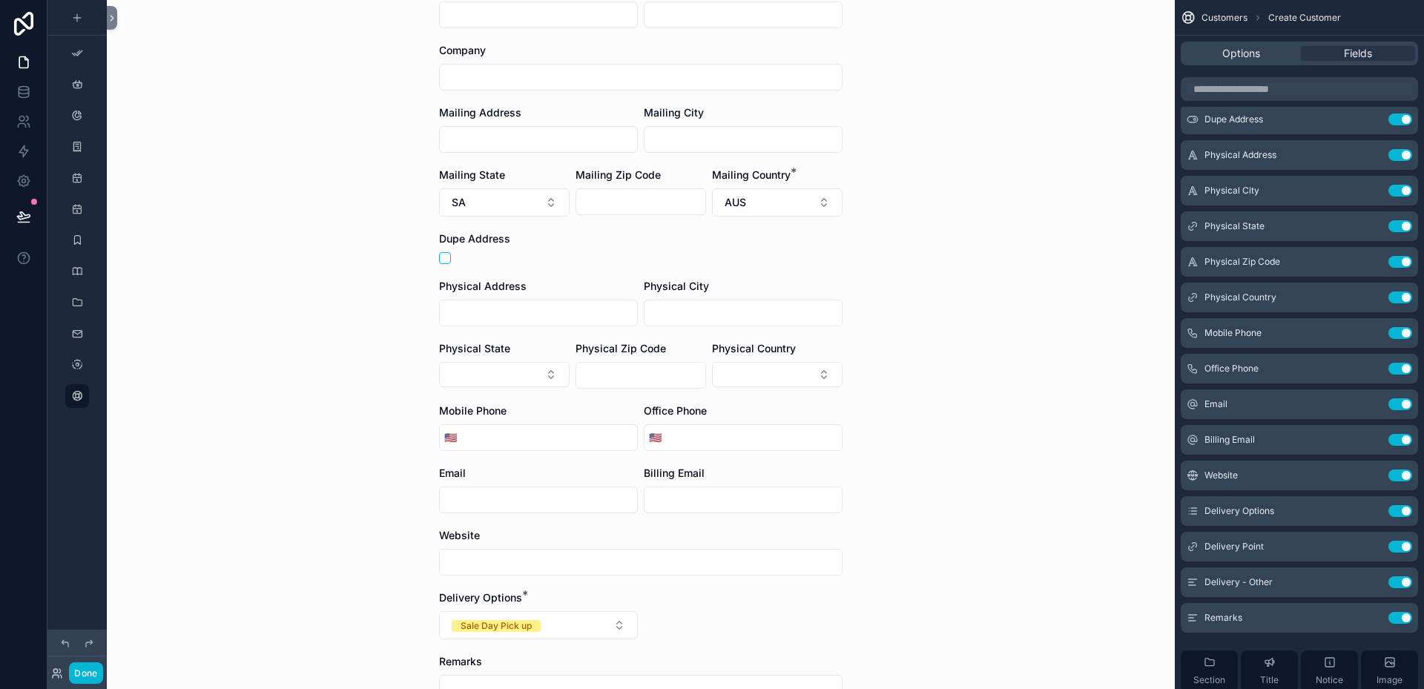
scroll to position [284, 0]
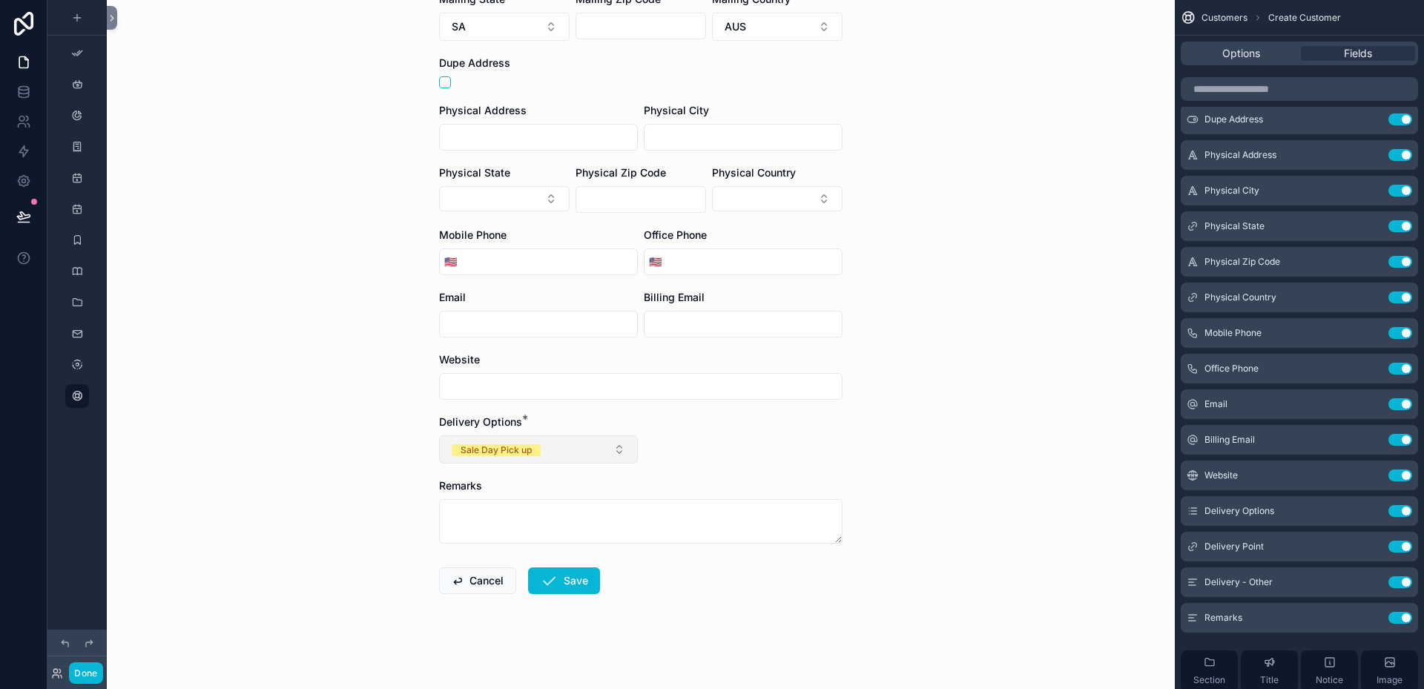
click at [617, 448] on button "Sale Day Pick up" at bounding box center [538, 449] width 199 height 28
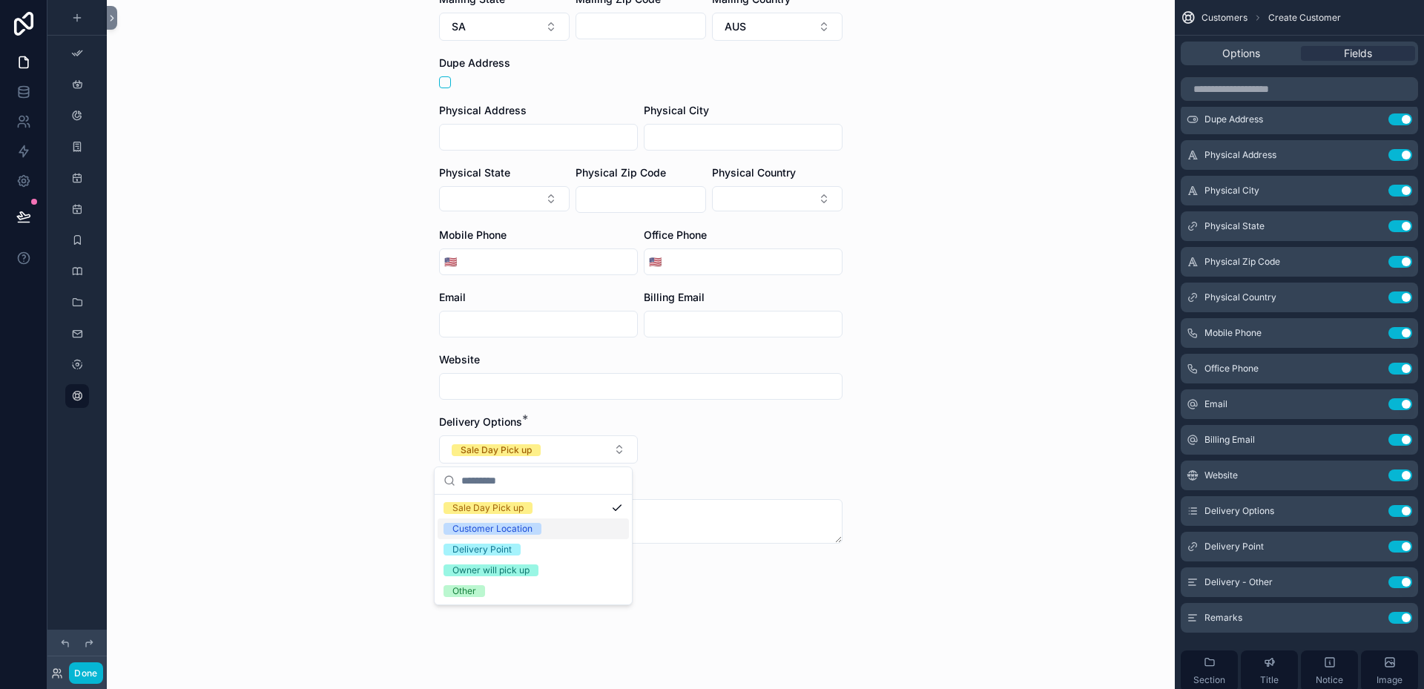
click at [527, 529] on div "Customer Location" at bounding box center [492, 529] width 80 height 12
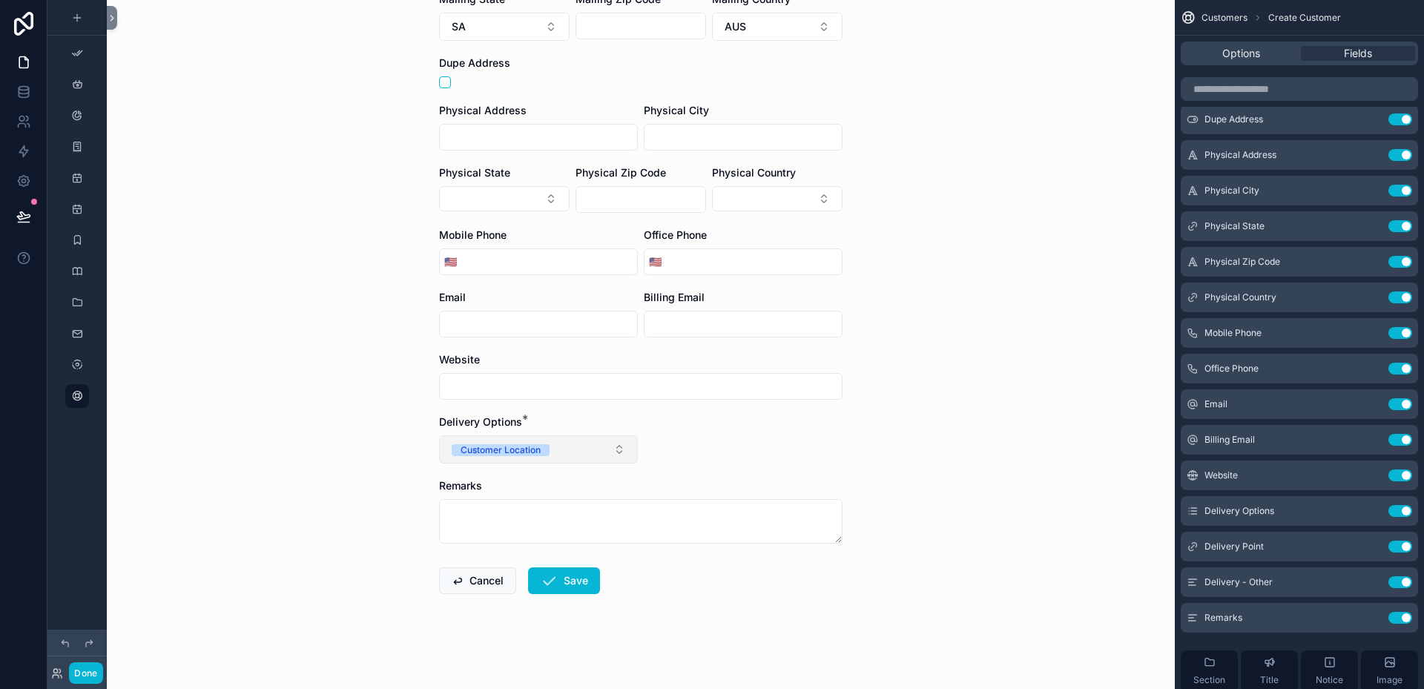
click at [612, 450] on button "Customer Location" at bounding box center [538, 449] width 199 height 28
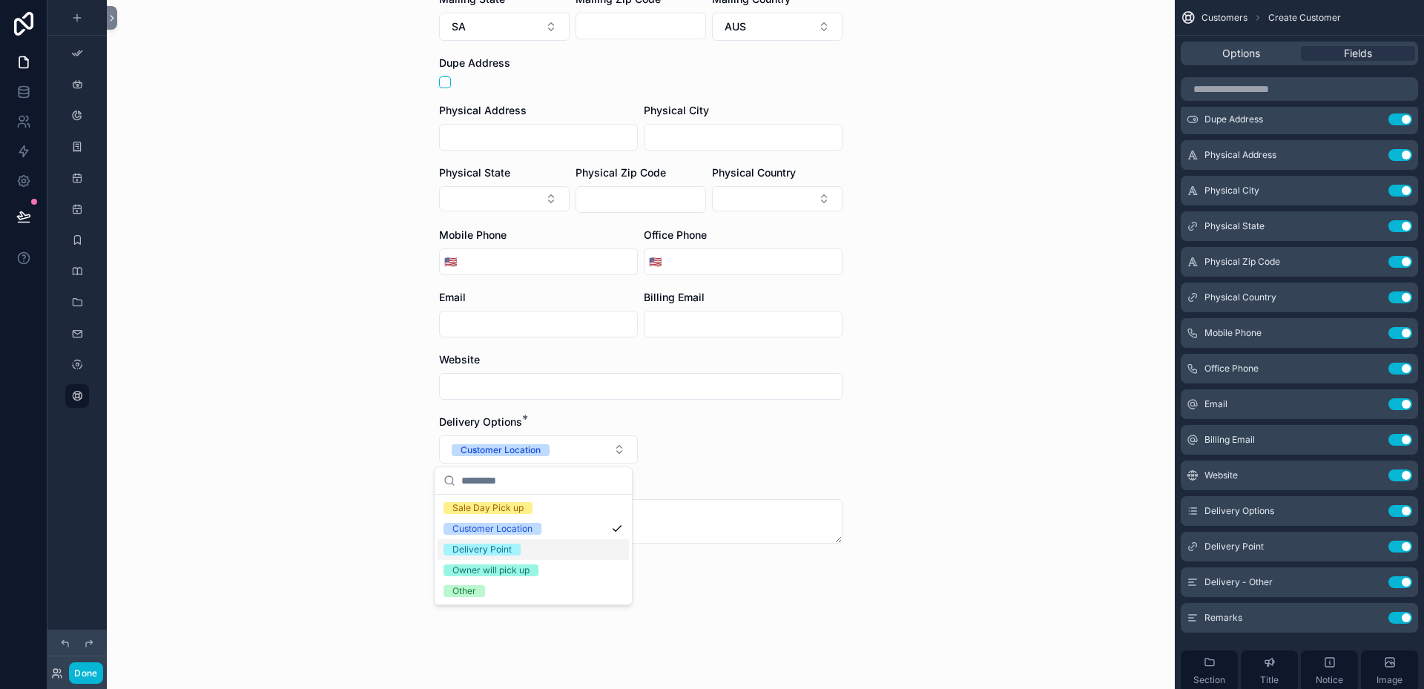
click at [518, 546] on span "Delivery Point" at bounding box center [482, 550] width 77 height 12
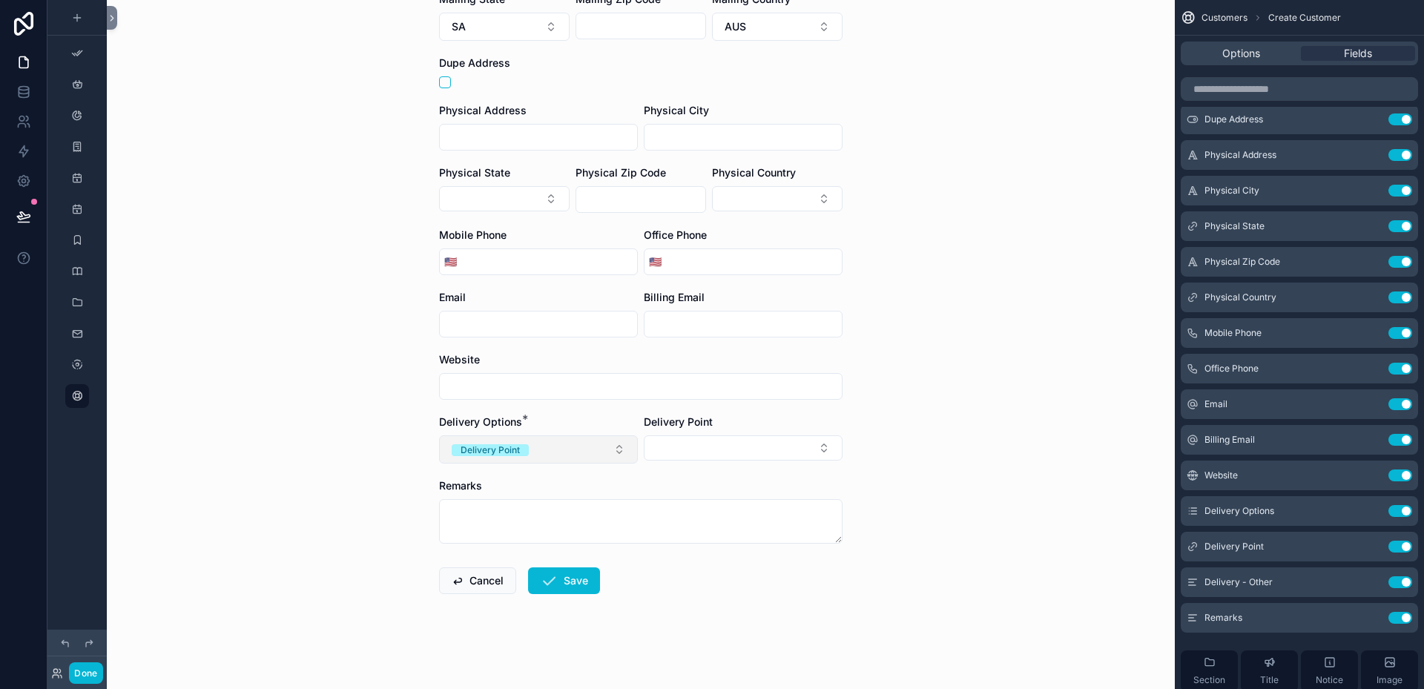
click at [613, 450] on button "Delivery Point" at bounding box center [538, 449] width 199 height 28
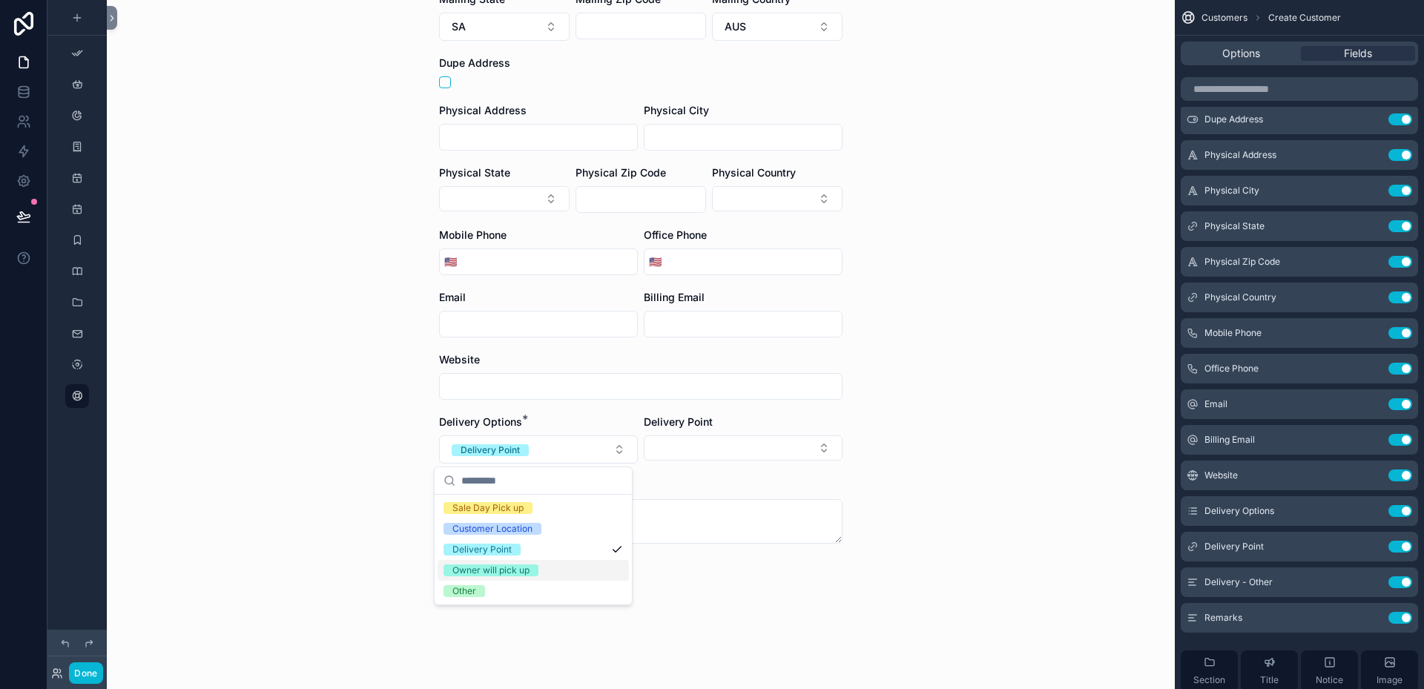
click at [530, 568] on span "Owner will pick up" at bounding box center [491, 571] width 95 height 12
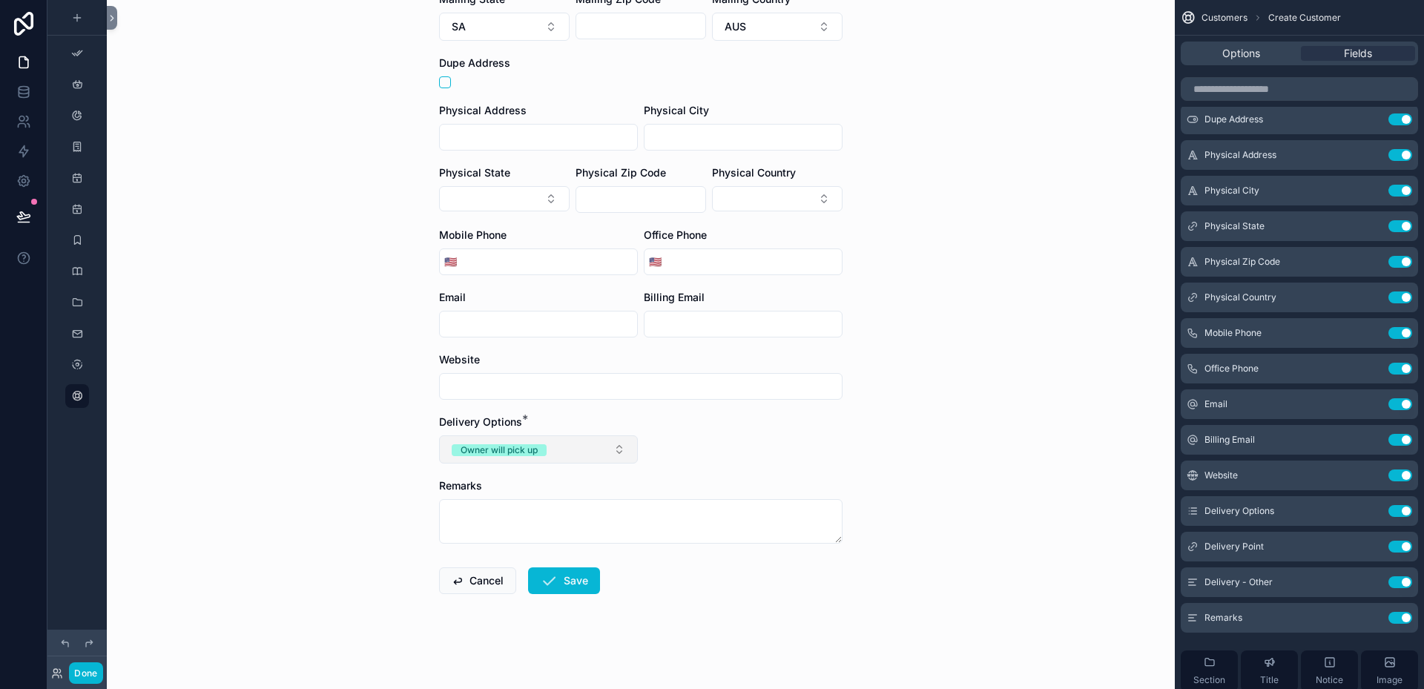
click at [616, 451] on button "Owner will pick up" at bounding box center [538, 449] width 199 height 28
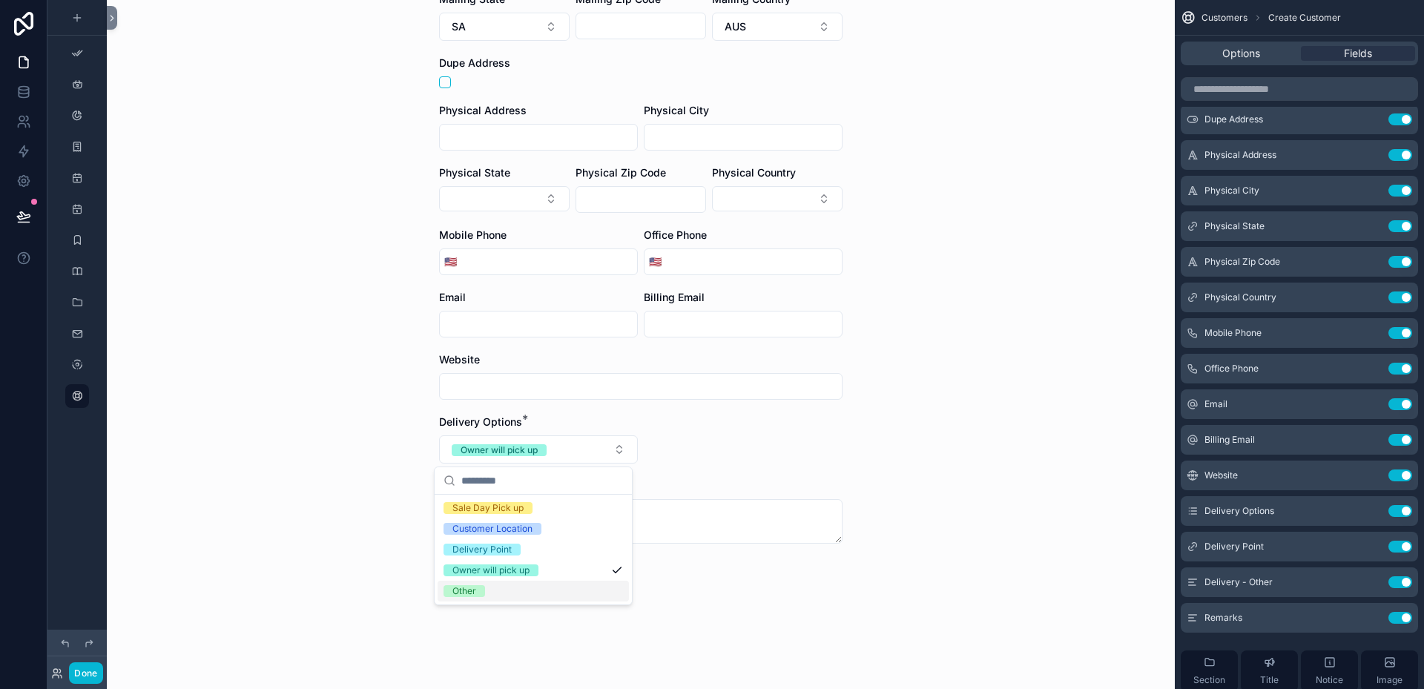
click at [471, 595] on div "Other" at bounding box center [464, 591] width 24 height 12
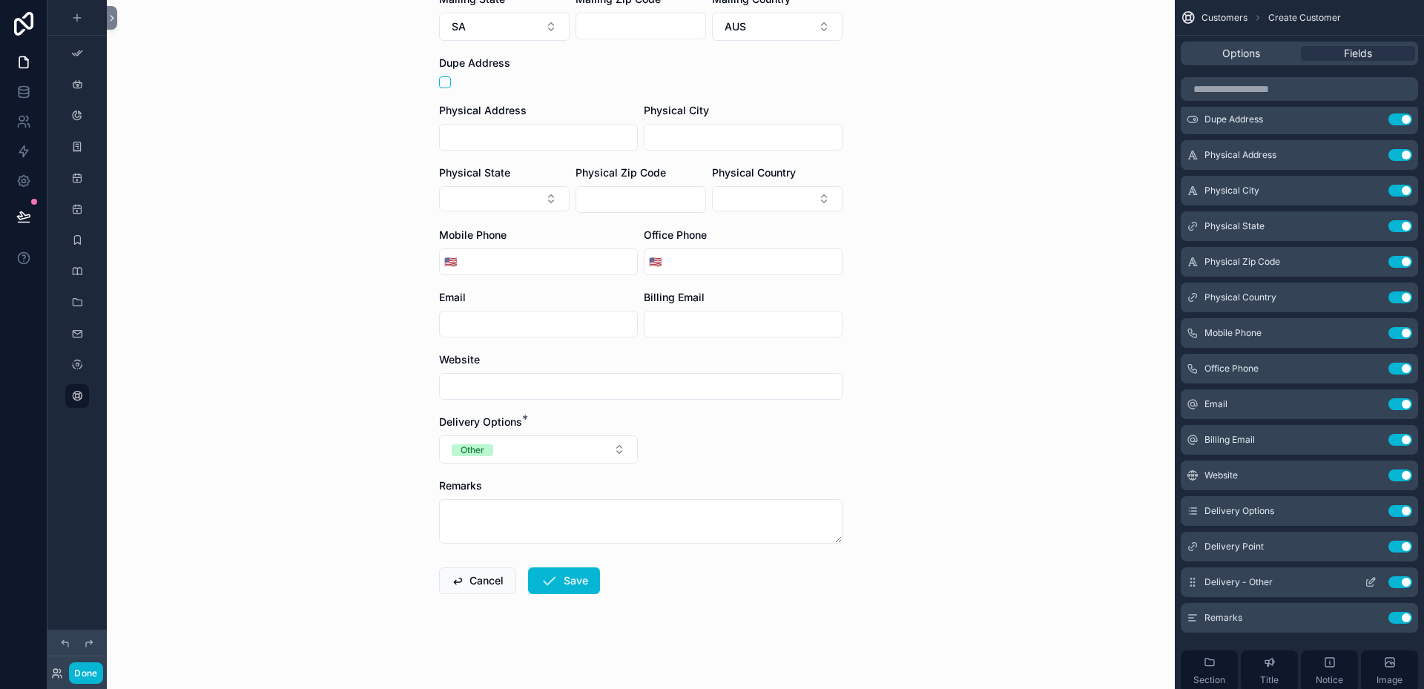
click at [1372, 582] on icon "scrollable content" at bounding box center [1372, 581] width 6 height 6
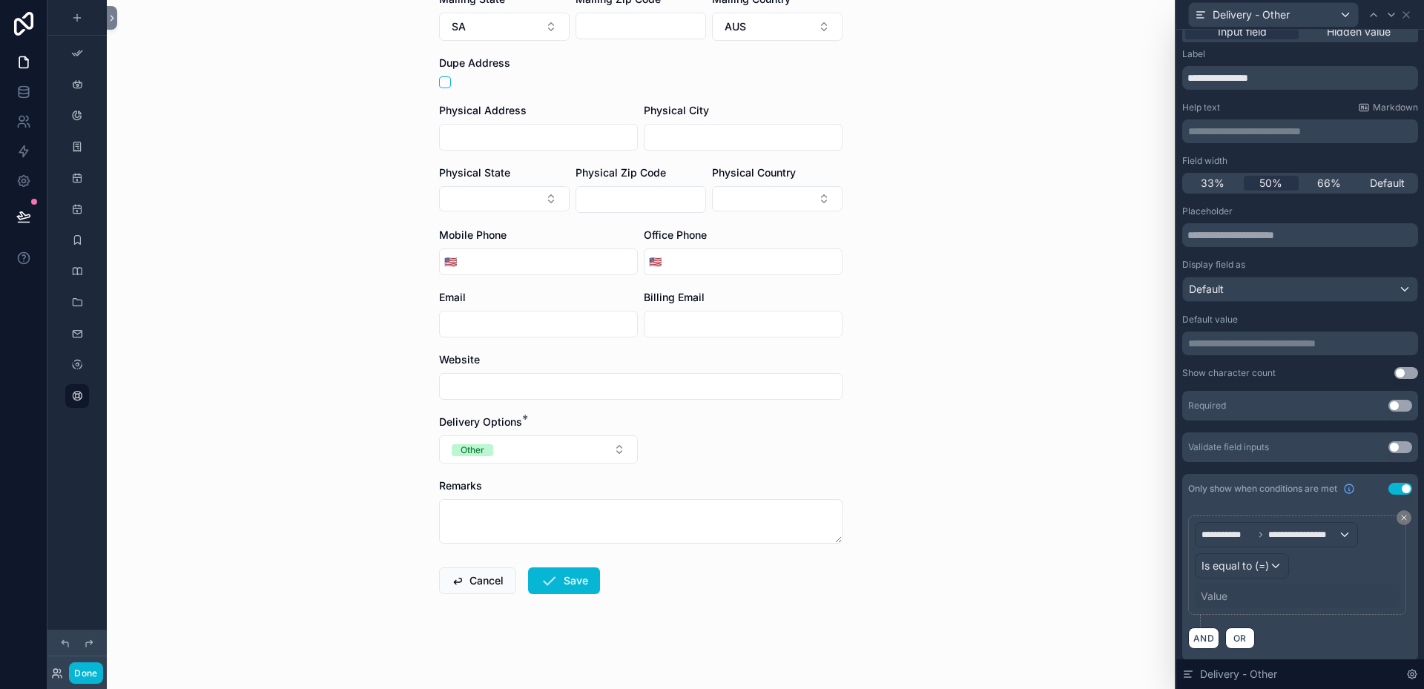
scroll to position [22, 0]
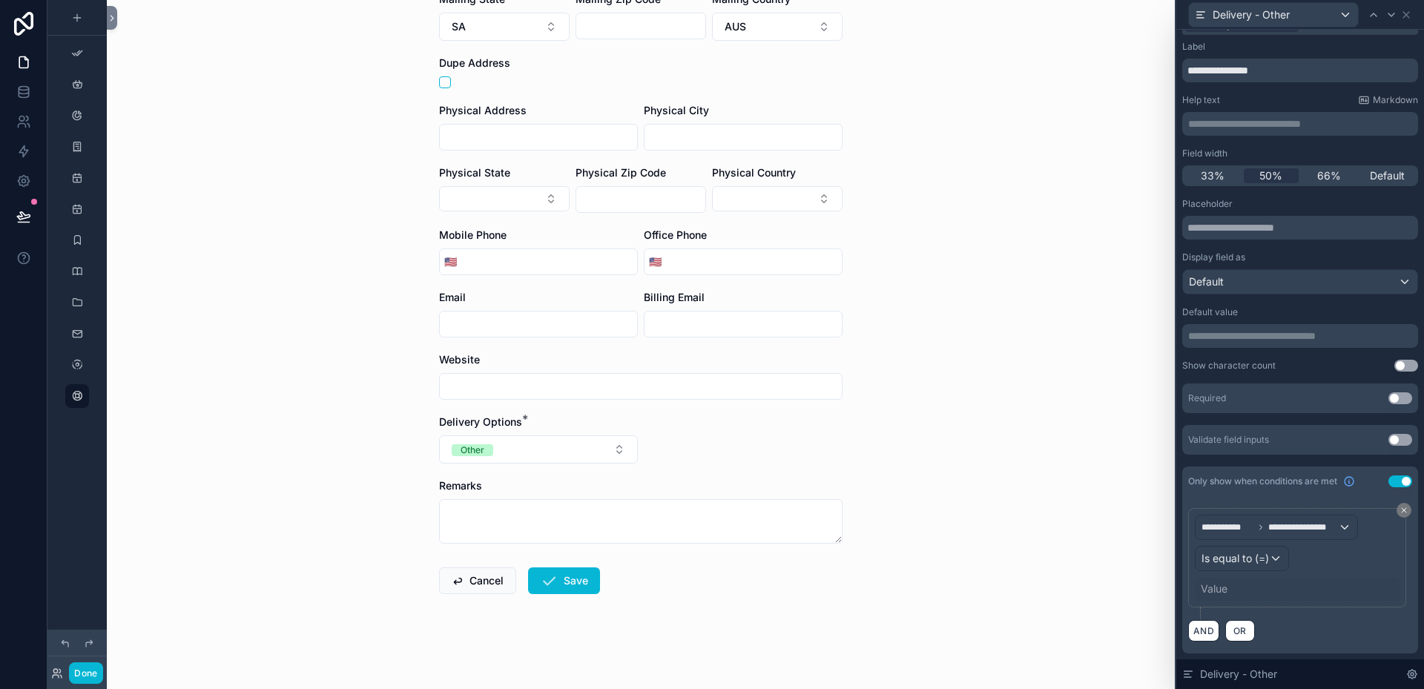
click at [1222, 585] on div "Value" at bounding box center [1214, 589] width 27 height 15
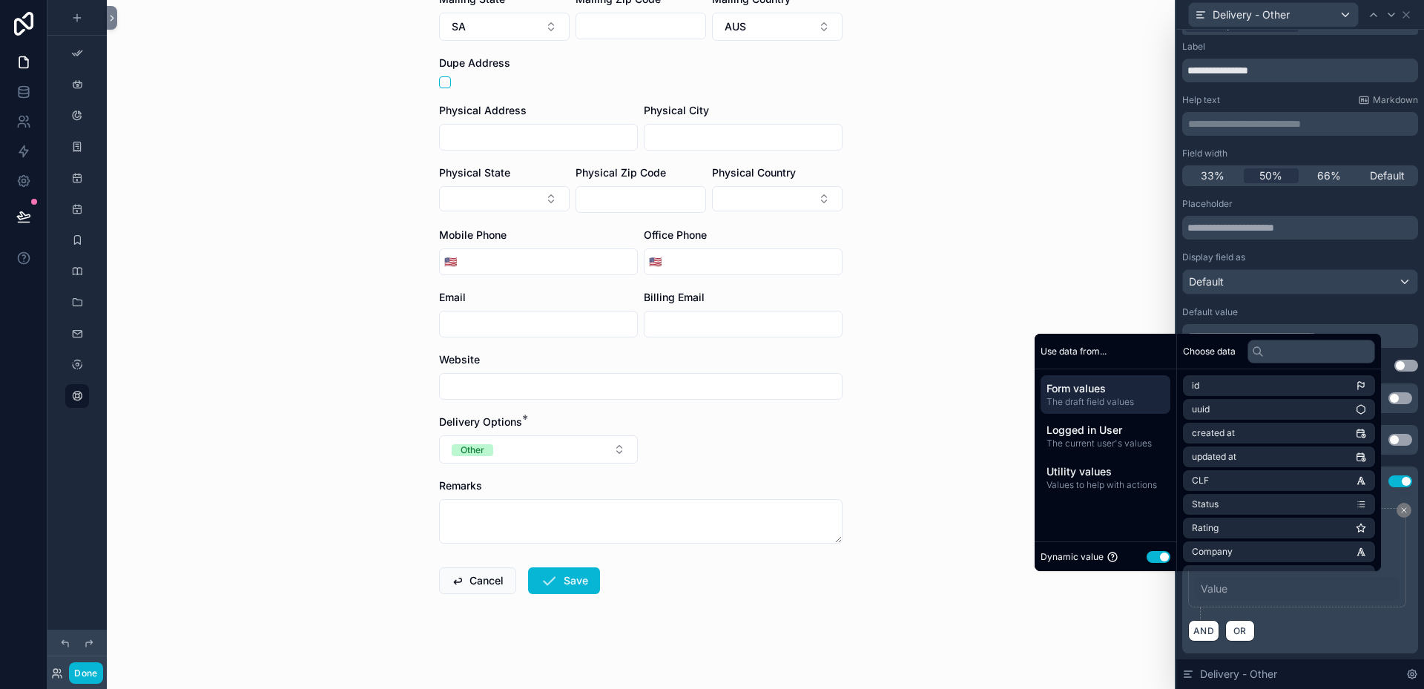
click at [1111, 303] on div "Customers Create Customer Create Customer First Name Last Name Company Mailing …" at bounding box center [641, 60] width 1068 height 689
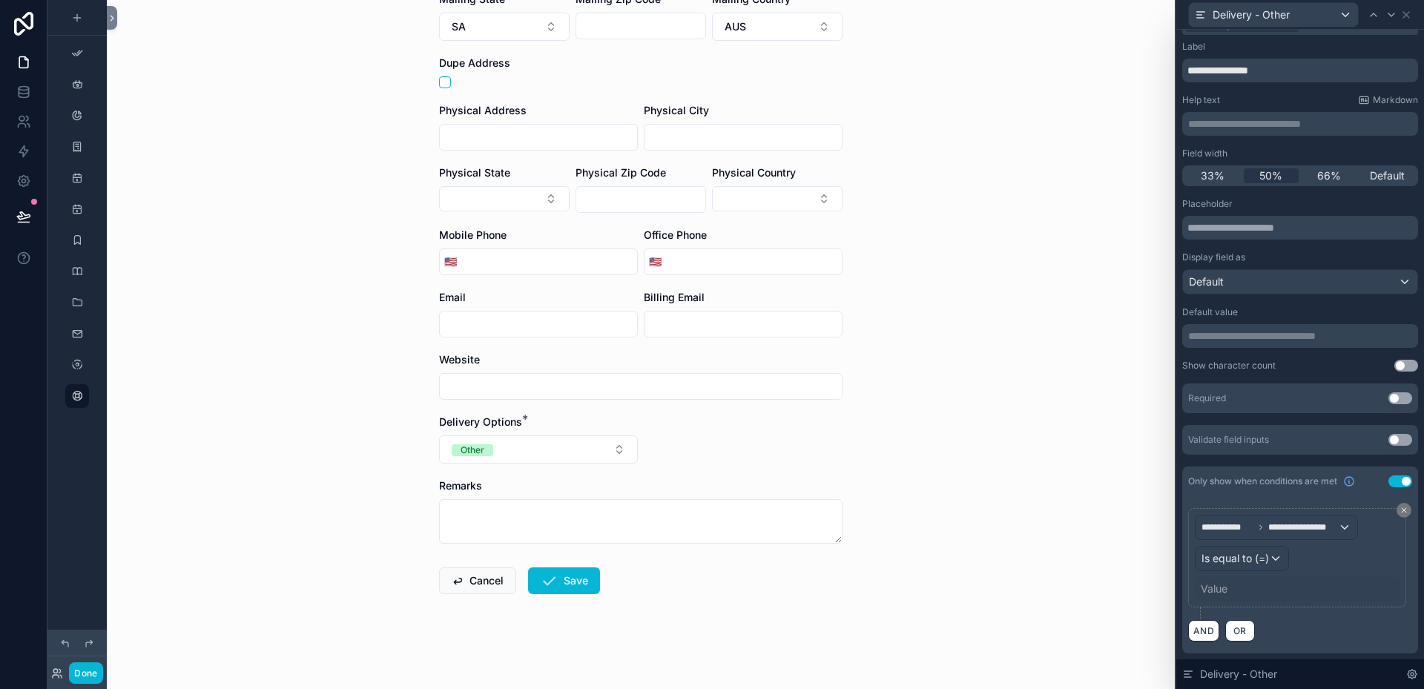
click at [1217, 585] on div "Value" at bounding box center [1214, 589] width 27 height 15
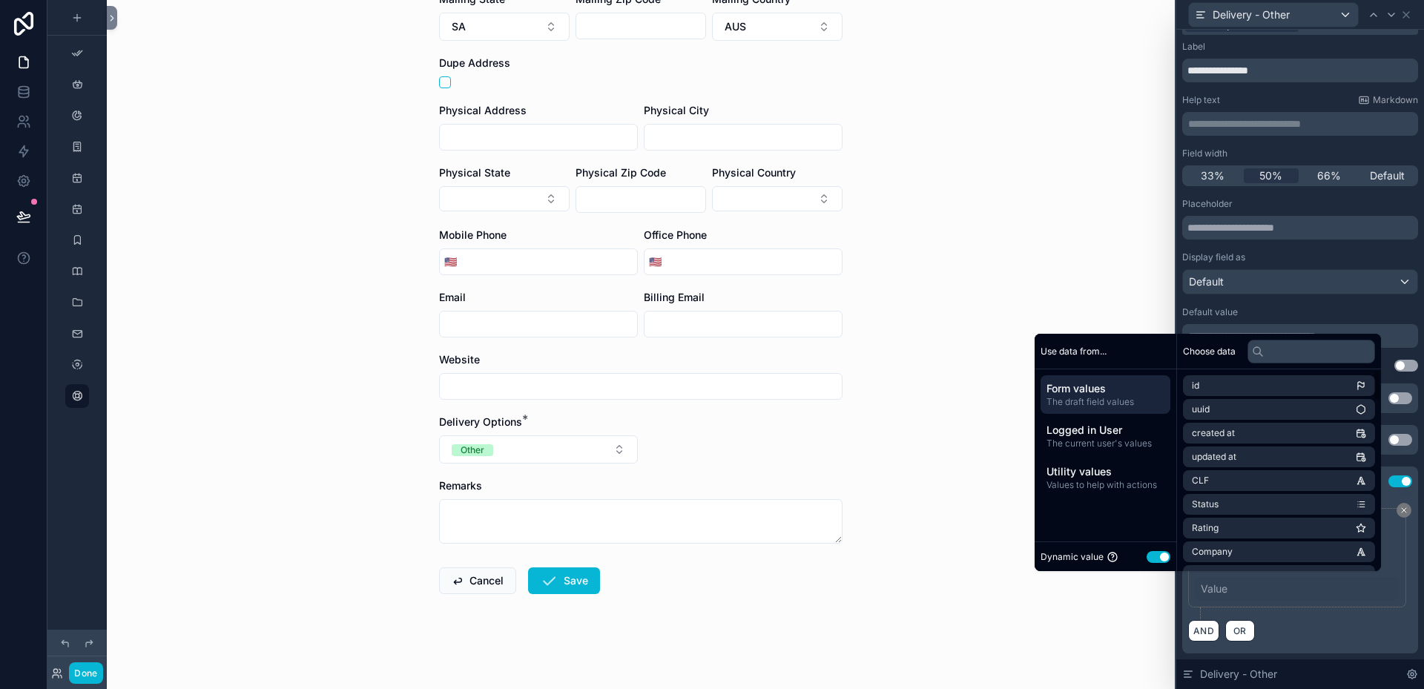
click at [1147, 557] on button "Use setting" at bounding box center [1159, 557] width 24 height 12
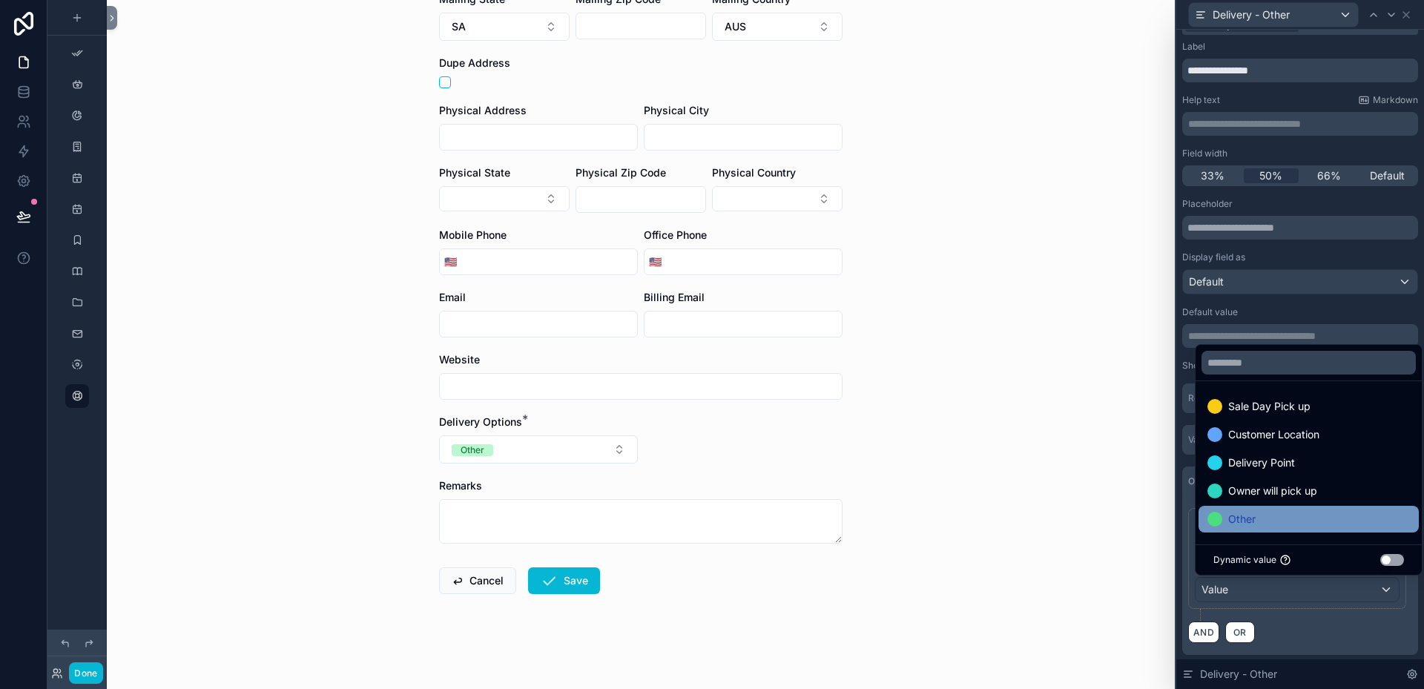
click at [1236, 515] on span "Other" at bounding box center [1241, 519] width 27 height 18
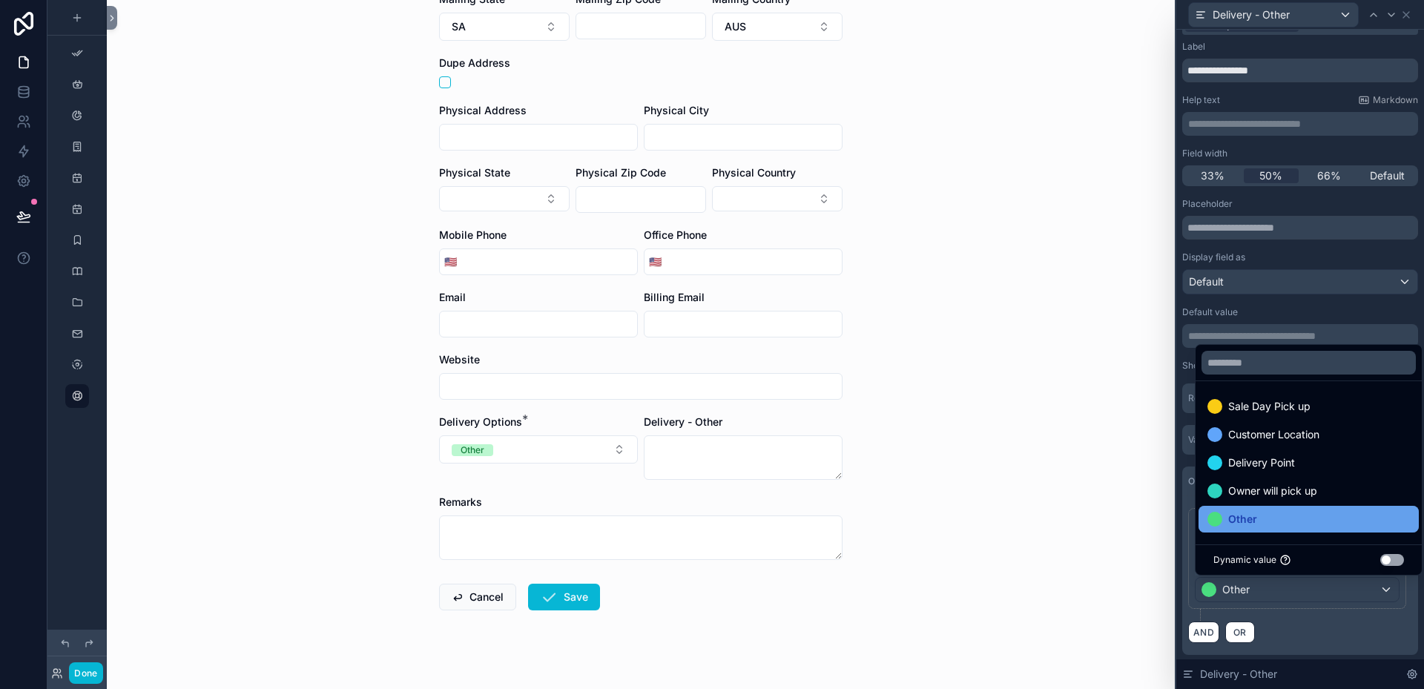
scroll to position [0, 0]
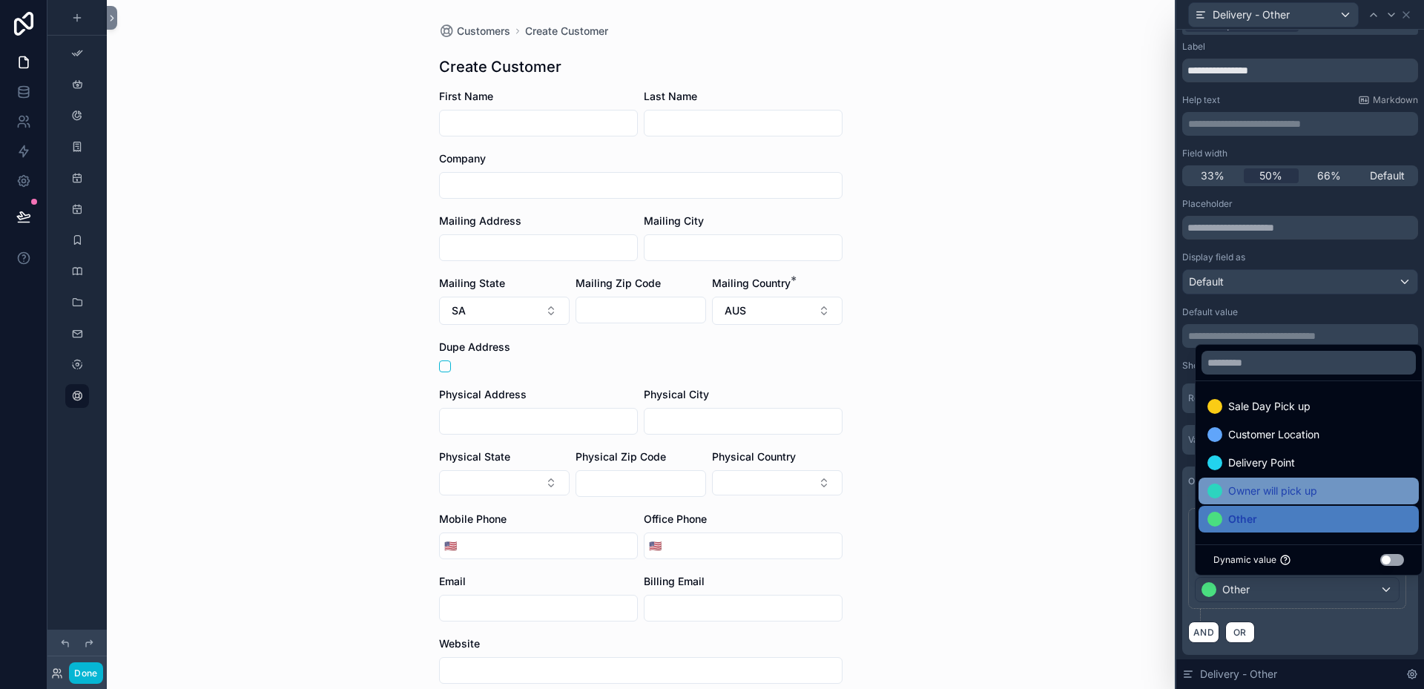
click at [1253, 493] on span "Owner will pick up" at bounding box center [1272, 491] width 89 height 18
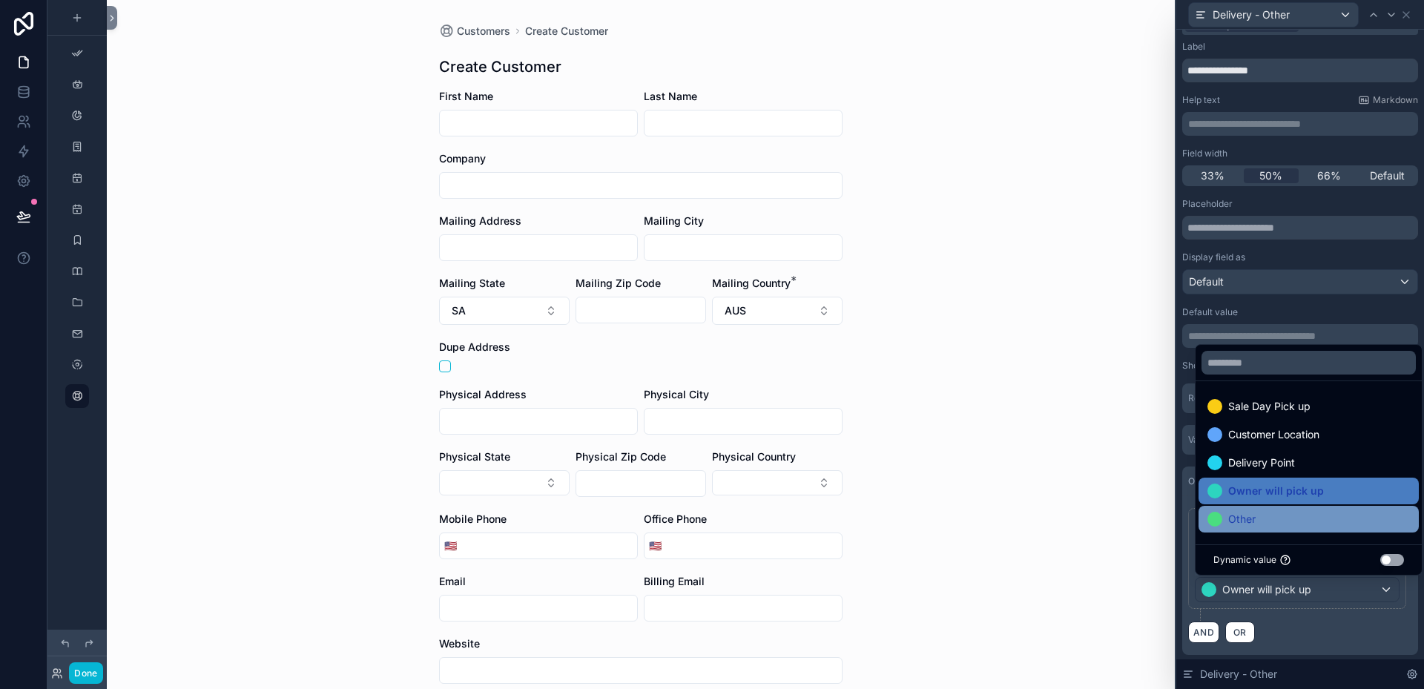
click at [1238, 523] on span "Other" at bounding box center [1241, 519] width 27 height 18
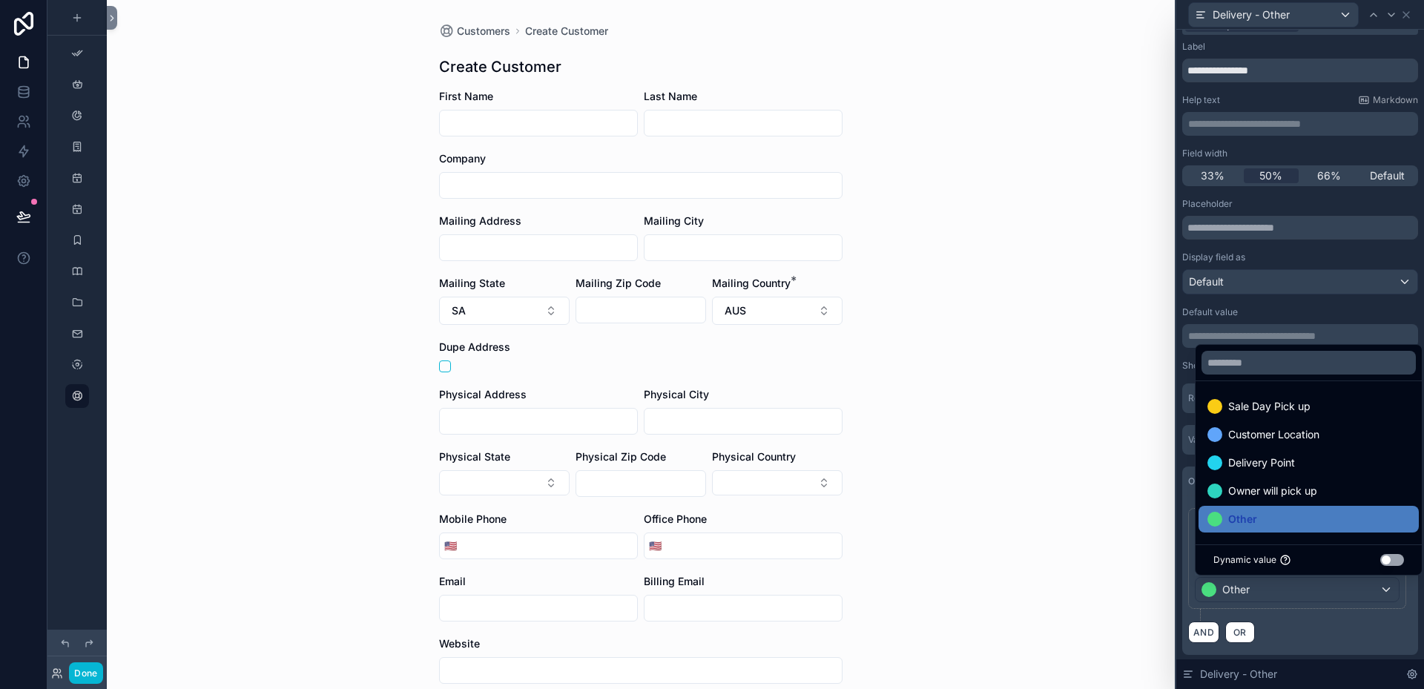
click at [1128, 529] on div "Customers Create Customer Create Customer First Name Last Name Company Mailing …" at bounding box center [641, 344] width 1068 height 689
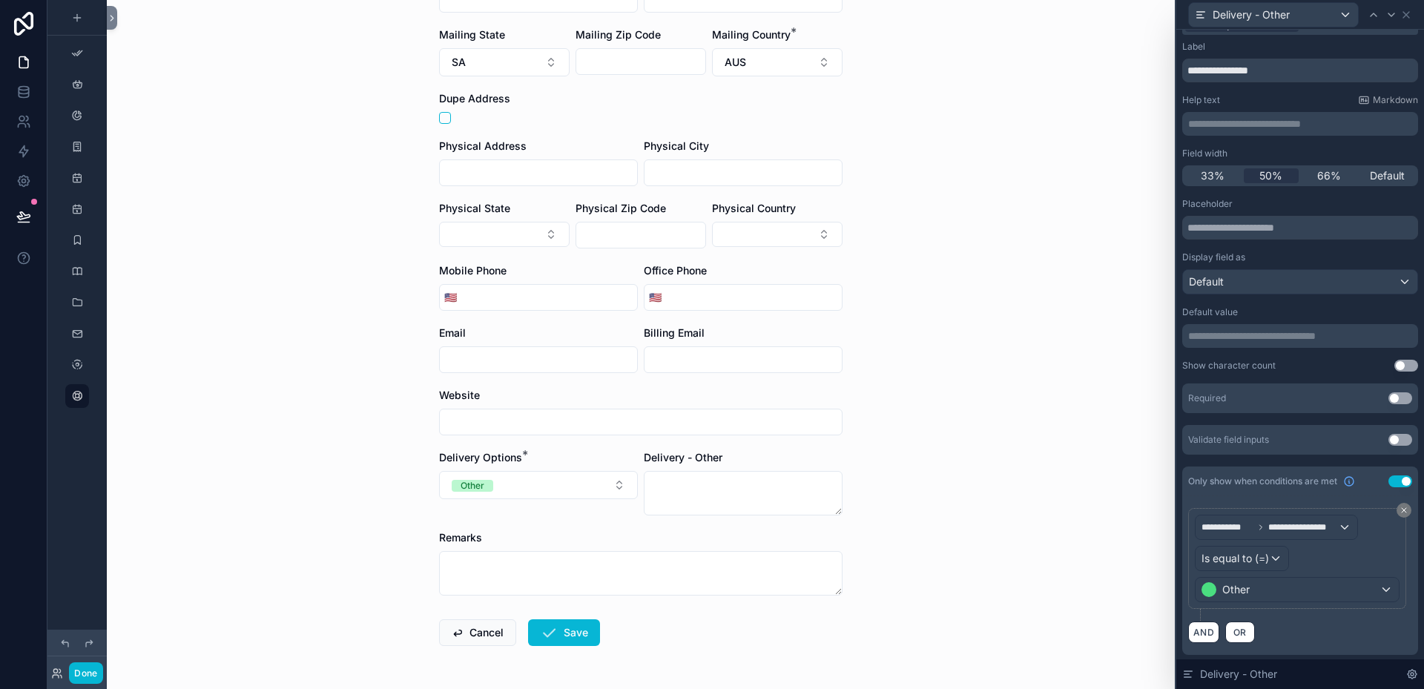
scroll to position [297, 0]
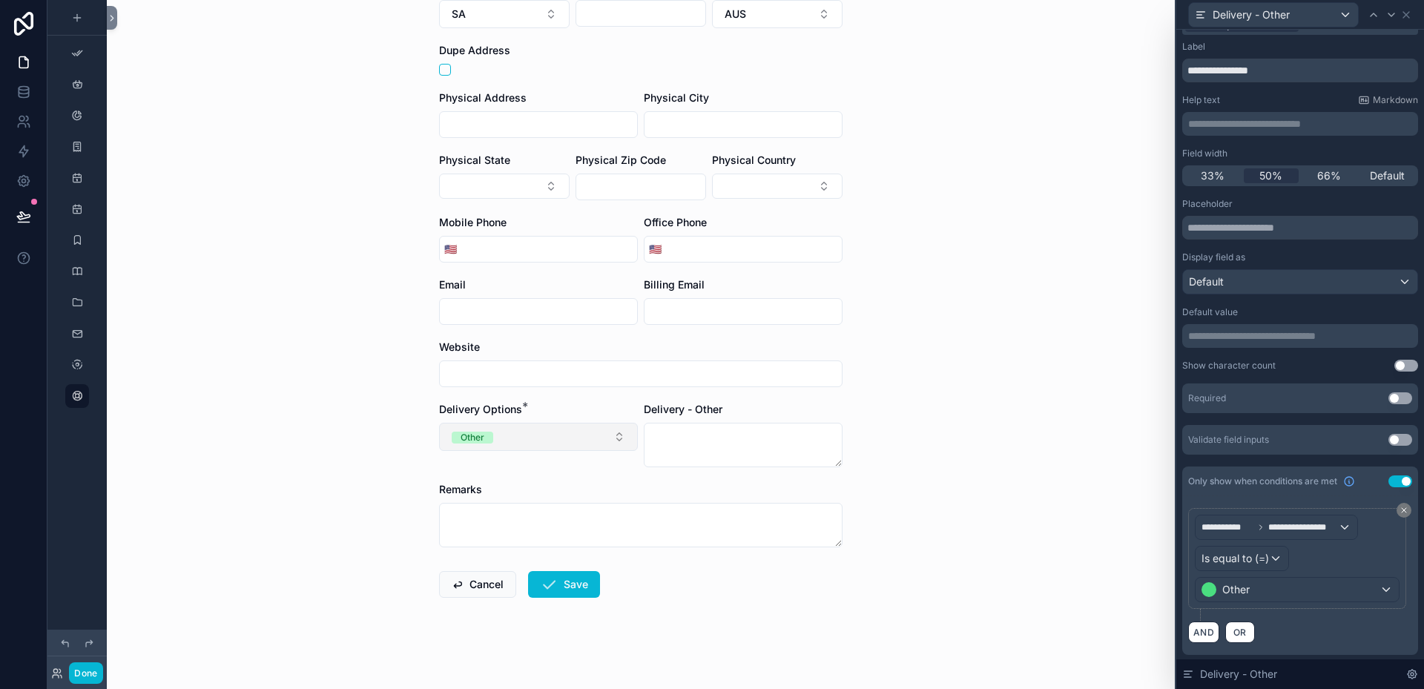
click at [616, 441] on button "Other" at bounding box center [538, 437] width 199 height 28
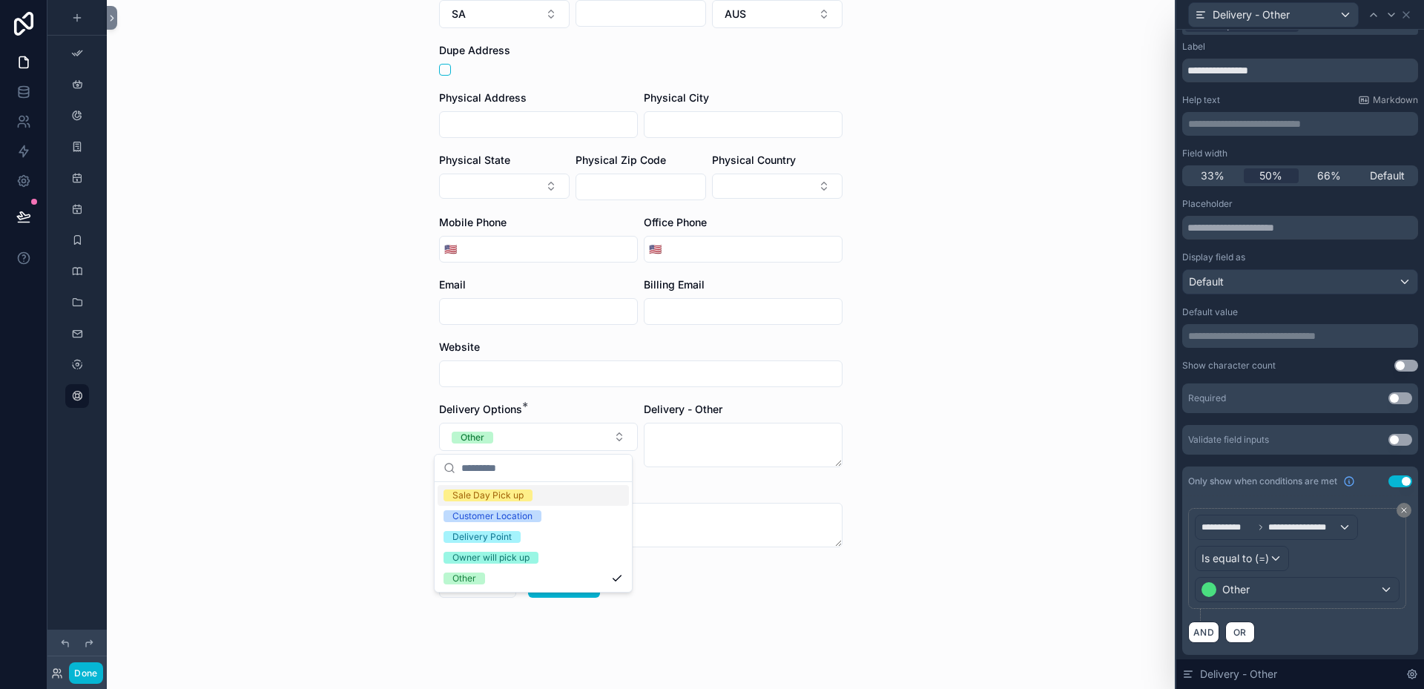
click at [536, 498] on div "Sale Day Pick up" at bounding box center [533, 495] width 191 height 21
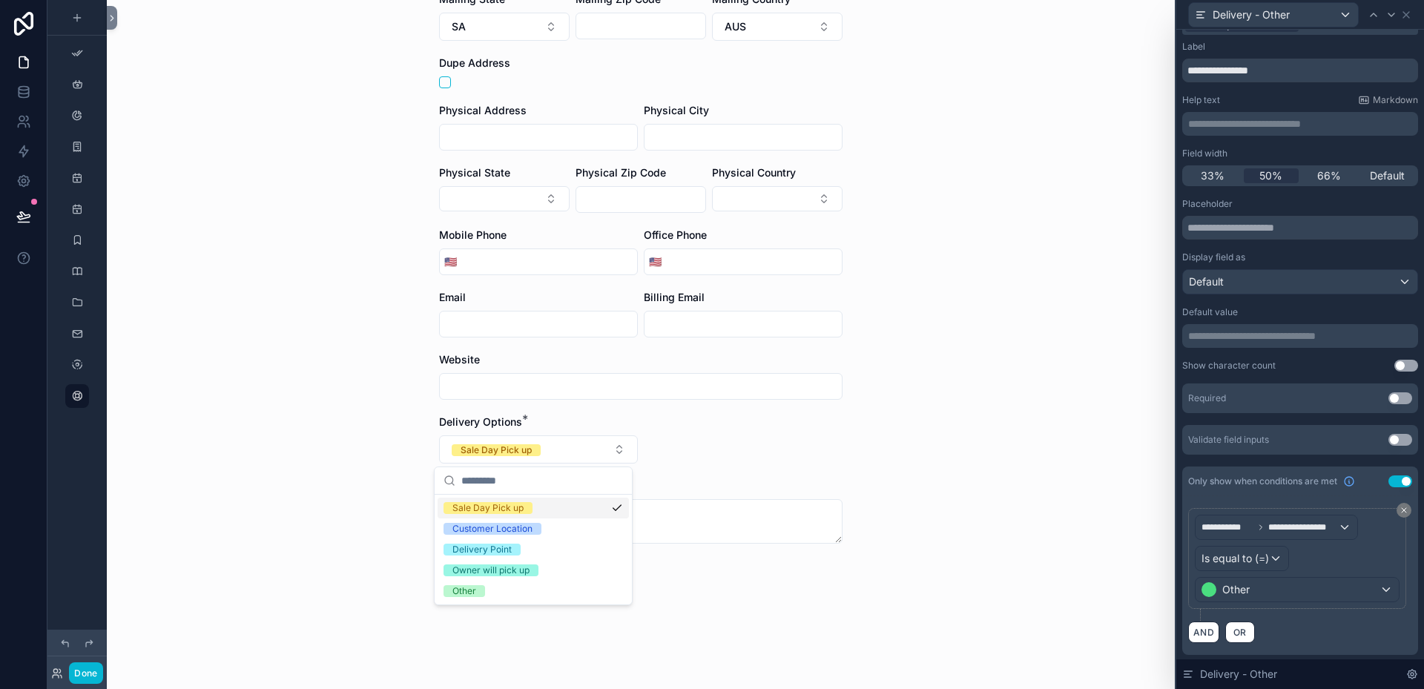
scroll to position [284, 0]
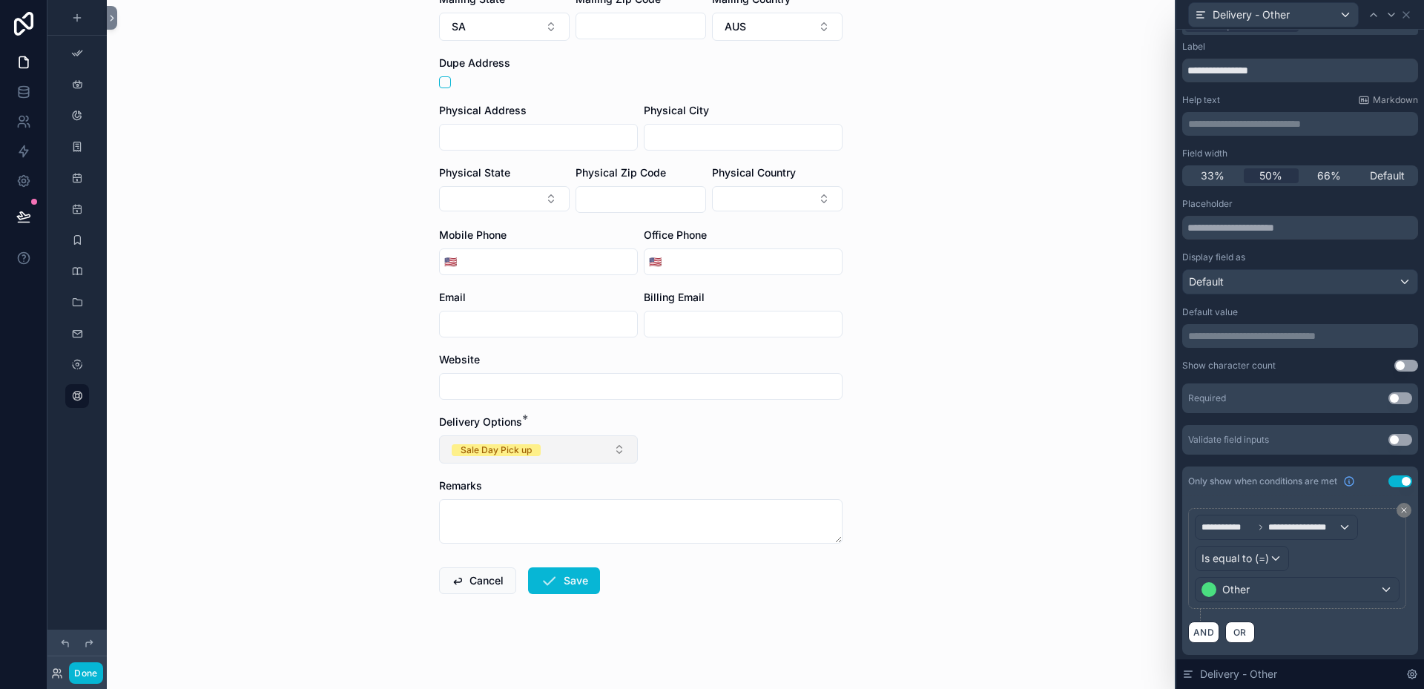
click at [612, 447] on button "Sale Day Pick up" at bounding box center [538, 449] width 199 height 28
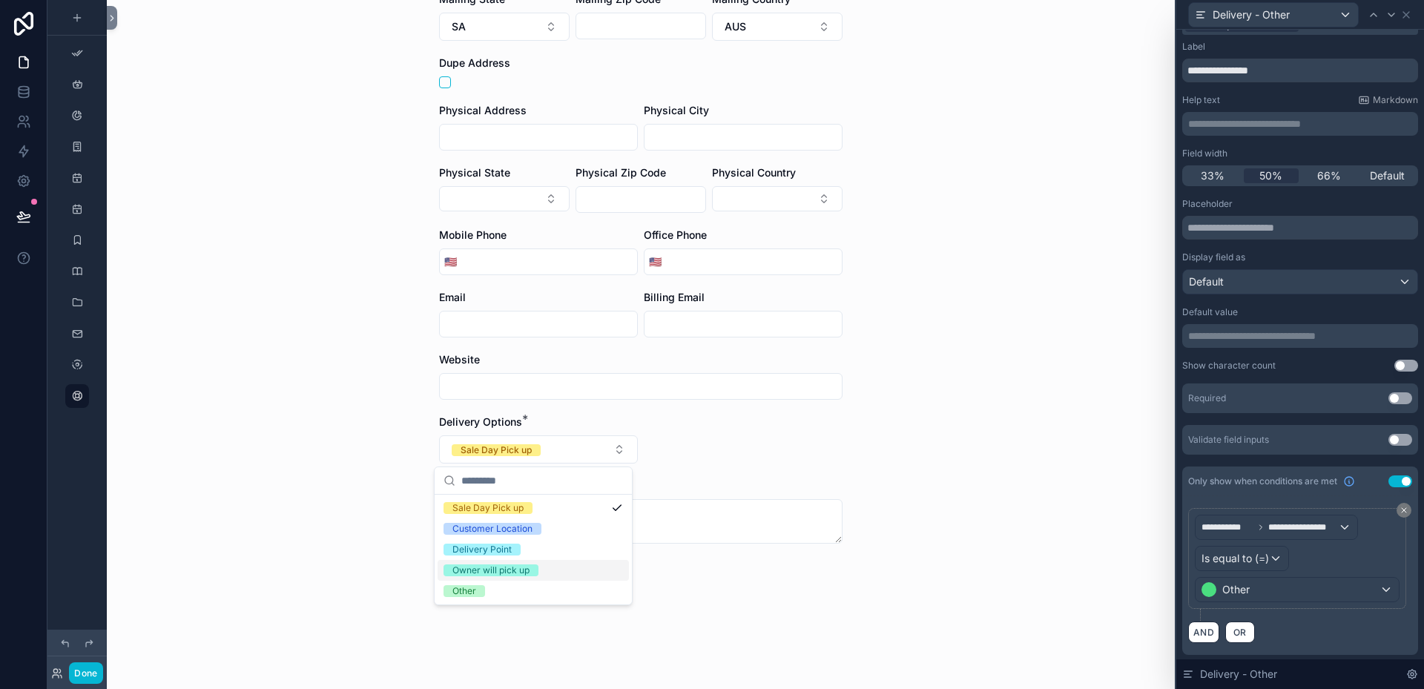
click at [491, 570] on div "Owner will pick up" at bounding box center [490, 571] width 77 height 12
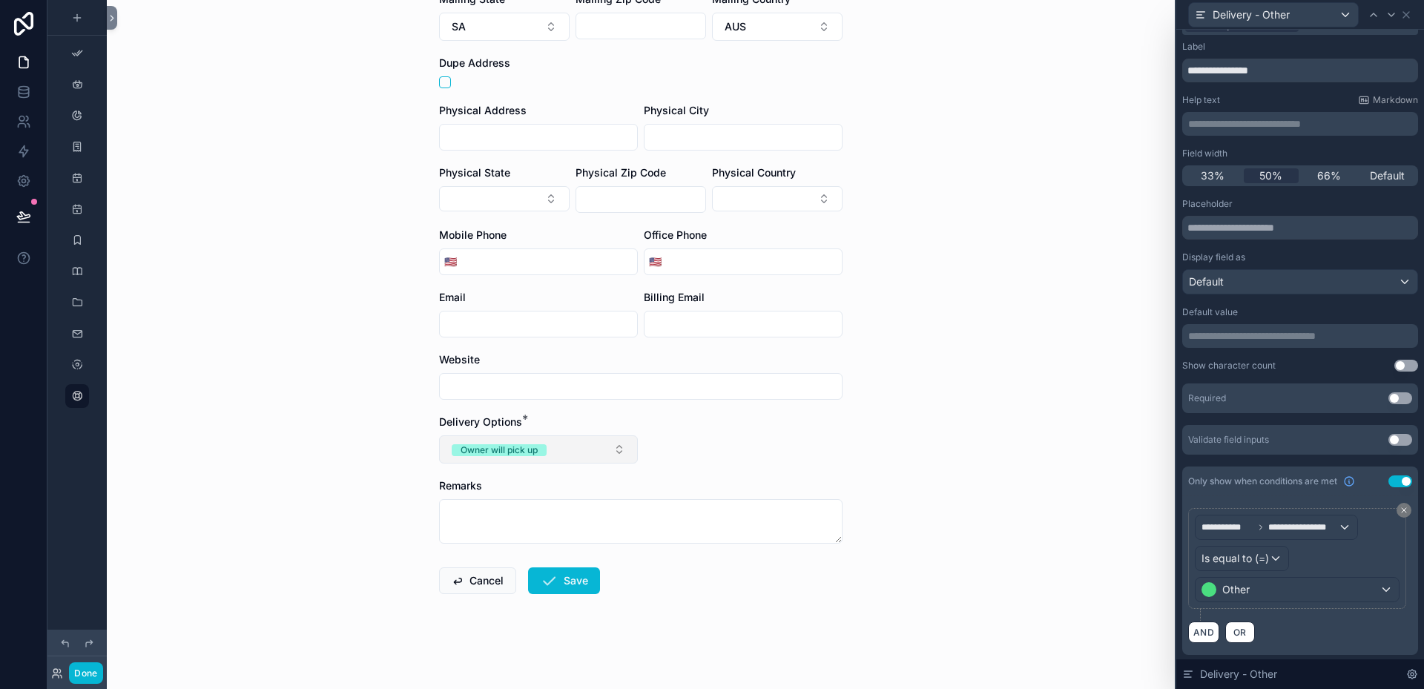
click at [616, 447] on button "Owner will pick up" at bounding box center [538, 449] width 199 height 28
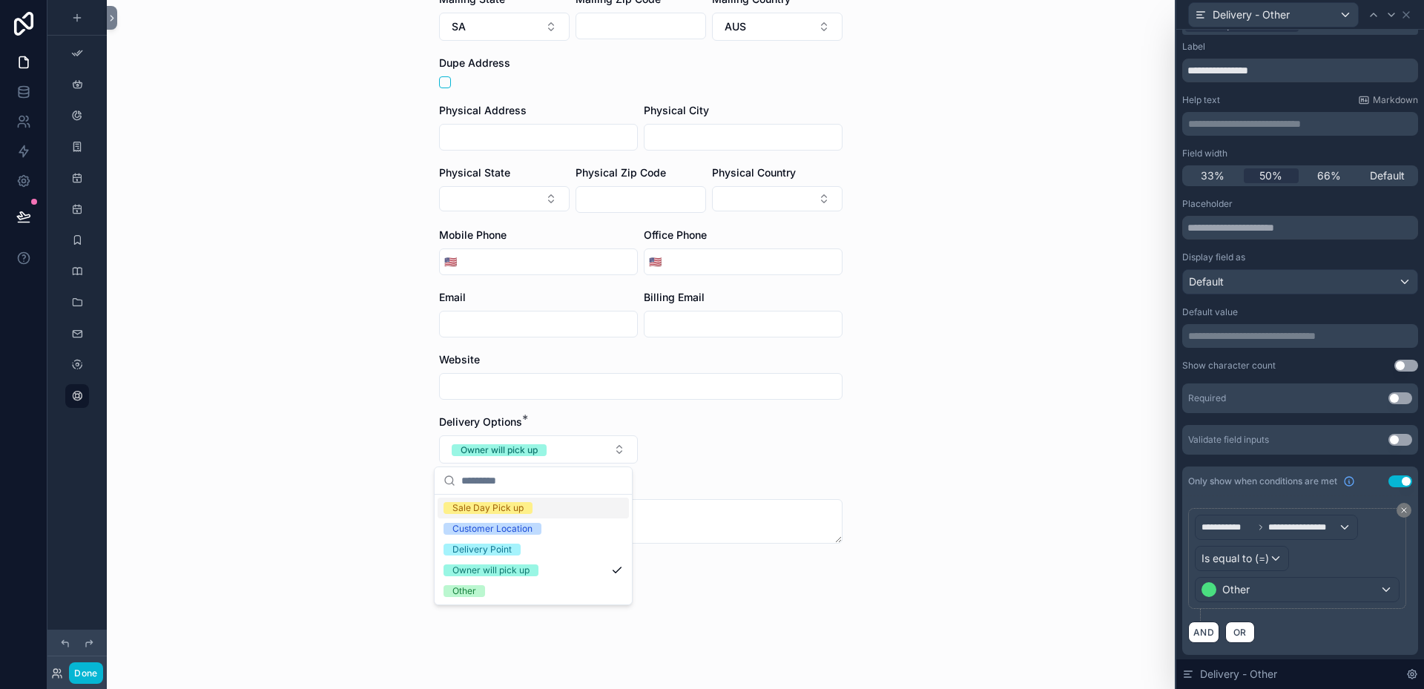
click at [487, 501] on div "Sale Day Pick up" at bounding box center [533, 508] width 191 height 21
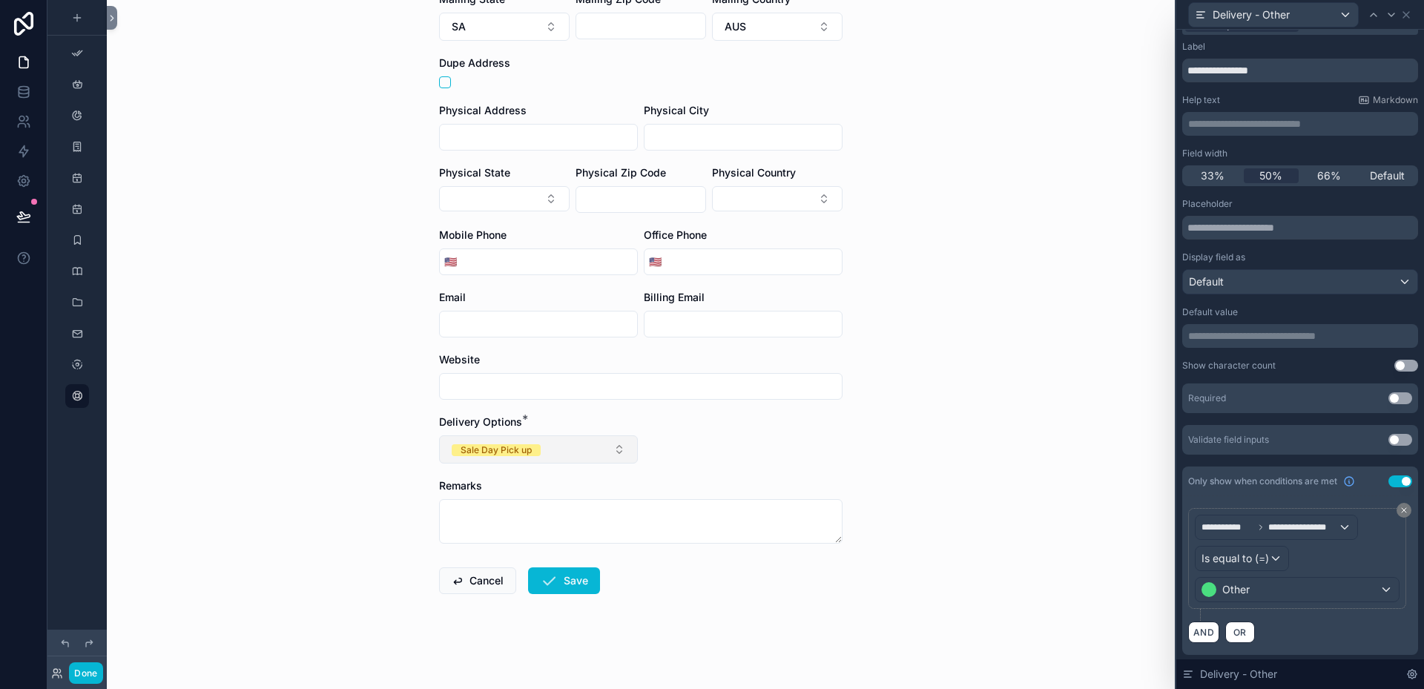
click at [619, 446] on button "Sale Day Pick up" at bounding box center [538, 449] width 199 height 28
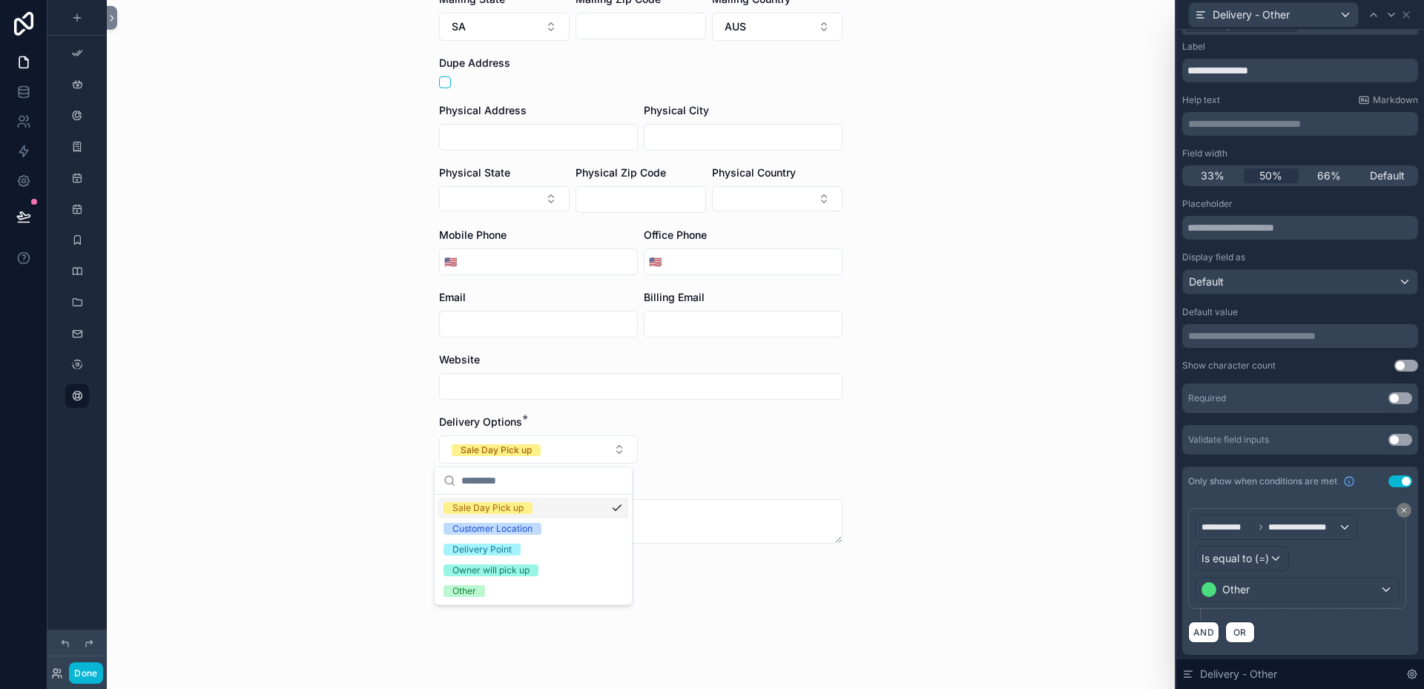
click at [945, 407] on div "Customers Create Customer Create Customer First Name Last Name Company Mailing …" at bounding box center [641, 344] width 1068 height 689
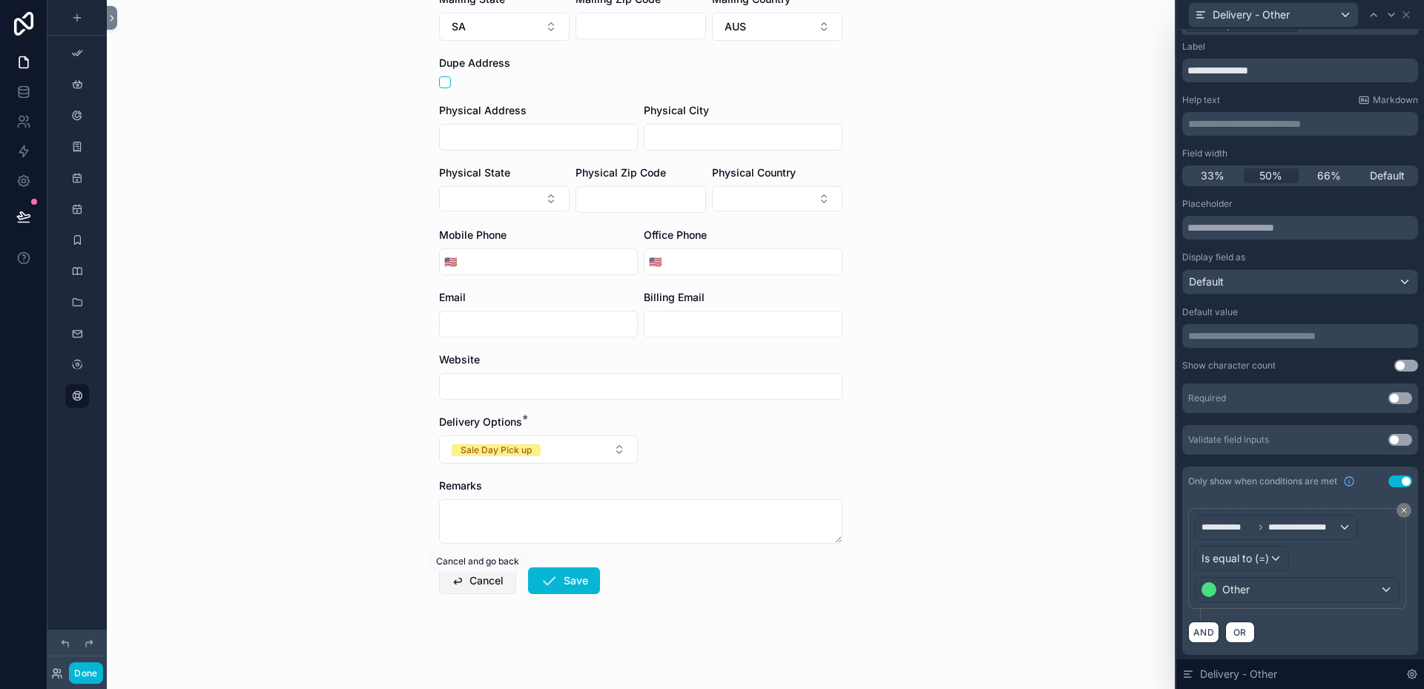
click at [472, 579] on button "Cancel" at bounding box center [477, 580] width 77 height 27
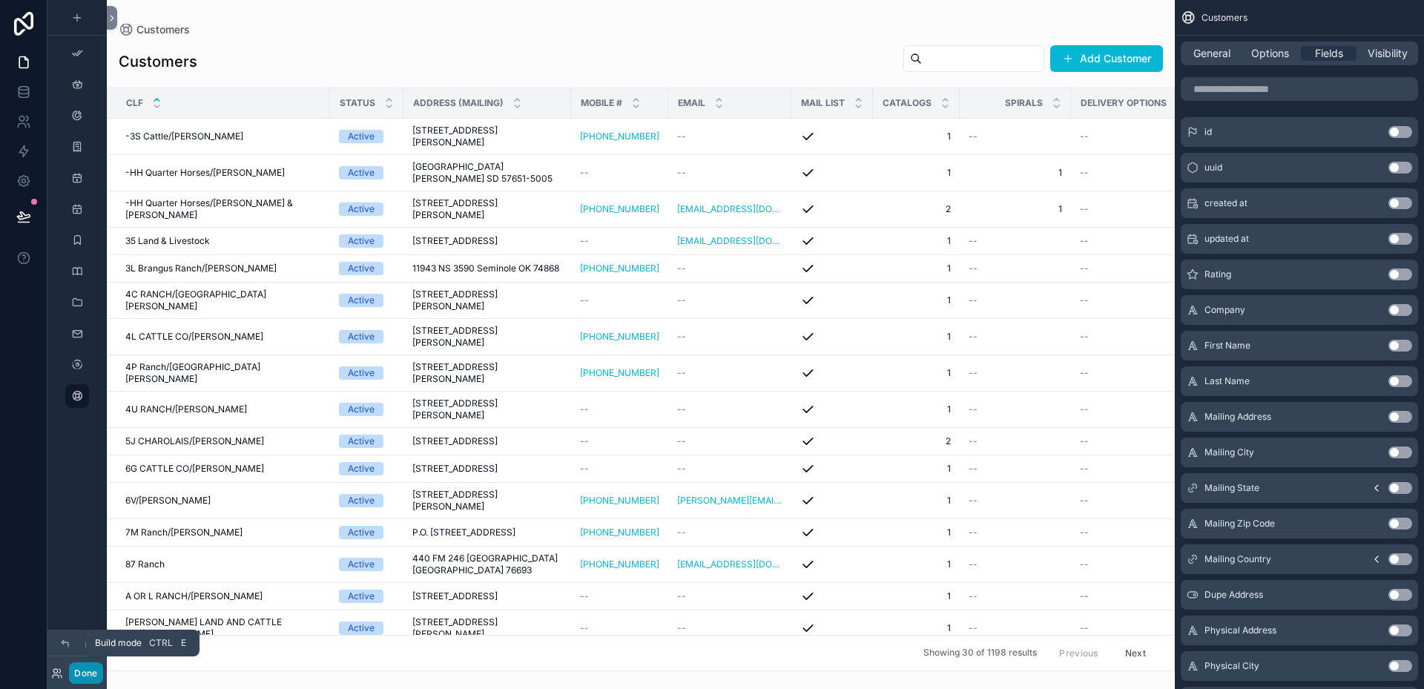
click at [87, 671] on button "Done" at bounding box center [85, 673] width 33 height 22
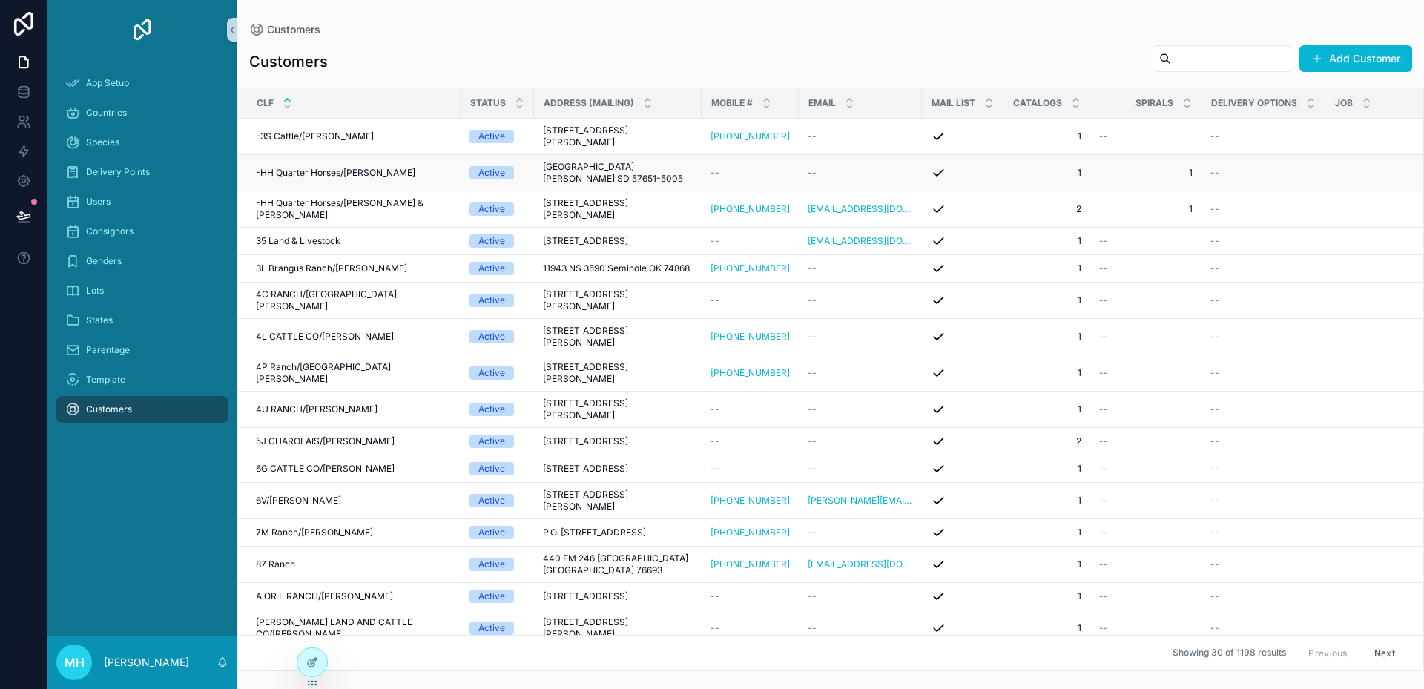
click at [964, 177] on div "scrollable content" at bounding box center [963, 172] width 64 height 15
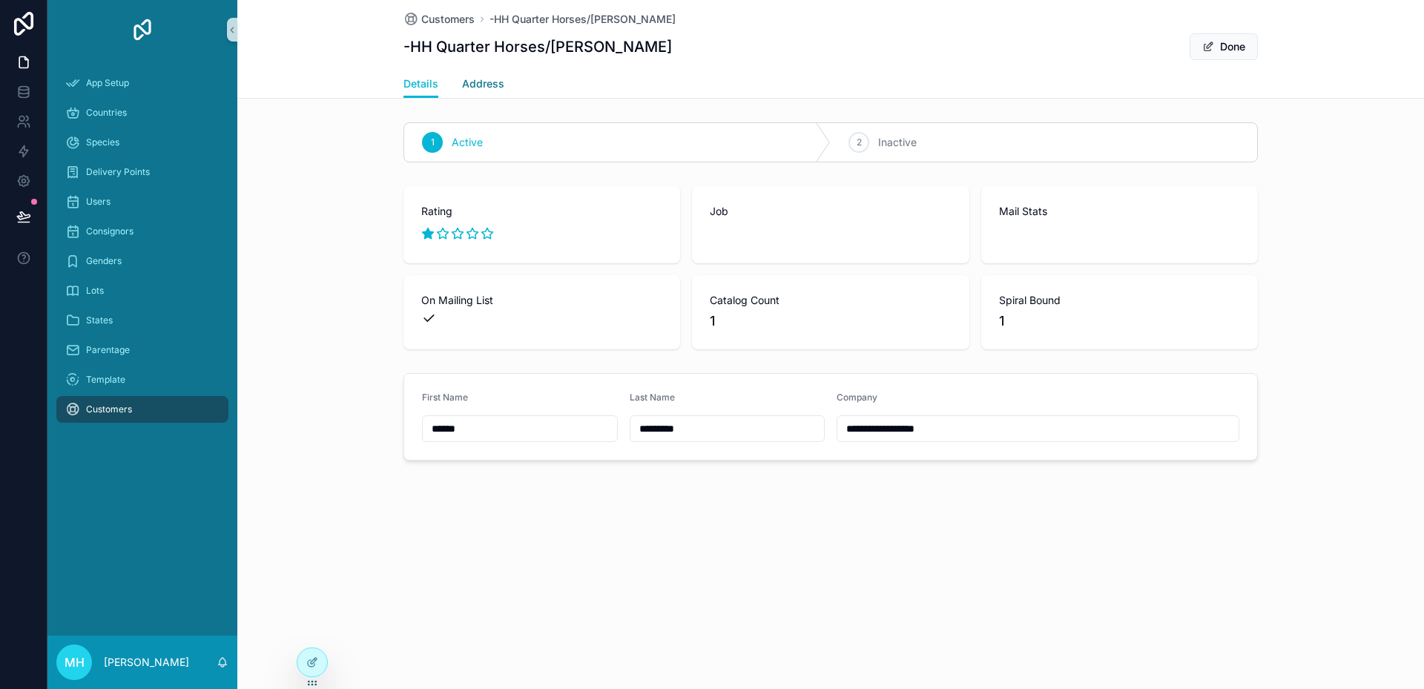
click at [491, 88] on span "Address" at bounding box center [483, 83] width 42 height 15
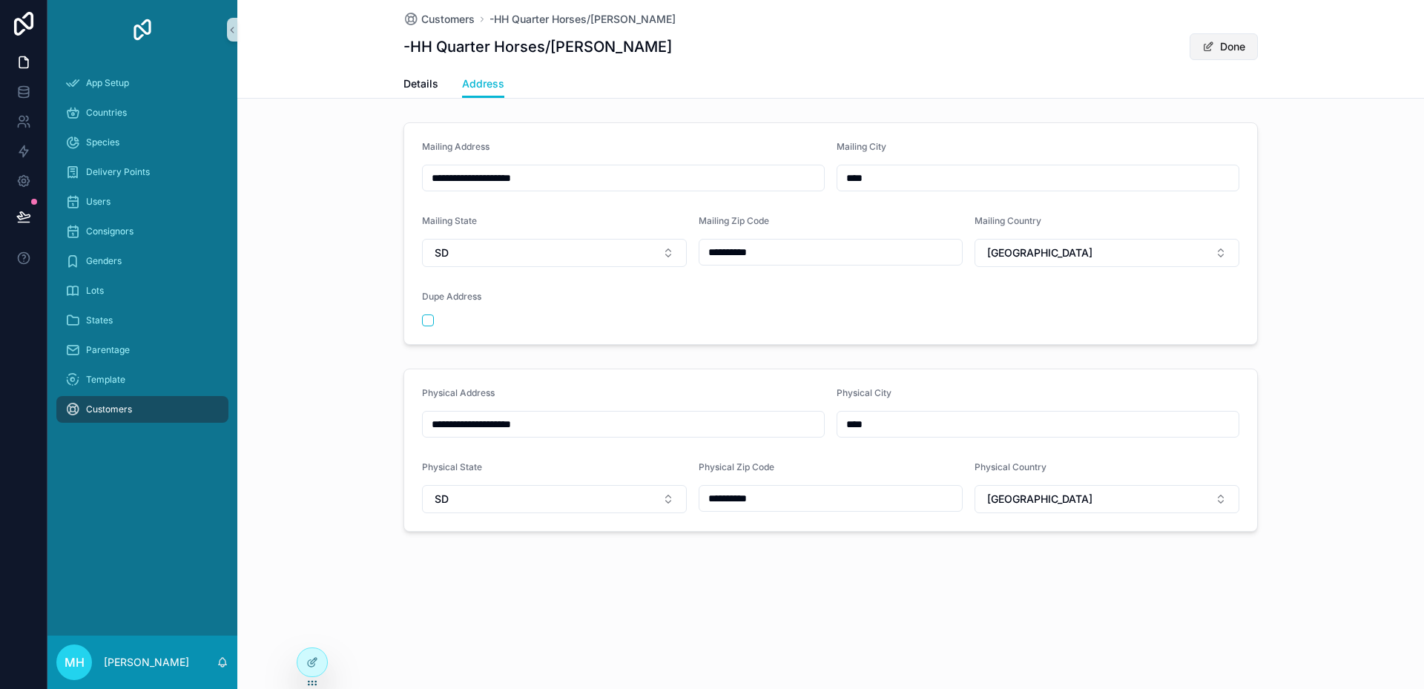
click at [1232, 44] on button "Done" at bounding box center [1224, 46] width 68 height 27
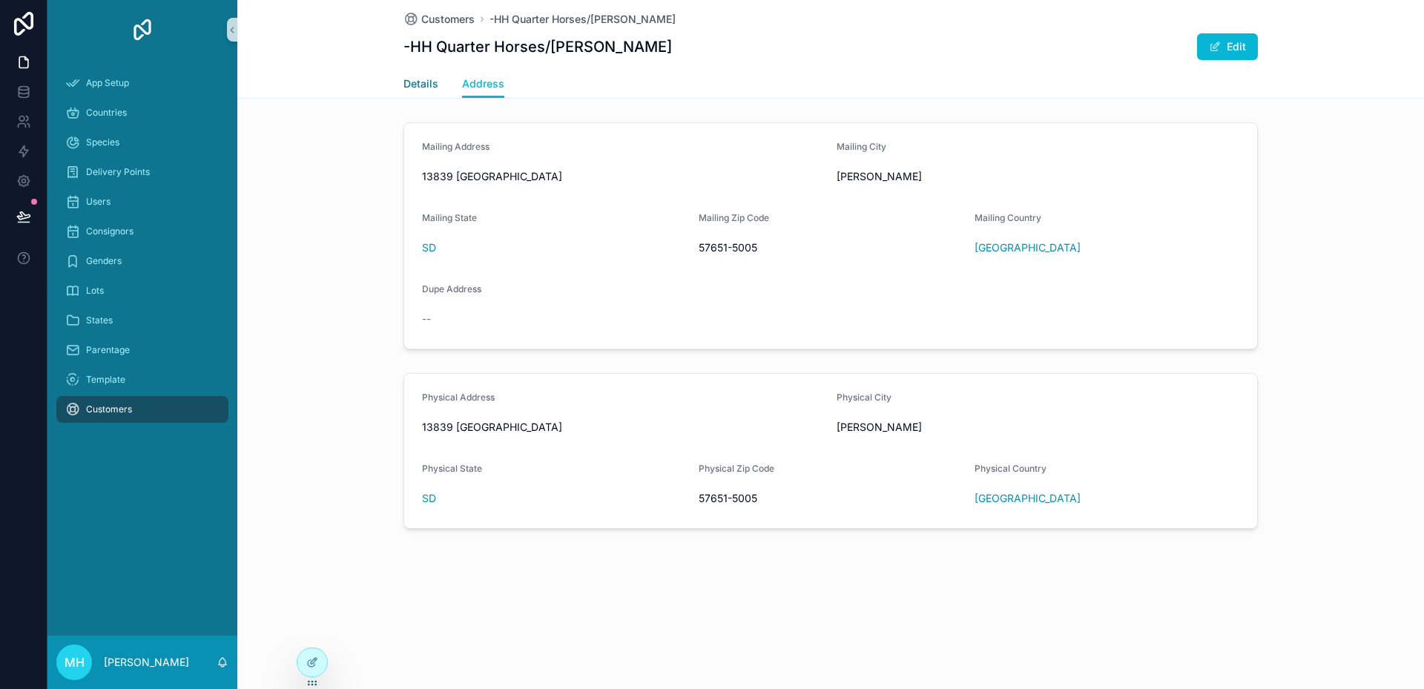
click at [423, 85] on span "Details" at bounding box center [421, 83] width 35 height 15
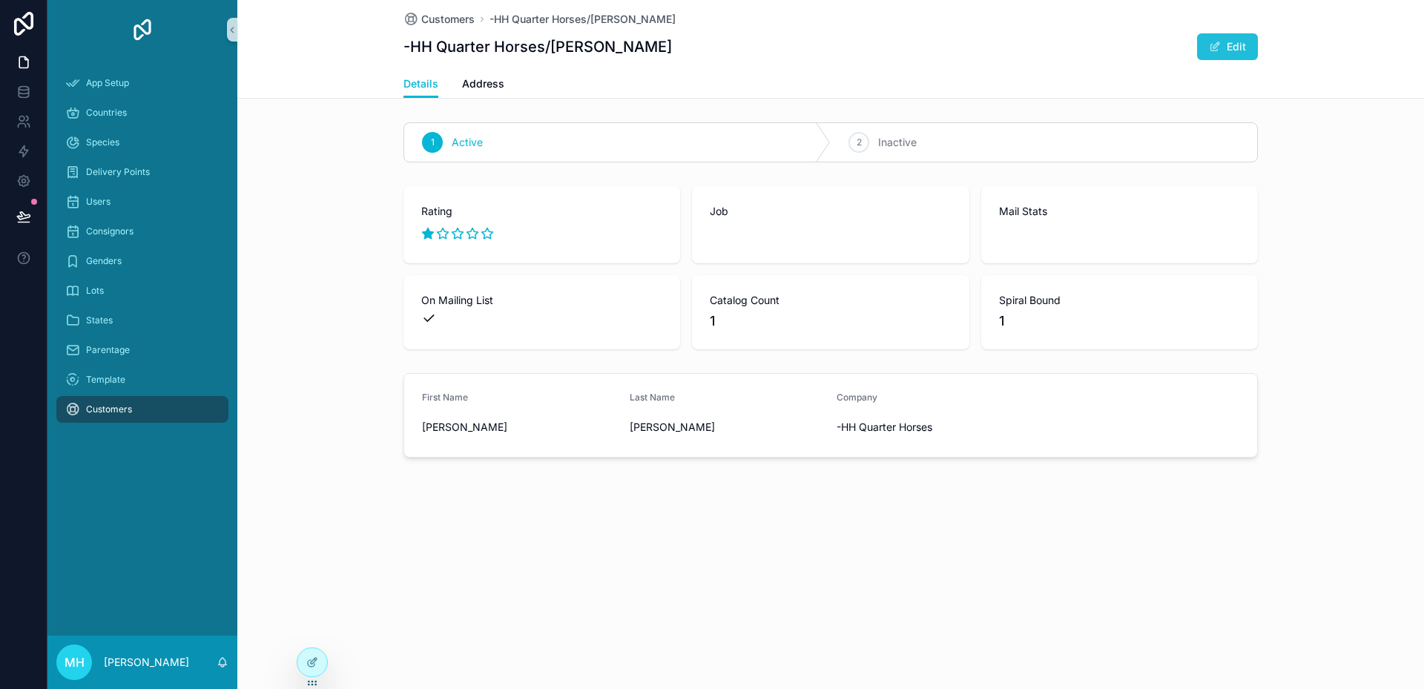
click at [1240, 43] on button "Edit" at bounding box center [1227, 46] width 61 height 27
click at [493, 427] on input "******" at bounding box center [520, 428] width 194 height 21
type input "****"
click at [1232, 38] on button "Done" at bounding box center [1224, 46] width 68 height 27
click at [312, 657] on icon at bounding box center [312, 662] width 12 height 12
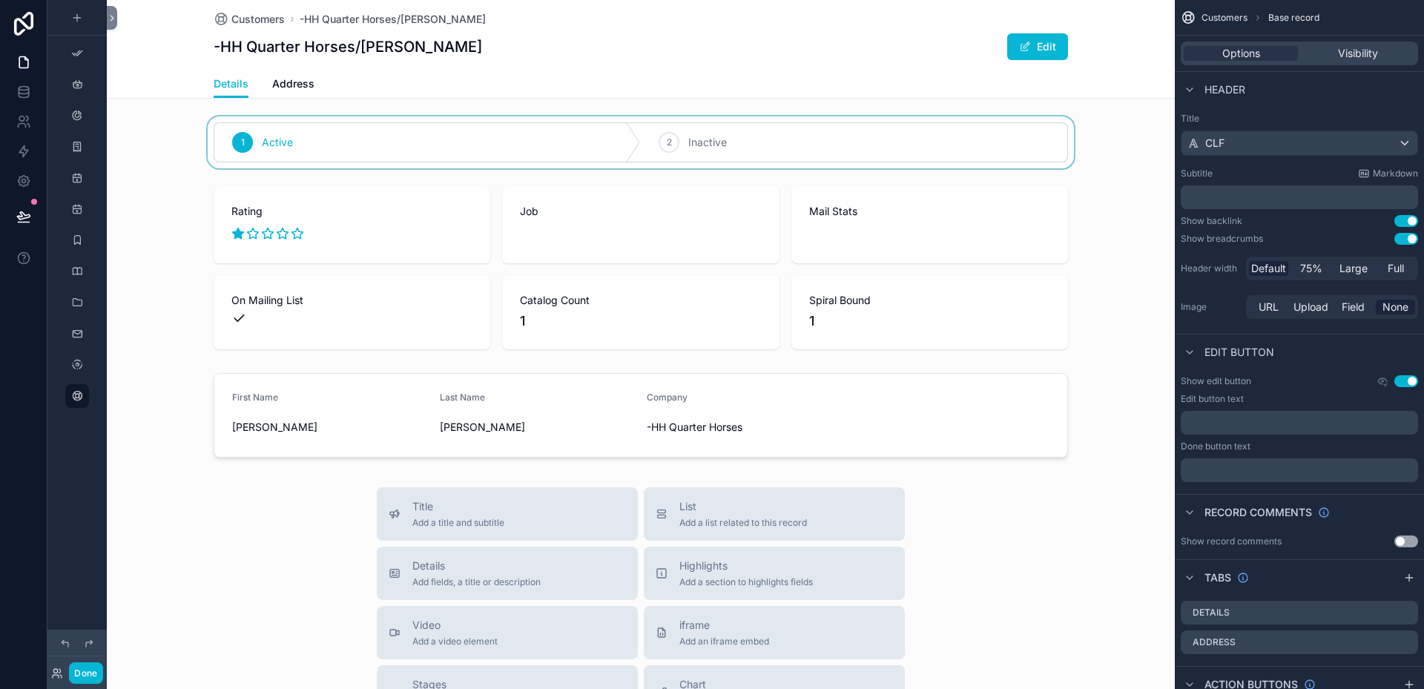
click at [546, 145] on div "scrollable content" at bounding box center [641, 142] width 1068 height 52
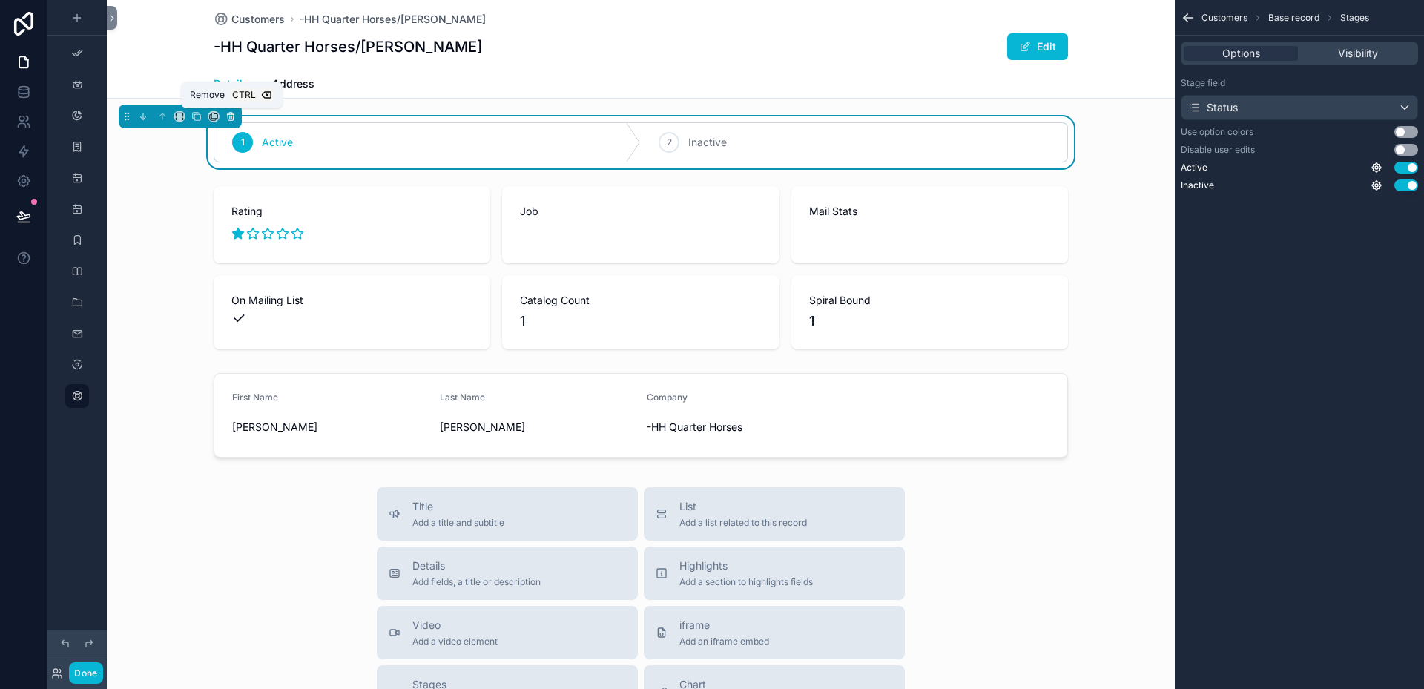
click at [232, 118] on icon "scrollable content" at bounding box center [231, 116] width 10 height 10
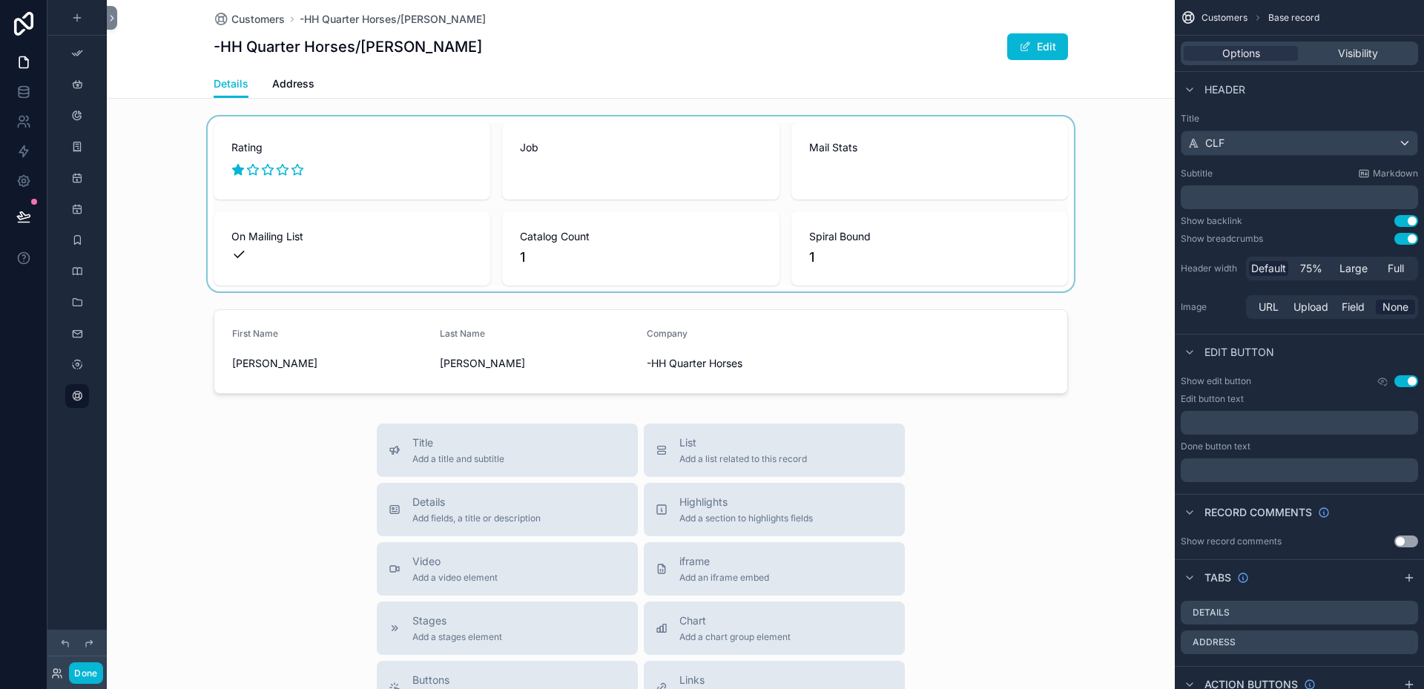
click at [488, 170] on div "scrollable content" at bounding box center [641, 203] width 1068 height 175
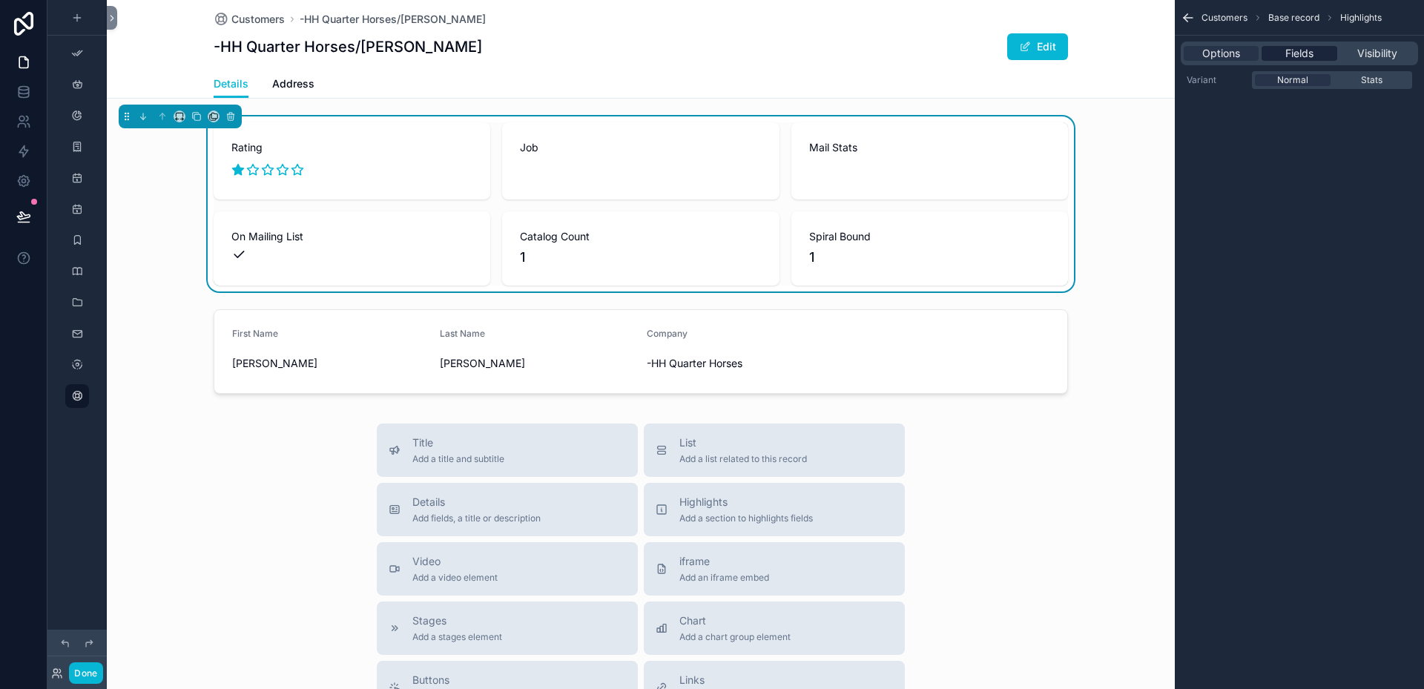
click at [1306, 50] on span "Fields" at bounding box center [1300, 53] width 28 height 15
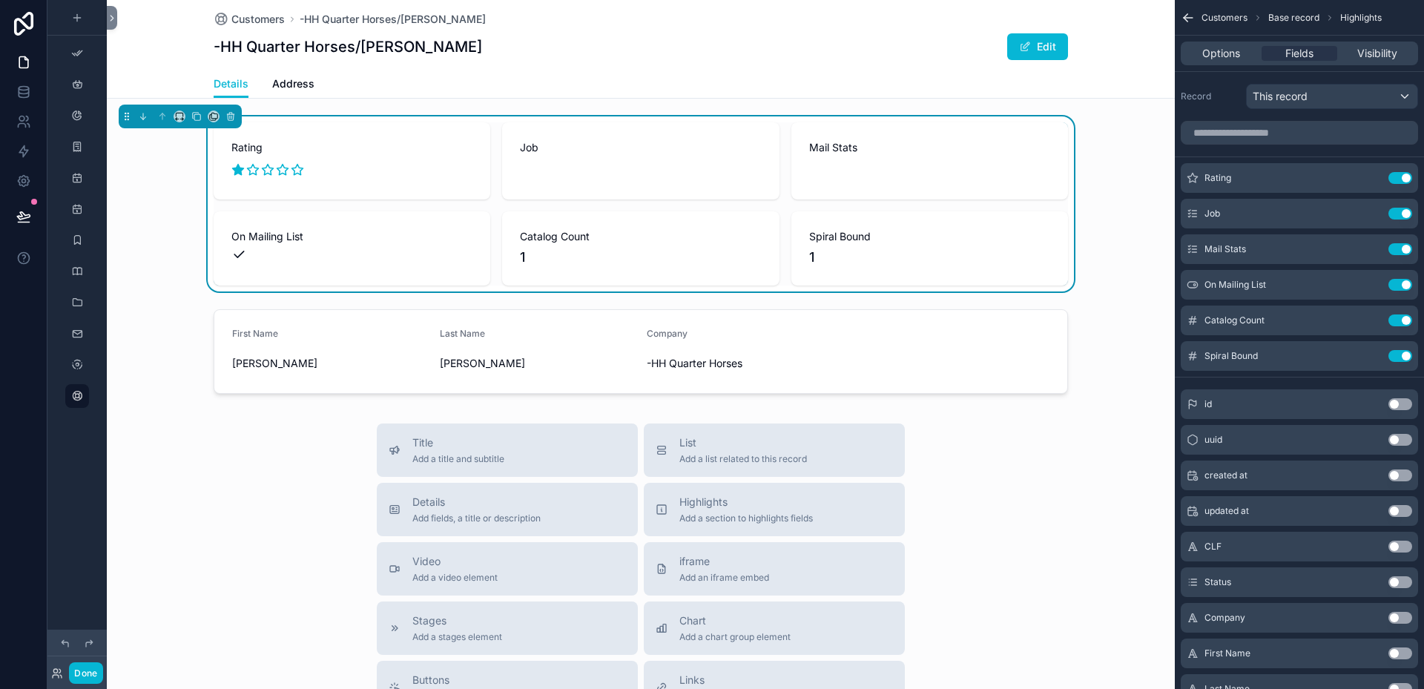
click at [1404, 582] on button "Use setting" at bounding box center [1401, 582] width 24 height 12
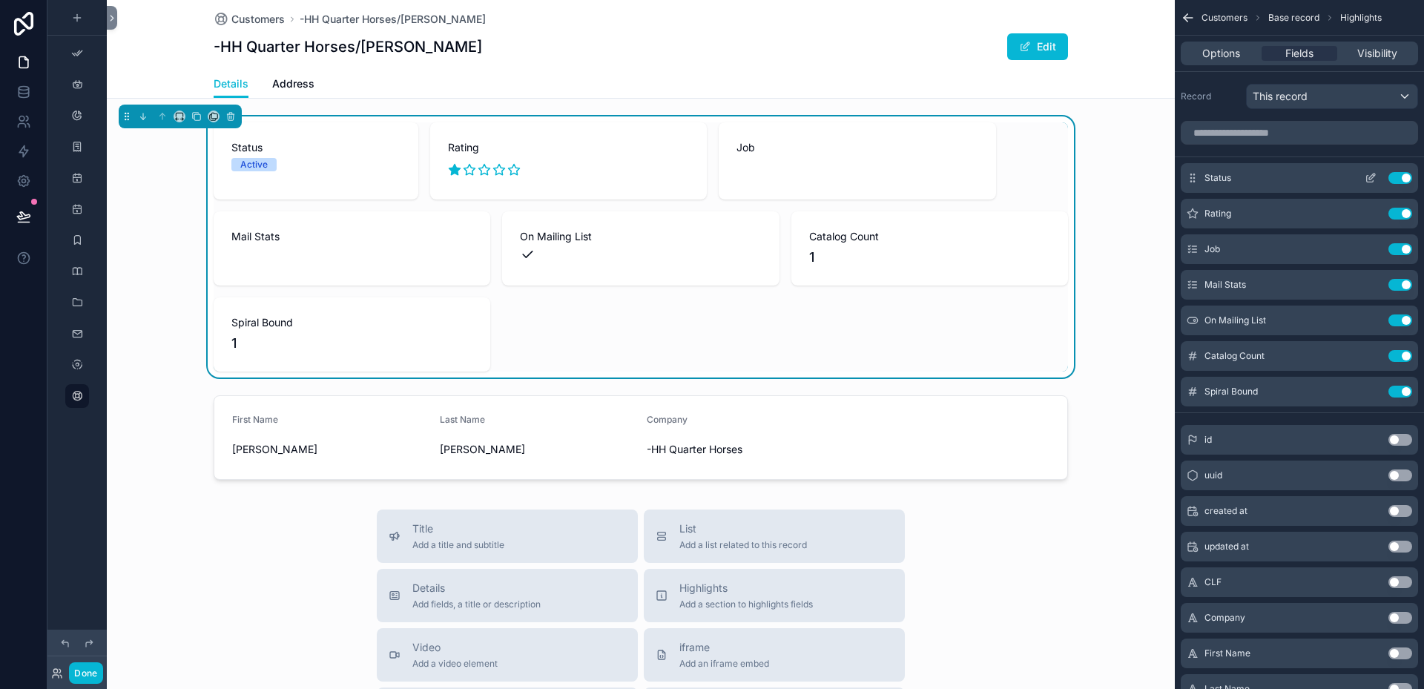
click at [1373, 177] on icon "scrollable content" at bounding box center [1371, 178] width 12 height 12
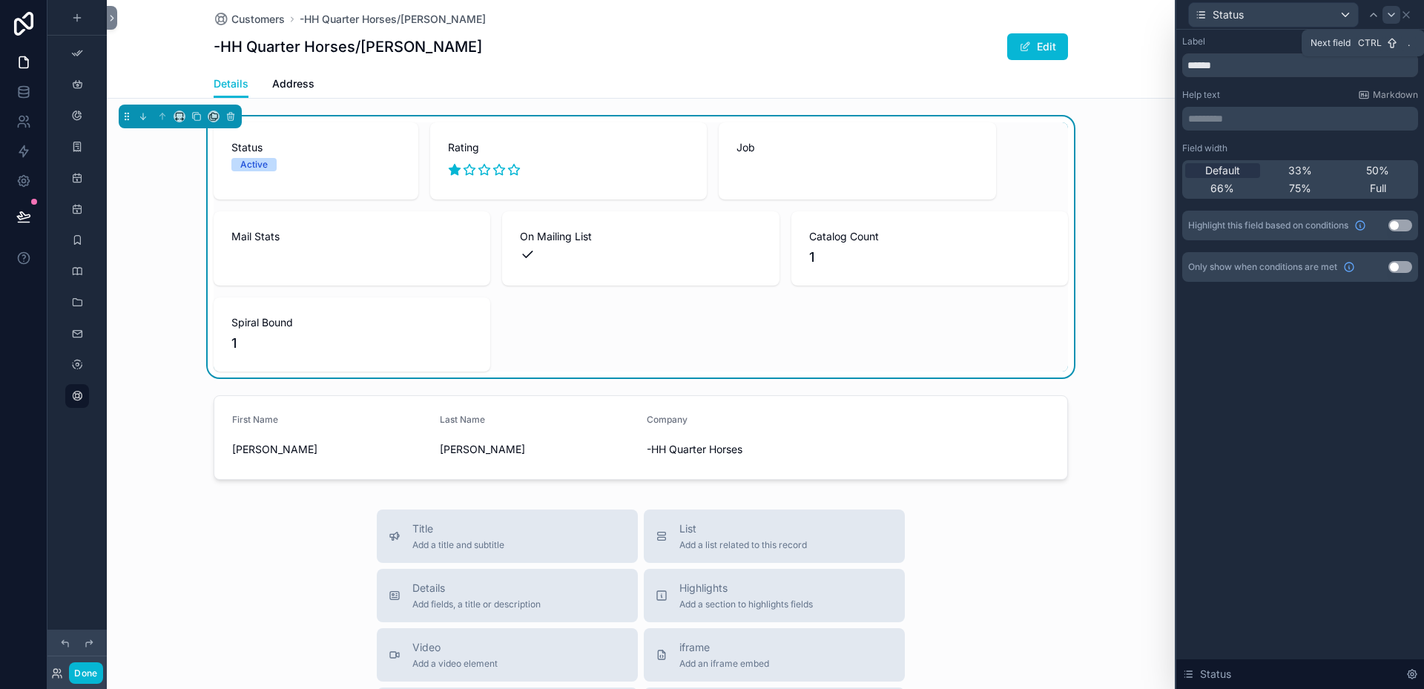
click at [1392, 17] on icon at bounding box center [1392, 15] width 12 height 12
click at [1221, 169] on span "Default" at bounding box center [1222, 170] width 35 height 15
click at [1392, 19] on icon at bounding box center [1392, 15] width 12 height 12
click at [1228, 169] on span "Default" at bounding box center [1222, 170] width 35 height 15
click at [1390, 17] on icon at bounding box center [1392, 15] width 12 height 12
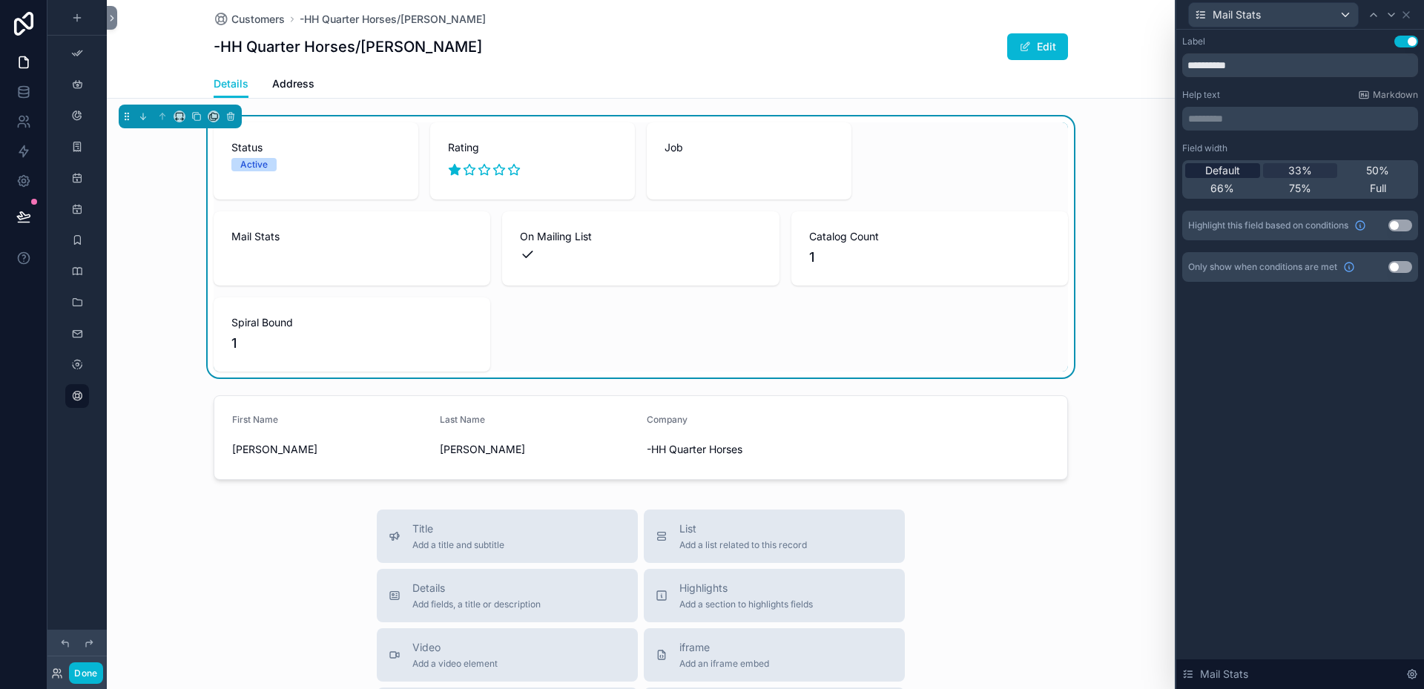
click at [1234, 168] on span "Default" at bounding box center [1222, 170] width 35 height 15
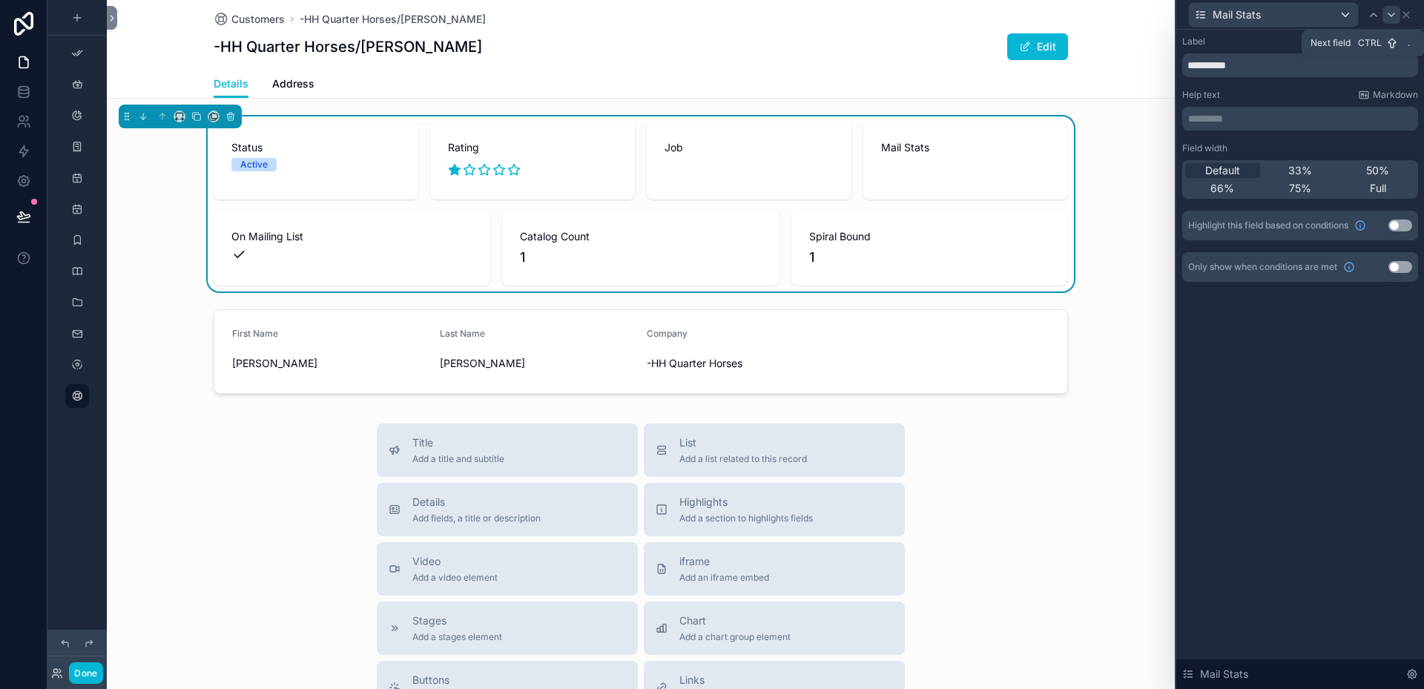
click at [1394, 18] on icon at bounding box center [1392, 15] width 12 height 12
drag, startPoint x: 1231, startPoint y: 165, endPoint x: 1233, endPoint y: 157, distance: 9.0
click at [1231, 166] on span "Default" at bounding box center [1222, 170] width 35 height 15
click at [1394, 17] on icon at bounding box center [1392, 15] width 12 height 12
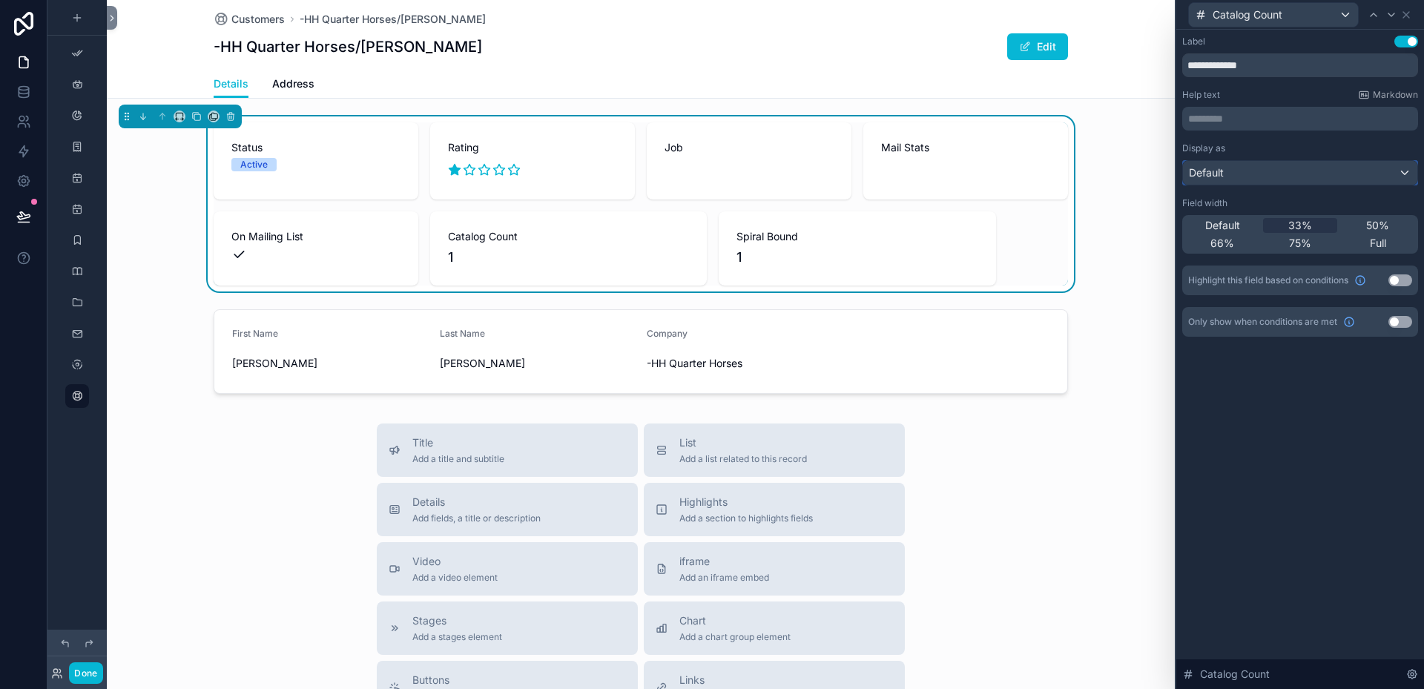
click at [1217, 168] on span "Default" at bounding box center [1206, 172] width 35 height 15
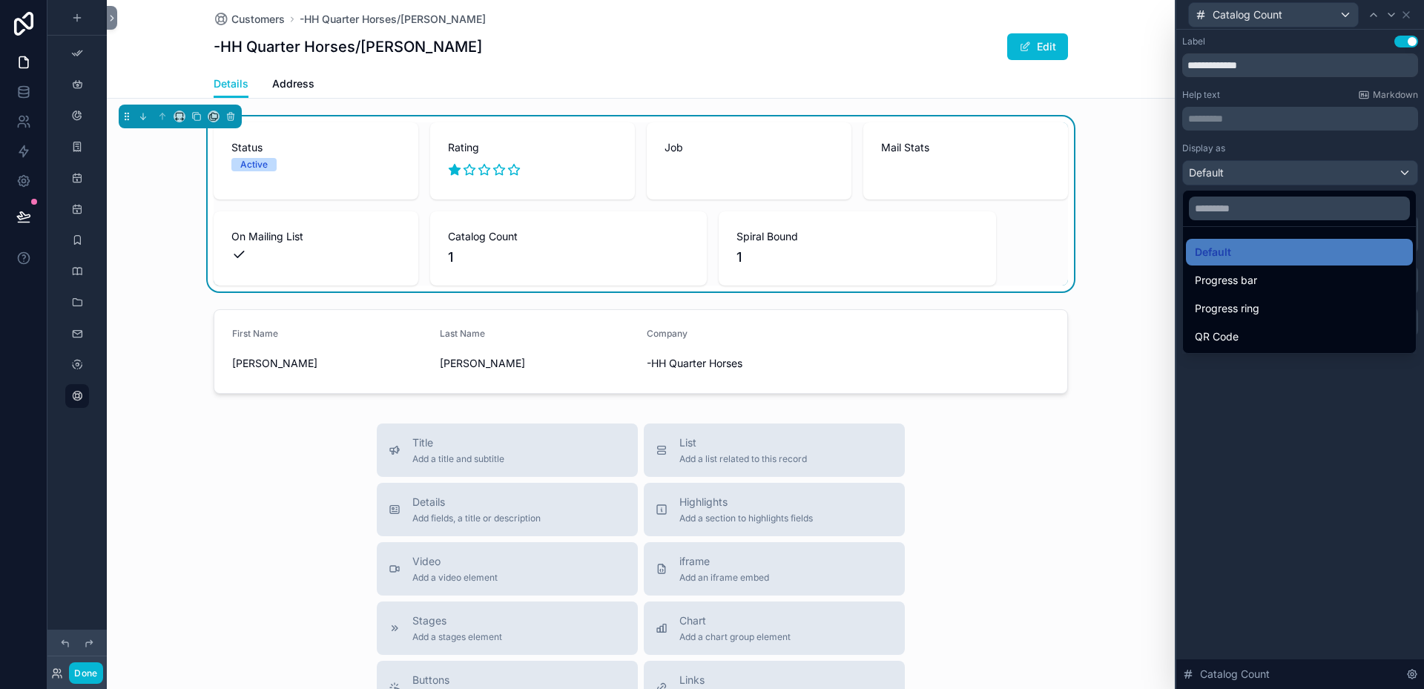
click at [1291, 478] on div at bounding box center [1300, 344] width 248 height 689
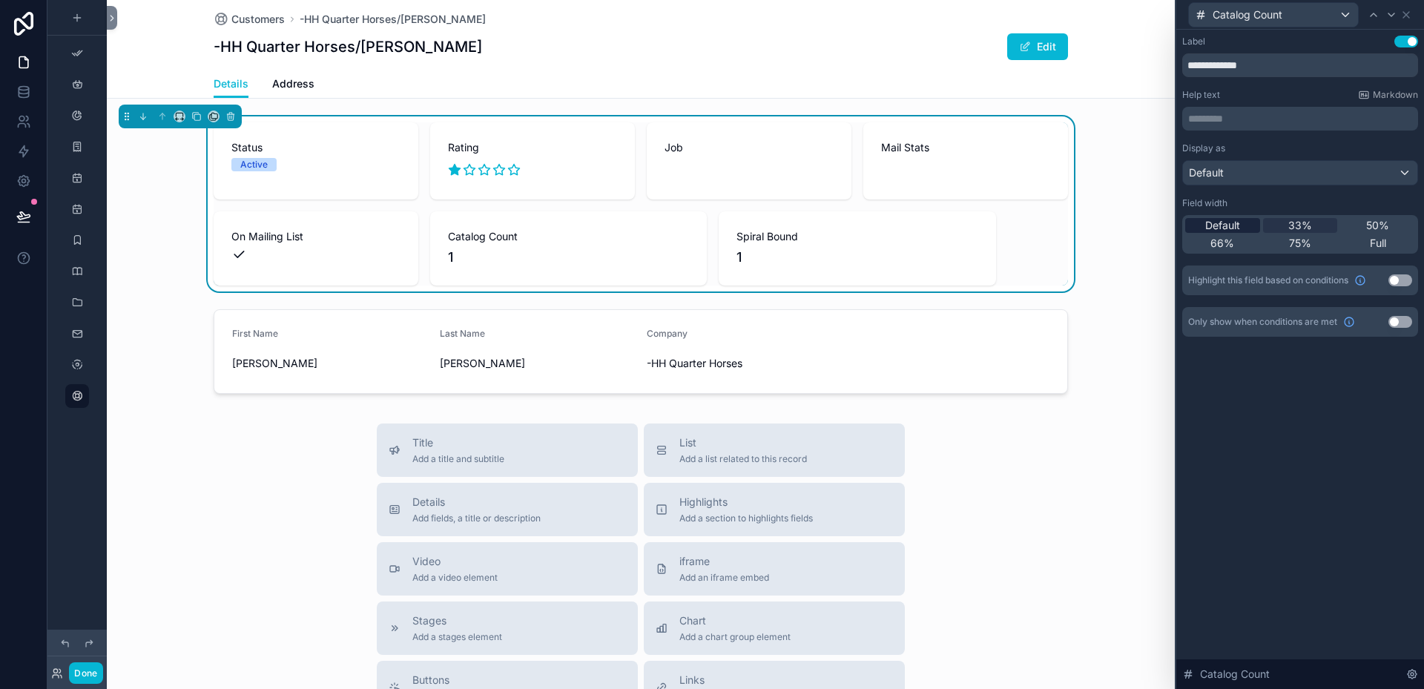
click at [1230, 220] on span "Default" at bounding box center [1222, 225] width 35 height 15
click at [1400, 171] on div "Default" at bounding box center [1300, 173] width 234 height 24
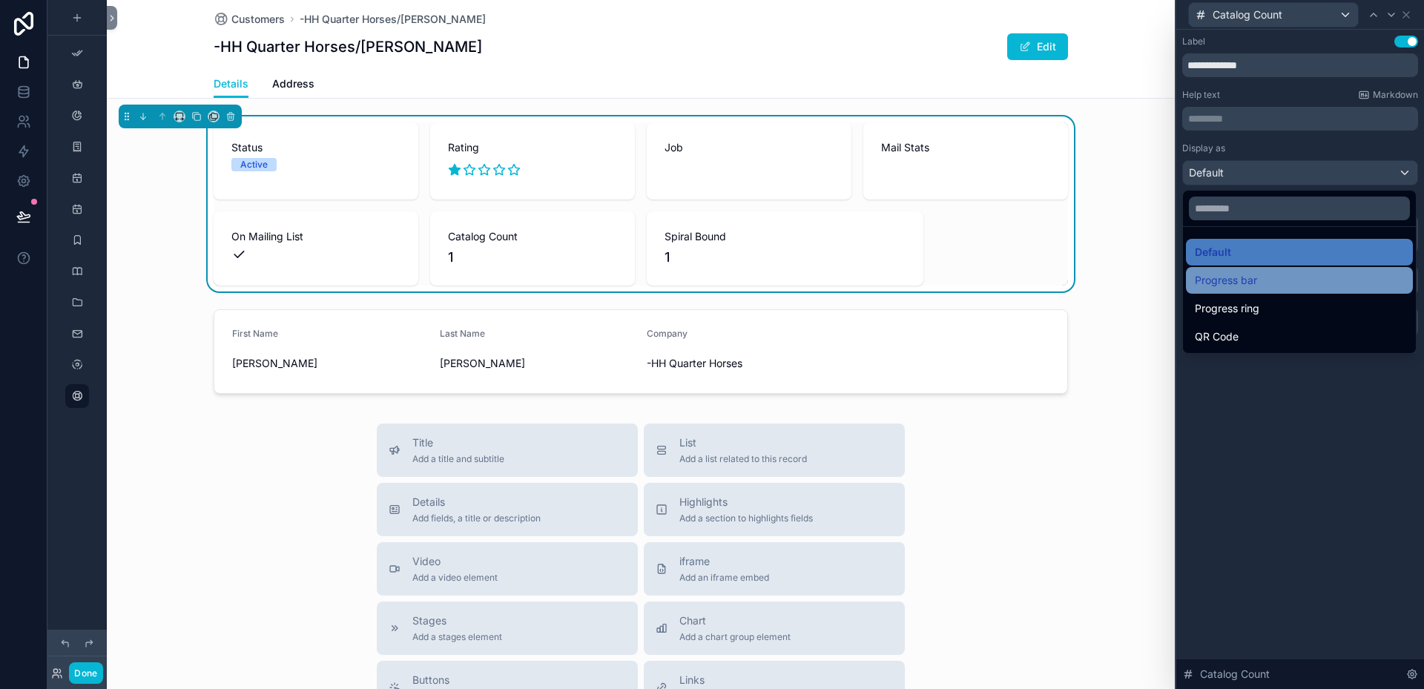
click at [1242, 286] on span "Progress bar" at bounding box center [1226, 280] width 62 height 18
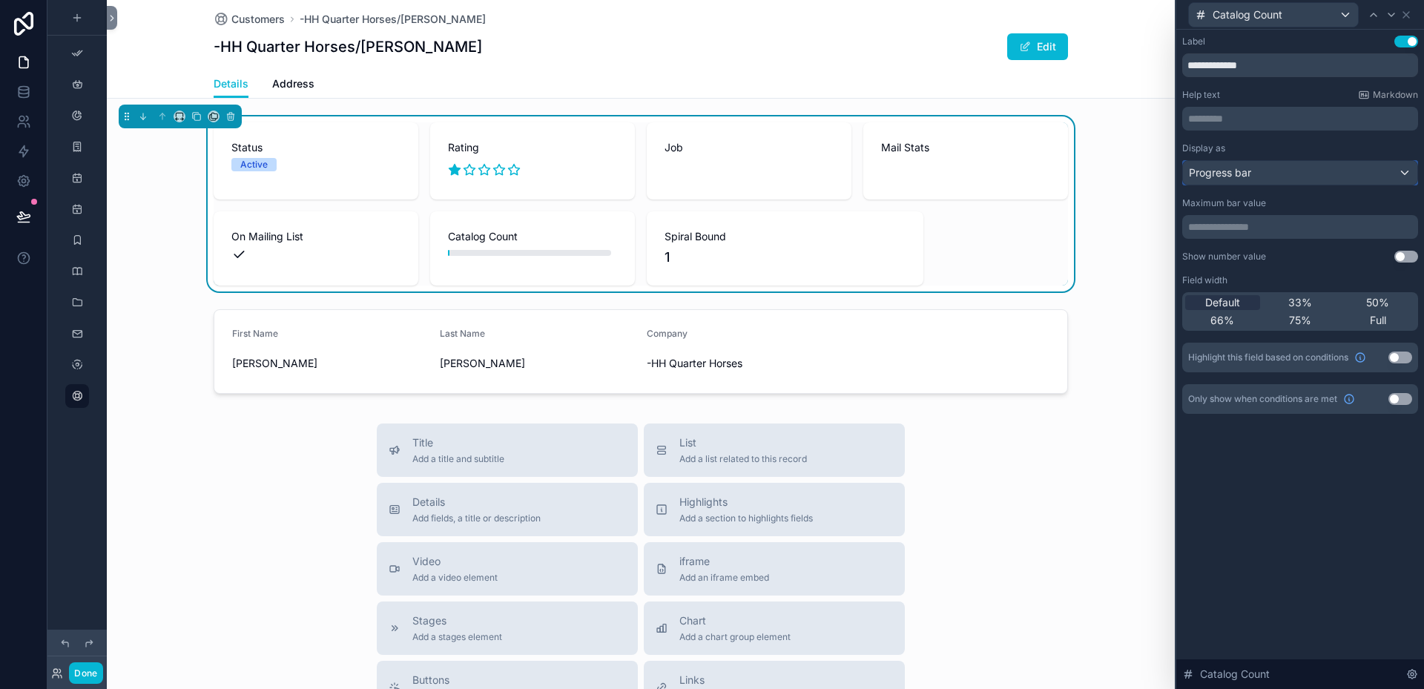
click at [1402, 178] on div "Progress bar" at bounding box center [1300, 173] width 234 height 24
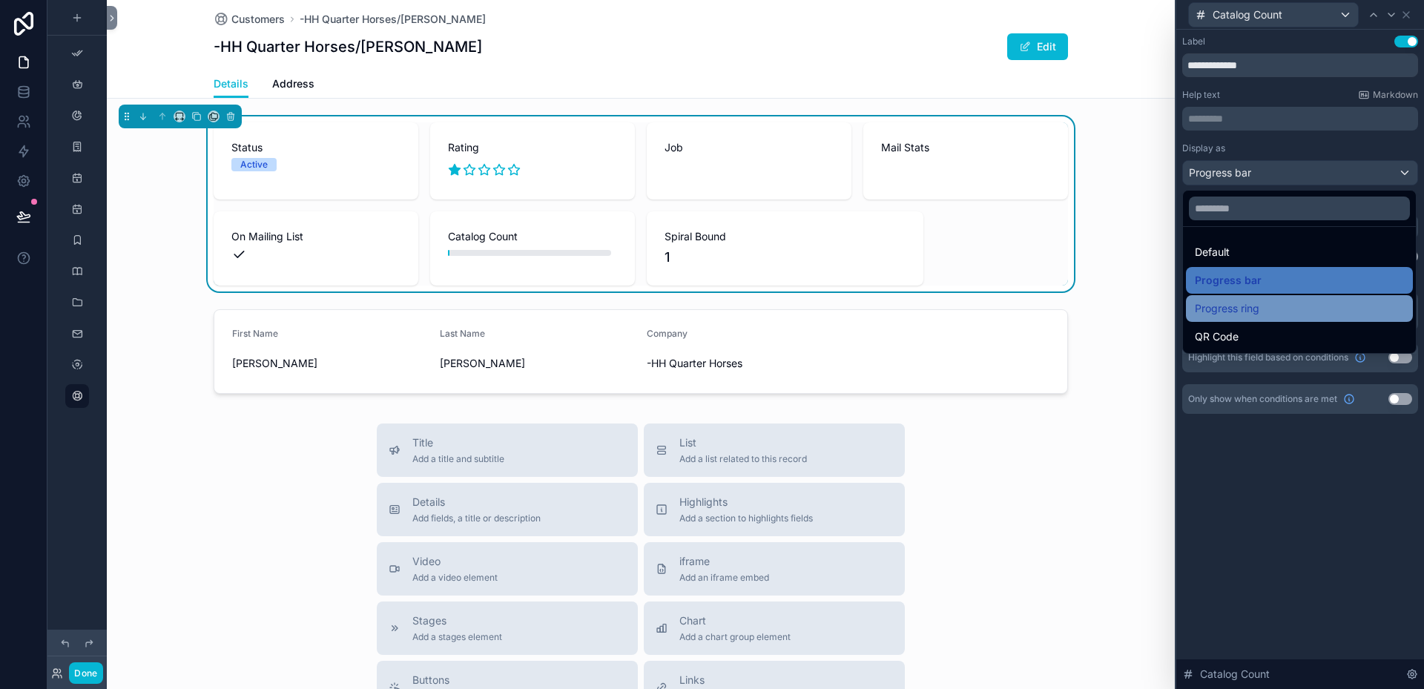
click at [1244, 306] on span "Progress ring" at bounding box center [1227, 309] width 65 height 18
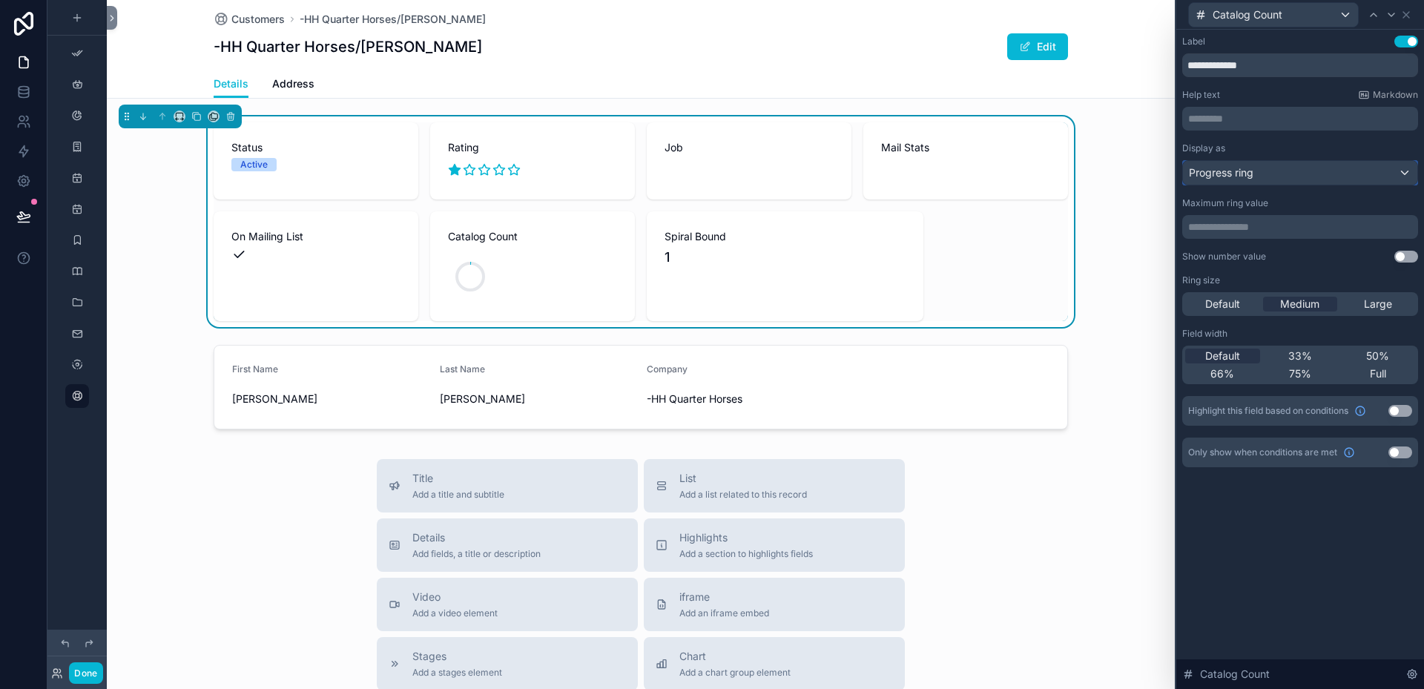
click at [1407, 176] on div "Progress ring" at bounding box center [1300, 173] width 234 height 24
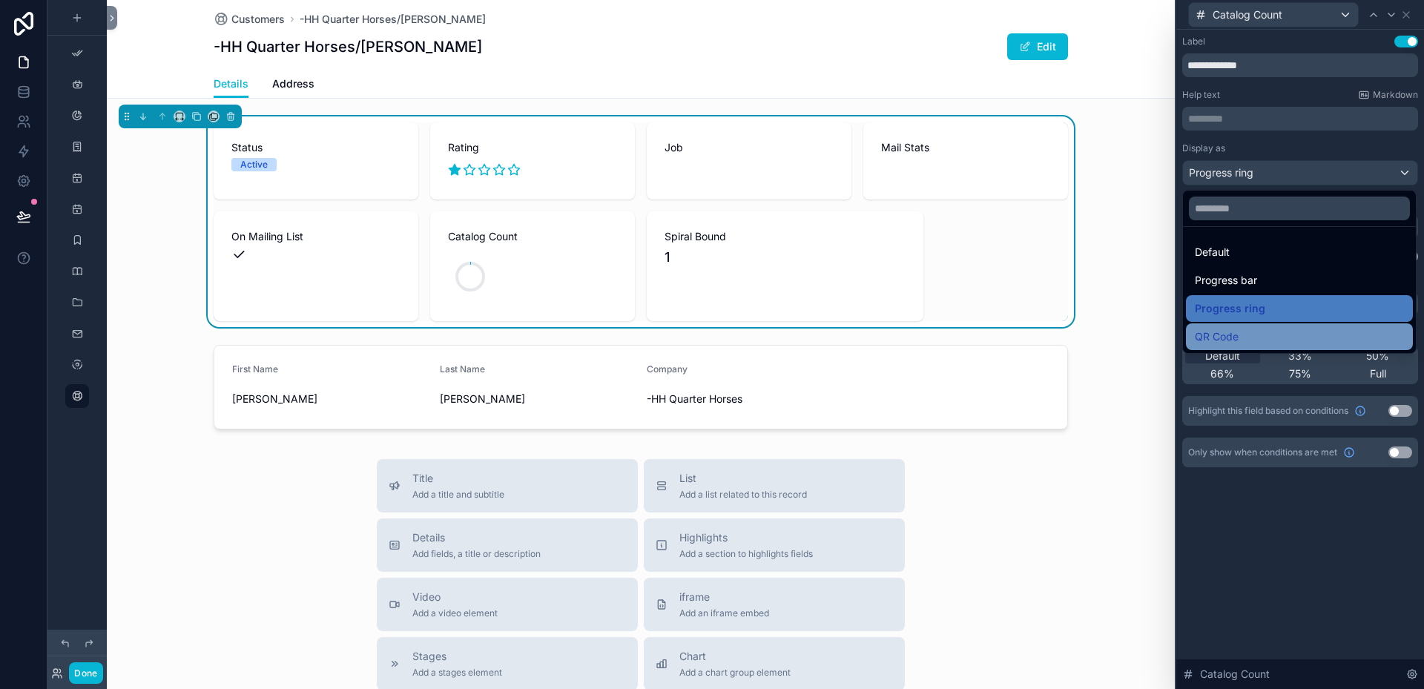
click at [1234, 334] on span "QR Code" at bounding box center [1217, 337] width 44 height 18
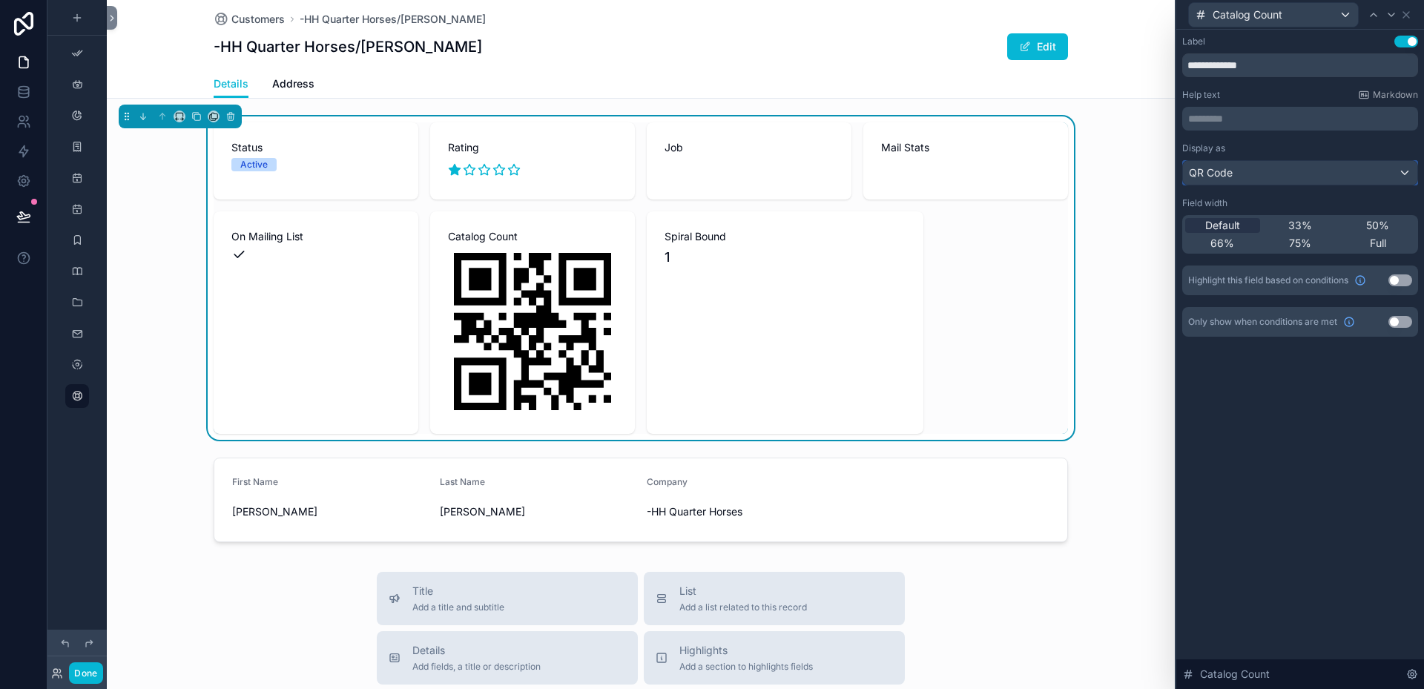
click at [1406, 176] on div "QR Code" at bounding box center [1300, 173] width 234 height 24
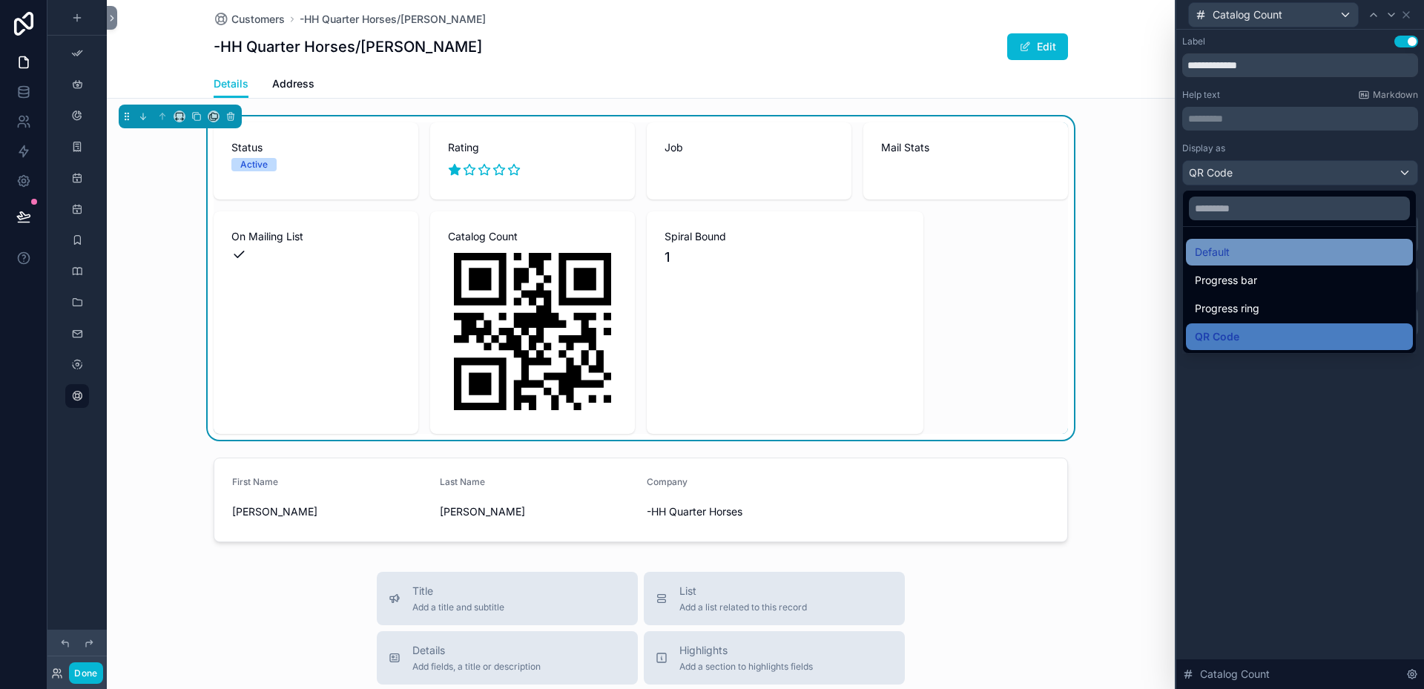
click at [1215, 255] on span "Default" at bounding box center [1212, 252] width 35 height 18
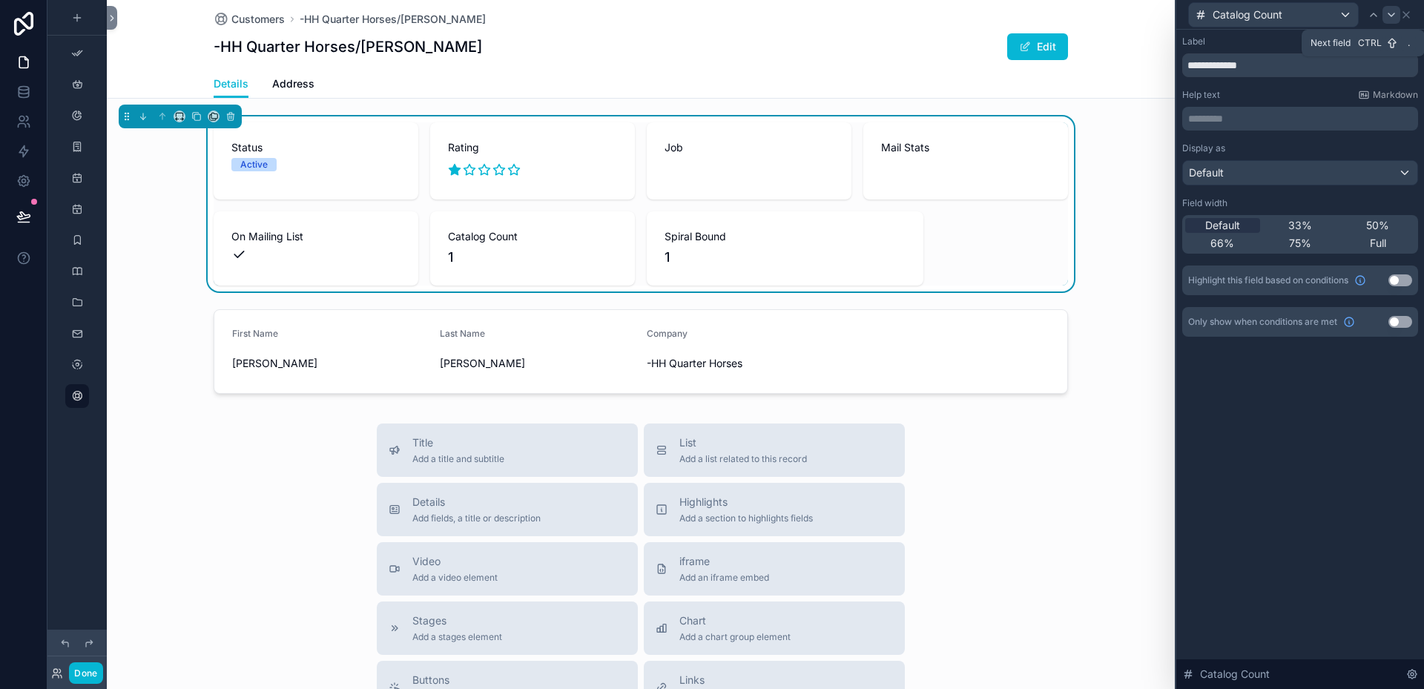
click at [1396, 12] on icon at bounding box center [1392, 15] width 12 height 12
click at [1217, 222] on span "Default" at bounding box center [1222, 225] width 35 height 15
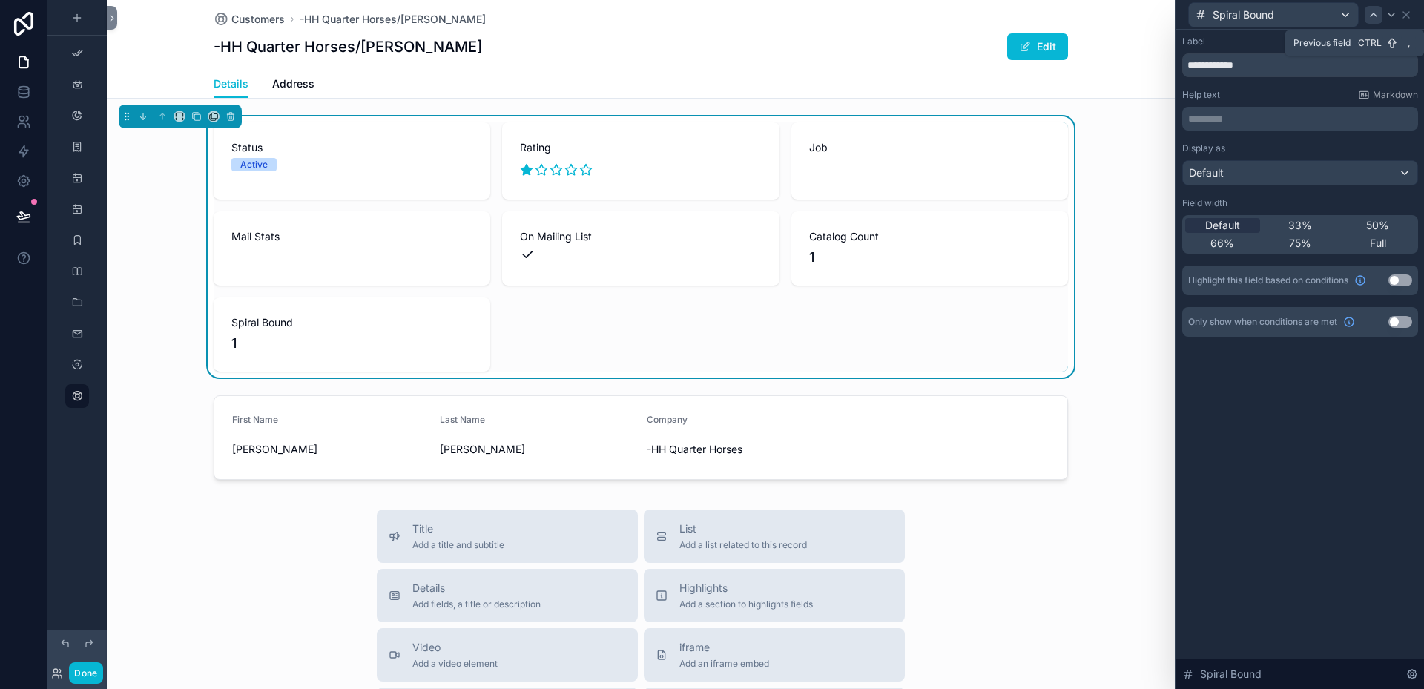
click at [1378, 16] on icon at bounding box center [1374, 15] width 12 height 12
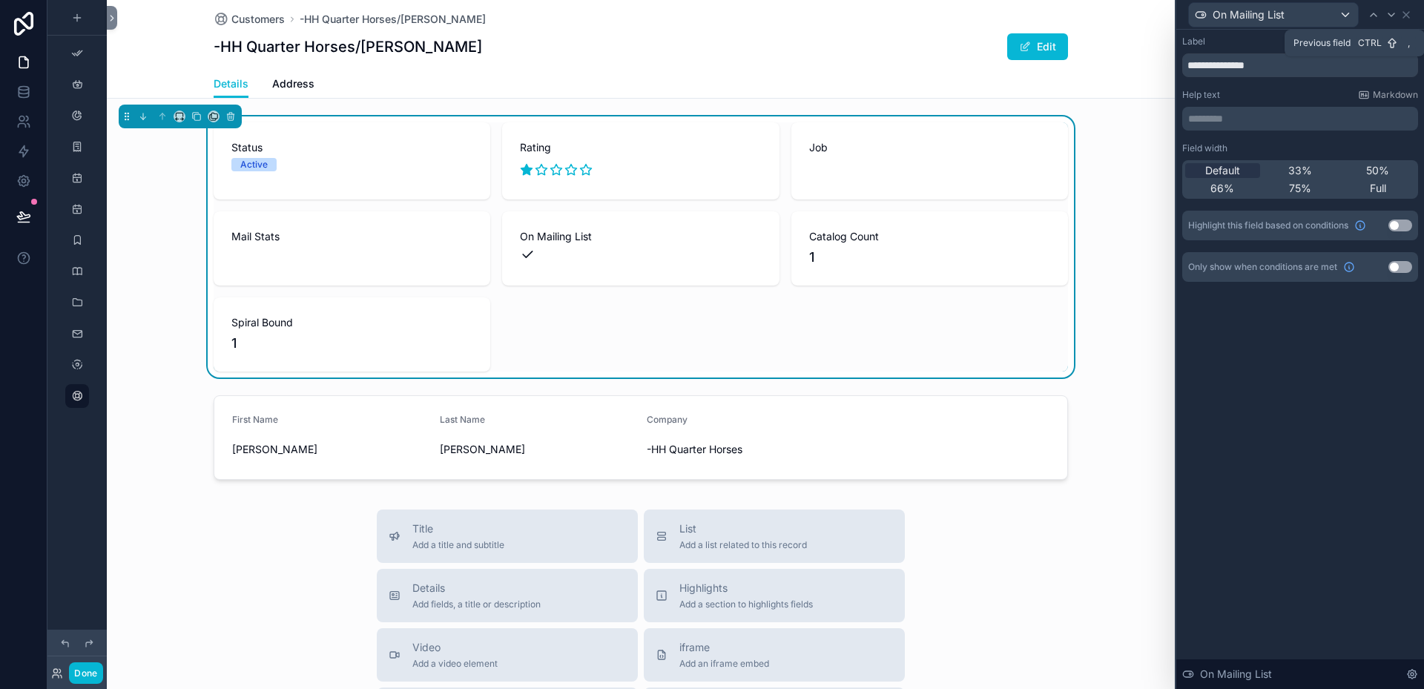
click at [1378, 16] on icon at bounding box center [1374, 15] width 12 height 12
click at [665, 315] on div "Status Active Rating Job Mail Stats On Mailing List Catalog Count 1 Spiral Boun…" at bounding box center [641, 246] width 855 height 249
click at [1408, 10] on icon at bounding box center [1406, 15] width 12 height 12
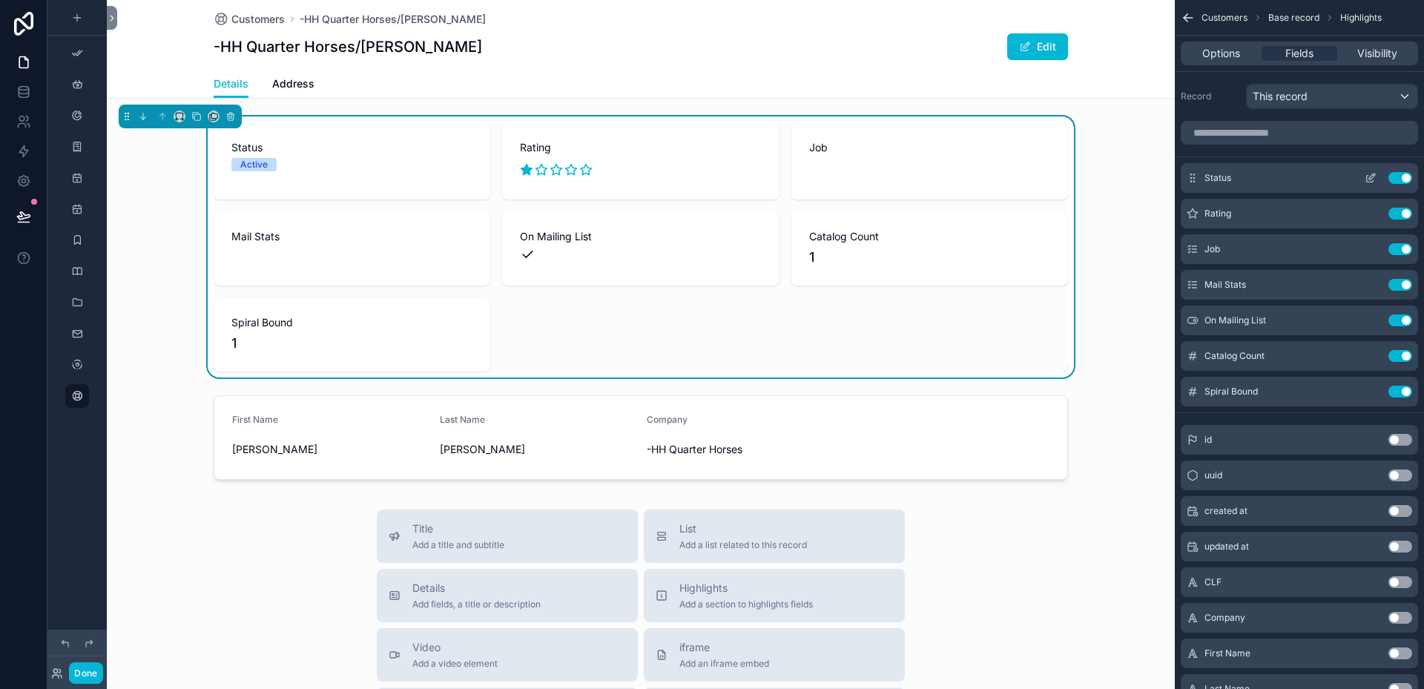
click at [1371, 178] on icon "scrollable content" at bounding box center [1371, 178] width 12 height 12
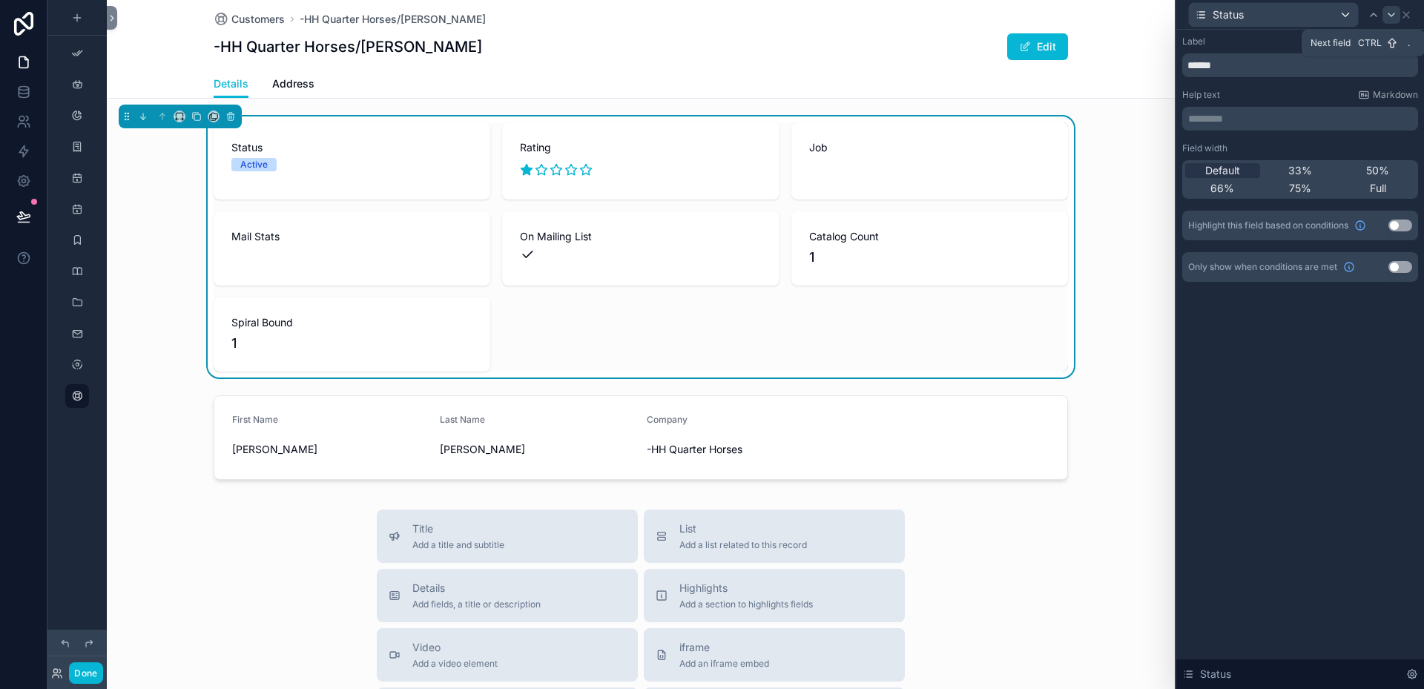
click at [1394, 17] on icon at bounding box center [1392, 15] width 12 height 12
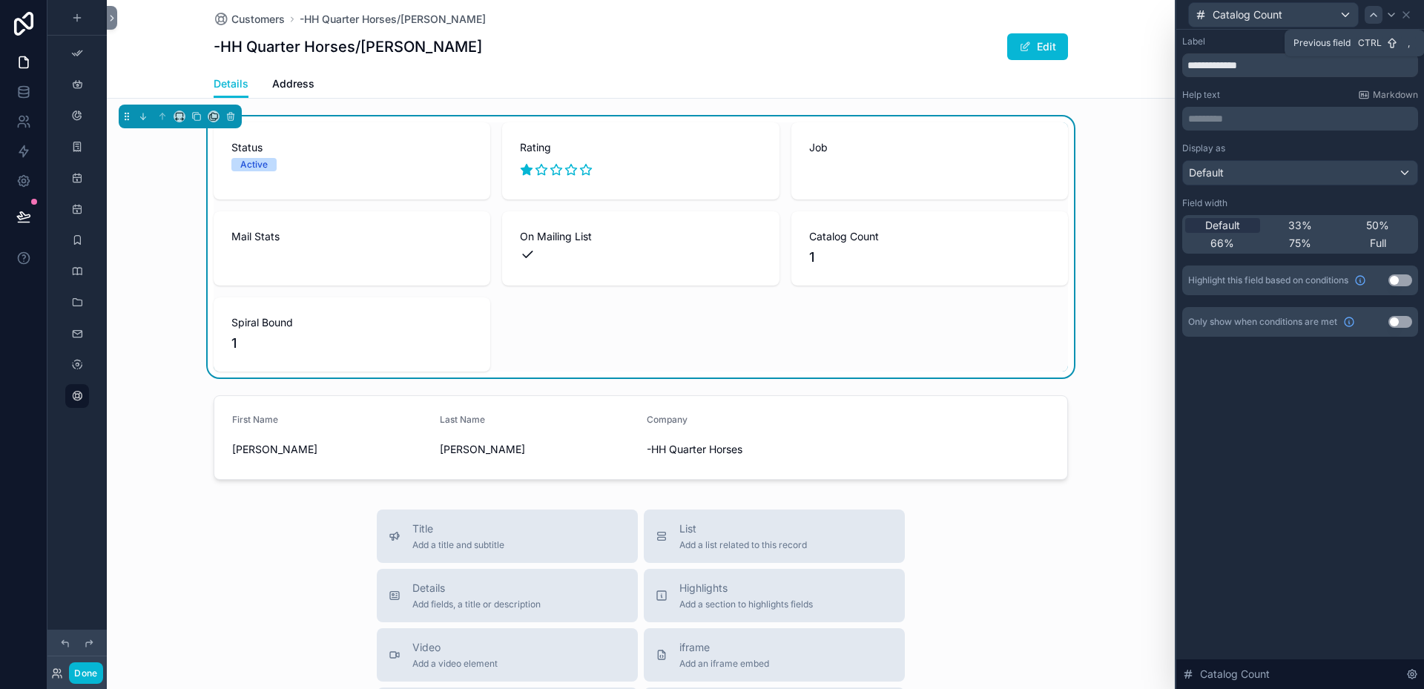
click at [1379, 16] on icon at bounding box center [1374, 15] width 12 height 12
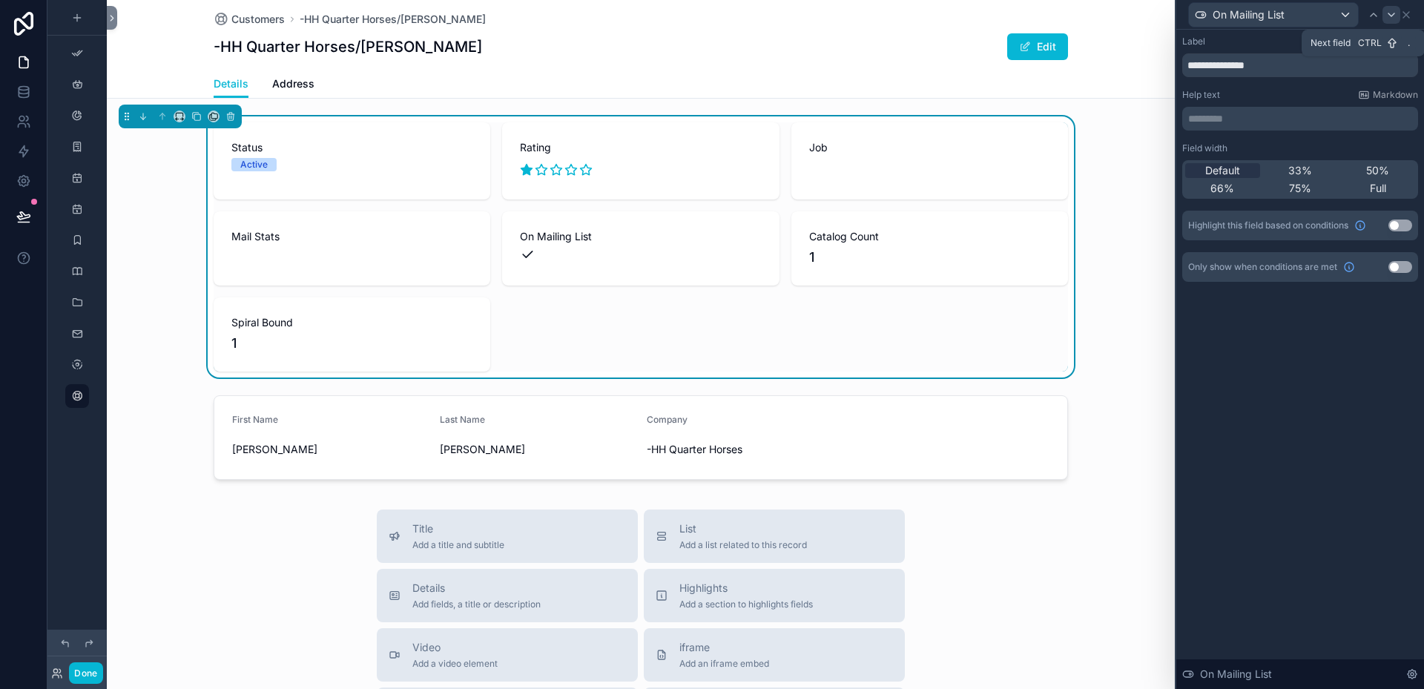
click at [1390, 16] on icon at bounding box center [1392, 15] width 12 height 12
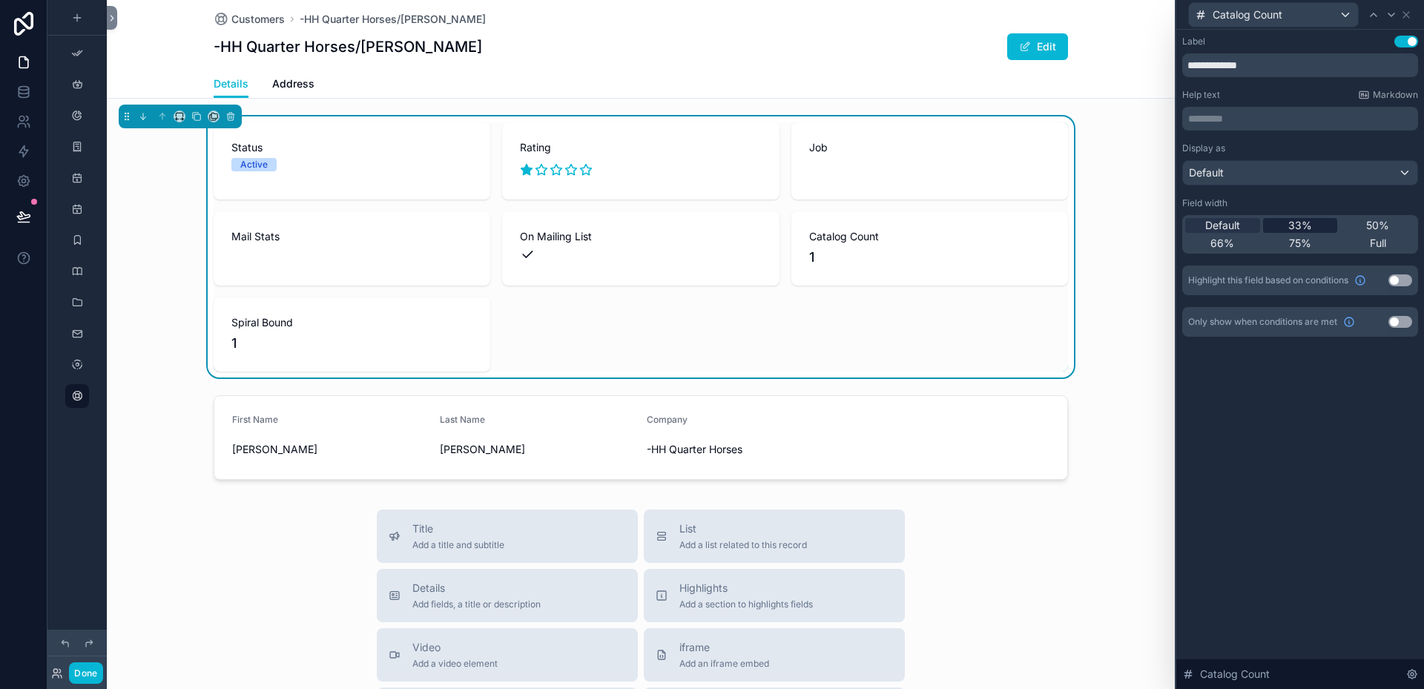
click at [1300, 223] on span "33%" at bounding box center [1300, 225] width 24 height 15
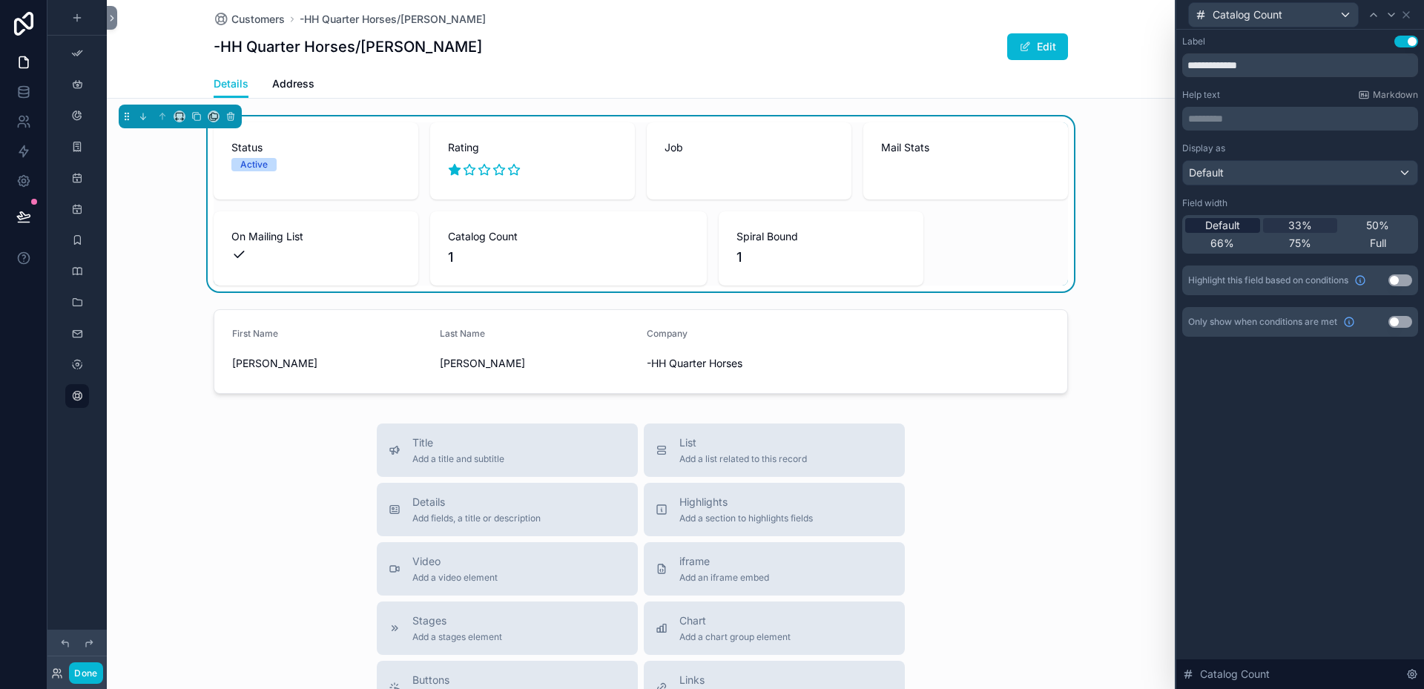
click at [1228, 224] on span "Default" at bounding box center [1222, 225] width 35 height 15
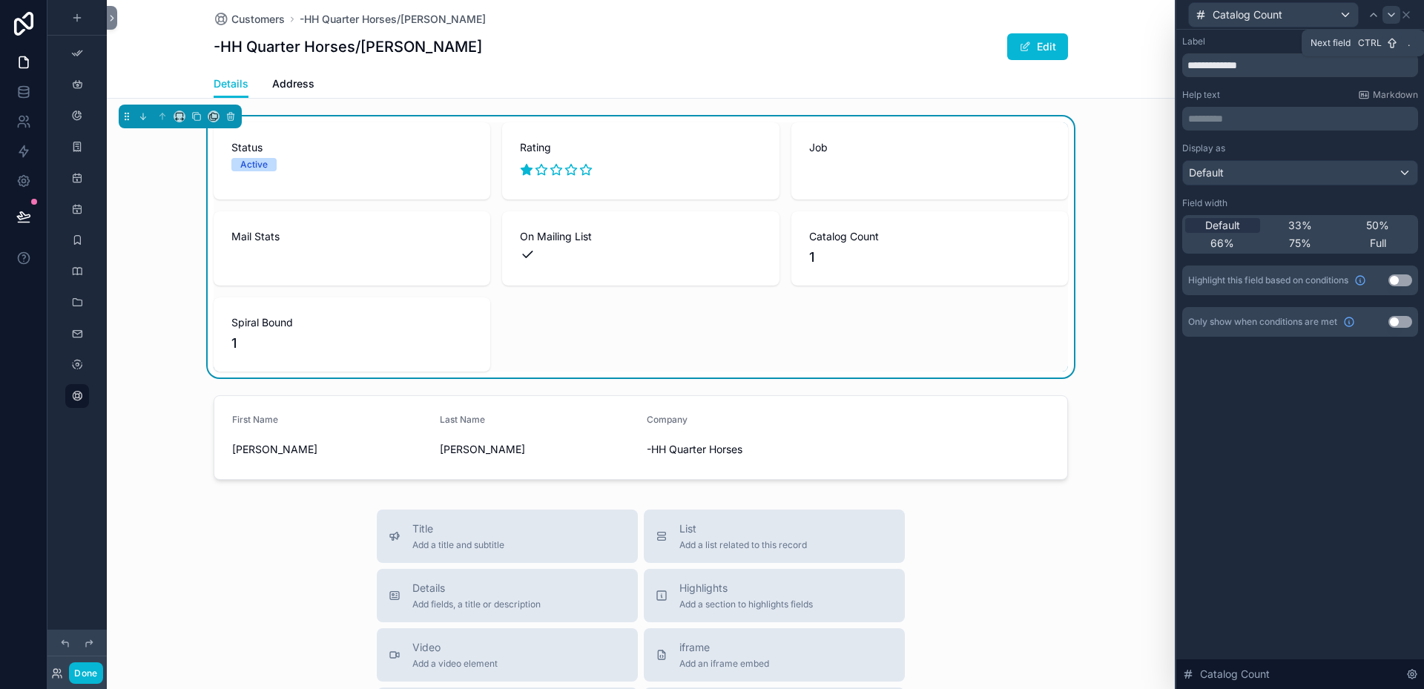
click at [1394, 13] on icon at bounding box center [1392, 14] width 6 height 3
click at [1231, 225] on span "Default" at bounding box center [1222, 225] width 35 height 15
click at [1274, 475] on div "**********" at bounding box center [1300, 359] width 248 height 659
click at [1409, 15] on icon at bounding box center [1406, 15] width 12 height 12
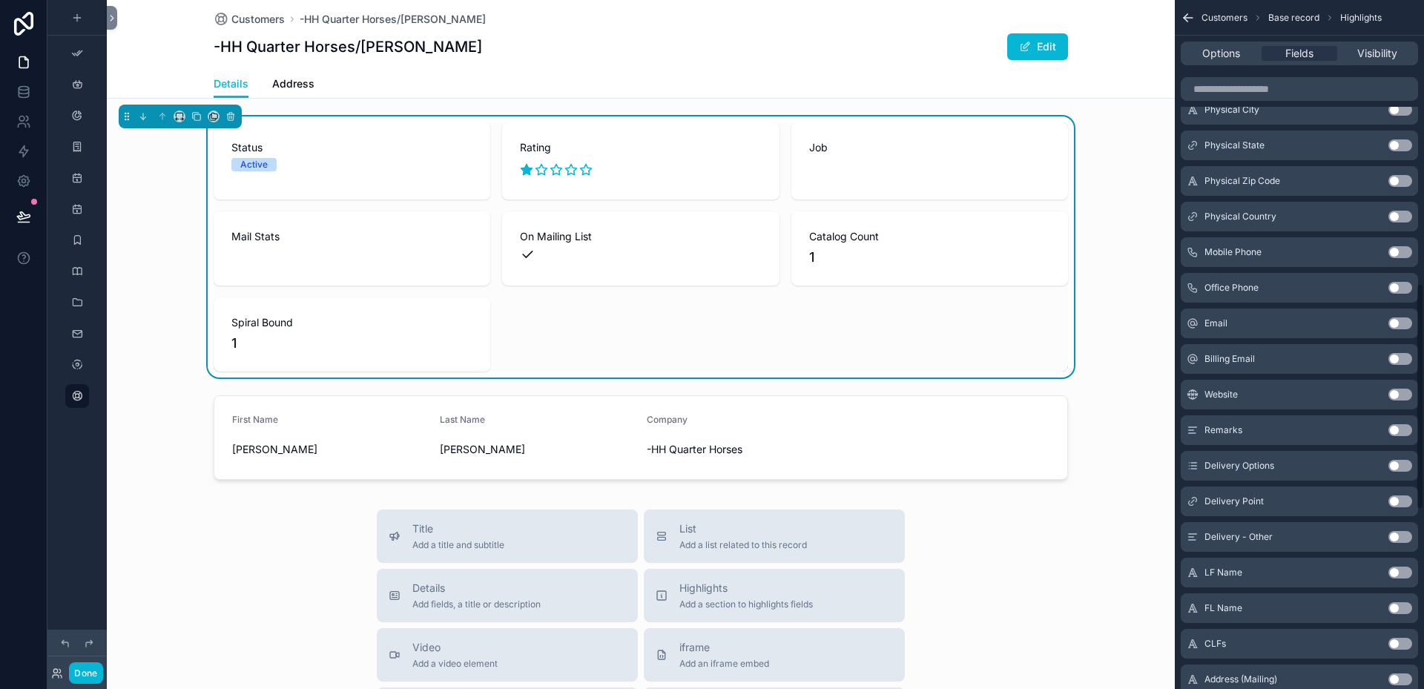
scroll to position [890, 0]
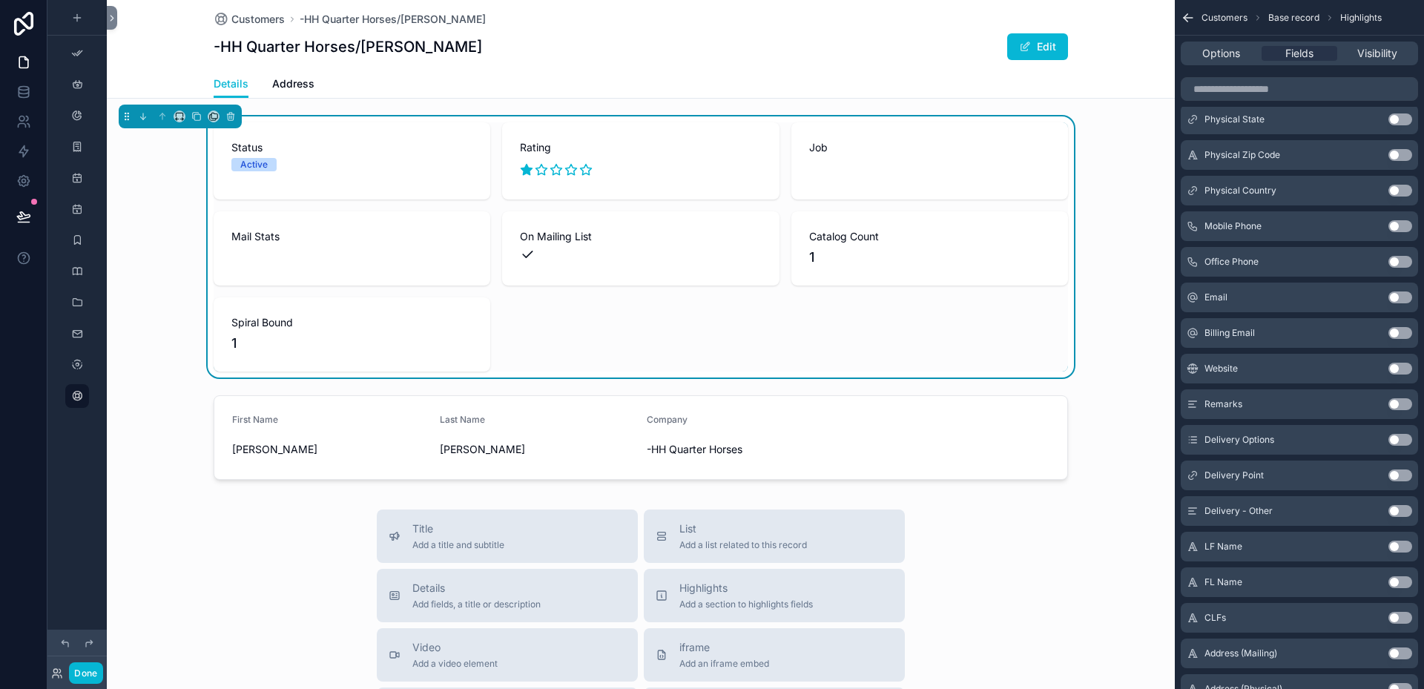
click at [1408, 437] on button "Use setting" at bounding box center [1401, 440] width 24 height 12
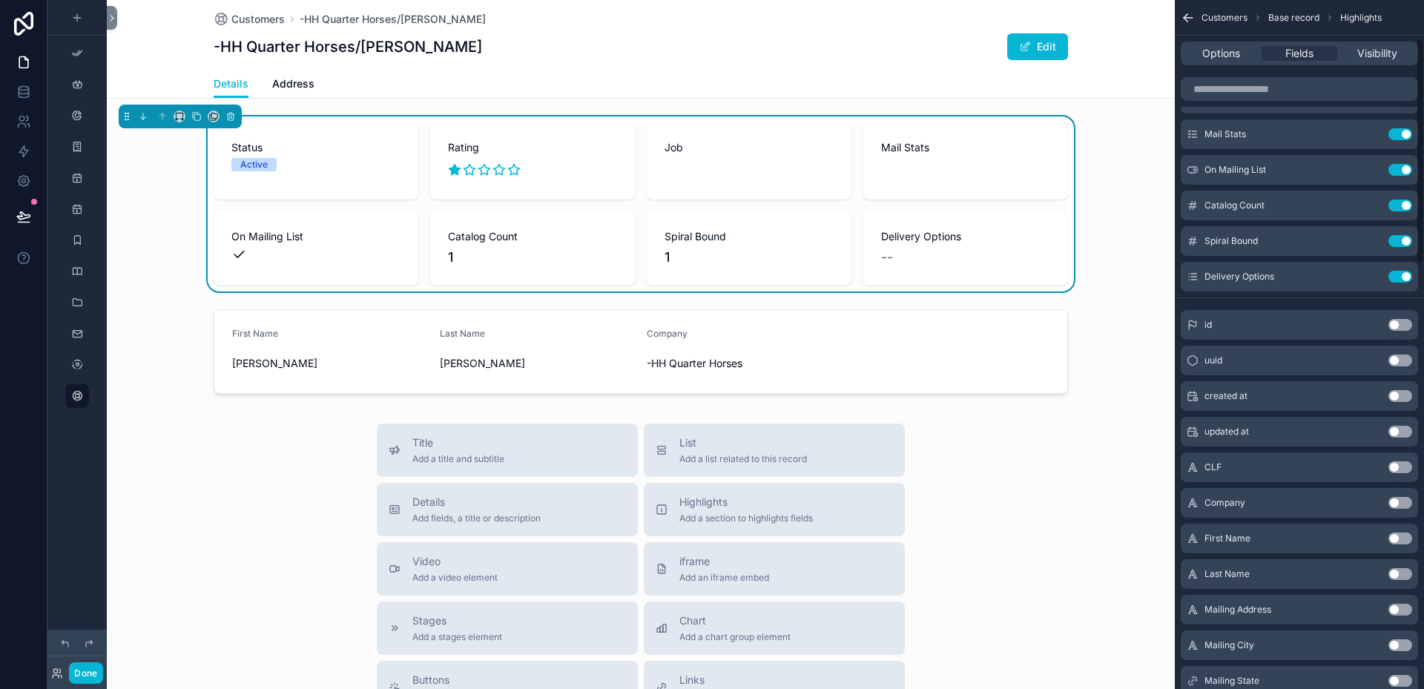
scroll to position [0, 0]
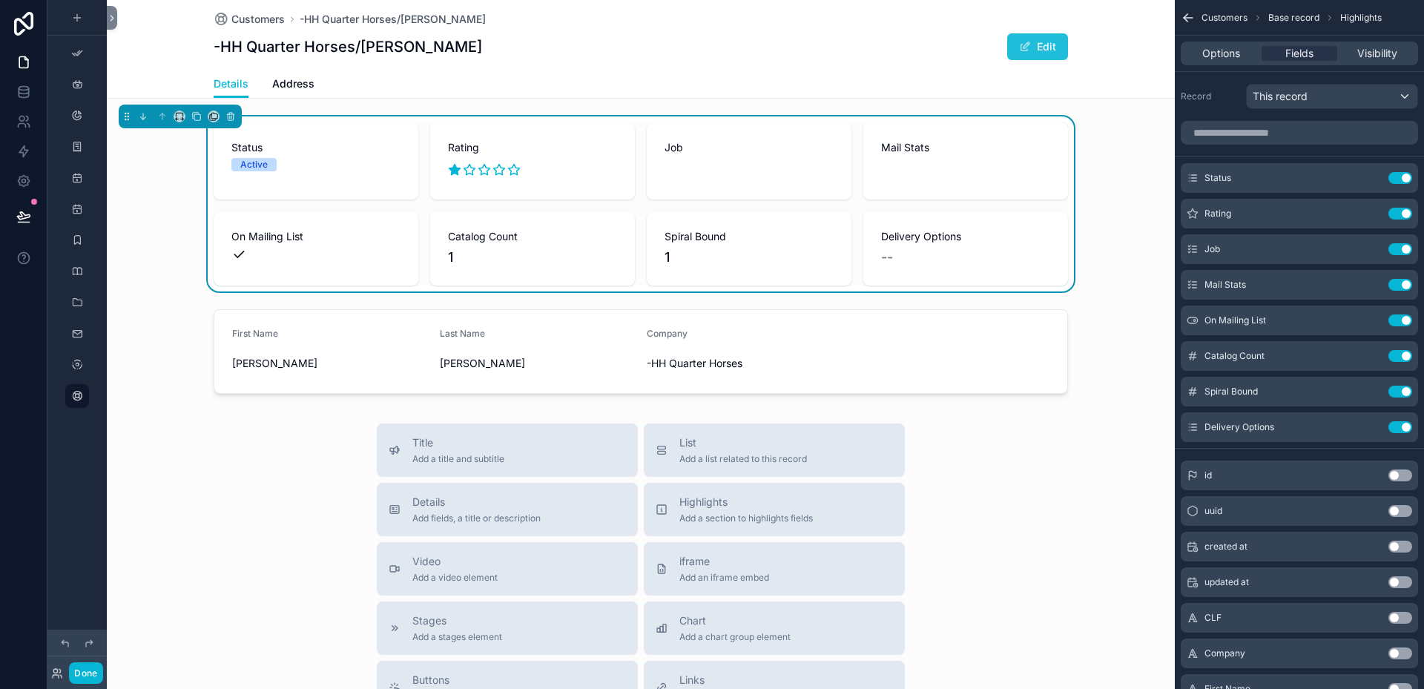
click at [1041, 44] on button "Edit" at bounding box center [1037, 46] width 61 height 27
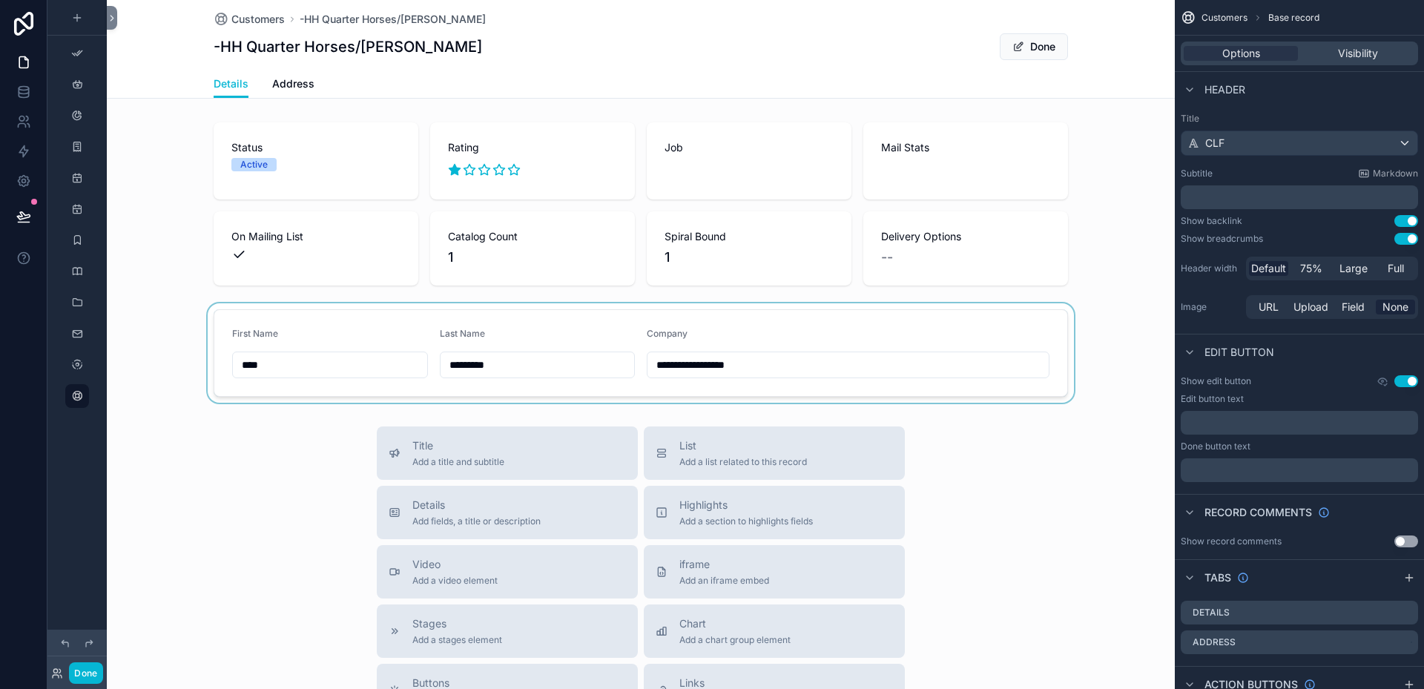
click at [284, 361] on div "scrollable content" at bounding box center [641, 352] width 1068 height 99
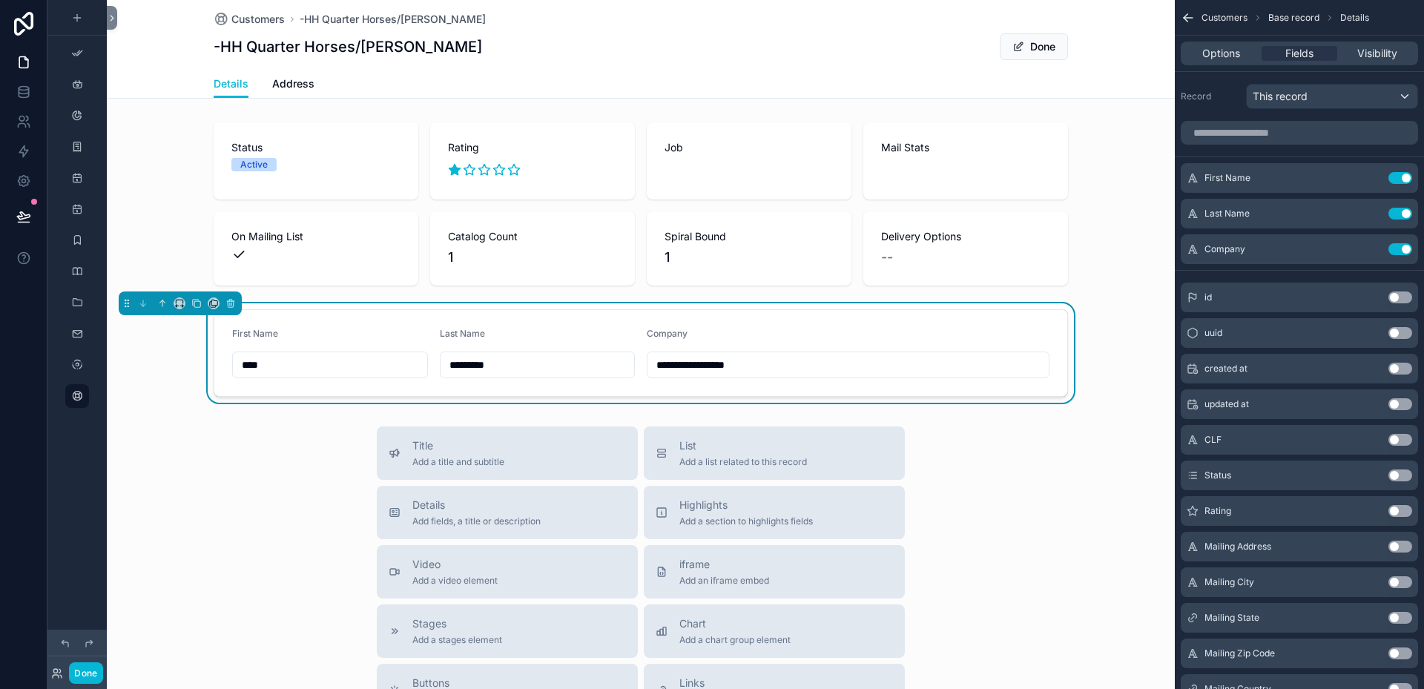
click at [279, 363] on input "****" at bounding box center [330, 365] width 194 height 21
type input "*******"
click at [176, 407] on div "**********" at bounding box center [641, 536] width 1068 height 1073
click at [82, 666] on button "Done" at bounding box center [85, 673] width 33 height 22
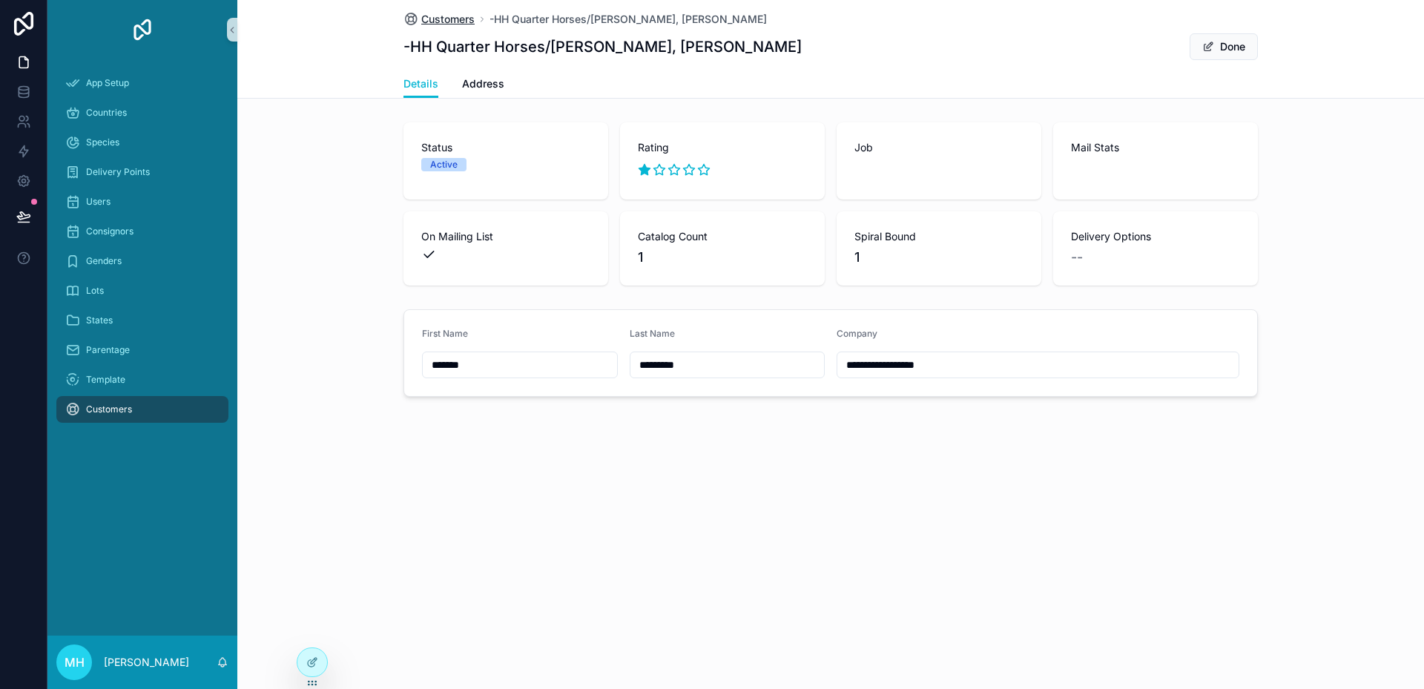
click at [441, 19] on span "Customers" at bounding box center [447, 19] width 53 height 15
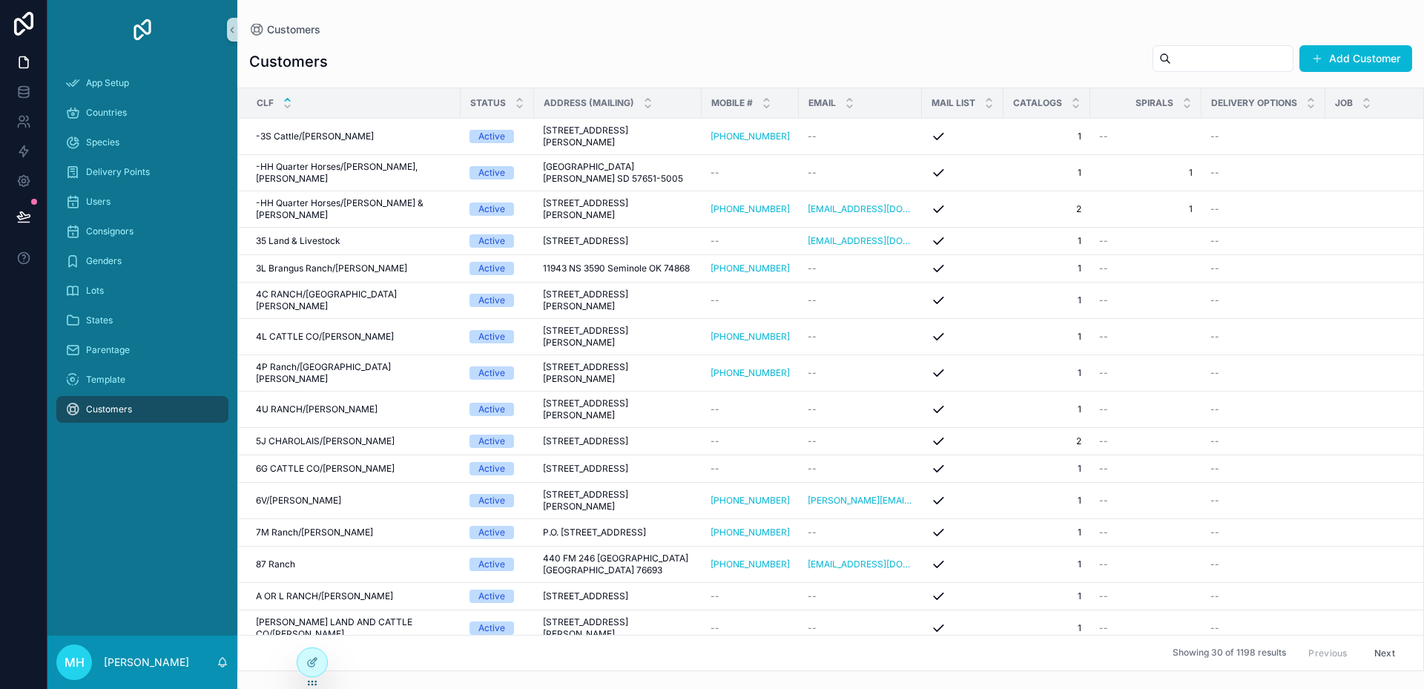
click at [1171, 53] on input "scrollable content" at bounding box center [1232, 58] width 122 height 21
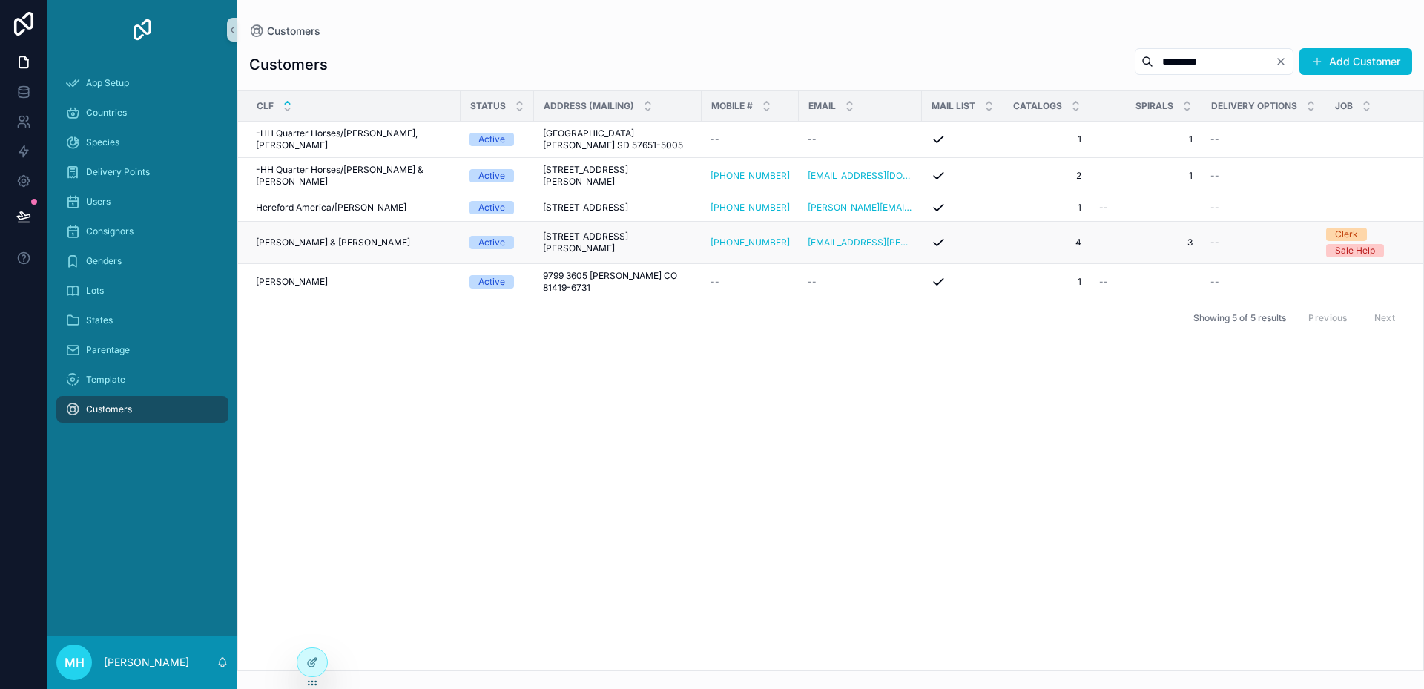
type input "*********"
click at [323, 248] on span "[PERSON_NAME] & [PERSON_NAME]" at bounding box center [333, 243] width 154 height 12
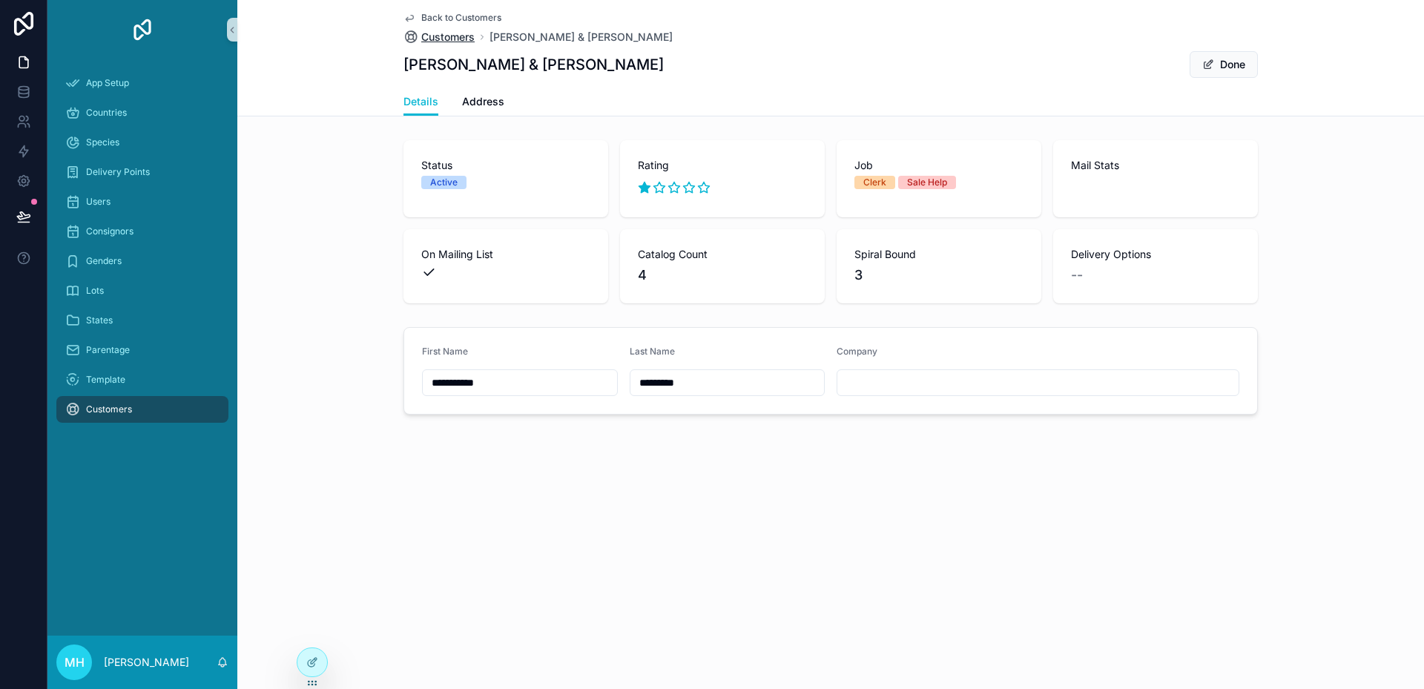
click at [437, 36] on span "Customers" at bounding box center [447, 37] width 53 height 15
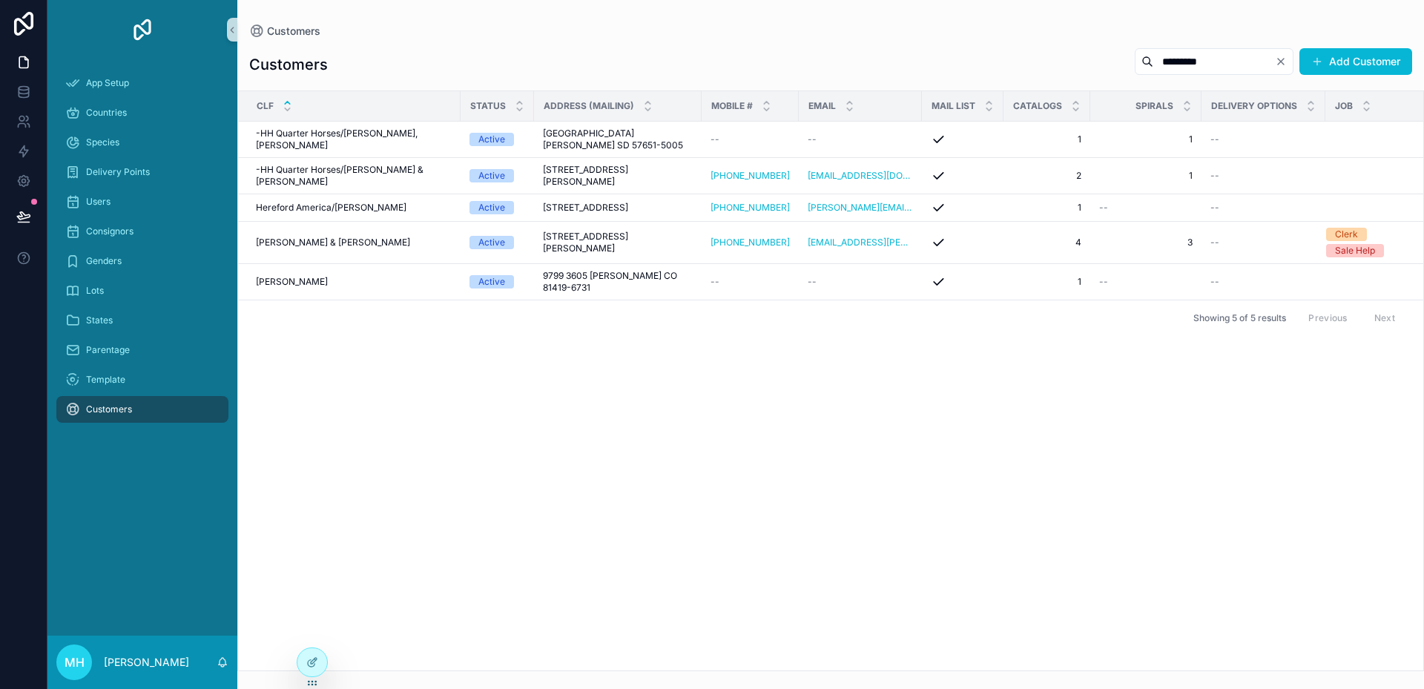
click at [1288, 61] on button "Clear" at bounding box center [1284, 62] width 18 height 12
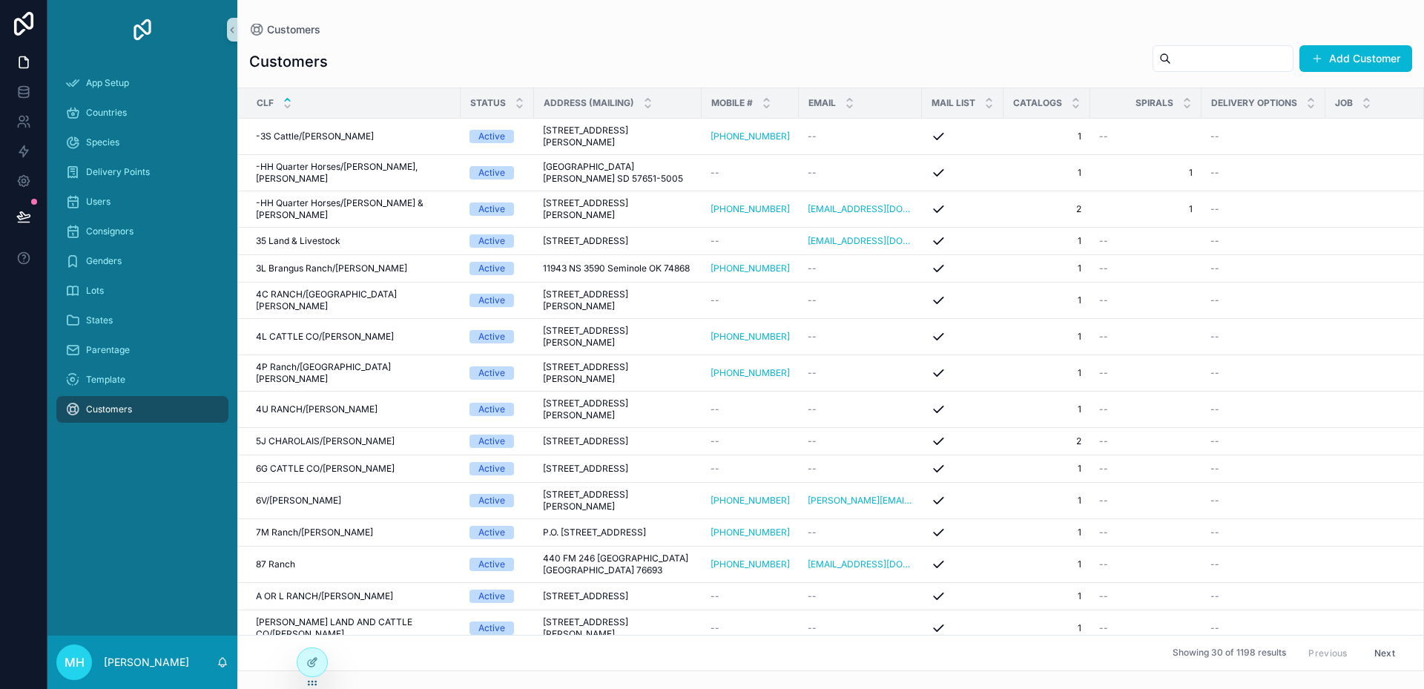
click at [1216, 56] on input "scrollable content" at bounding box center [1232, 58] width 122 height 21
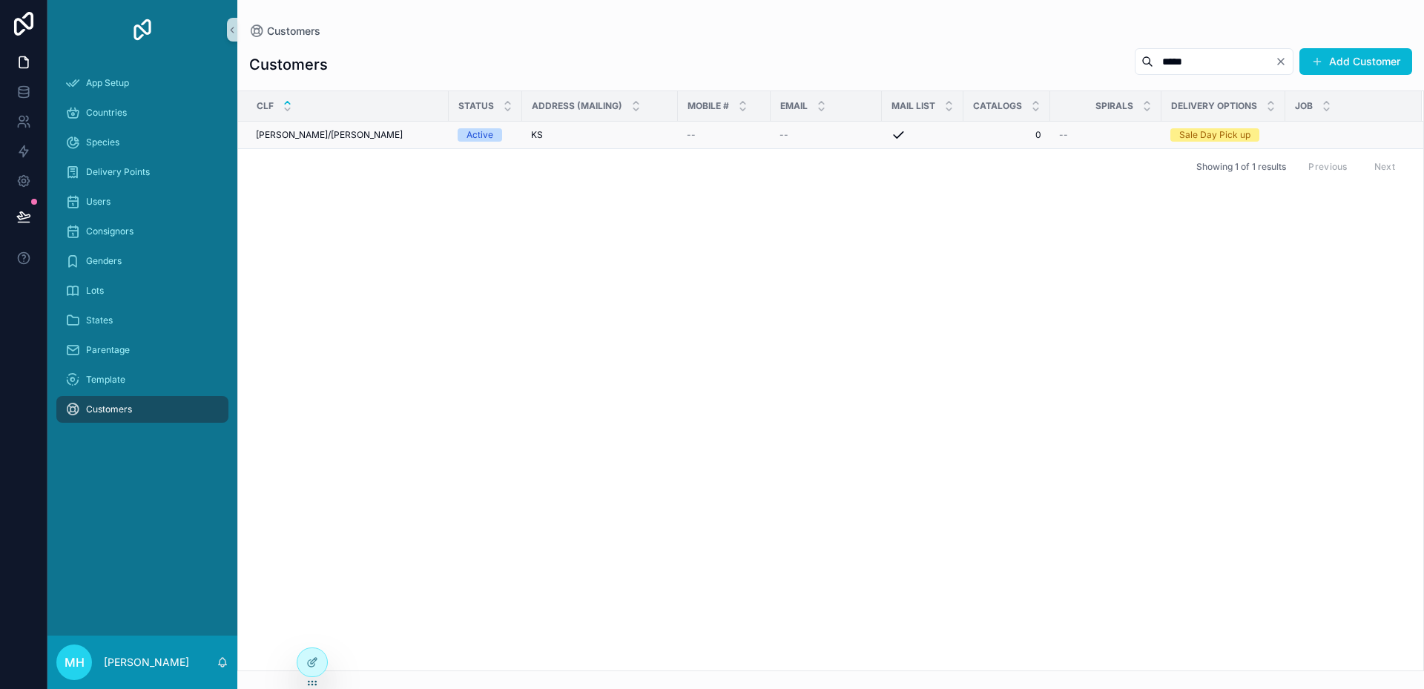
type input "*****"
click at [331, 131] on div "[PERSON_NAME]/[PERSON_NAME]/[PERSON_NAME]" at bounding box center [348, 135] width 184 height 12
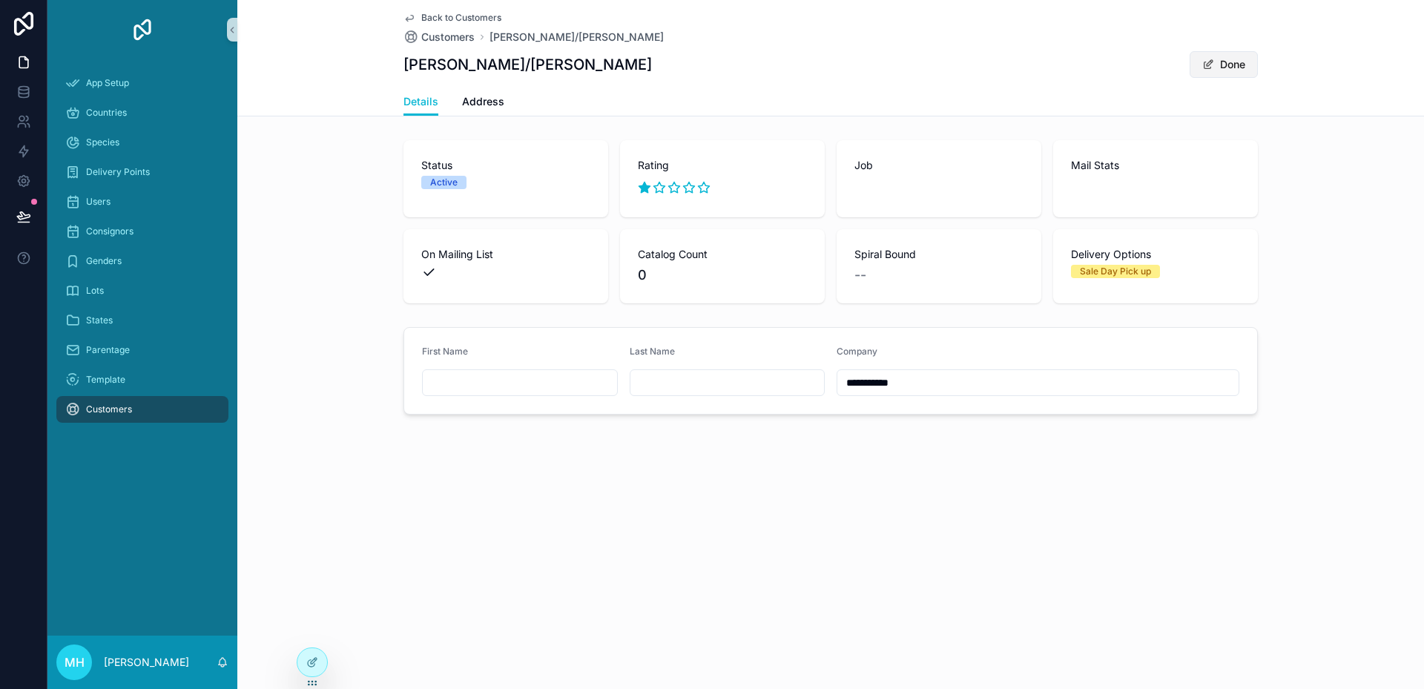
click at [1239, 67] on button "Done" at bounding box center [1224, 64] width 68 height 27
click at [436, 15] on span "Back to Customers" at bounding box center [461, 18] width 80 height 12
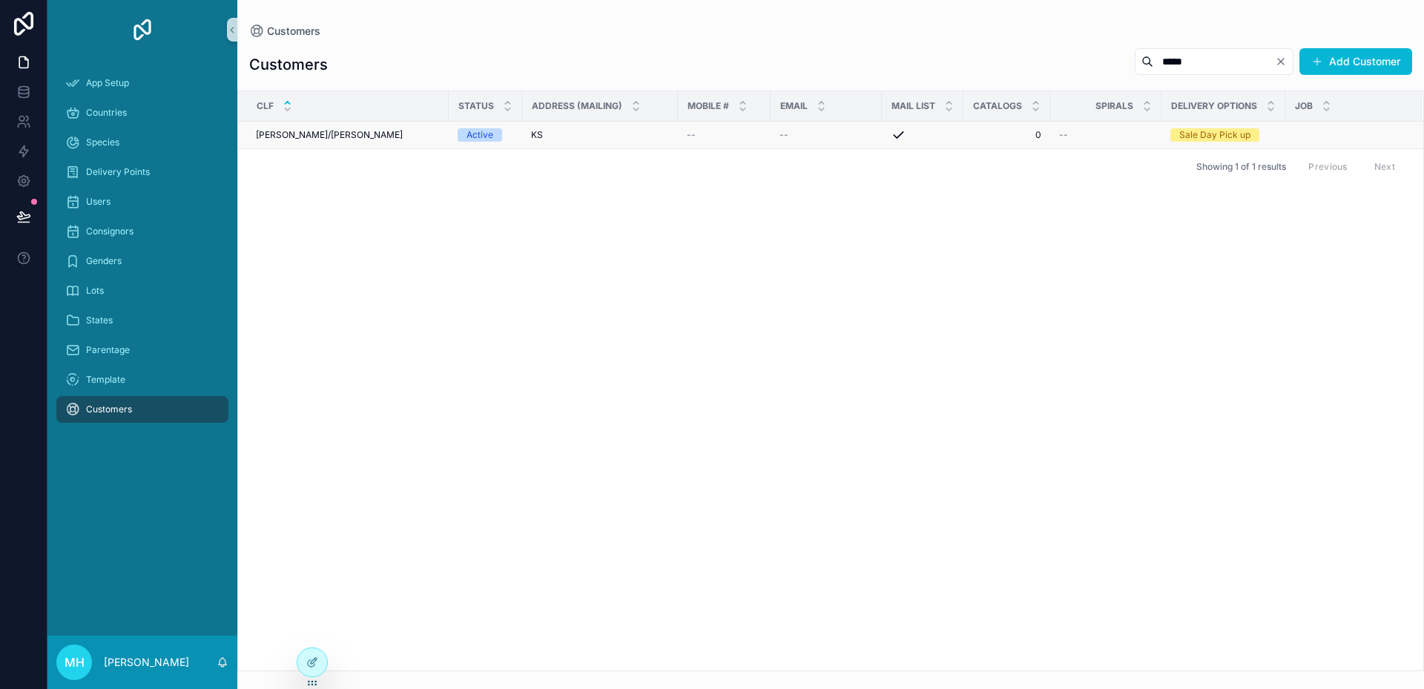
click at [390, 132] on div "[PERSON_NAME]/[PERSON_NAME]/[PERSON_NAME]" at bounding box center [348, 135] width 184 height 12
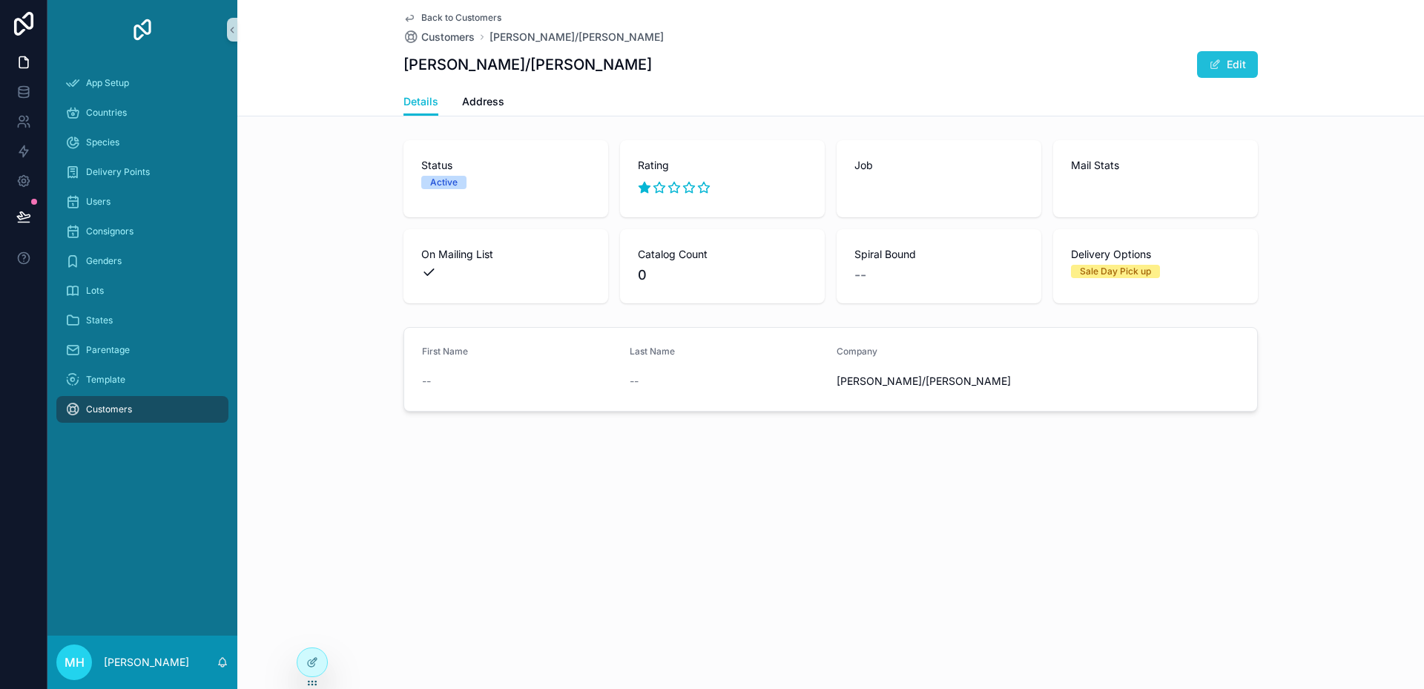
click at [1241, 64] on button "Edit" at bounding box center [1227, 64] width 61 height 27
click at [484, 104] on span "Address" at bounding box center [483, 101] width 42 height 15
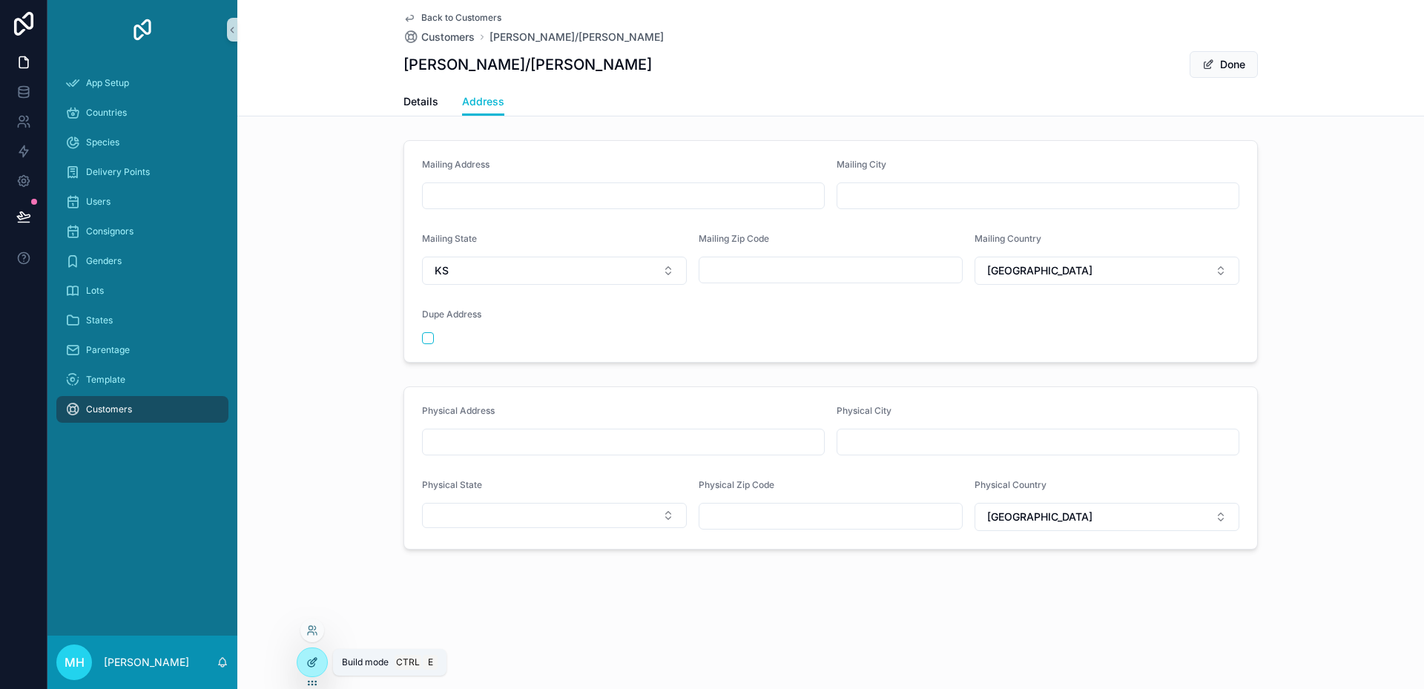
click at [306, 662] on div at bounding box center [312, 662] width 30 height 28
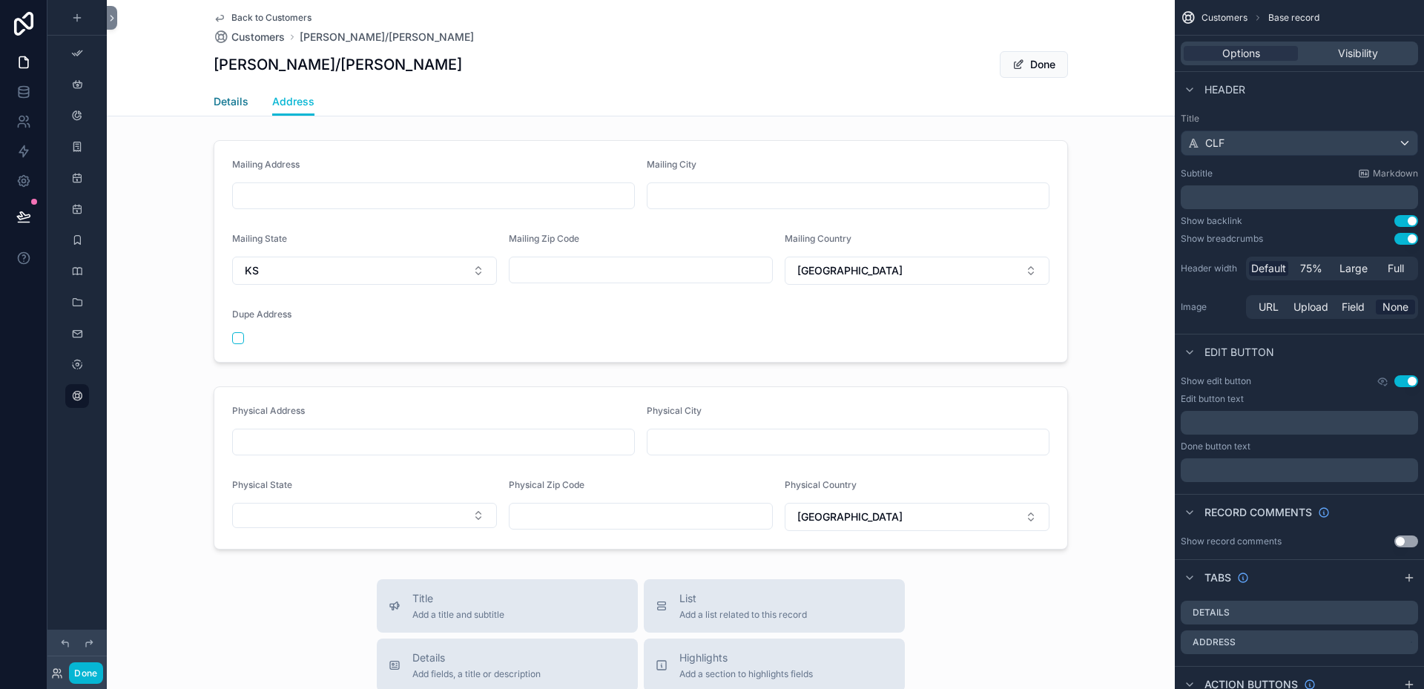
click at [228, 96] on span "Details" at bounding box center [231, 101] width 35 height 15
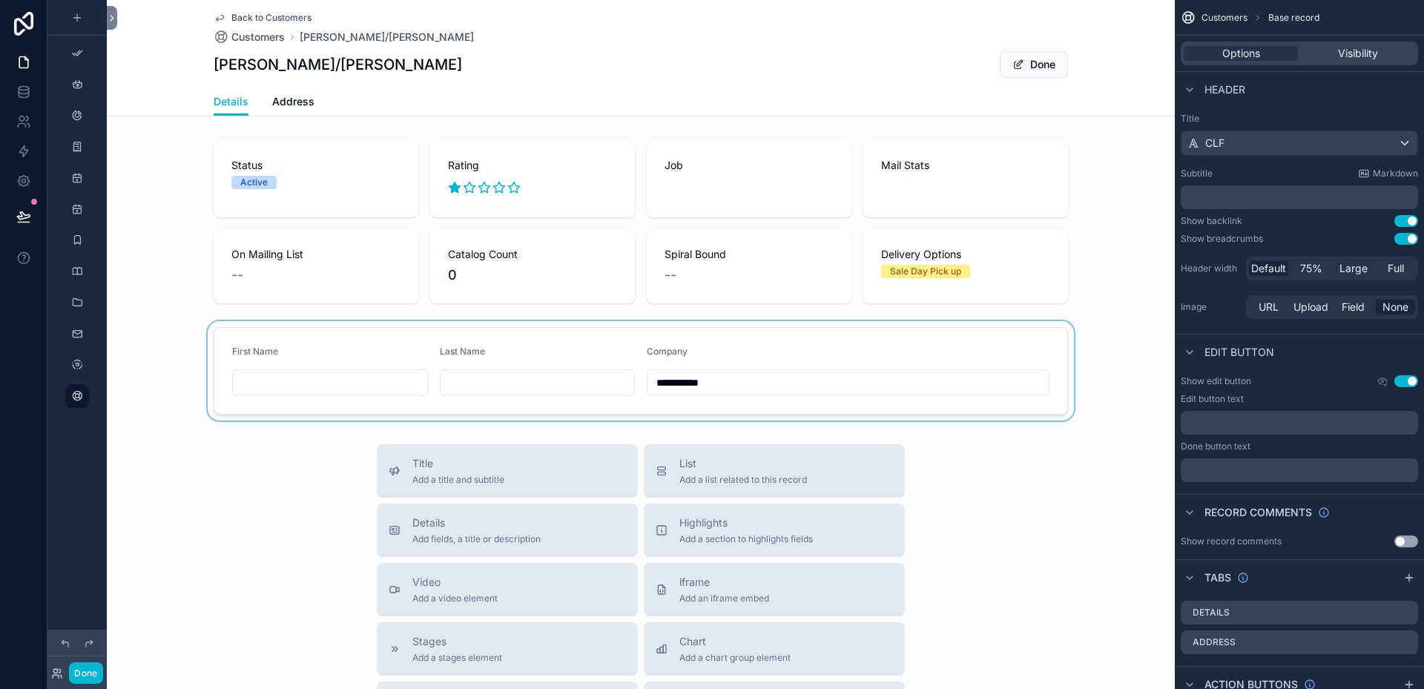
click at [285, 329] on div "scrollable content" at bounding box center [641, 370] width 1068 height 99
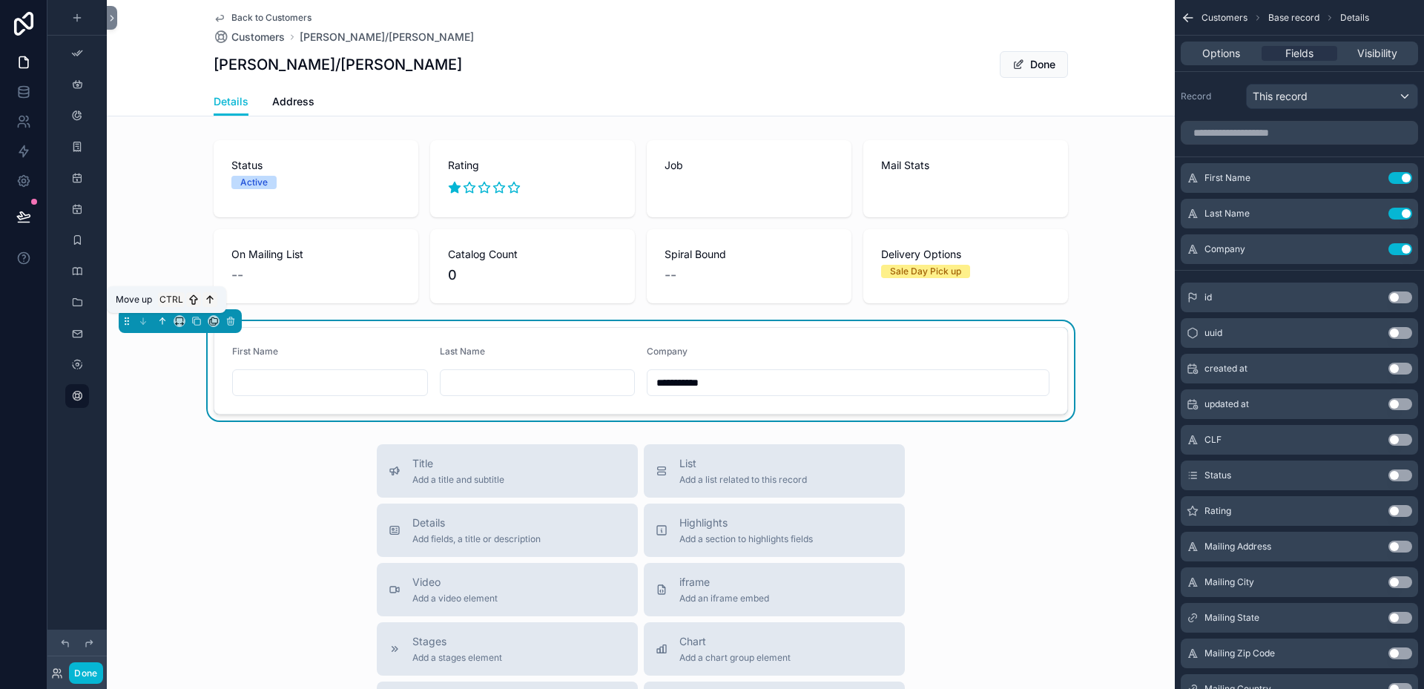
click at [162, 323] on icon "scrollable content" at bounding box center [162, 321] width 0 height 6
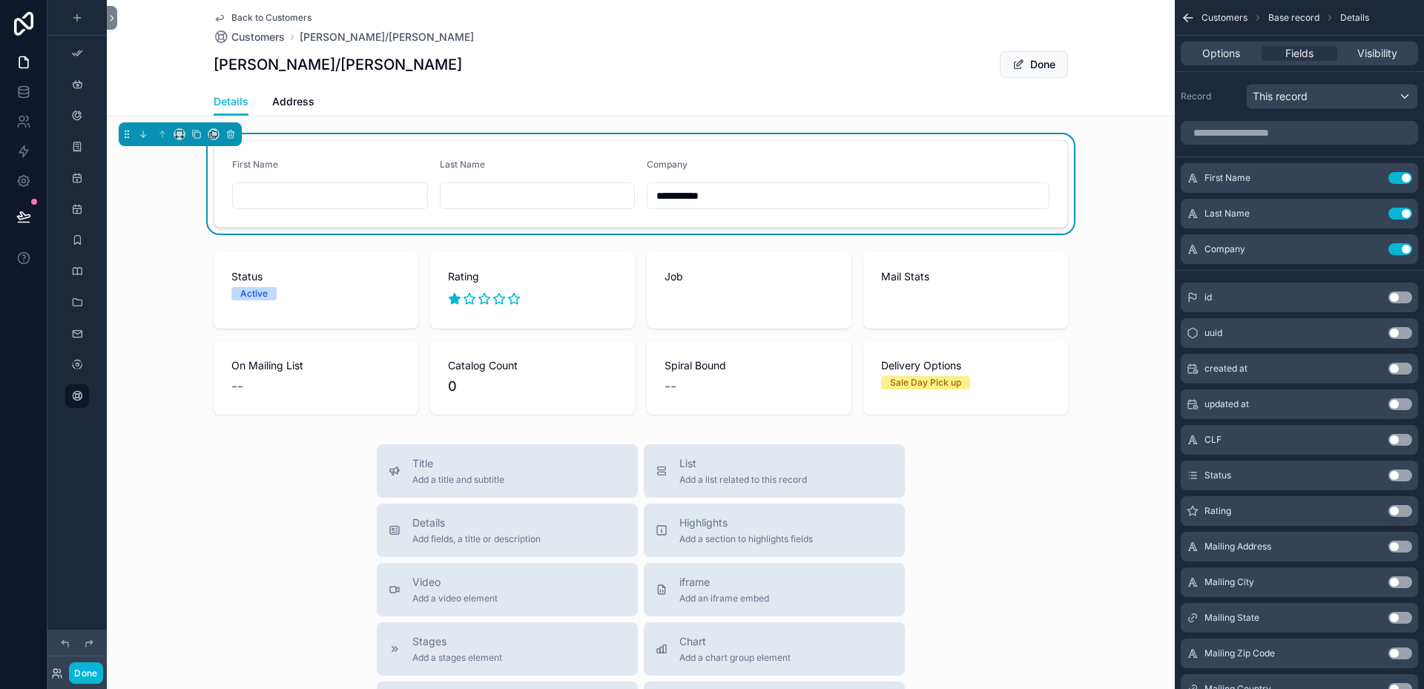
click at [401, 152] on form "**********" at bounding box center [640, 184] width 853 height 86
click at [1371, 179] on icon "scrollable content" at bounding box center [1371, 178] width 12 height 12
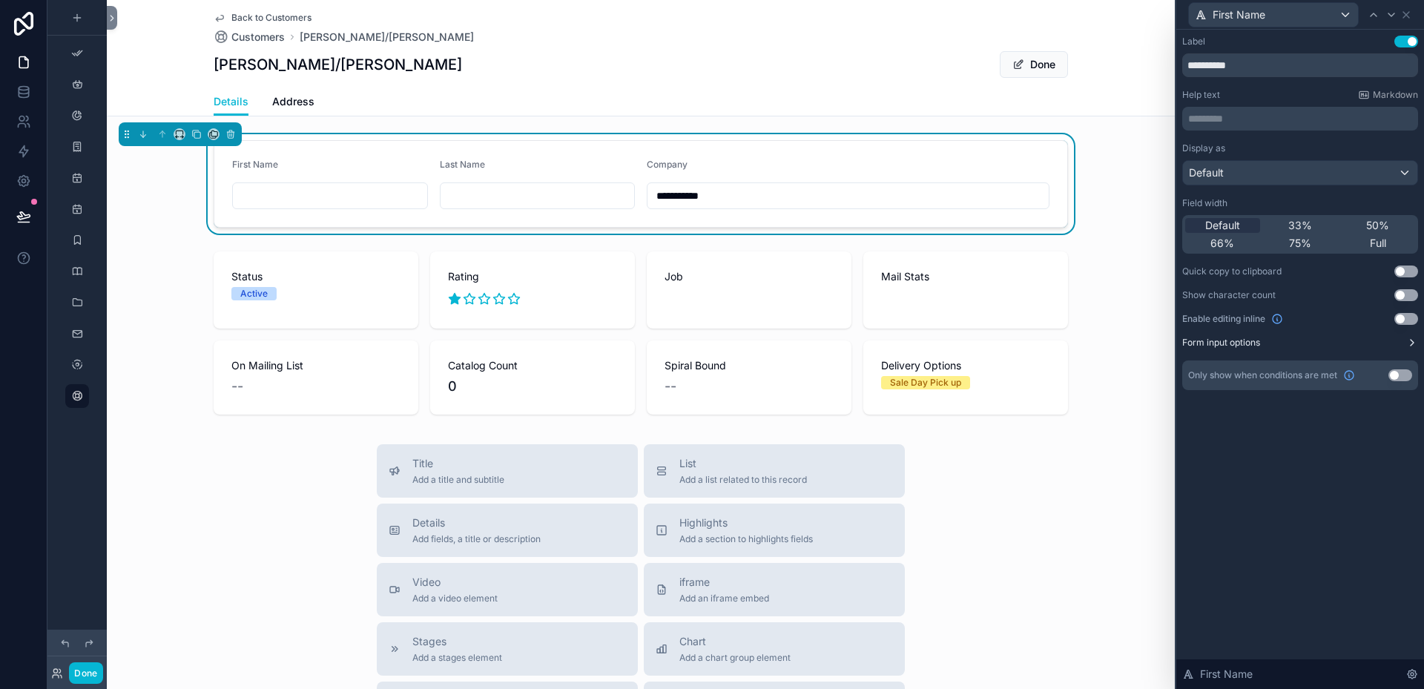
click at [1307, 344] on button "Form input options" at bounding box center [1300, 343] width 236 height 12
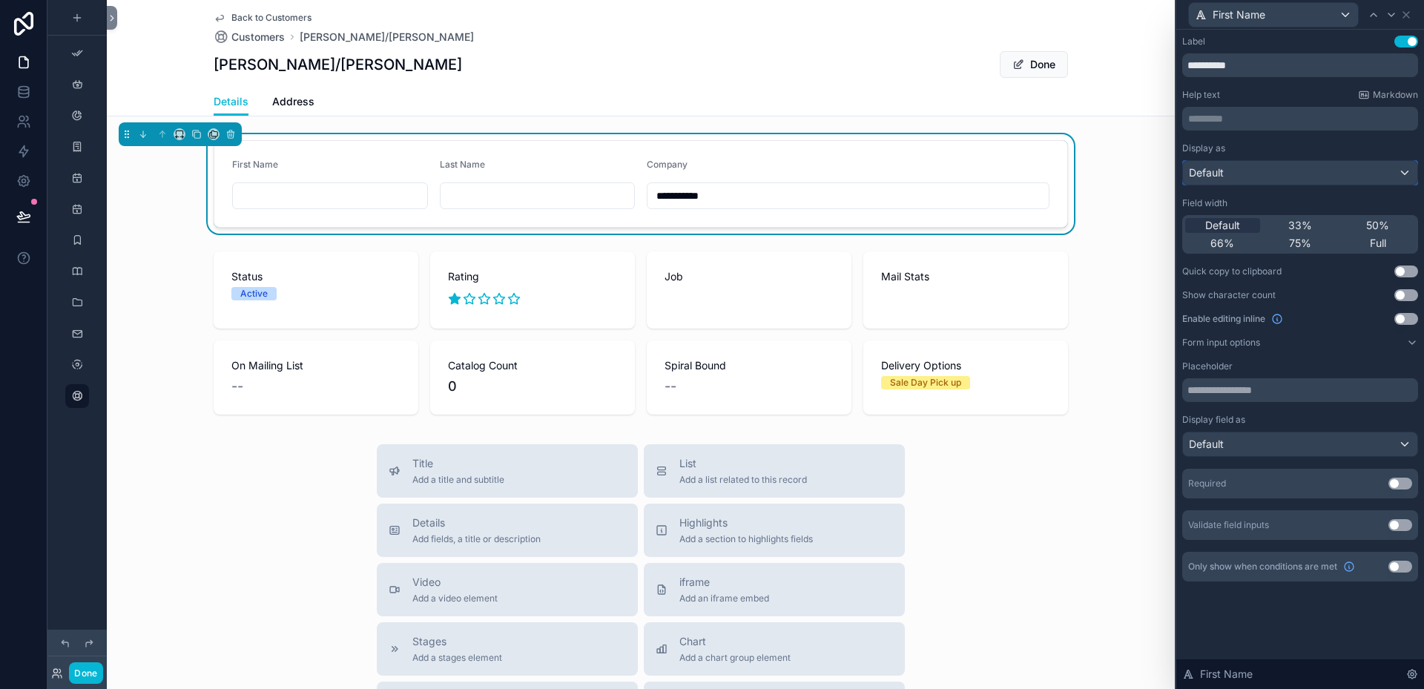
click at [1280, 166] on div "Default" at bounding box center [1300, 173] width 234 height 24
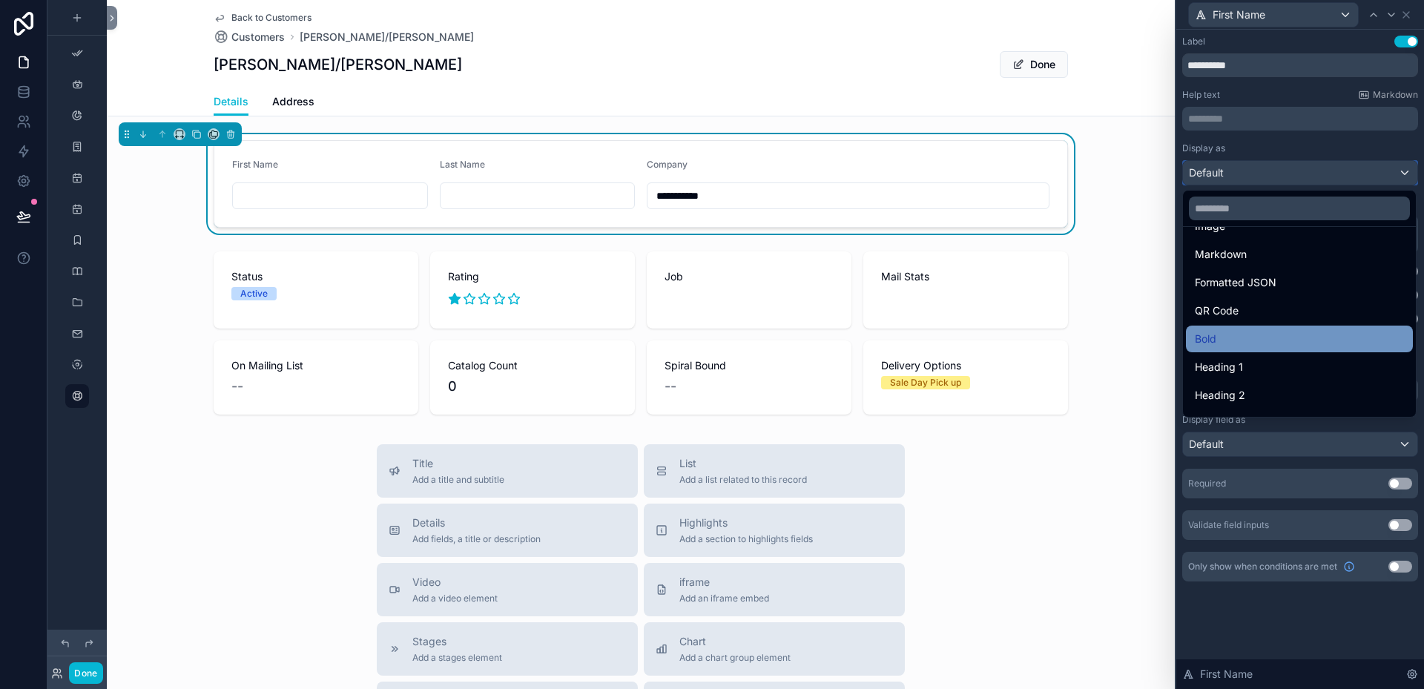
scroll to position [148, 0]
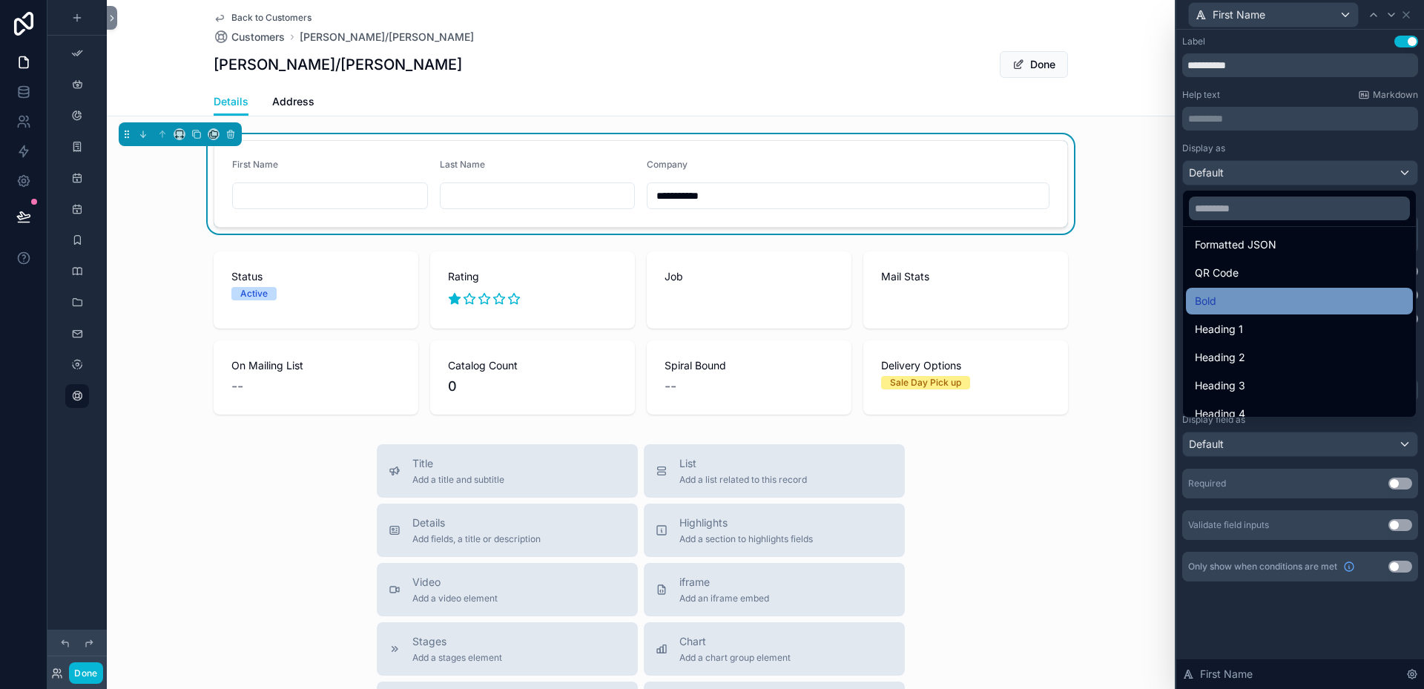
click at [1219, 300] on div "Bold" at bounding box center [1299, 301] width 209 height 18
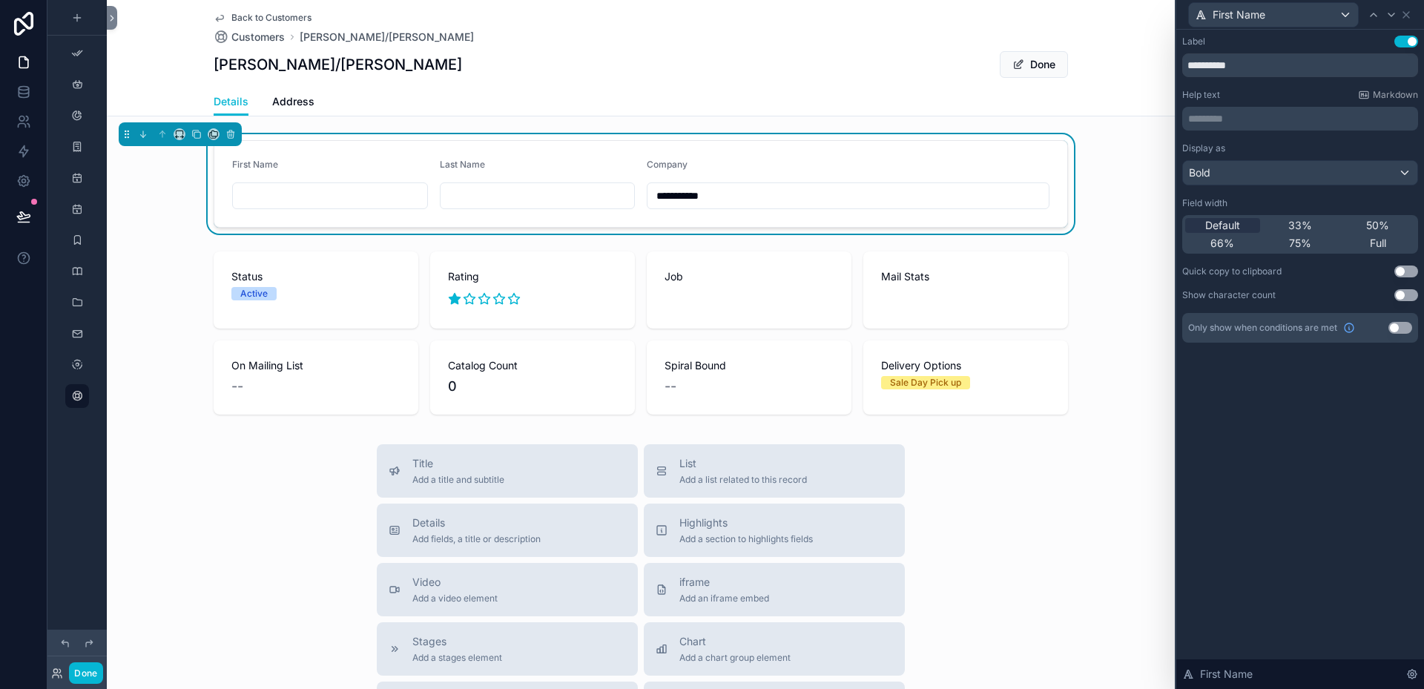
click at [907, 98] on div "Details Address" at bounding box center [641, 102] width 855 height 28
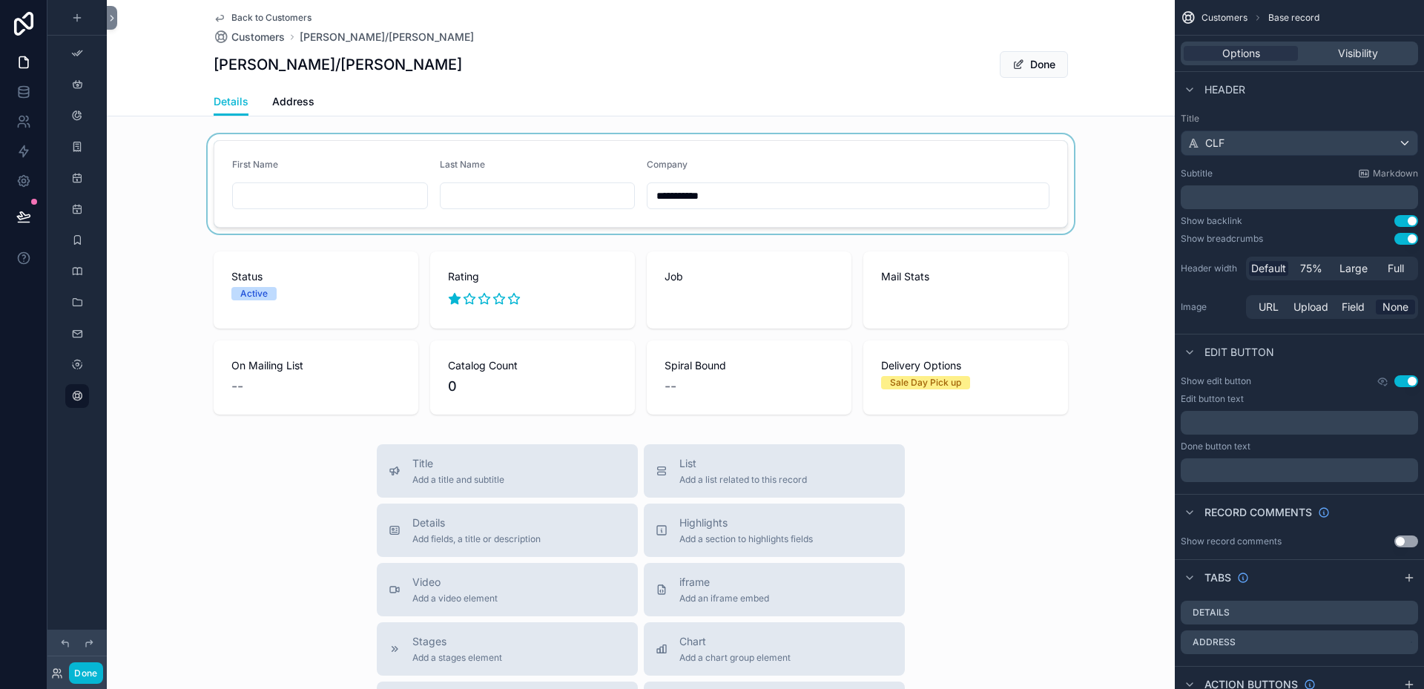
click at [390, 198] on div "scrollable content" at bounding box center [641, 183] width 1068 height 99
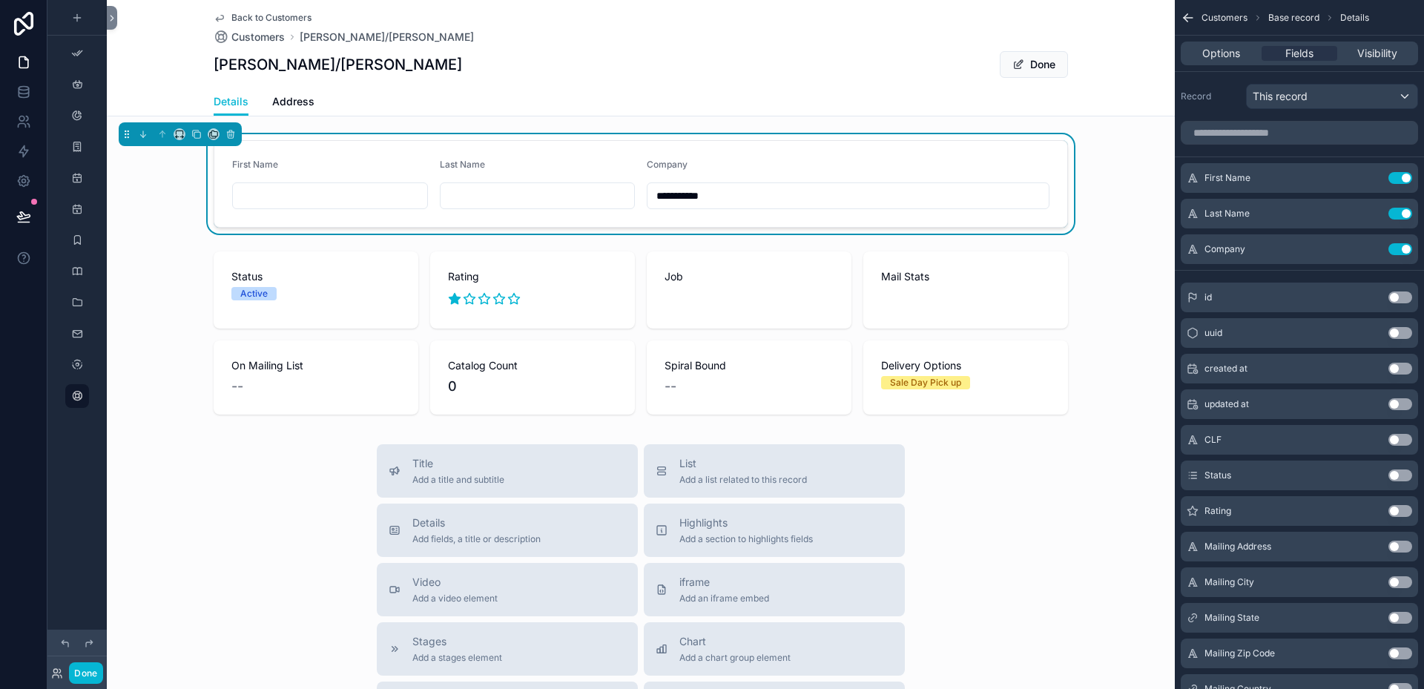
click at [869, 68] on div "[PERSON_NAME]/[PERSON_NAME]" at bounding box center [641, 64] width 855 height 28
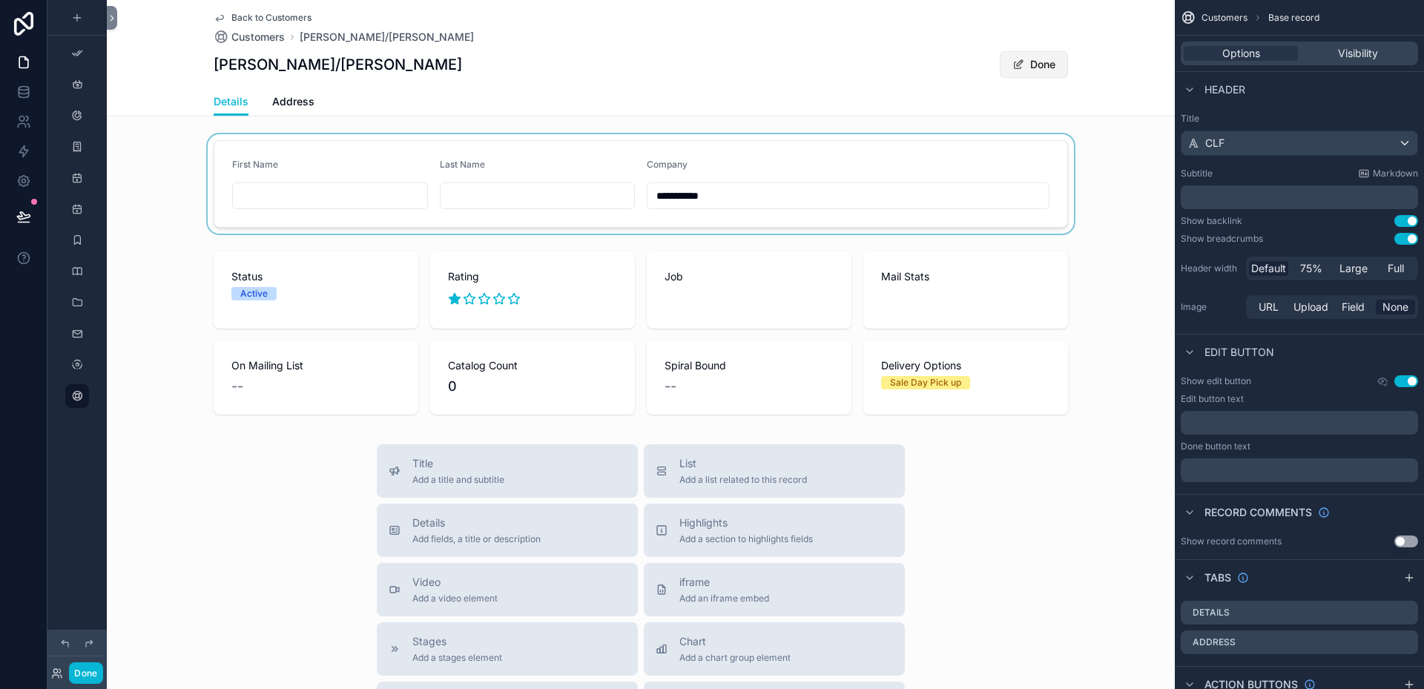
click at [1036, 58] on button "Done" at bounding box center [1034, 64] width 68 height 27
click at [1050, 62] on button "Edit" at bounding box center [1037, 64] width 61 height 27
click at [343, 199] on div "scrollable content" at bounding box center [641, 183] width 1068 height 99
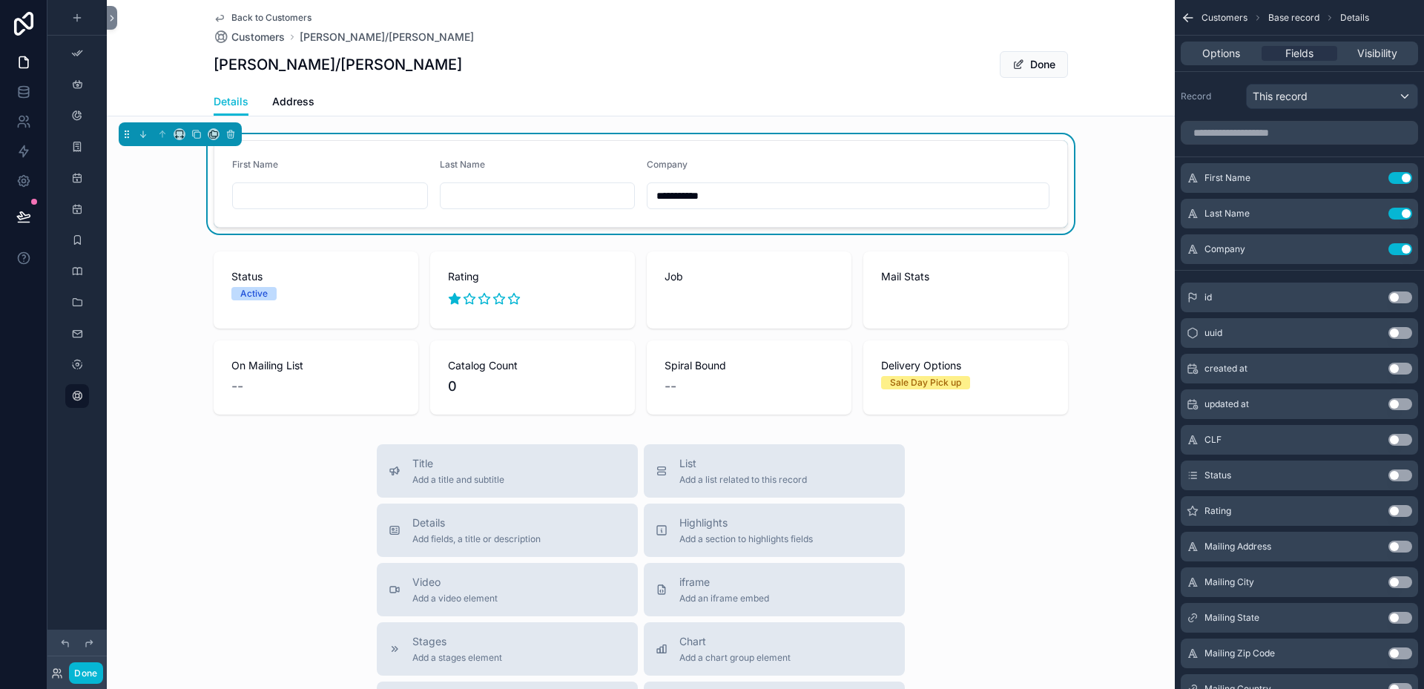
click at [455, 195] on input "scrollable content" at bounding box center [538, 195] width 194 height 21
type input "**"
click at [1371, 180] on icon "scrollable content" at bounding box center [1372, 177] width 6 height 6
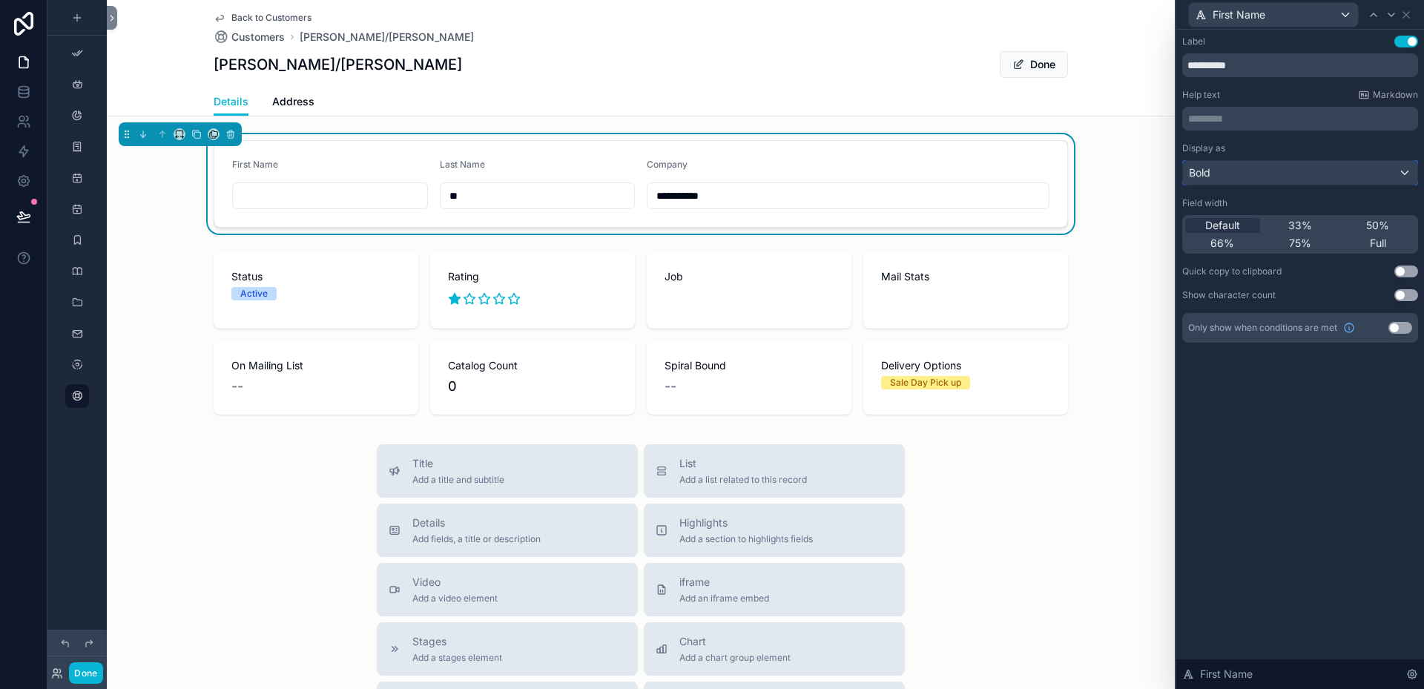
click at [1407, 168] on div "Bold" at bounding box center [1300, 173] width 234 height 24
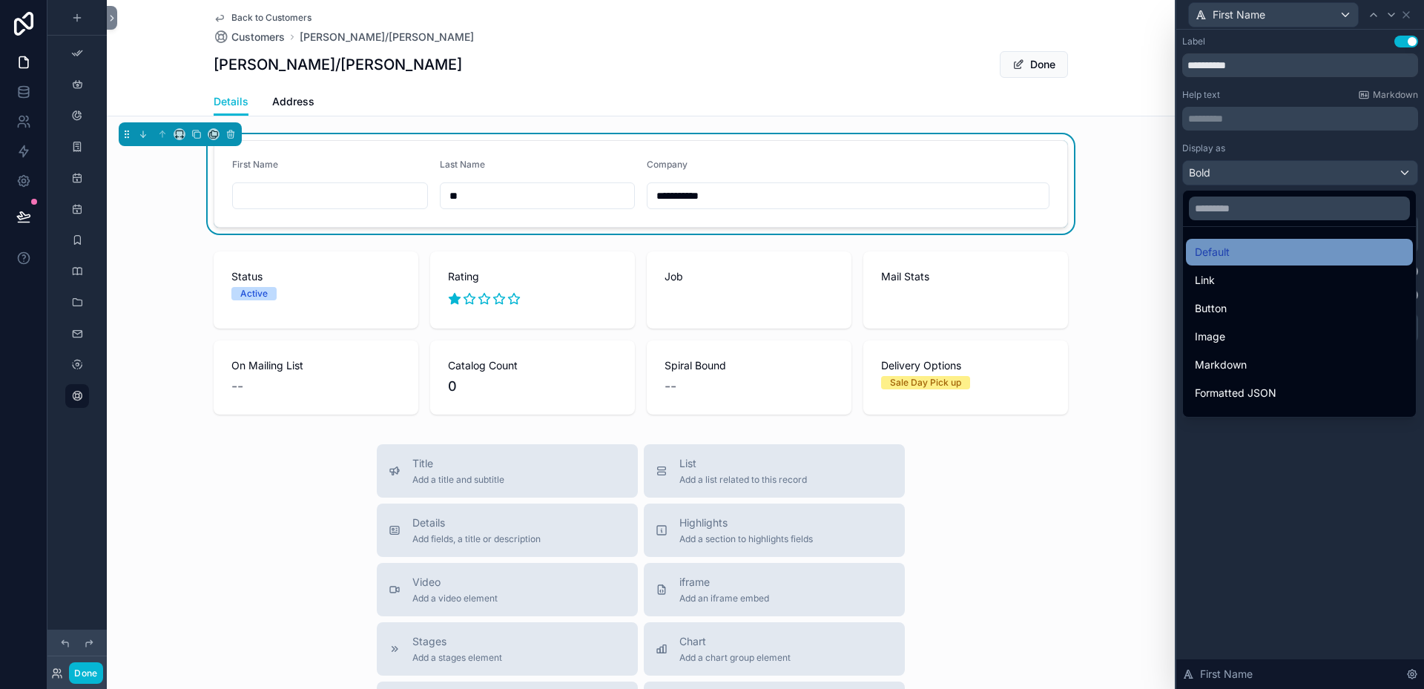
click at [1235, 252] on div "Default" at bounding box center [1299, 252] width 209 height 18
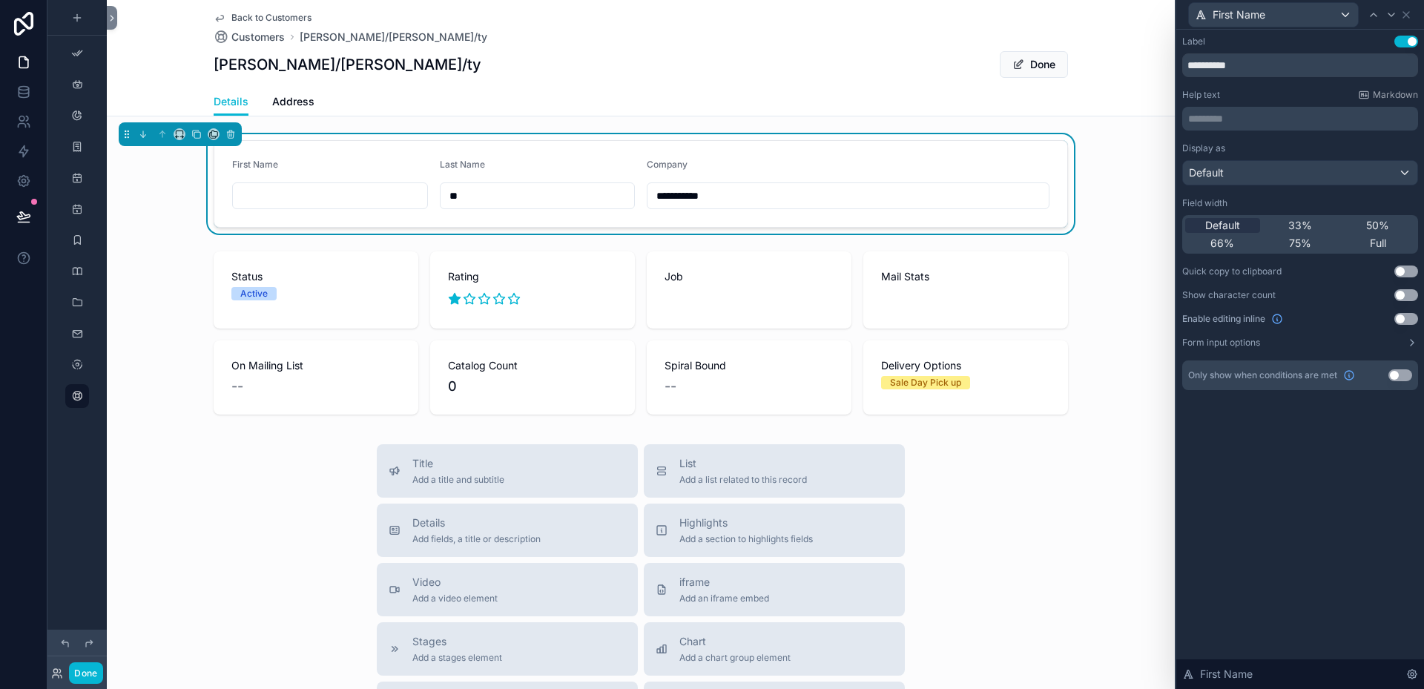
click at [358, 190] on input "scrollable content" at bounding box center [330, 195] width 194 height 21
type input "****"
click at [1404, 172] on div "Default" at bounding box center [1300, 173] width 234 height 24
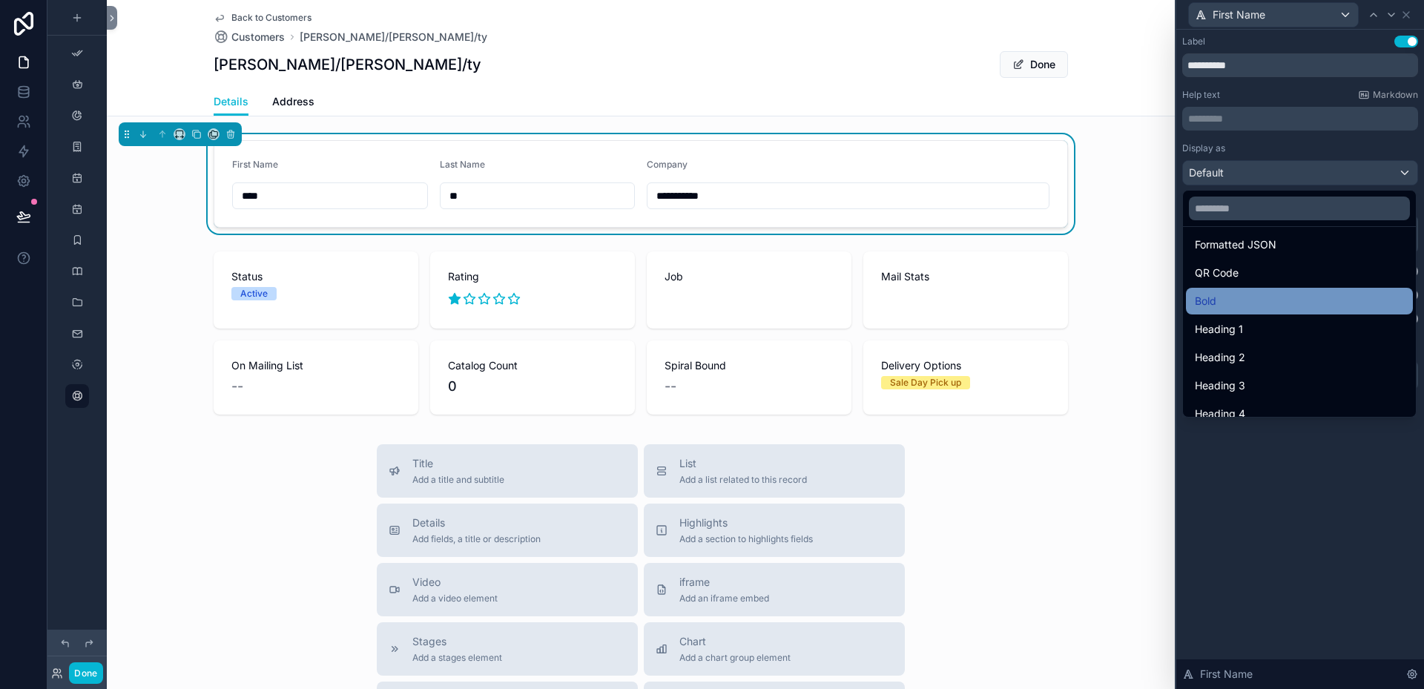
click at [1222, 305] on div "Bold" at bounding box center [1299, 301] width 209 height 18
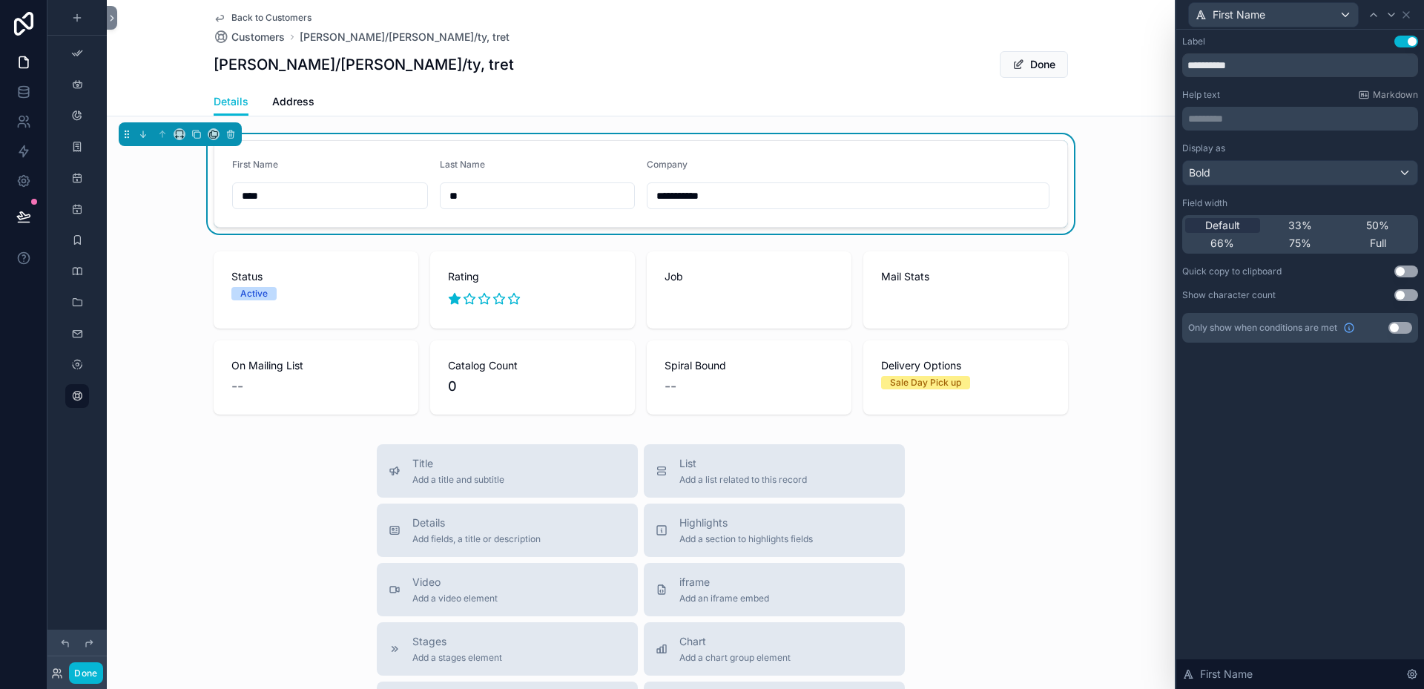
click at [295, 200] on input "****" at bounding box center [330, 195] width 194 height 21
drag, startPoint x: 295, startPoint y: 200, endPoint x: 217, endPoint y: 199, distance: 78.6
click at [217, 199] on form "**********" at bounding box center [640, 184] width 853 height 86
type input "****"
click at [1237, 169] on div "Bold" at bounding box center [1300, 173] width 234 height 24
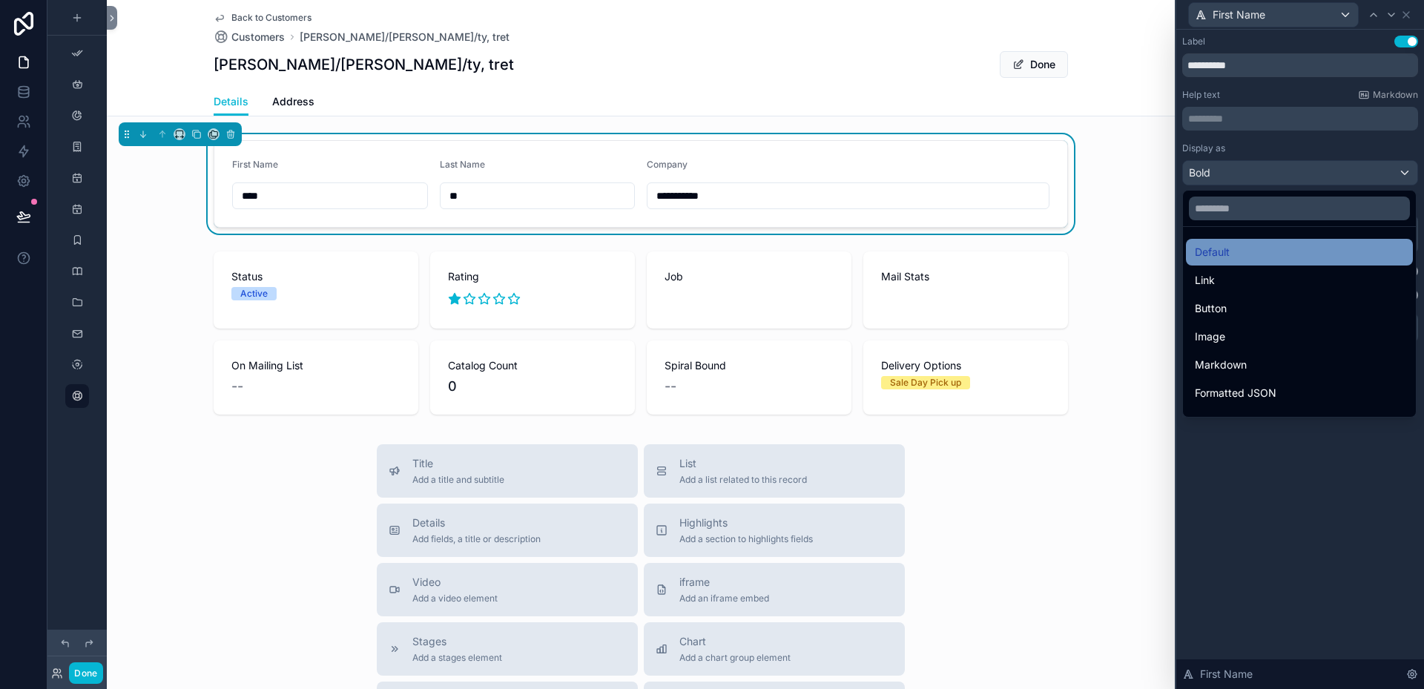
click at [1208, 254] on span "Default" at bounding box center [1212, 252] width 35 height 18
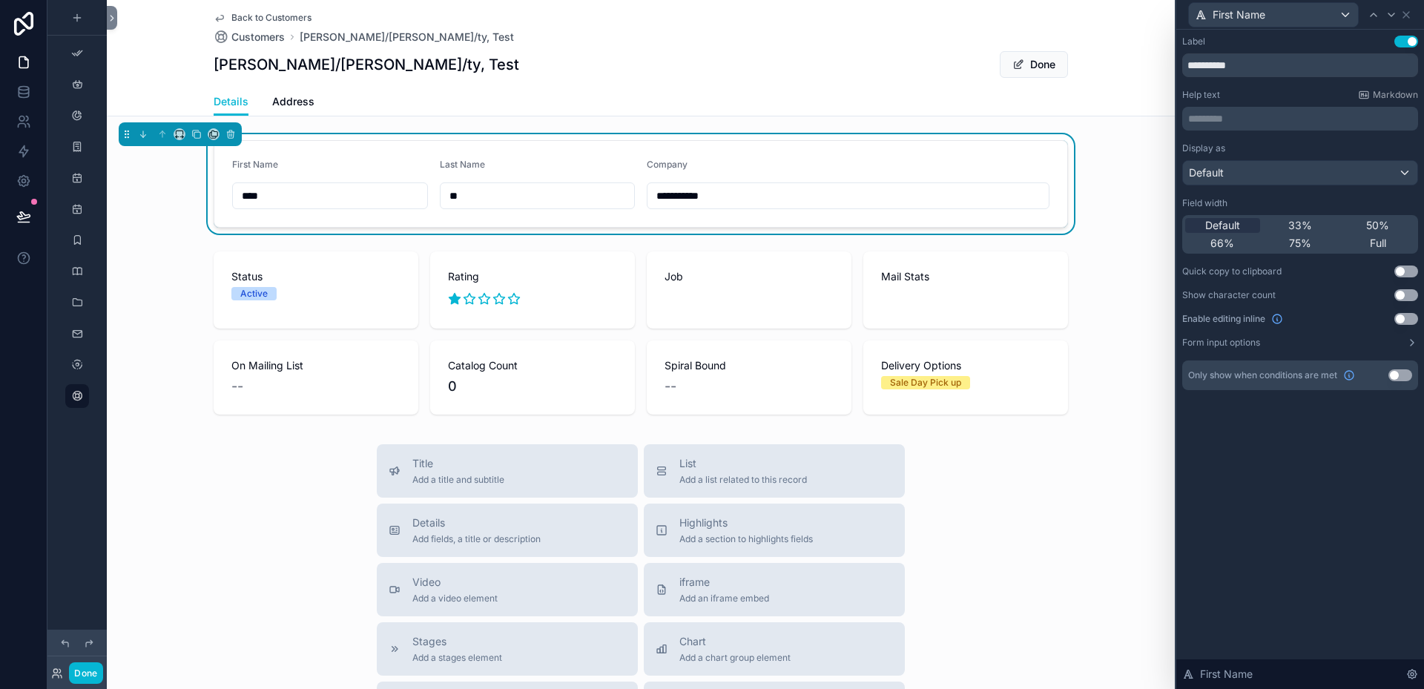
click at [288, 171] on div "First Name" at bounding box center [330, 168] width 196 height 18
click at [275, 197] on input "****" at bounding box center [330, 195] width 194 height 21
drag, startPoint x: 275, startPoint y: 197, endPoint x: 236, endPoint y: 197, distance: 39.3
click at [236, 197] on input "****" at bounding box center [330, 195] width 194 height 21
click at [542, 161] on div "Last Name" at bounding box center [538, 168] width 196 height 18
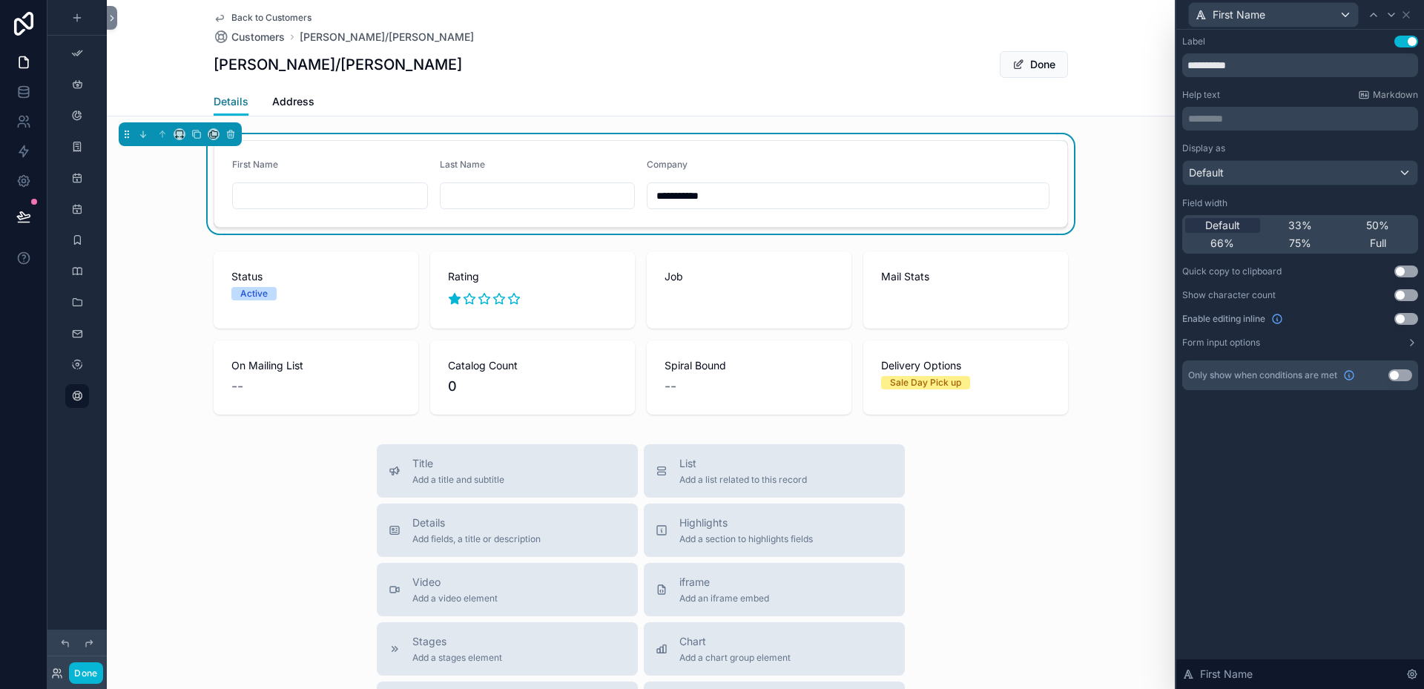
click at [222, 97] on span "Details" at bounding box center [231, 101] width 35 height 15
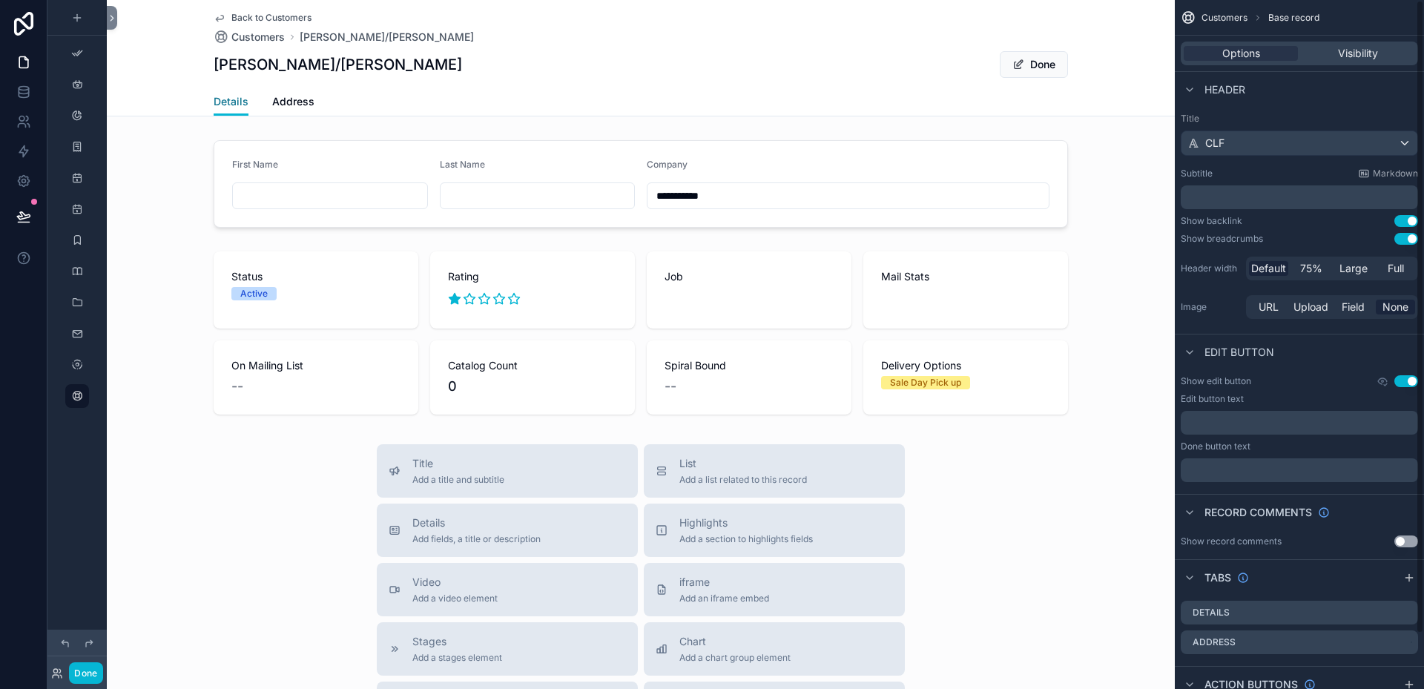
scroll to position [60, 0]
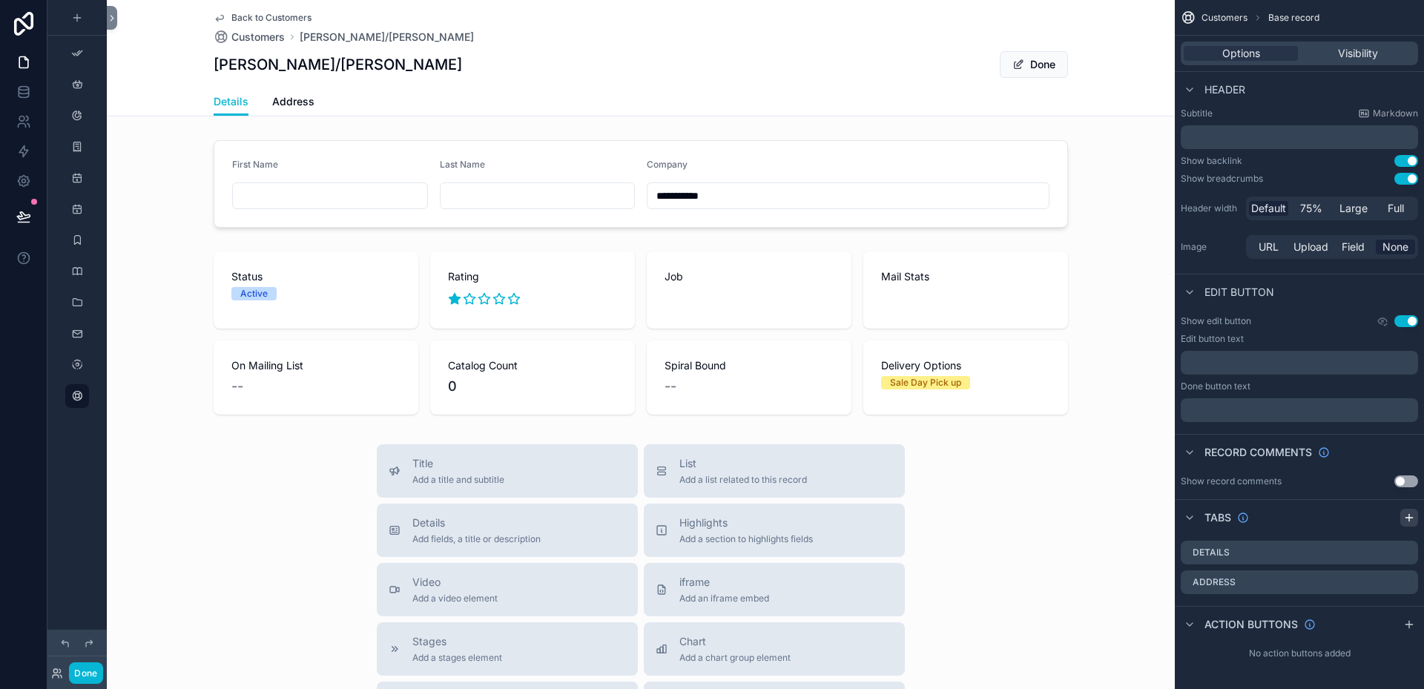
click at [1407, 521] on icon "scrollable content" at bounding box center [1409, 518] width 12 height 12
click at [1404, 580] on icon "scrollable content" at bounding box center [1406, 583] width 12 height 12
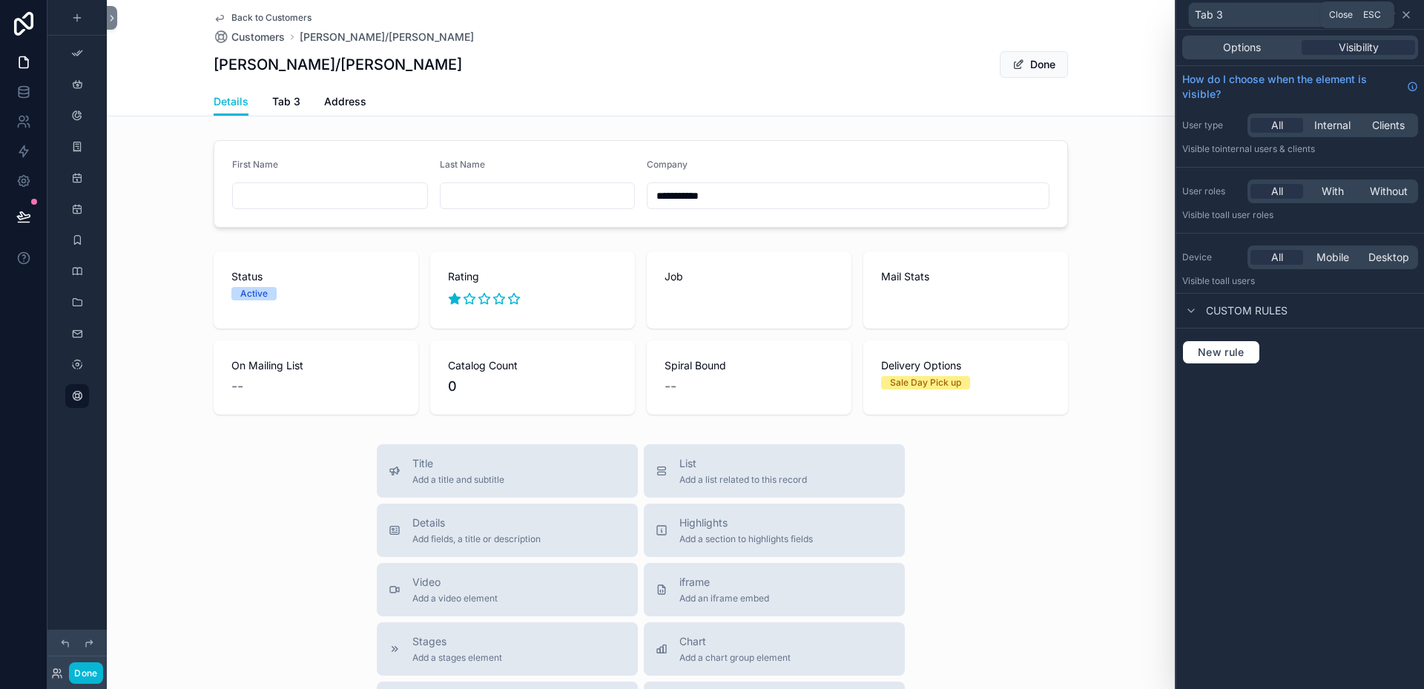
click at [1407, 17] on icon at bounding box center [1406, 15] width 12 height 12
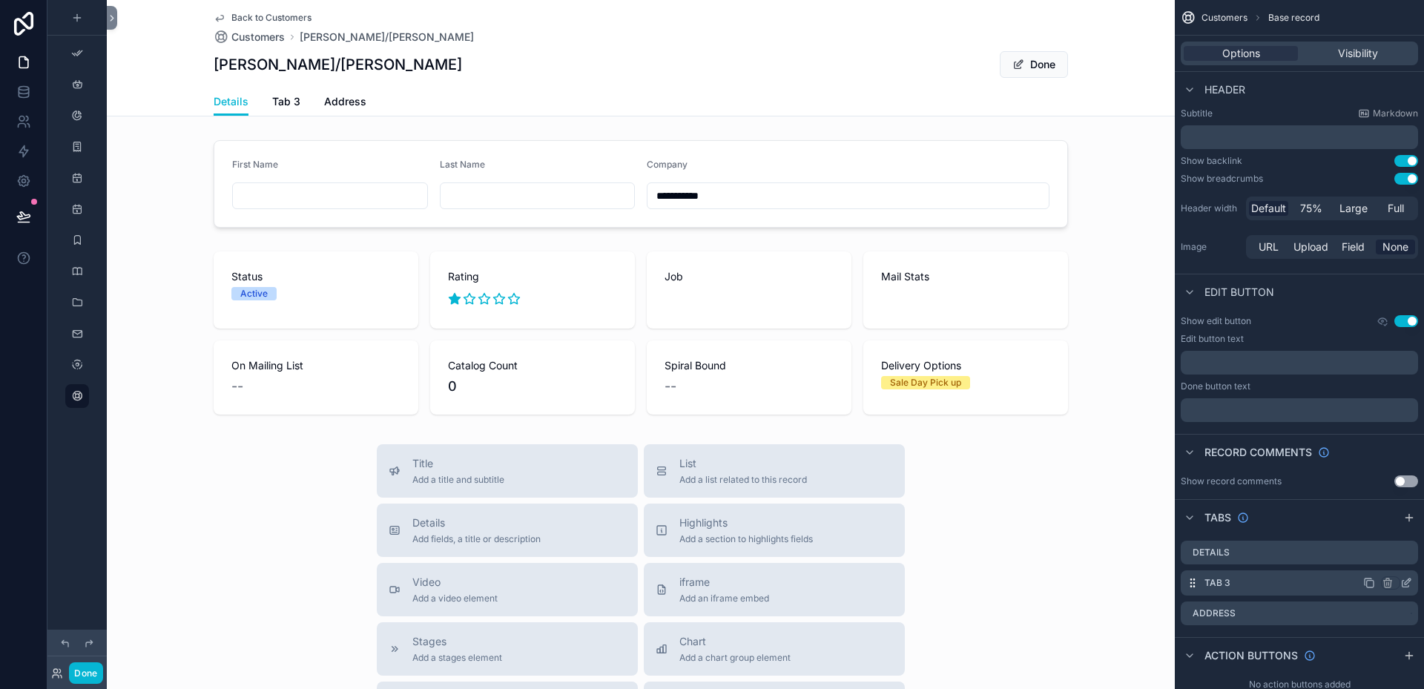
click at [1405, 584] on icon "scrollable content" at bounding box center [1408, 582] width 6 height 6
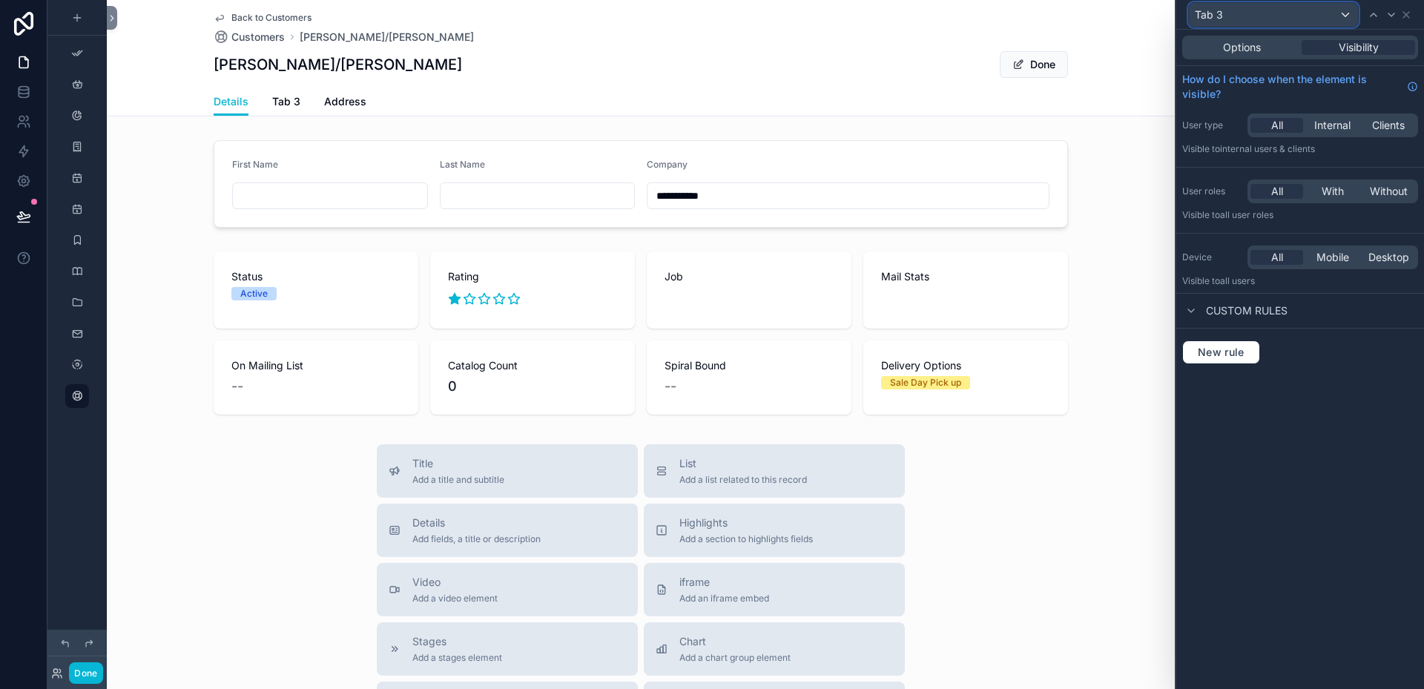
click at [1343, 16] on div "Tab 3" at bounding box center [1273, 15] width 169 height 24
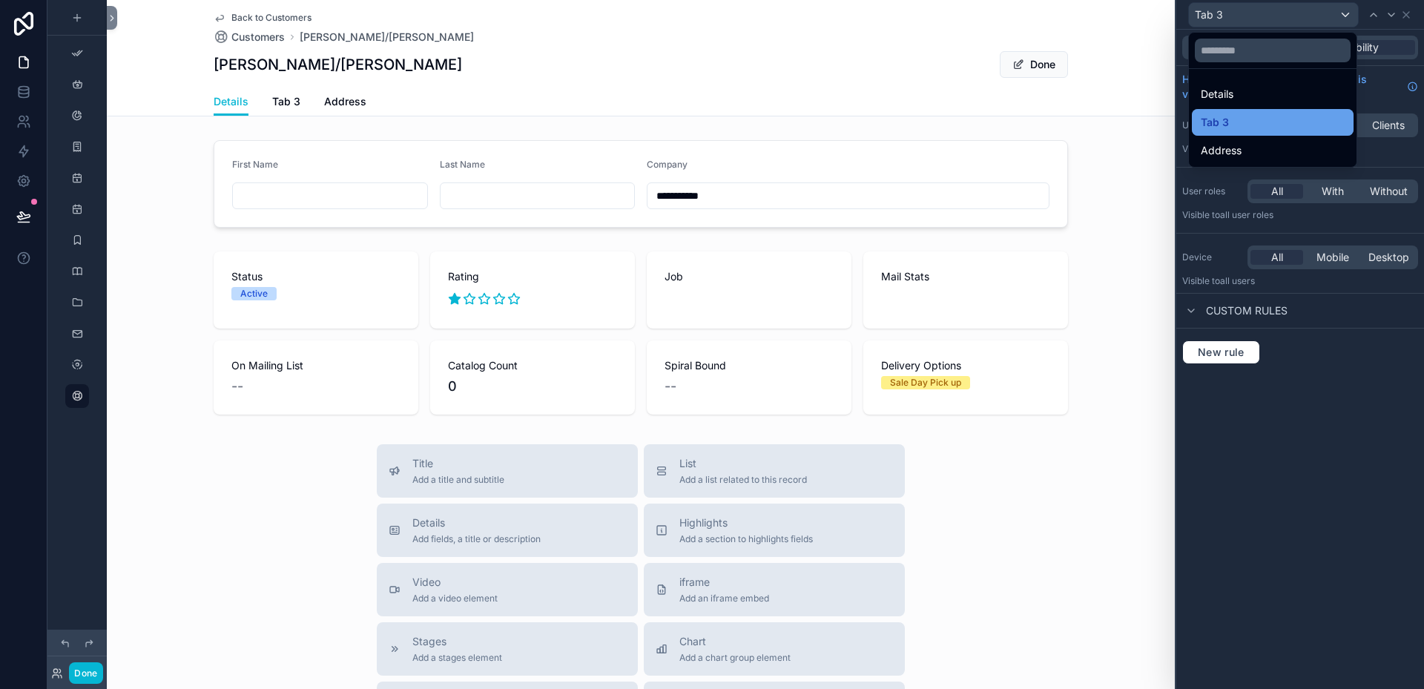
click at [1231, 121] on div "Tab 3" at bounding box center [1273, 122] width 144 height 18
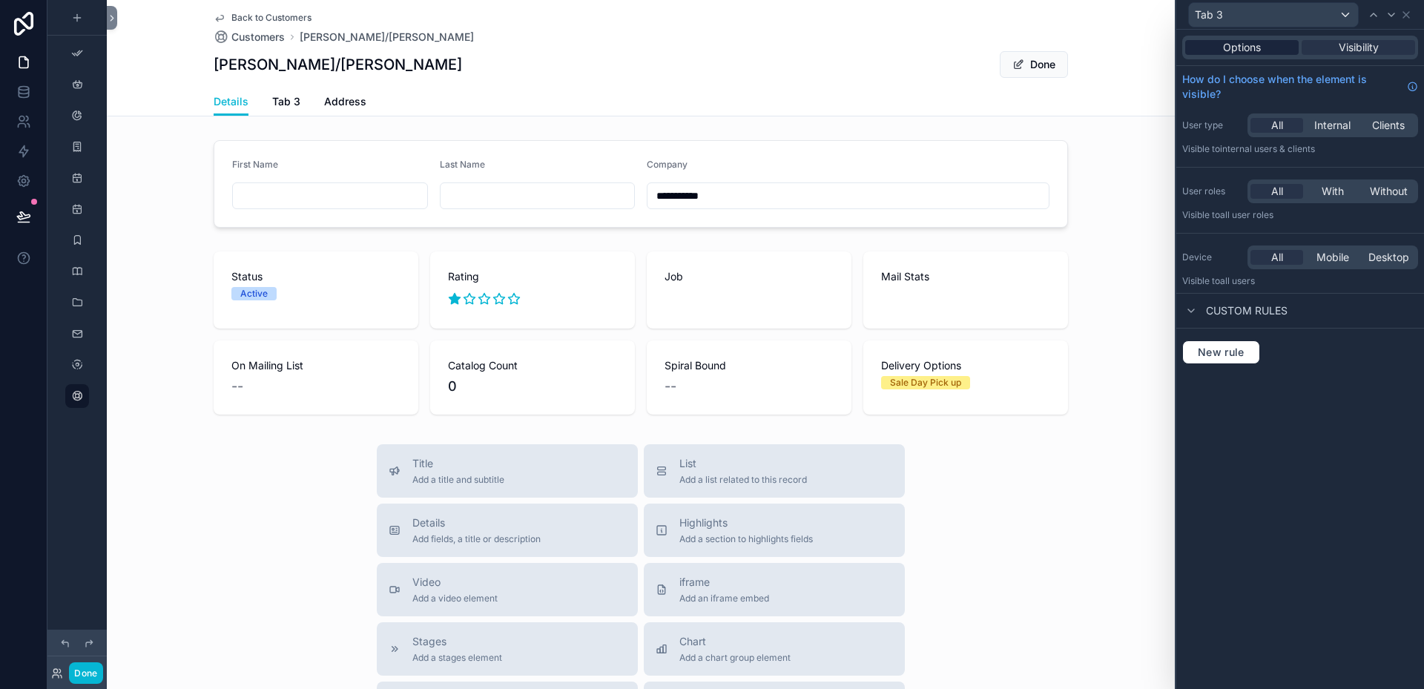
click at [1252, 43] on span "Options" at bounding box center [1242, 47] width 38 height 15
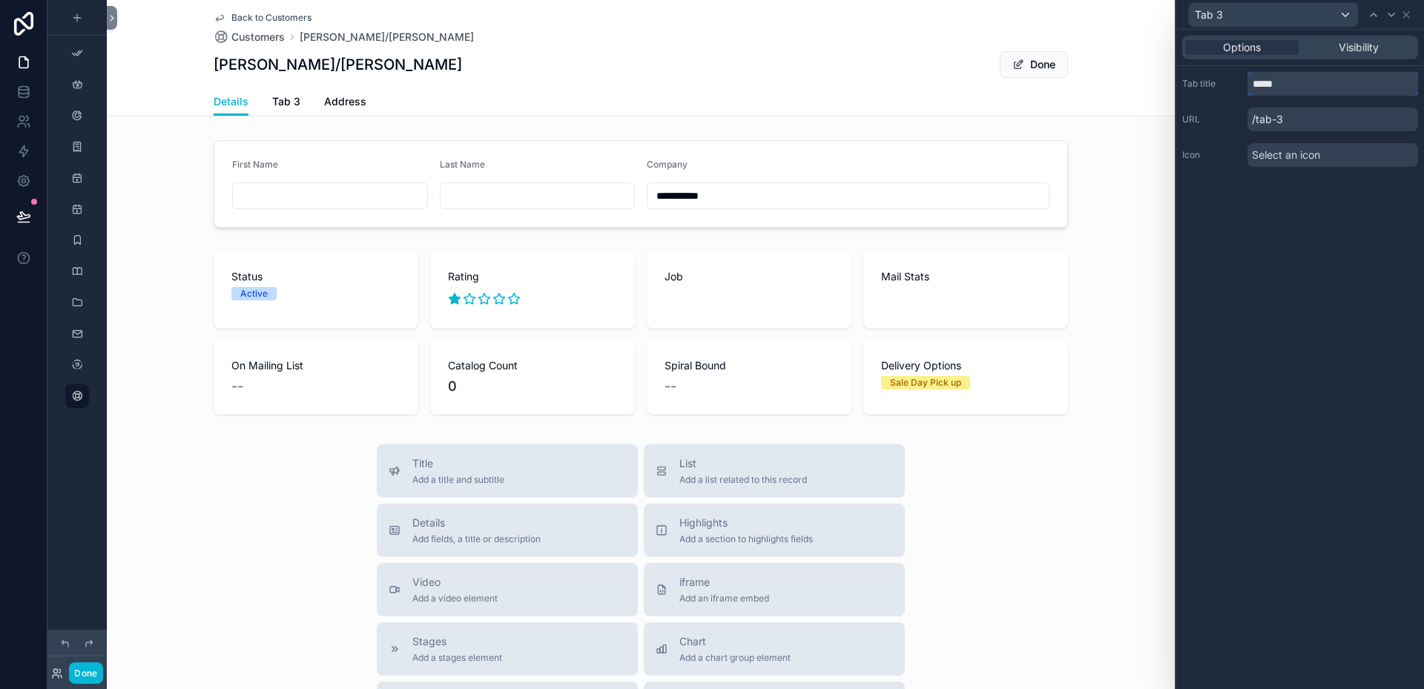
drag, startPoint x: 1301, startPoint y: 90, endPoint x: 1246, endPoint y: 87, distance: 55.0
click at [1246, 87] on div "Tab title *****" at bounding box center [1300, 84] width 236 height 24
type input "*****"
click at [1411, 16] on icon at bounding box center [1406, 15] width 12 height 12
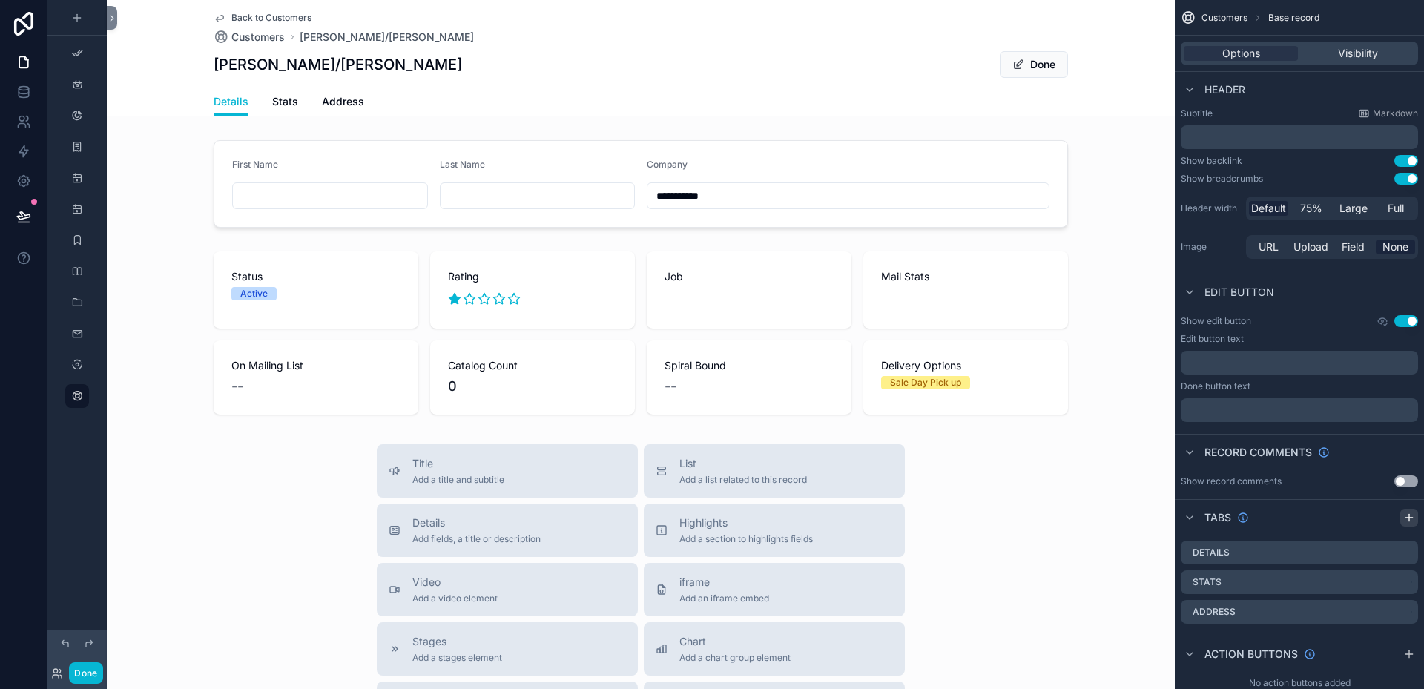
click at [1408, 515] on icon "scrollable content" at bounding box center [1409, 518] width 12 height 12
click at [1406, 644] on icon "scrollable content" at bounding box center [1408, 641] width 6 height 6
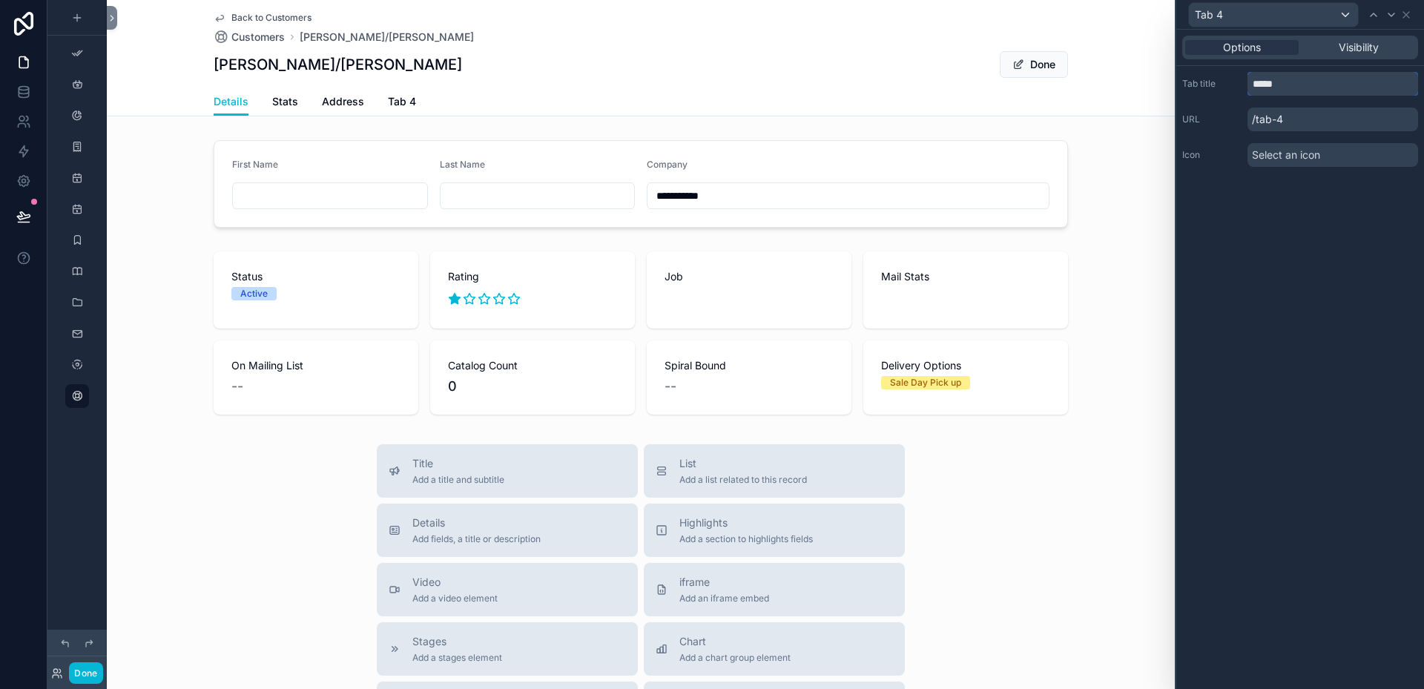
drag, startPoint x: 1294, startPoint y: 88, endPoint x: 1251, endPoint y: 85, distance: 43.1
click at [1251, 85] on input "*****" at bounding box center [1333, 84] width 171 height 24
type input "*"
type input "******"
click at [285, 102] on span "Stats" at bounding box center [285, 101] width 26 height 15
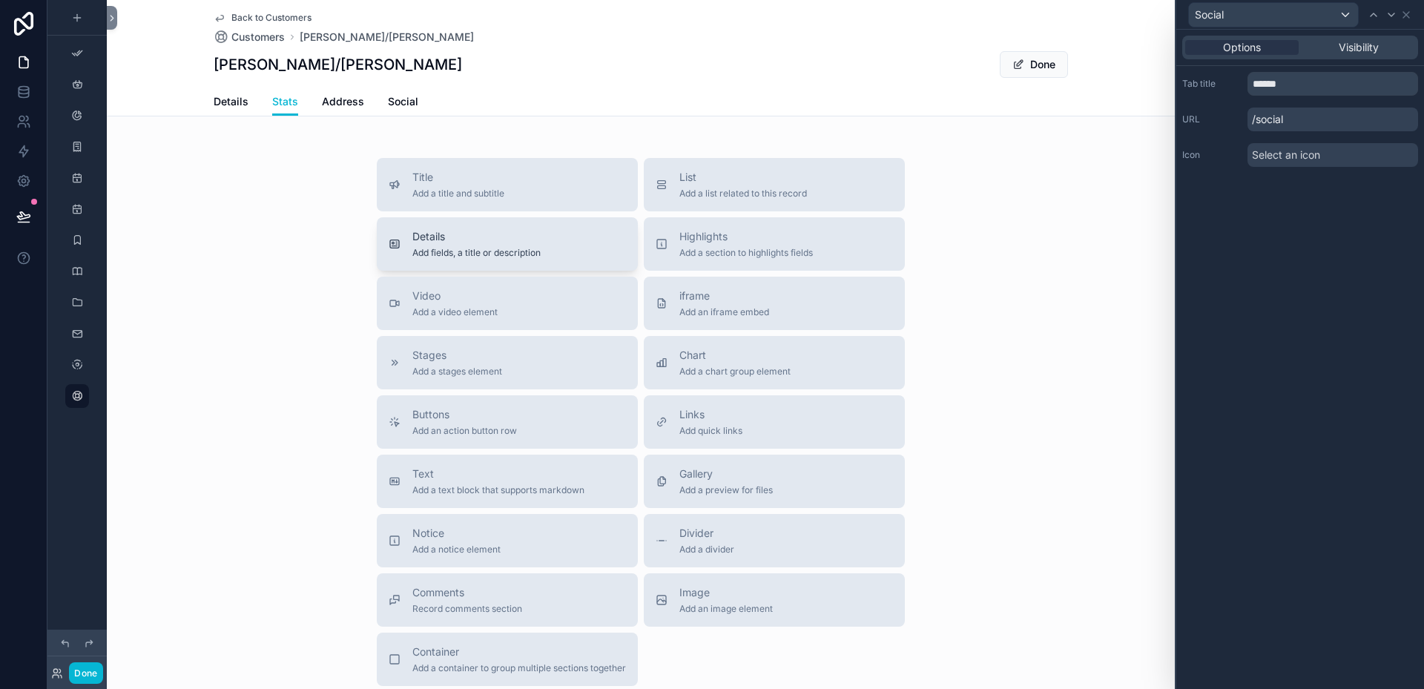
click at [527, 230] on span "Details" at bounding box center [476, 236] width 128 height 15
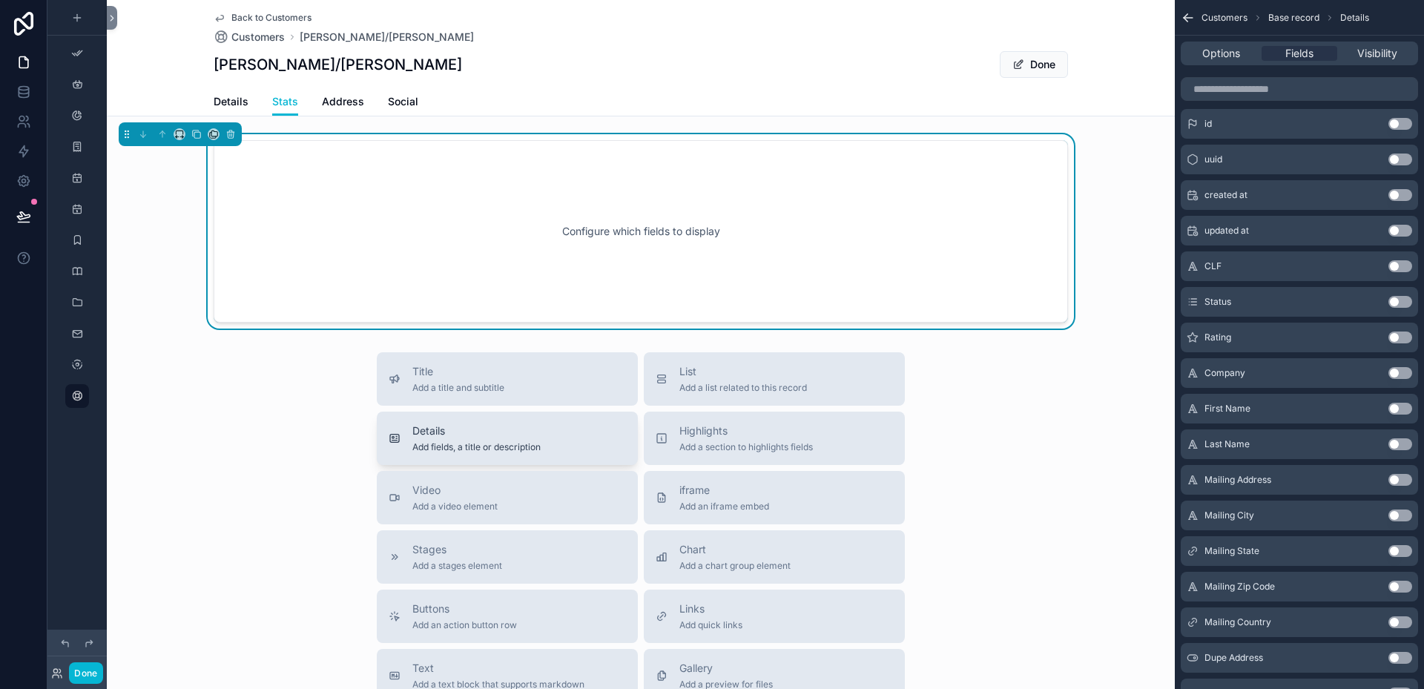
click at [450, 433] on span "Details" at bounding box center [476, 431] width 128 height 15
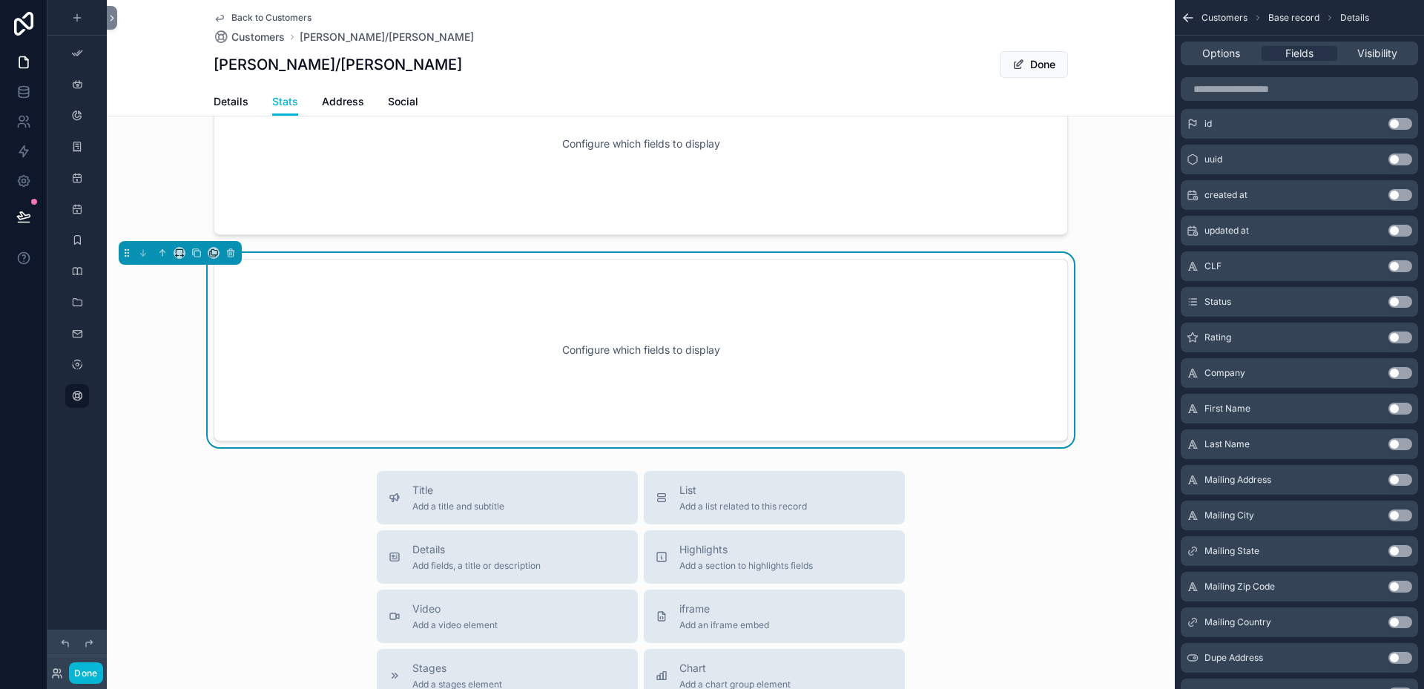
scroll to position [93, 0]
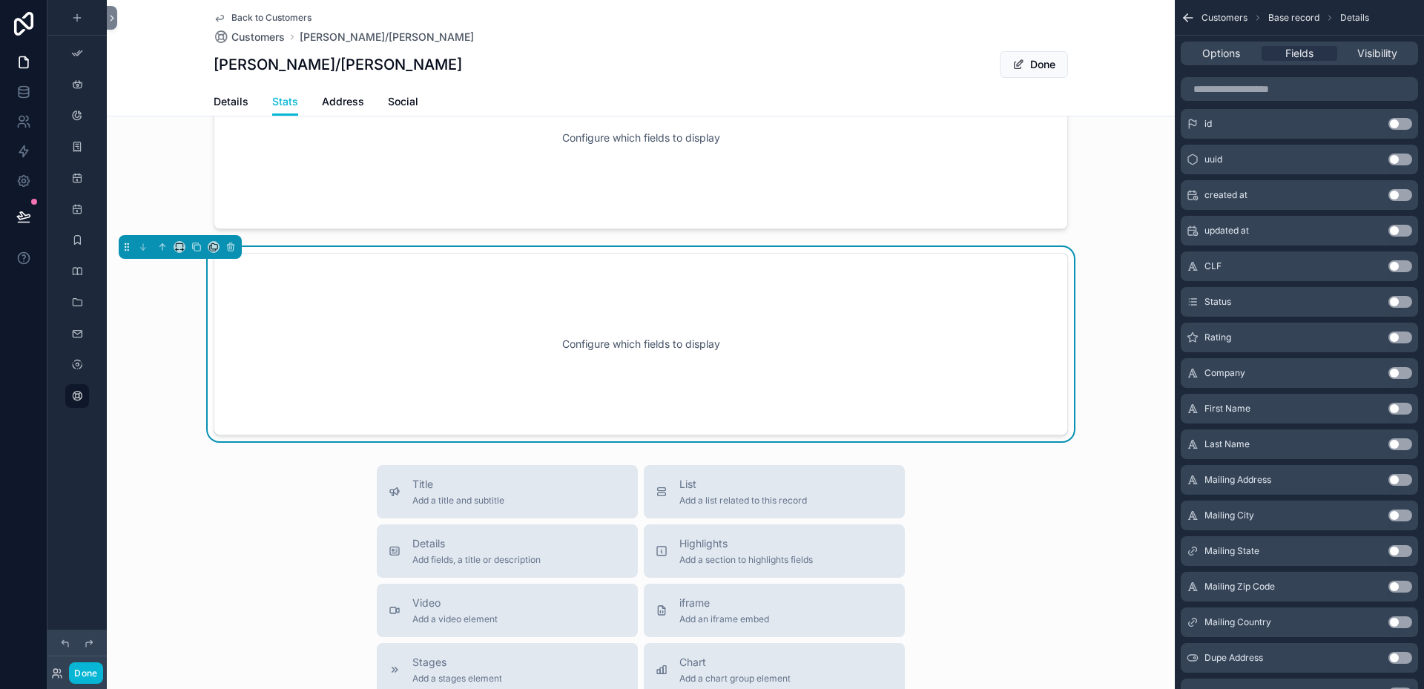
click at [1403, 298] on button "Use setting" at bounding box center [1401, 302] width 24 height 12
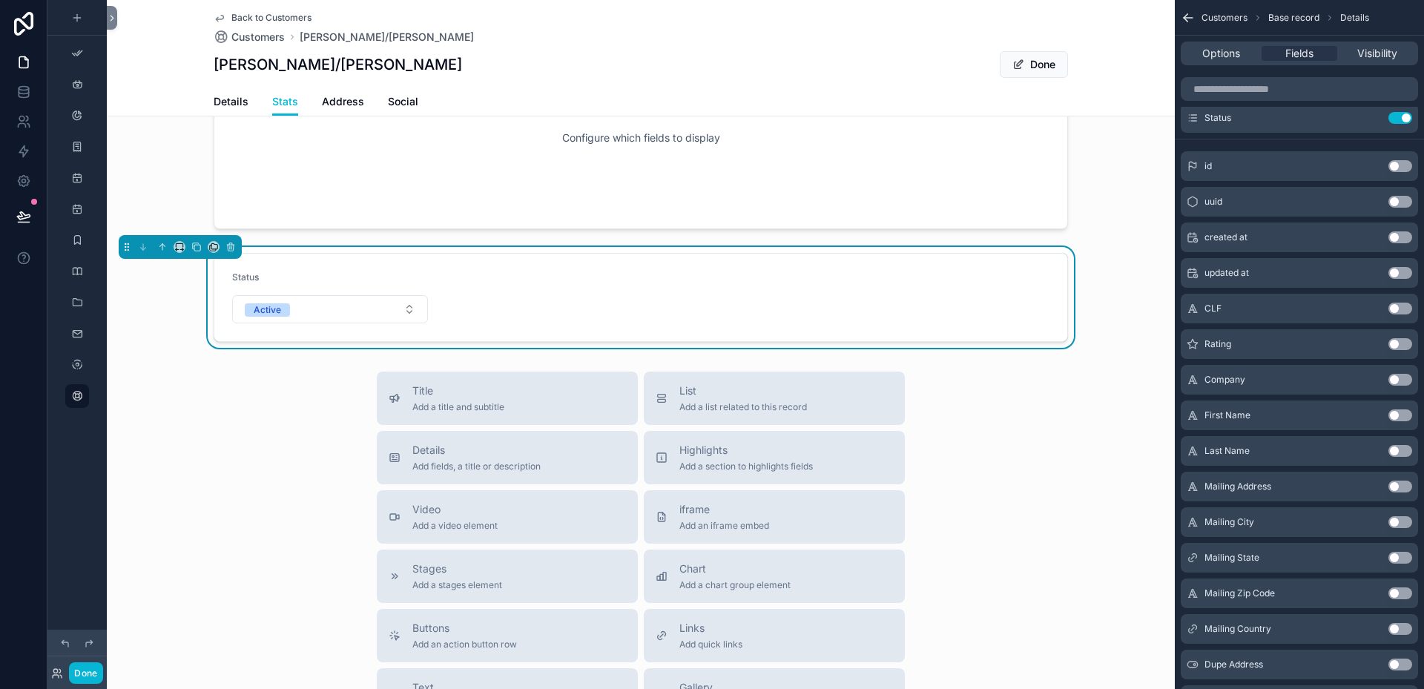
click at [1406, 339] on button "Use setting" at bounding box center [1401, 344] width 24 height 12
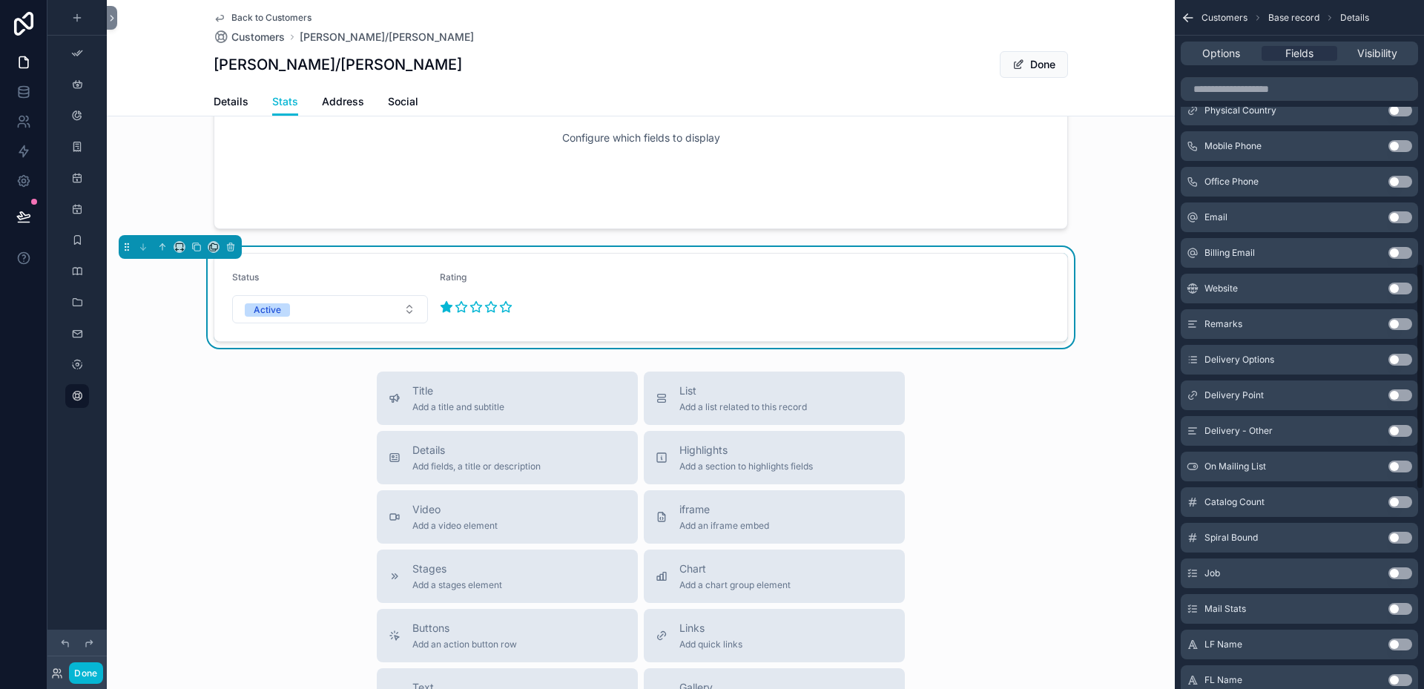
scroll to position [802, 0]
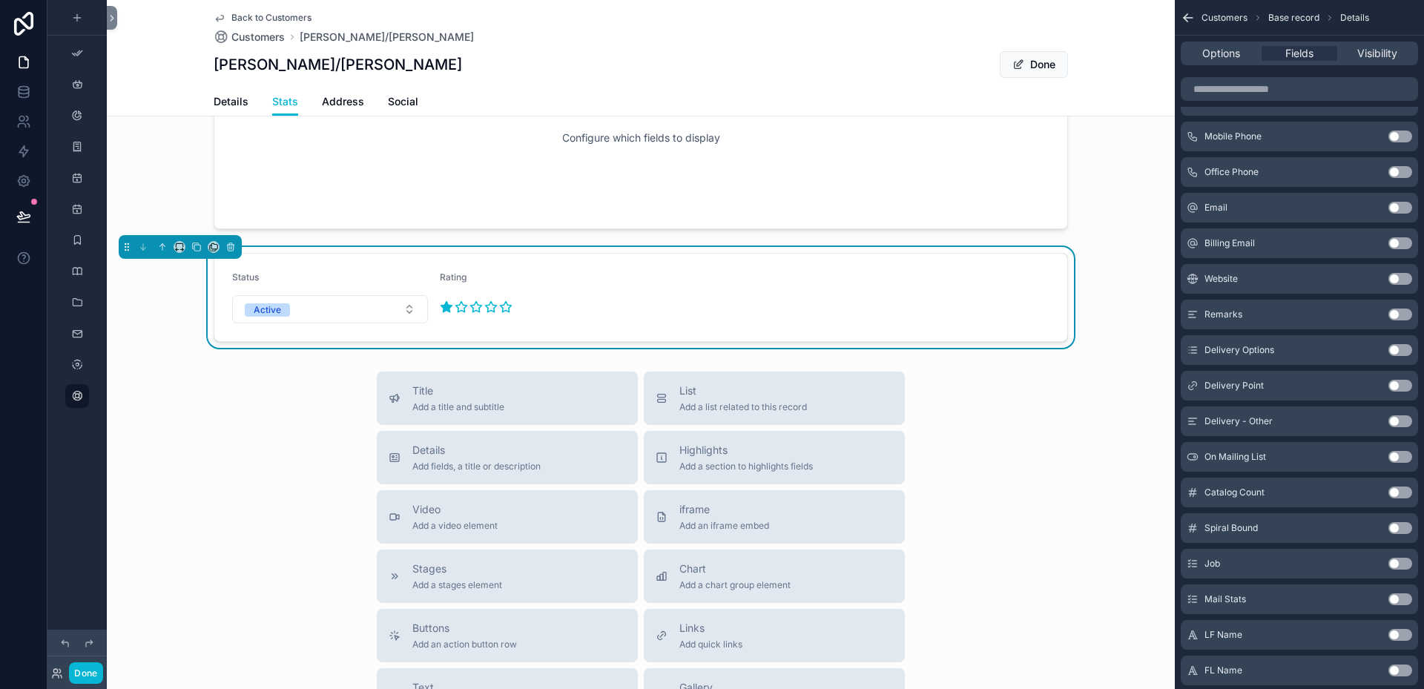
click at [1408, 564] on button "Use setting" at bounding box center [1401, 564] width 24 height 12
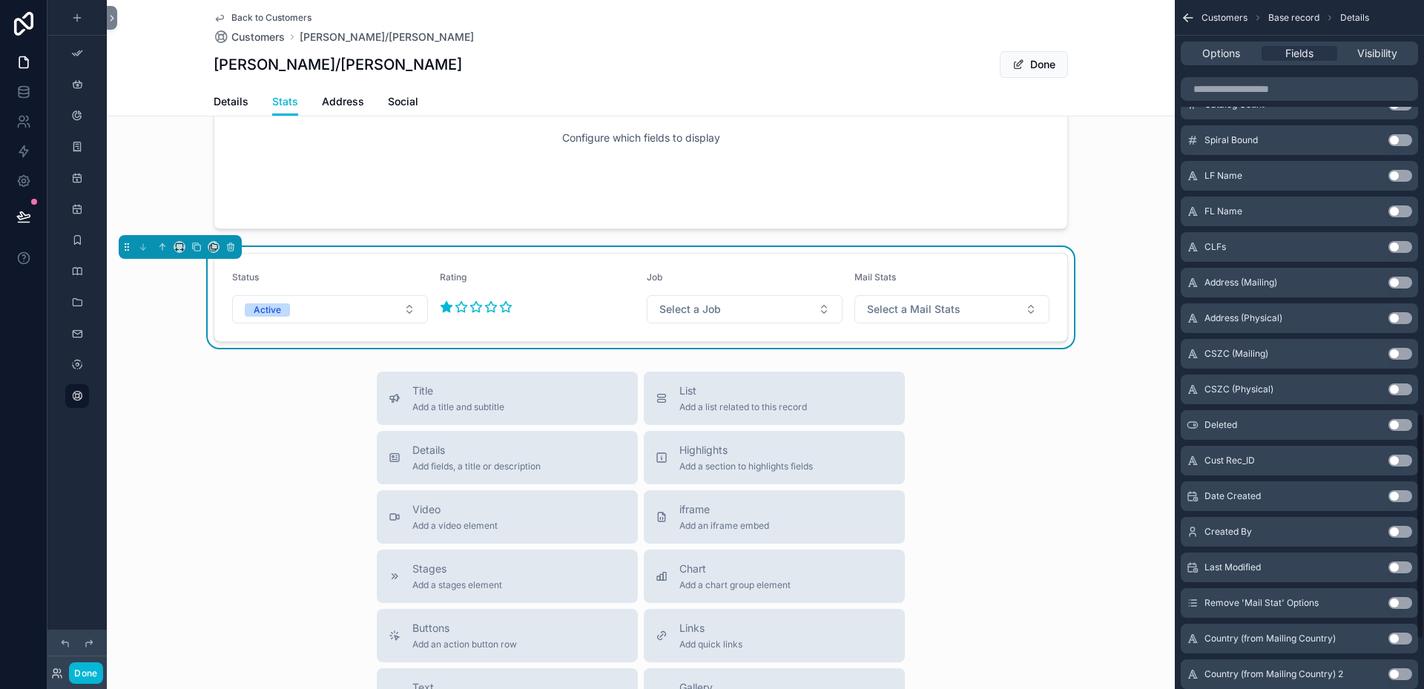
scroll to position [1113, 0]
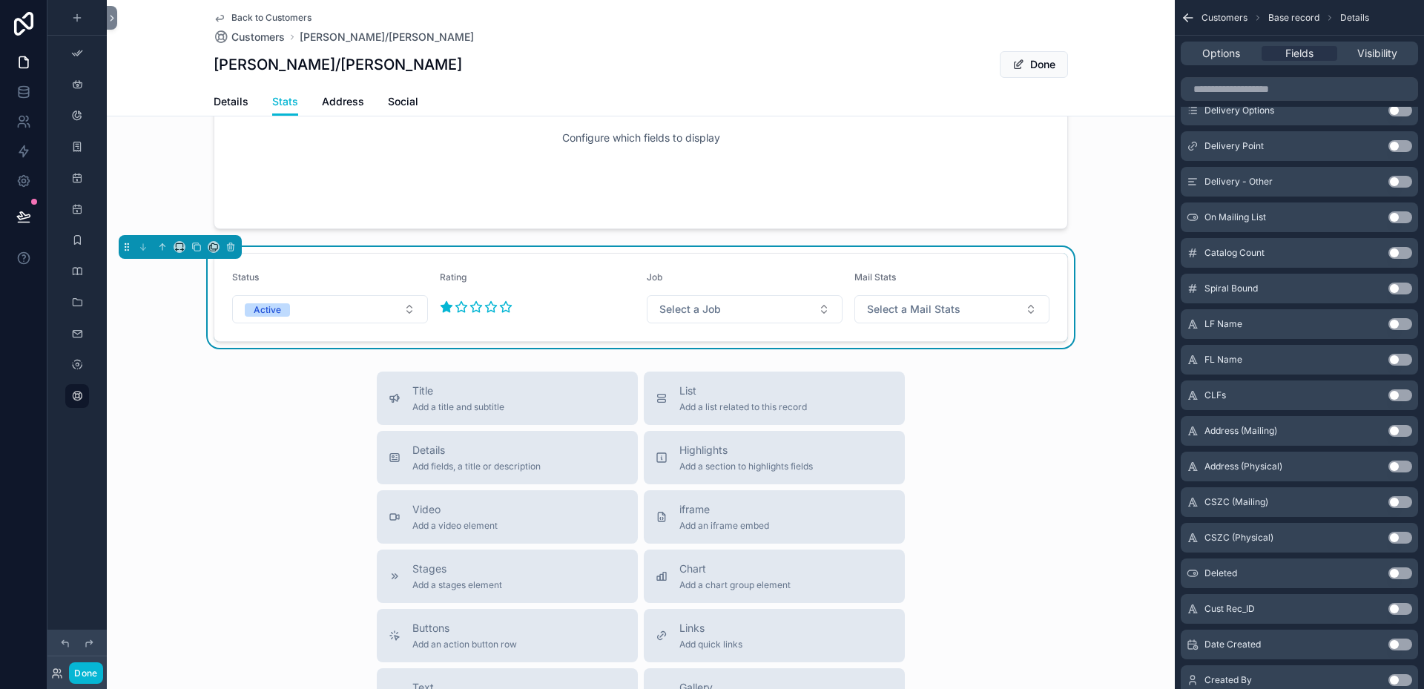
click at [1410, 217] on button "Use setting" at bounding box center [1401, 217] width 24 height 12
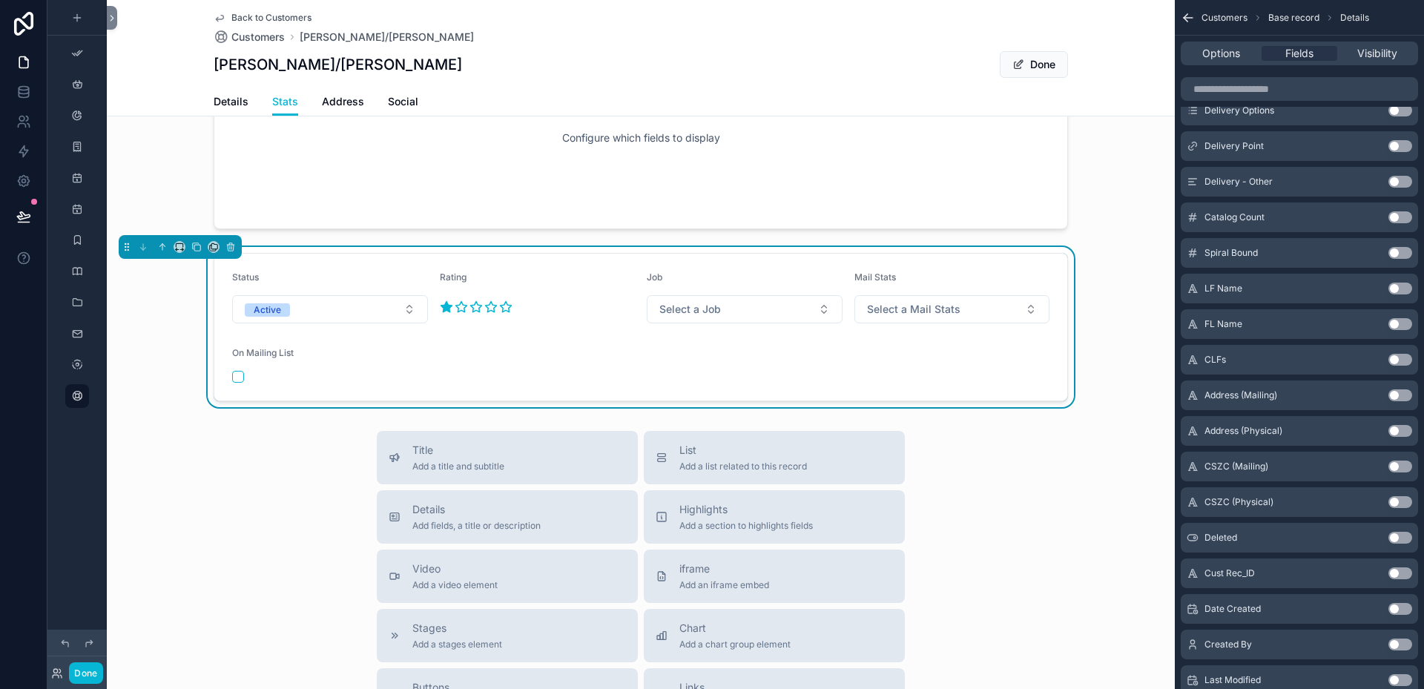
click at [1410, 217] on button "Use setting" at bounding box center [1401, 217] width 24 height 12
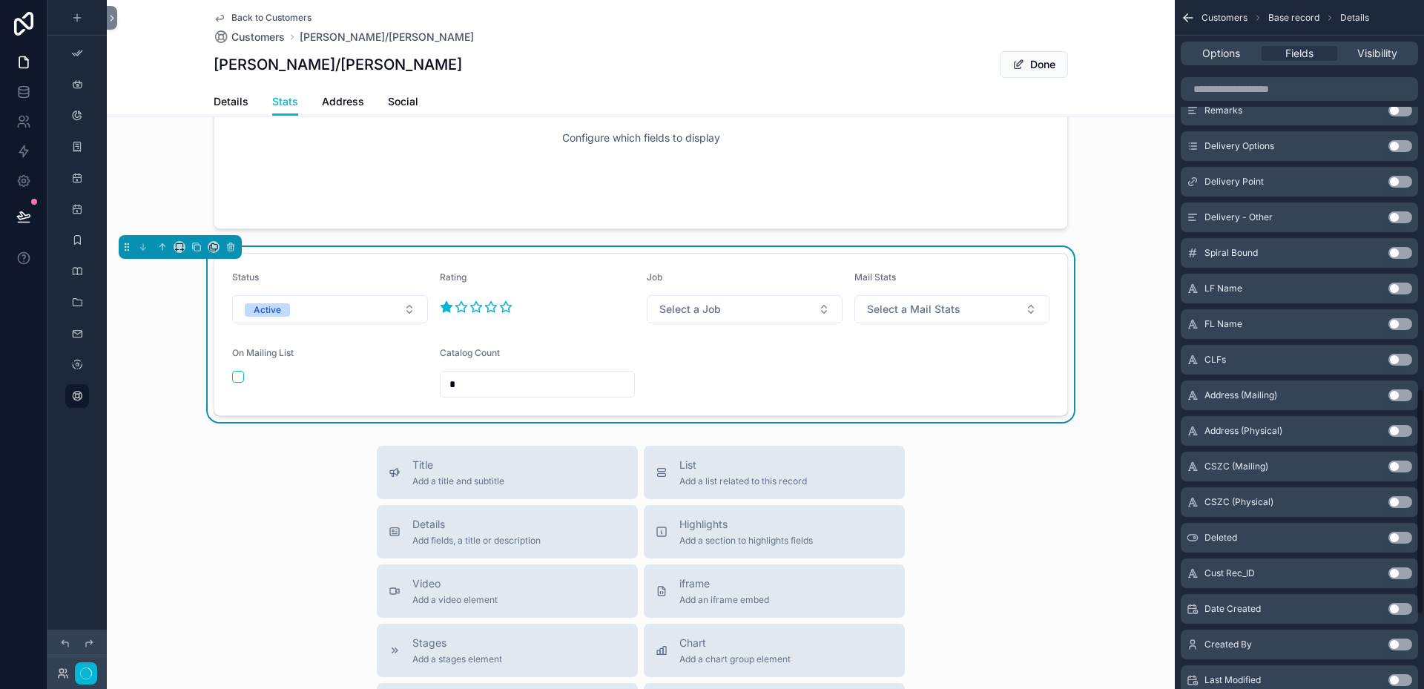
scroll to position [1184, 0]
click at [1410, 217] on button "Use setting" at bounding box center [1401, 217] width 24 height 12
click at [1409, 181] on button "Use setting" at bounding box center [1401, 185] width 24 height 12
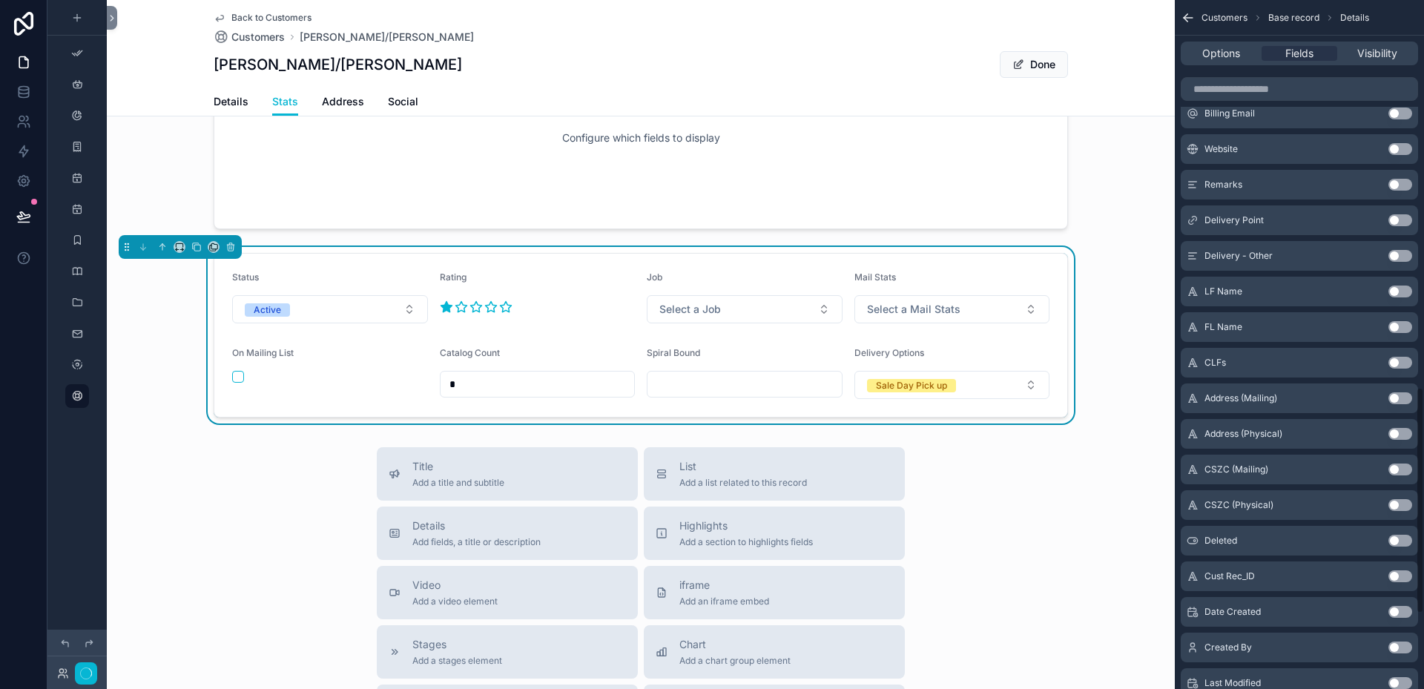
scroll to position [1181, 0]
click at [1405, 181] on button "Use setting" at bounding box center [1401, 185] width 24 height 12
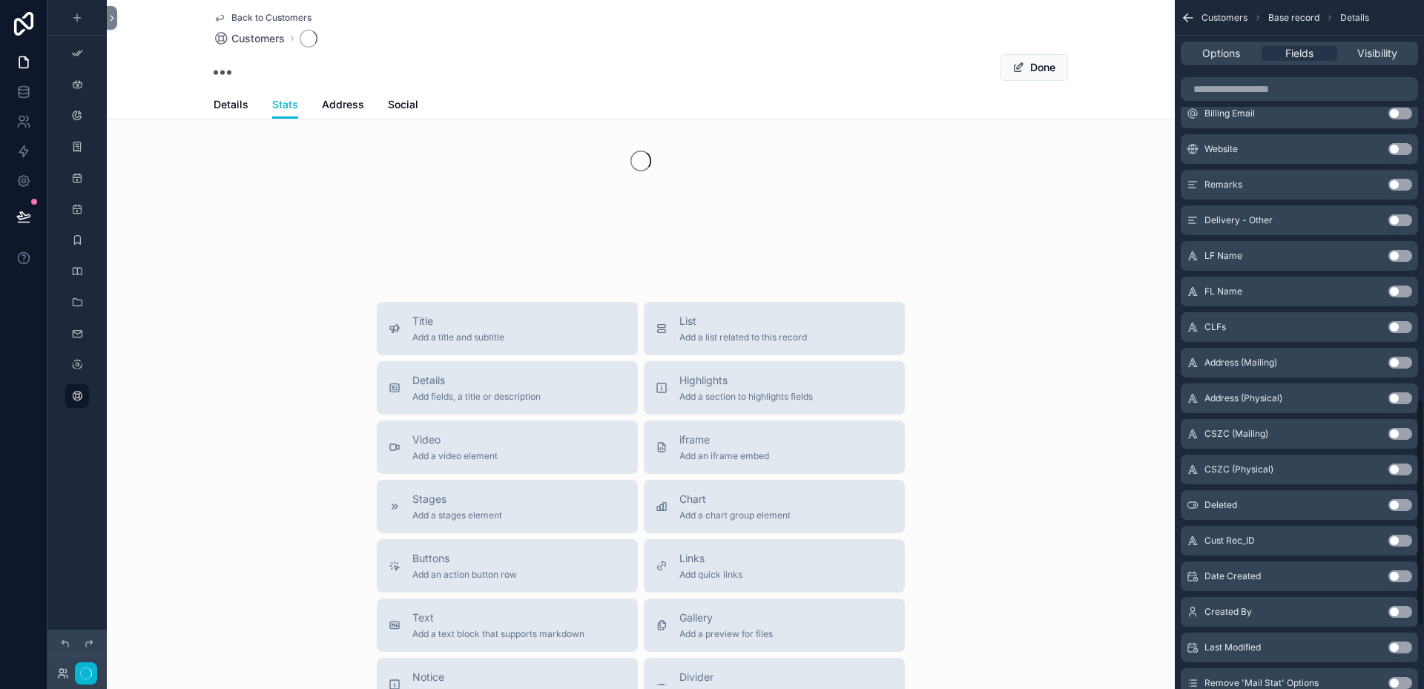
scroll to position [1217, 0]
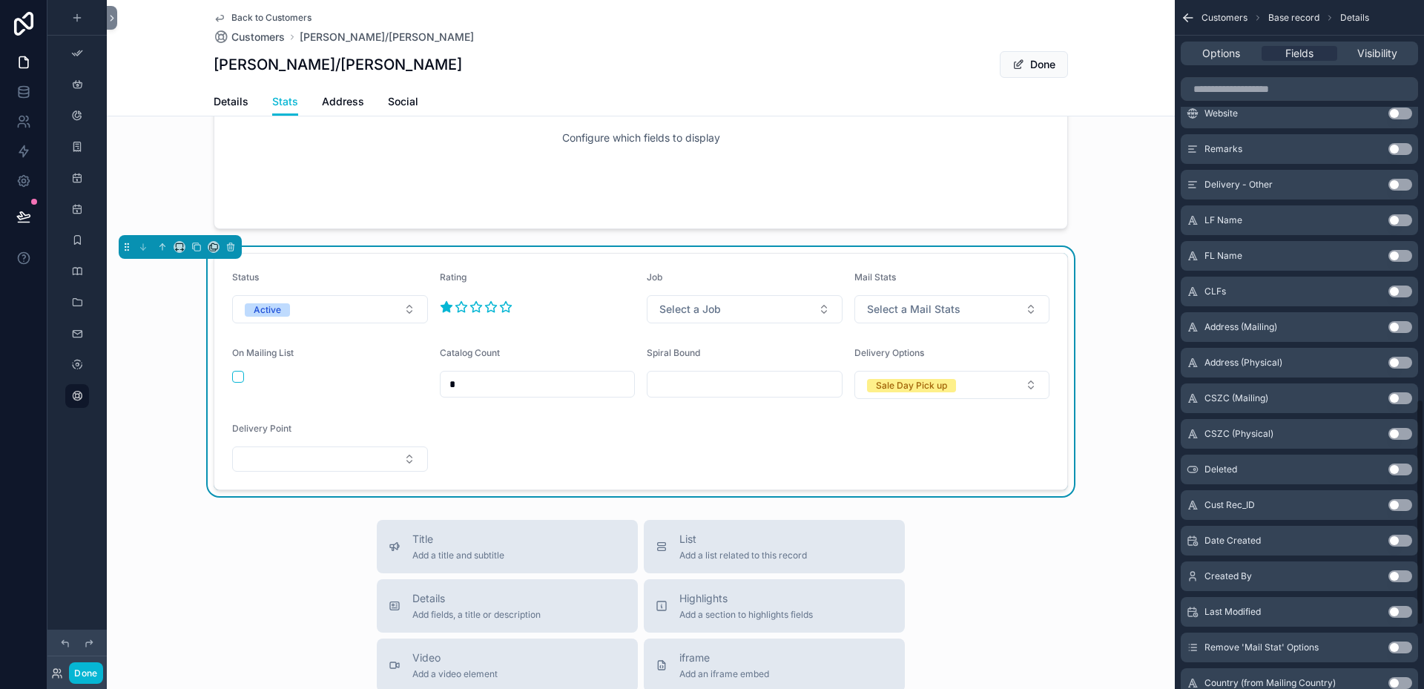
click at [1405, 181] on button "Use setting" at bounding box center [1401, 185] width 24 height 12
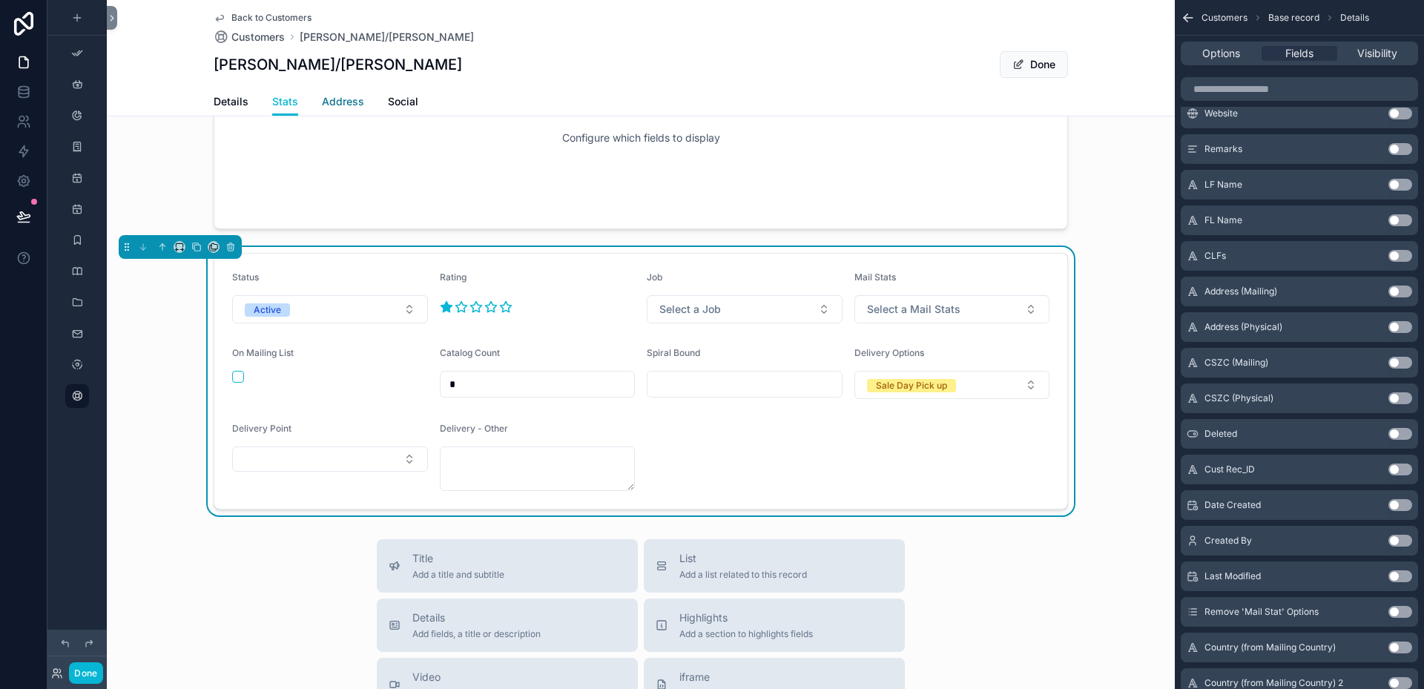
click at [343, 100] on span "Address" at bounding box center [343, 101] width 42 height 15
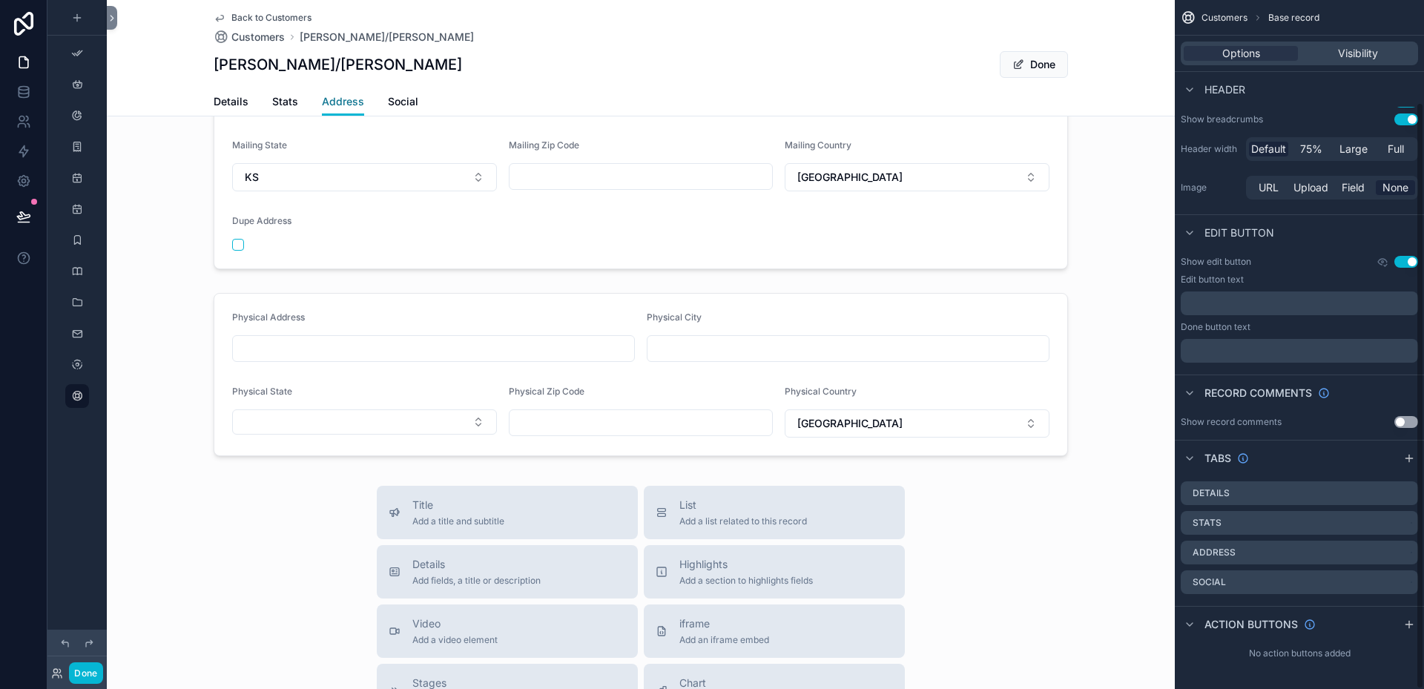
scroll to position [119, 0]
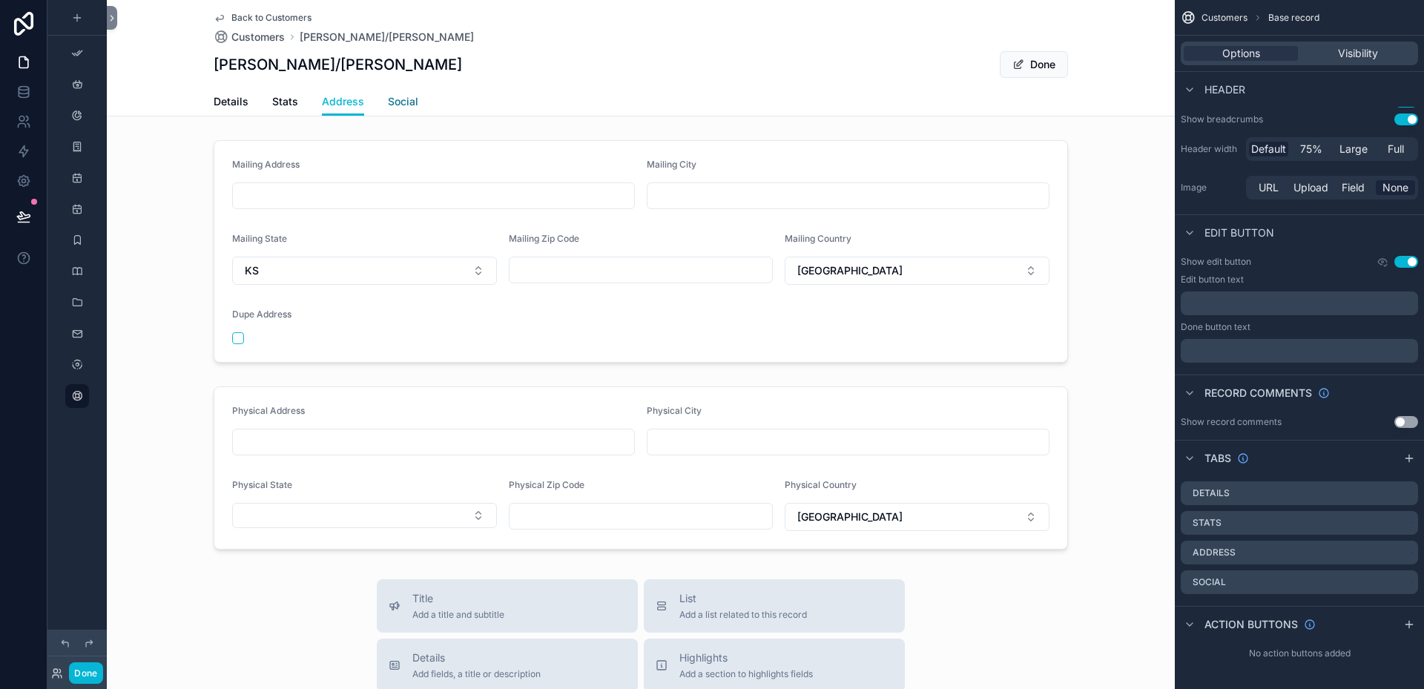
click at [393, 102] on span "Social" at bounding box center [403, 101] width 30 height 15
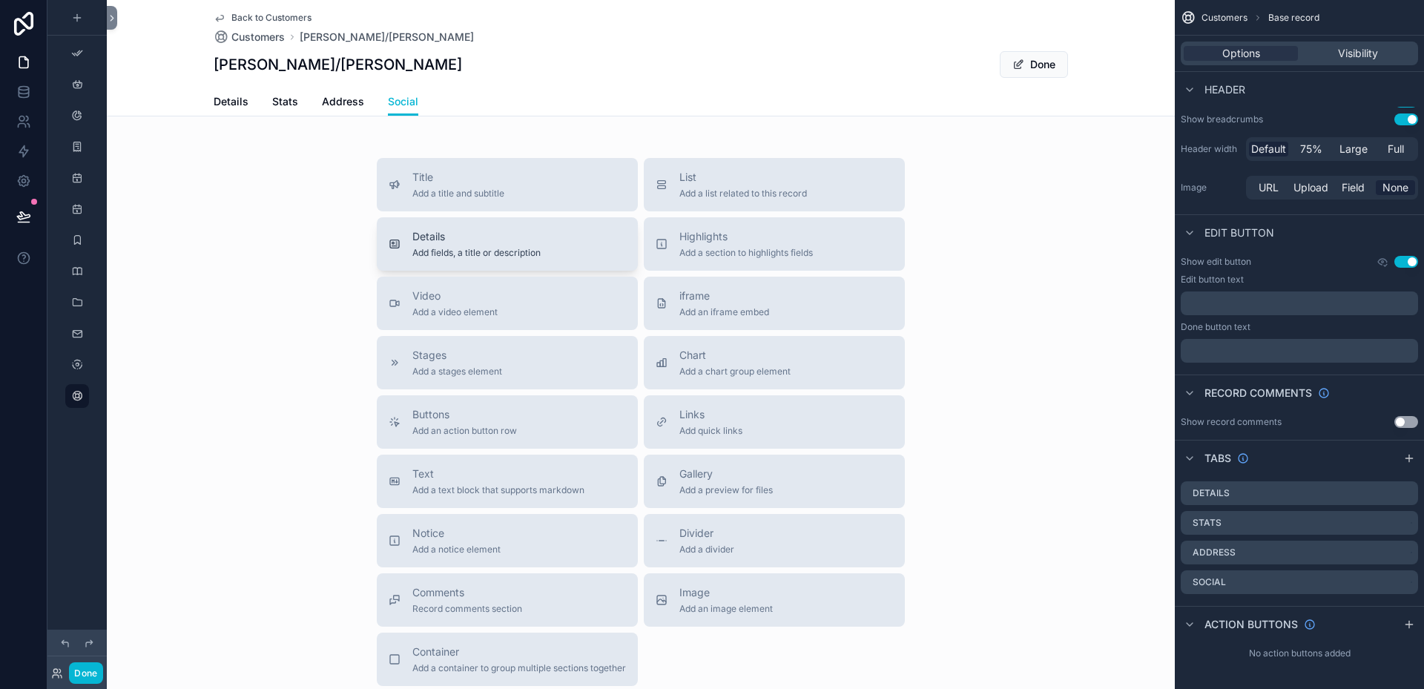
click at [451, 243] on span "Details" at bounding box center [476, 236] width 128 height 15
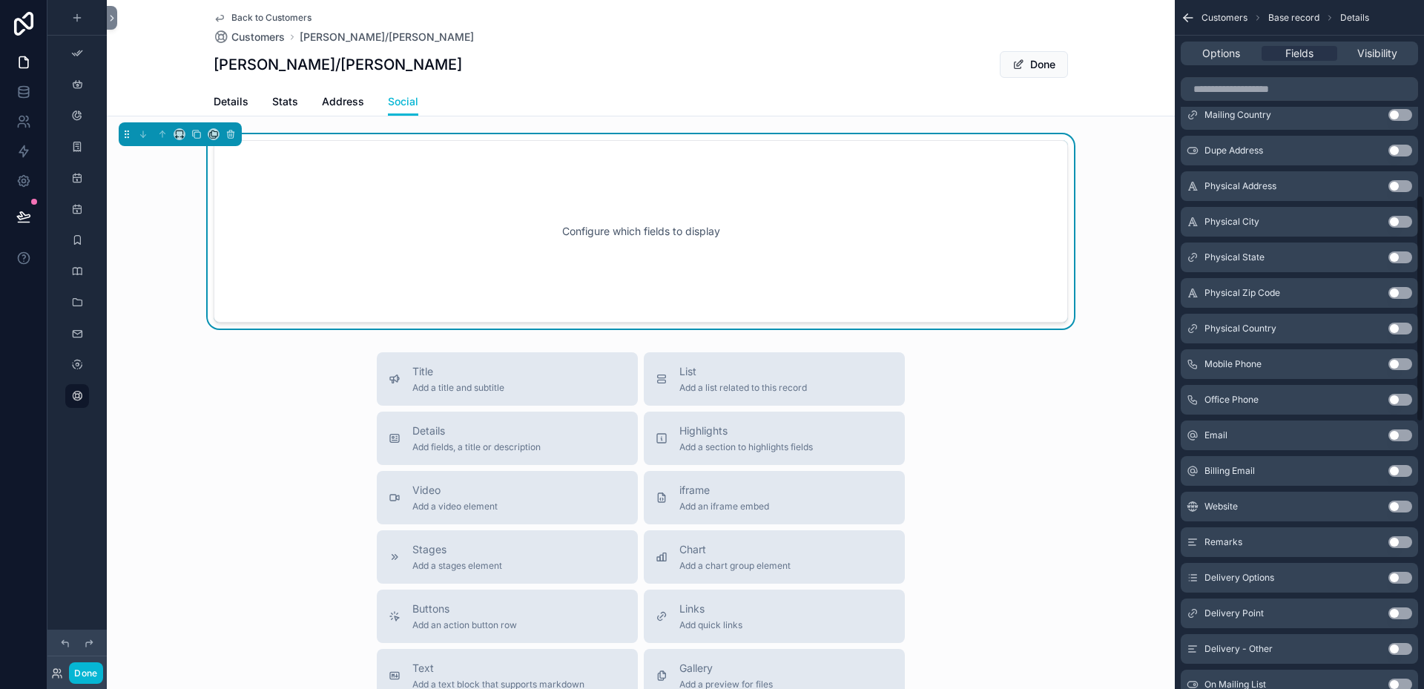
scroll to position [593, 0]
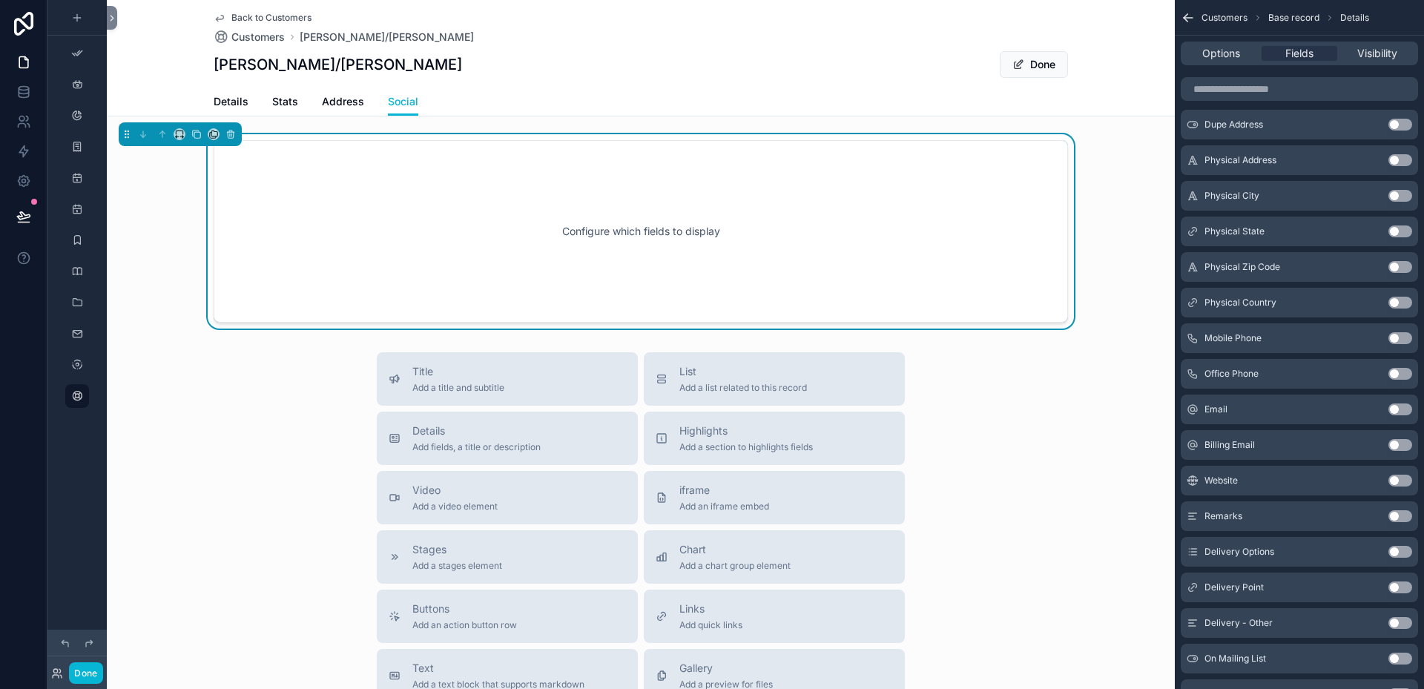
click at [1406, 339] on button "Use setting" at bounding box center [1401, 338] width 24 height 12
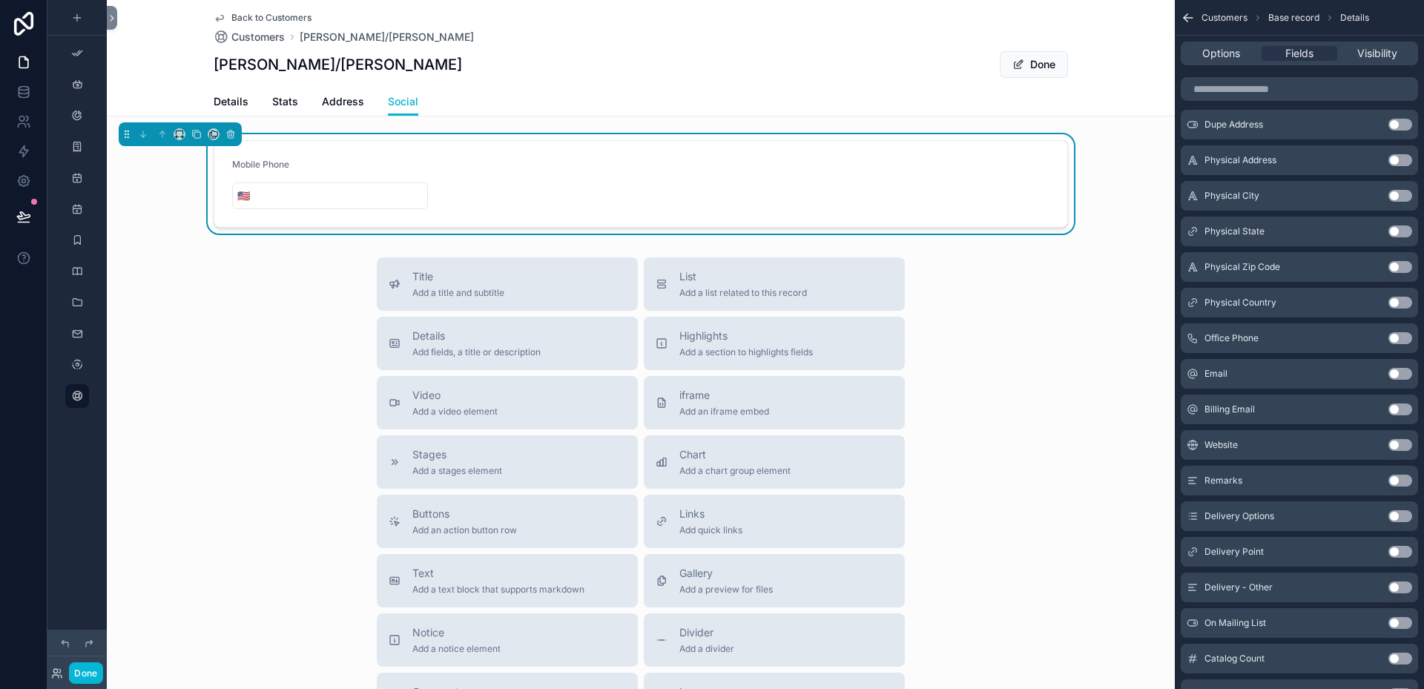
click at [1406, 339] on button "Use setting" at bounding box center [1401, 338] width 24 height 12
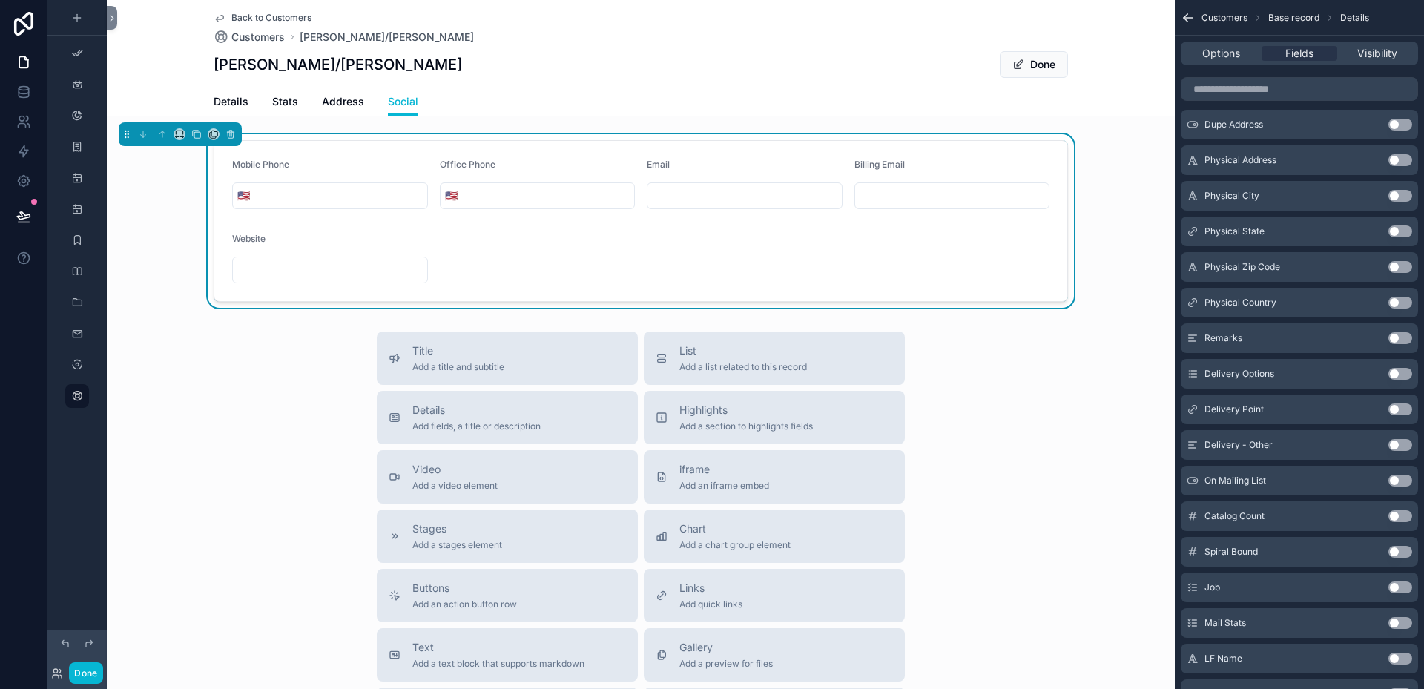
click at [1407, 340] on button "Use setting" at bounding box center [1401, 338] width 24 height 12
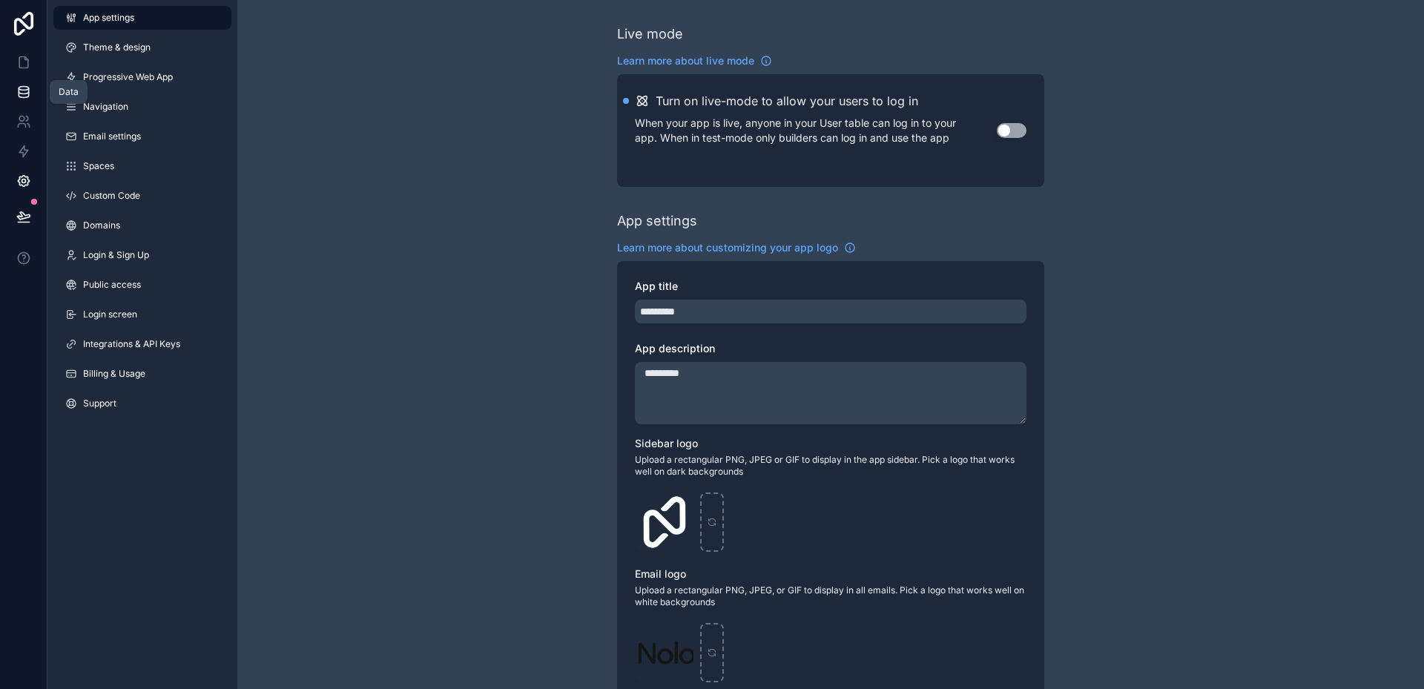
click at [24, 95] on icon at bounding box center [23, 92] width 15 height 15
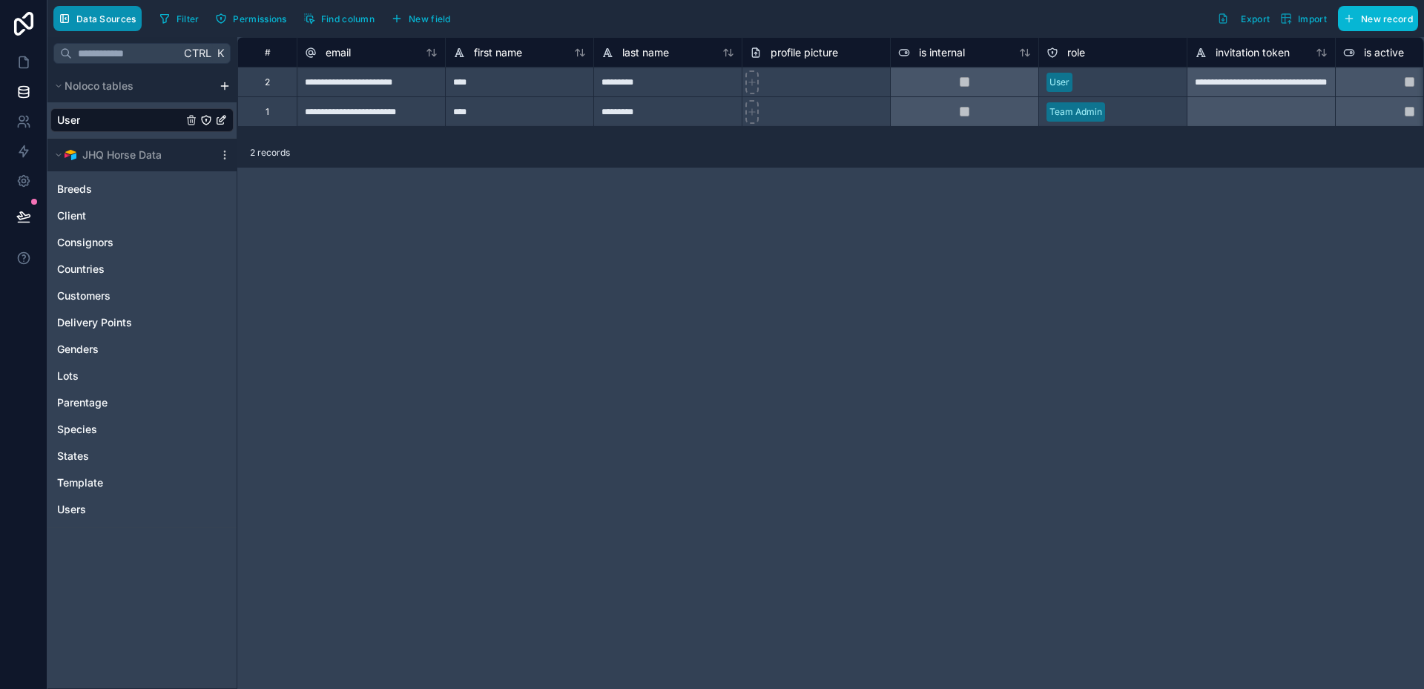
click at [102, 18] on span "Data Sources" at bounding box center [106, 18] width 60 height 11
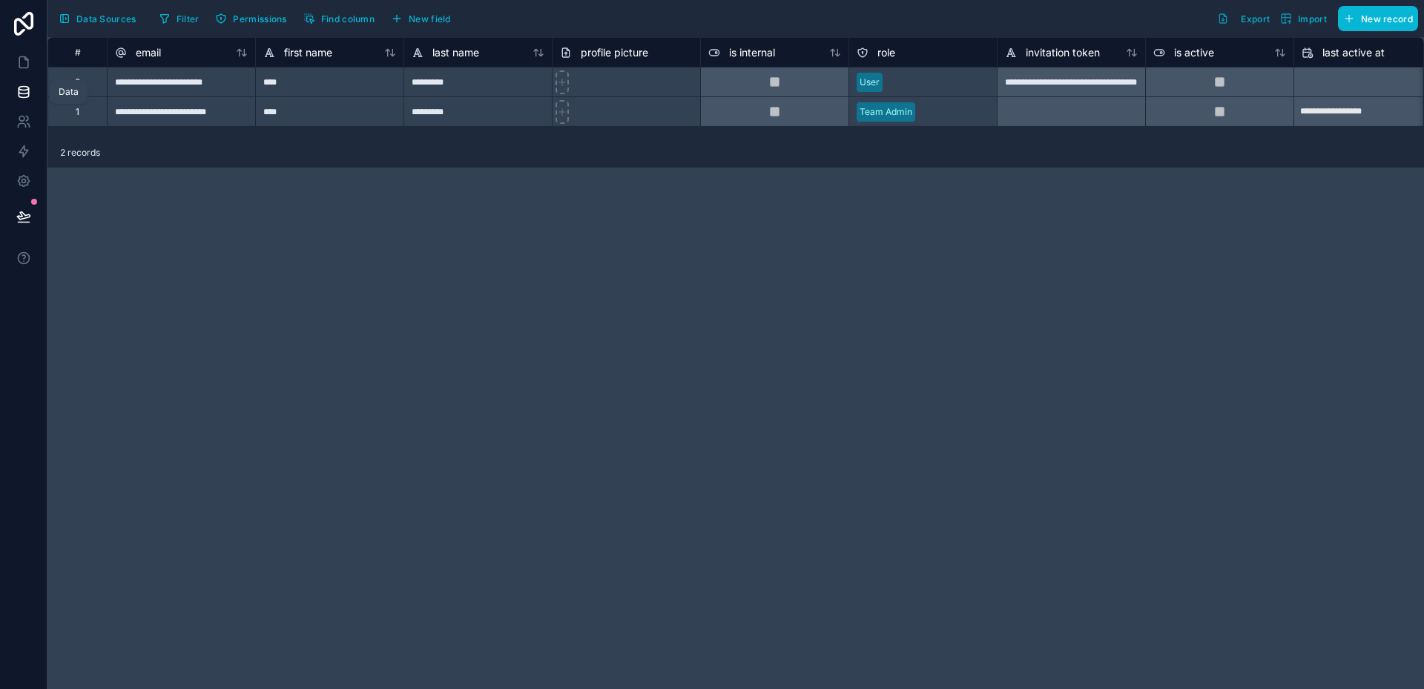
click at [25, 95] on icon at bounding box center [23, 92] width 15 height 15
click at [88, 18] on span "Data Sources" at bounding box center [106, 18] width 60 height 11
